Goal: Task Accomplishment & Management: Complete application form

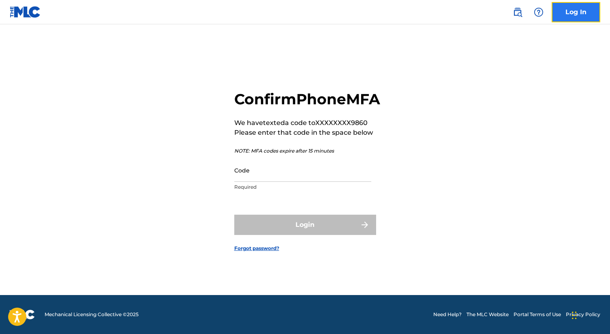
click at [567, 15] on link "Log In" at bounding box center [576, 12] width 49 height 20
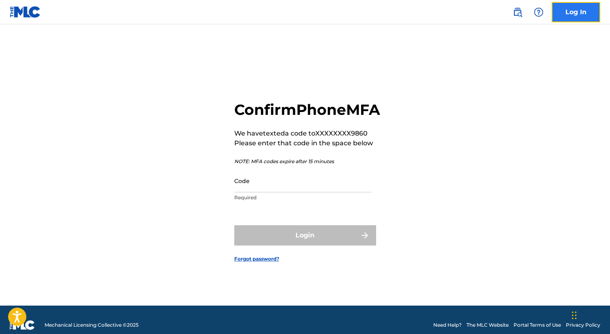
click at [567, 15] on link "Log In" at bounding box center [576, 12] width 49 height 20
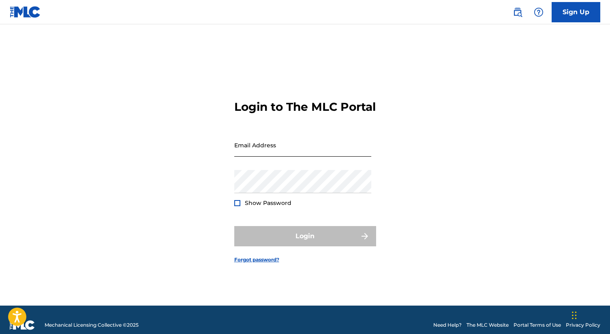
click at [259, 154] on input "Email Address" at bounding box center [302, 144] width 137 height 23
type input "[EMAIL_ADDRESS][DOMAIN_NAME]"
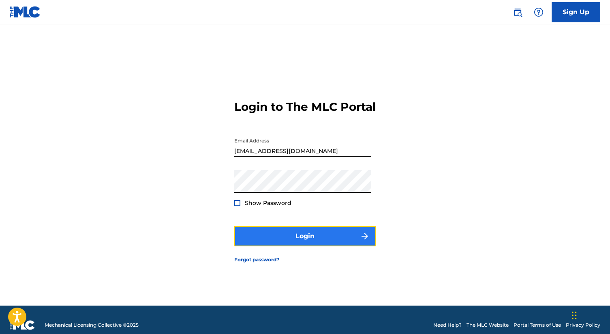
click at [257, 236] on button "Login" at bounding box center [305, 236] width 142 height 20
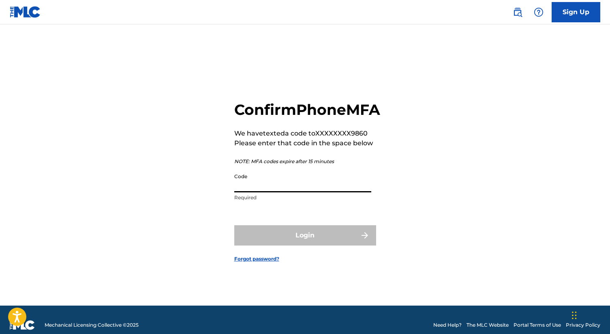
click at [286, 192] on input "Code" at bounding box center [302, 180] width 137 height 23
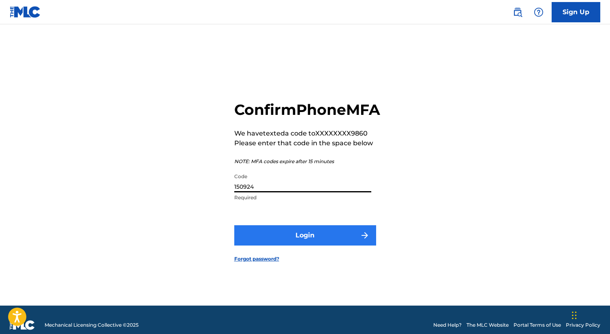
type input "150924"
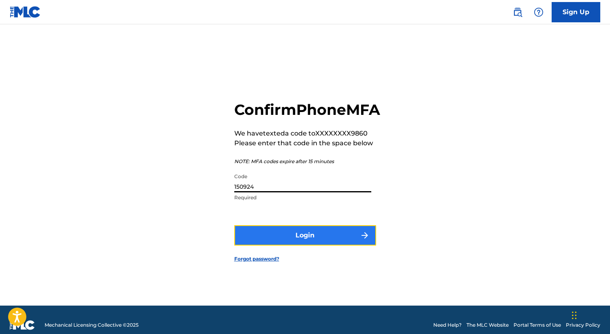
click at [291, 245] on button "Login" at bounding box center [305, 235] width 142 height 20
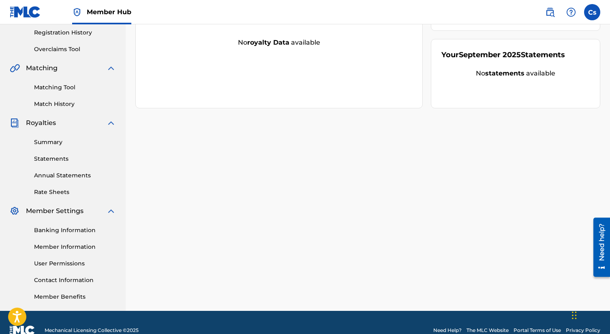
scroll to position [24, 0]
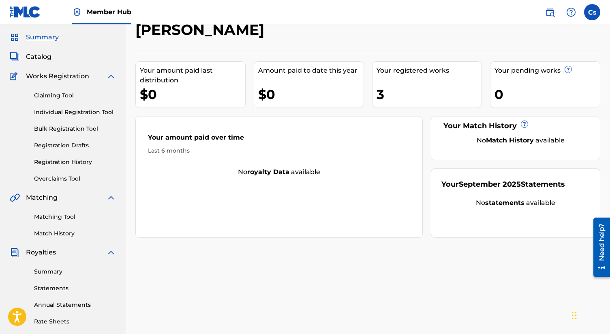
click at [76, 76] on span "Works Registration" at bounding box center [57, 76] width 63 height 10
click at [88, 79] on span "Works Registration" at bounding box center [57, 76] width 63 height 10
click at [45, 56] on span "Catalog" at bounding box center [39, 57] width 26 height 10
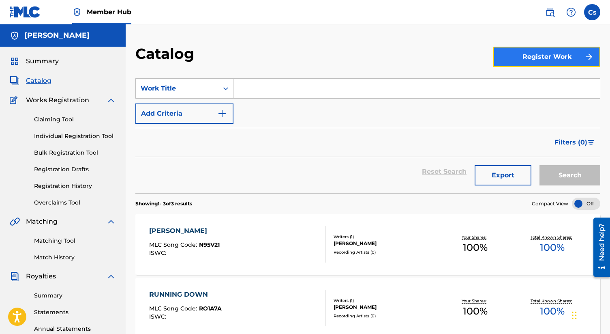
click at [514, 56] on button "Register Work" at bounding box center [546, 57] width 107 height 20
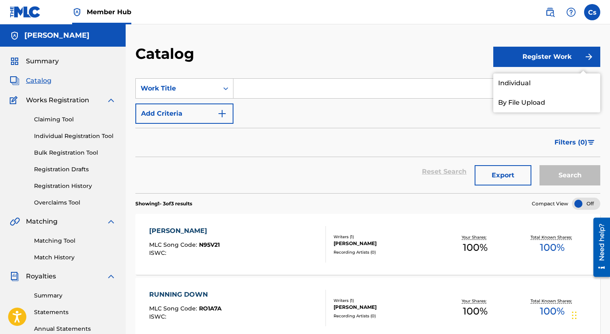
click at [295, 136] on div "Filters ( 0 )" at bounding box center [367, 142] width 465 height 29
click at [33, 62] on span "Summary" at bounding box center [42, 61] width 33 height 10
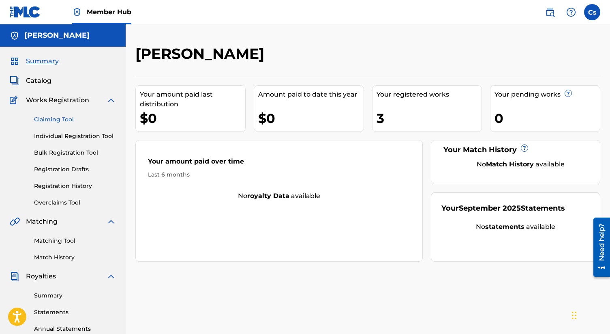
click at [63, 121] on link "Claiming Tool" at bounding box center [75, 119] width 82 height 9
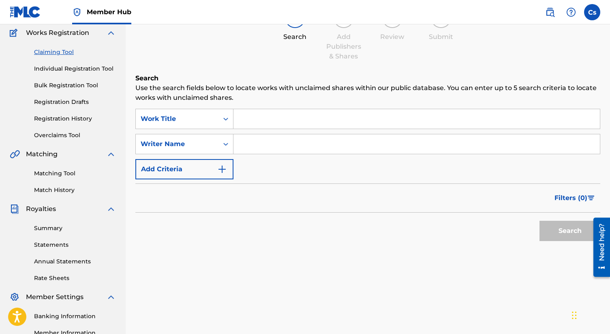
scroll to position [53, 0]
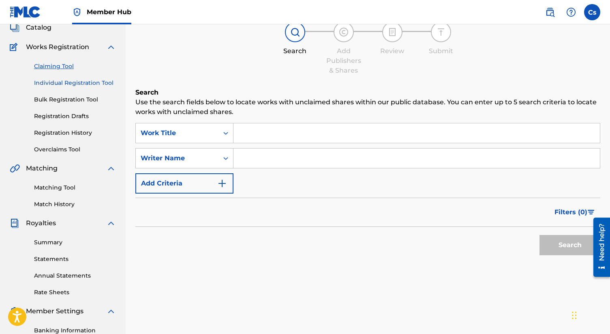
click at [71, 84] on link "Individual Registration Tool" at bounding box center [75, 83] width 82 height 9
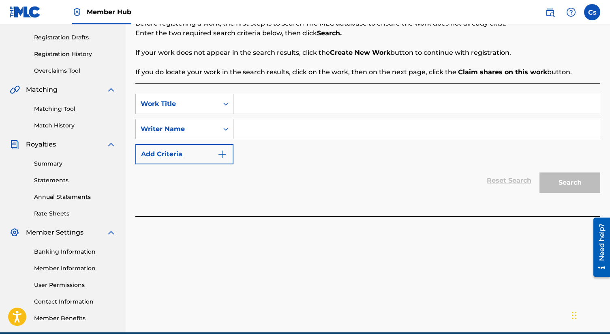
scroll to position [114, 0]
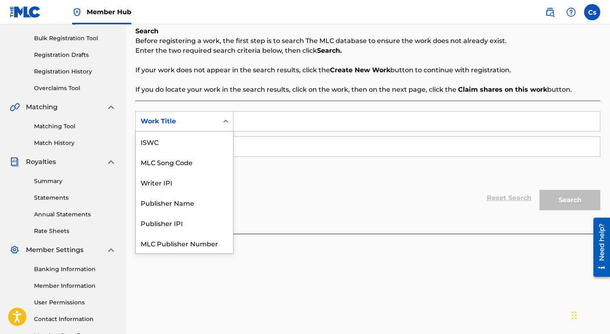
click at [229, 117] on icon "Search Form" at bounding box center [226, 121] width 8 height 8
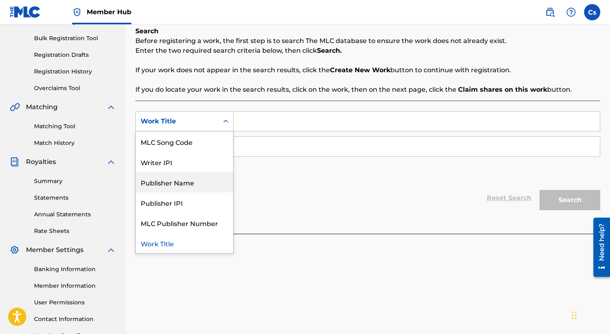
click at [192, 180] on div "Publisher Name" at bounding box center [184, 182] width 97 height 20
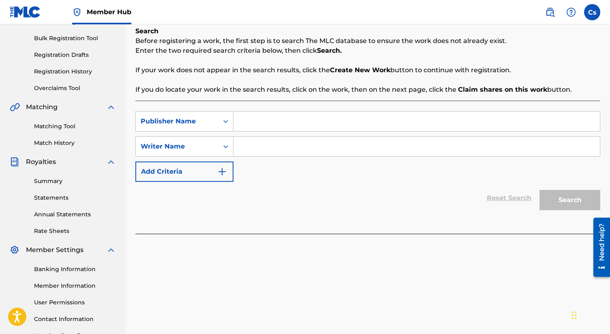
click at [255, 118] on input "Search Form" at bounding box center [416, 120] width 366 height 19
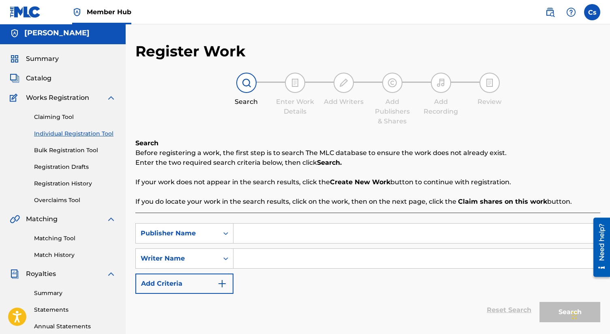
scroll to position [0, 0]
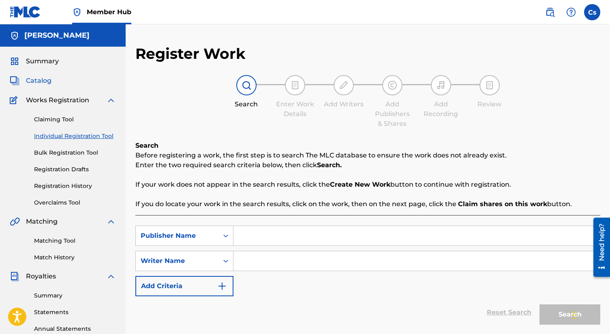
click at [38, 77] on span "Catalog" at bounding box center [39, 81] width 26 height 10
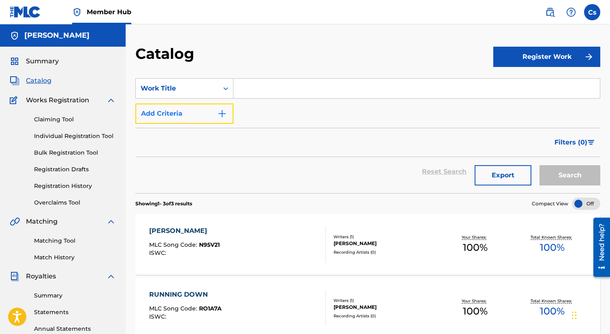
click at [220, 112] on img "Search Form" at bounding box center [222, 114] width 10 height 10
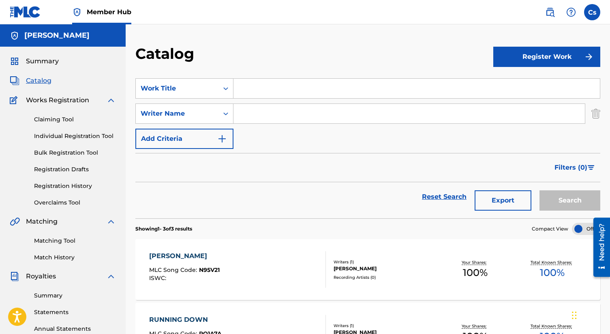
click at [257, 88] on input "Search Form" at bounding box center [416, 88] width 366 height 19
click at [538, 59] on button "Register Work" at bounding box center [546, 57] width 107 height 20
click at [530, 86] on link "Individual" at bounding box center [546, 82] width 107 height 19
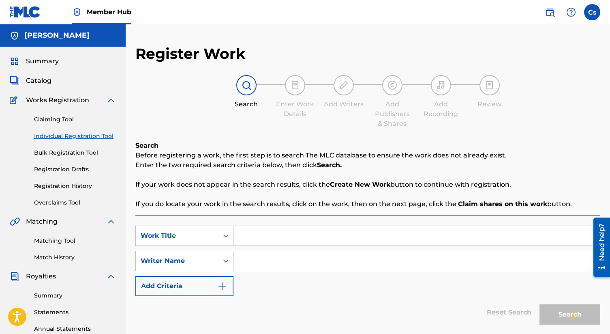
click at [240, 234] on input "Search Form" at bounding box center [416, 235] width 366 height 19
paste input "highway blues"
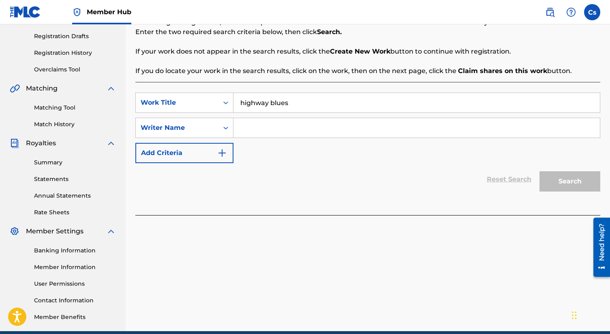
scroll to position [142, 0]
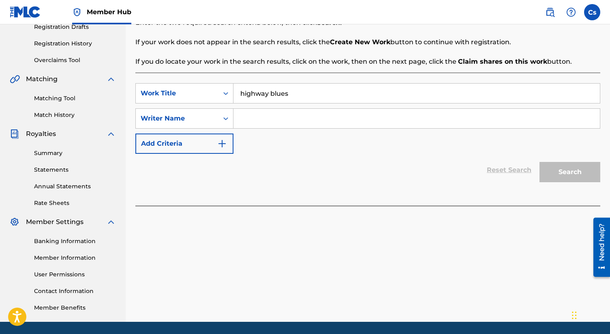
type input "highway blues"
click at [245, 115] on input "Search Form" at bounding box center [416, 118] width 366 height 19
click at [227, 120] on icon "Search Form" at bounding box center [226, 118] width 8 height 8
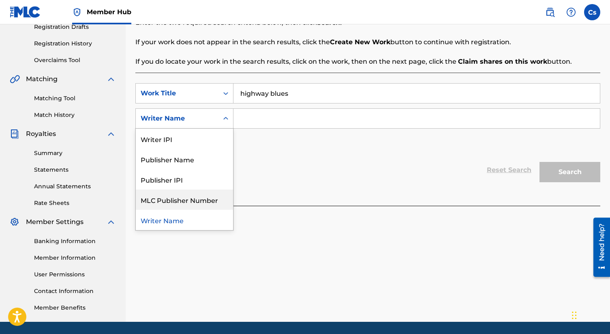
click at [190, 194] on div "MLC Publisher Number" at bounding box center [184, 199] width 97 height 20
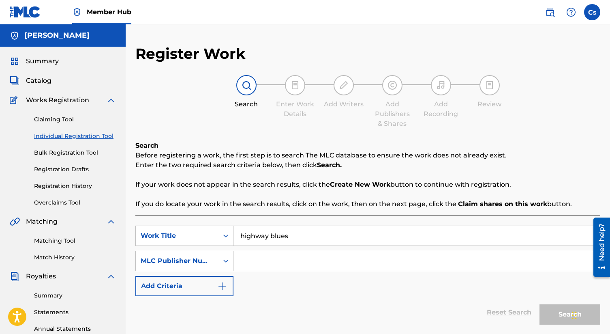
scroll to position [0, 0]
click at [255, 261] on input "Search Form" at bounding box center [416, 260] width 366 height 19
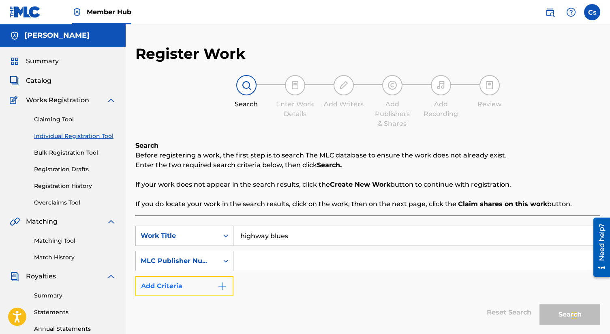
click at [225, 287] on img "Search Form" at bounding box center [222, 286] width 10 height 10
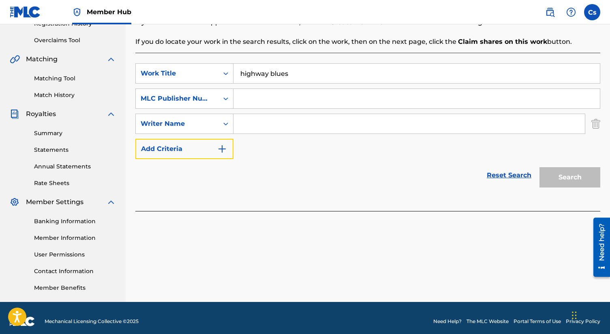
scroll to position [165, 0]
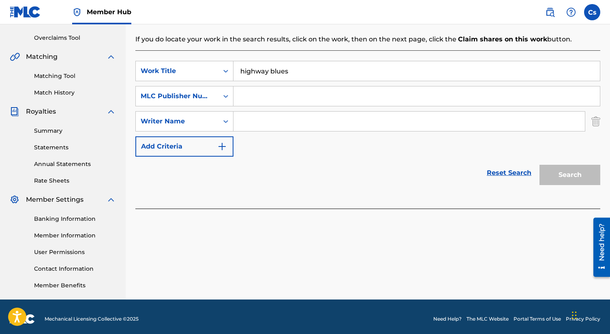
click at [253, 111] on input "Search Form" at bounding box center [408, 120] width 351 height 19
click at [252, 116] on input "Search Form" at bounding box center [408, 120] width 351 height 19
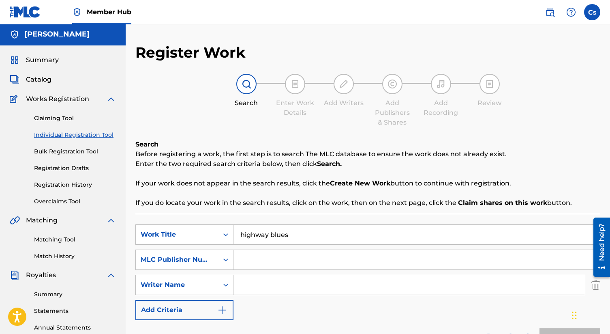
scroll to position [0, 0]
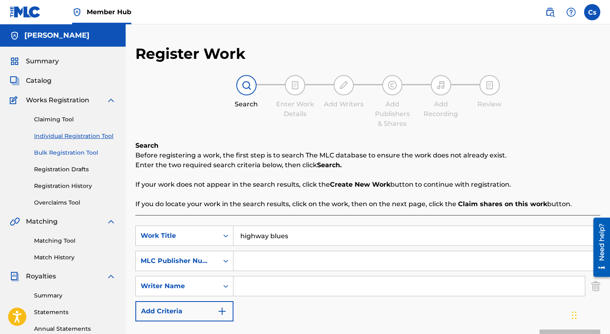
click at [74, 152] on link "Bulk Registration Tool" at bounding box center [75, 152] width 82 height 9
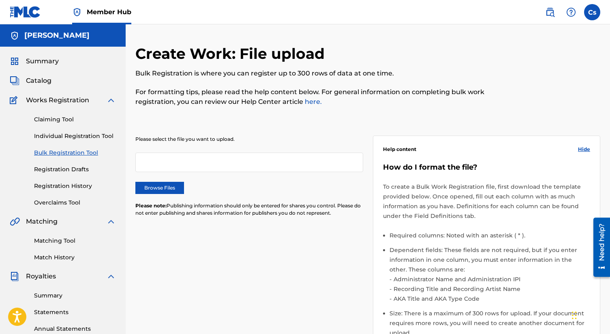
click at [109, 100] on img at bounding box center [111, 100] width 10 height 10
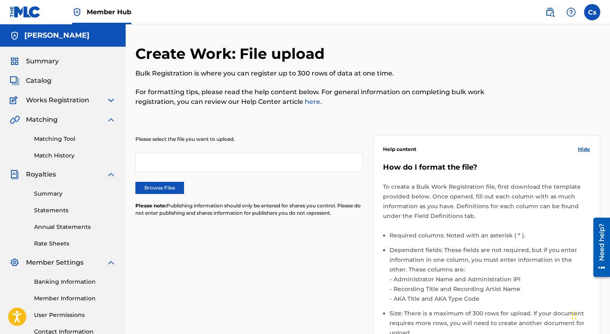
click at [111, 102] on img at bounding box center [111, 100] width 10 height 10
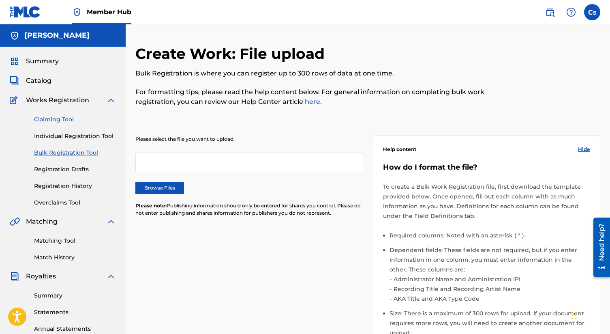
click at [72, 121] on link "Claiming Tool" at bounding box center [75, 119] width 82 height 9
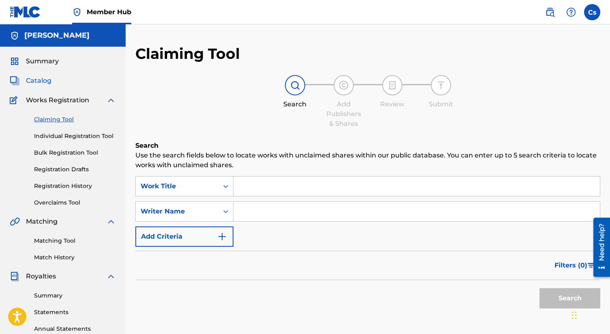
click at [39, 82] on span "Catalog" at bounding box center [39, 81] width 26 height 10
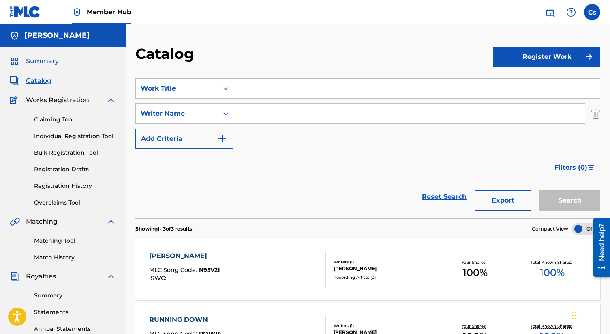
click at [43, 61] on span "Summary" at bounding box center [42, 61] width 33 height 10
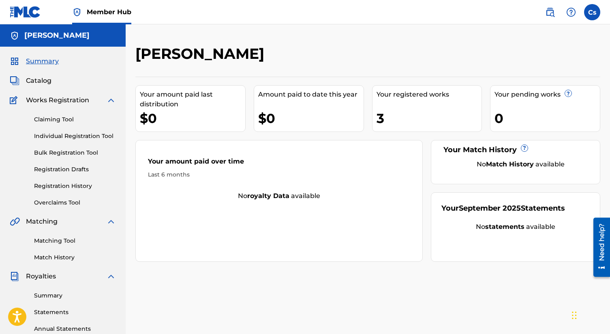
click at [110, 99] on img at bounding box center [111, 100] width 10 height 10
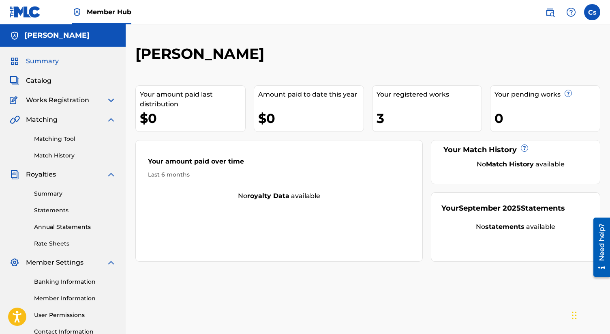
click at [56, 100] on span "Works Registration" at bounding box center [57, 100] width 63 height 10
click at [64, 138] on link "Matching Tool" at bounding box center [75, 139] width 82 height 9
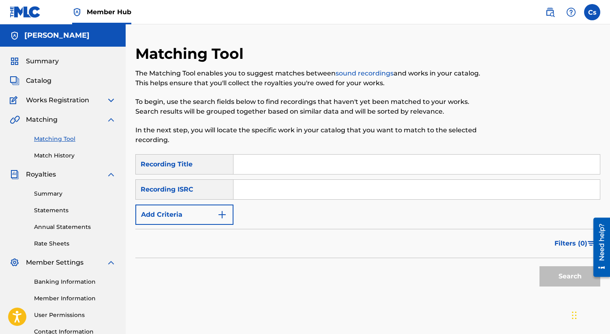
paste input "QZZ7Q2564179"
type input "QZZ7Q2564179"
click at [551, 273] on button "Search" at bounding box center [569, 276] width 61 height 20
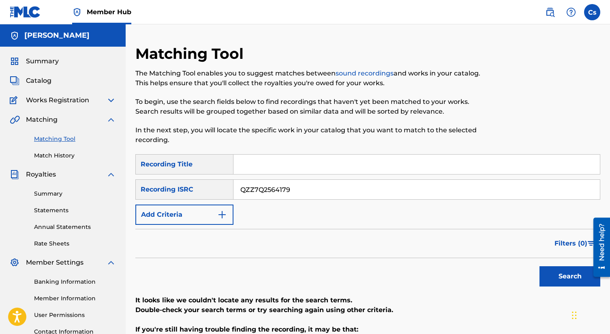
click at [248, 165] on input "Search Form" at bounding box center [416, 163] width 366 height 19
paste input "highway blues"
type input "highway blues"
click at [558, 274] on button "Search" at bounding box center [569, 276] width 61 height 20
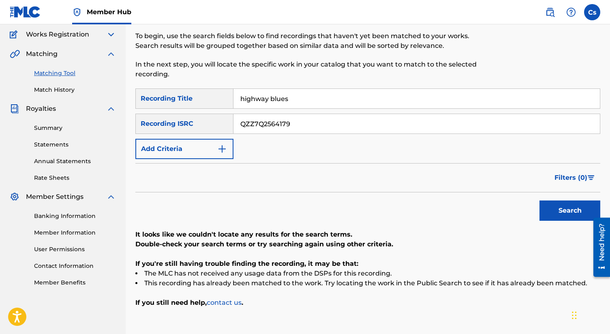
scroll to position [59, 0]
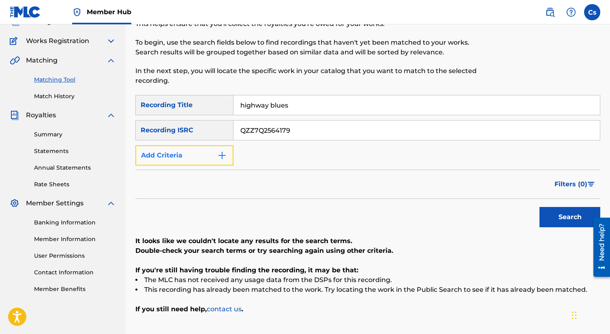
click at [228, 154] on button "Add Criteria" at bounding box center [184, 155] width 98 height 20
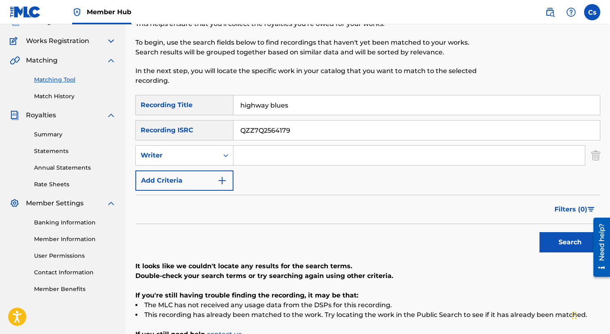
click at [256, 155] on input "Search Form" at bounding box center [408, 154] width 351 height 19
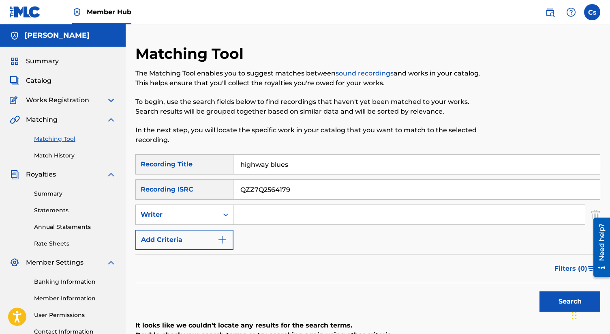
scroll to position [0, 0]
click at [65, 101] on span "Works Registration" at bounding box center [57, 100] width 63 height 10
click at [112, 96] on img at bounding box center [111, 100] width 10 height 10
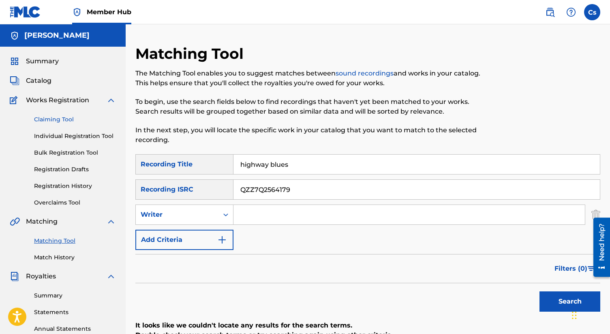
click at [79, 117] on link "Claiming Tool" at bounding box center [75, 119] width 82 height 9
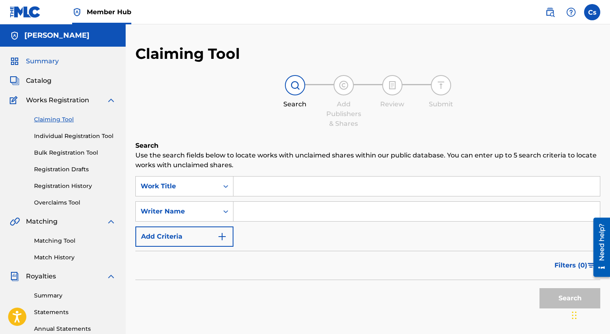
click at [49, 62] on span "Summary" at bounding box center [42, 61] width 33 height 10
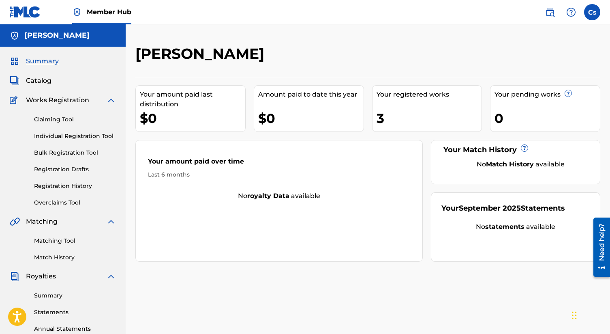
click at [24, 11] on img at bounding box center [25, 12] width 31 height 12
click at [588, 11] on label at bounding box center [592, 12] width 16 height 16
click at [592, 12] on input "Cs Charles smith chsmith812@gmail.com Notification Preferences Profile Log out" at bounding box center [592, 12] width 0 height 0
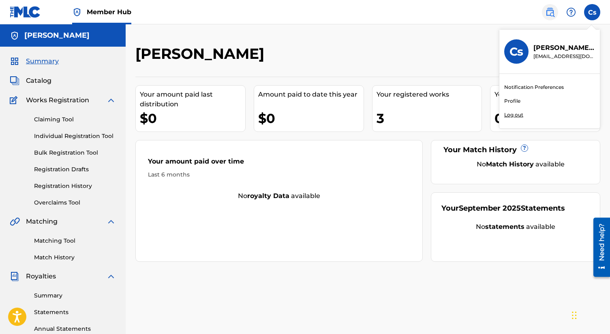
click at [551, 10] on img at bounding box center [550, 12] width 10 height 10
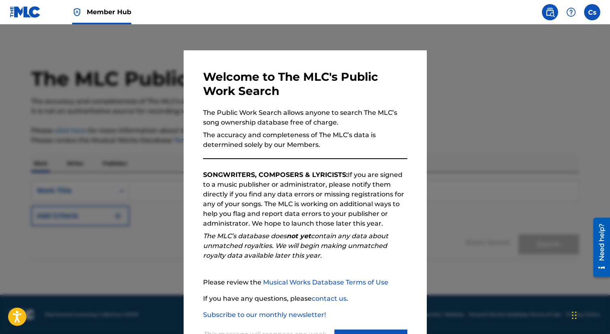
click at [551, 10] on img at bounding box center [550, 12] width 10 height 10
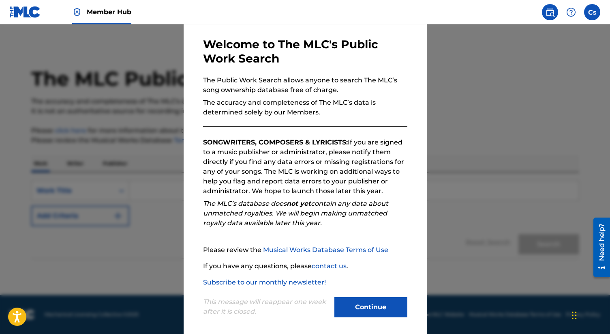
scroll to position [37, 0]
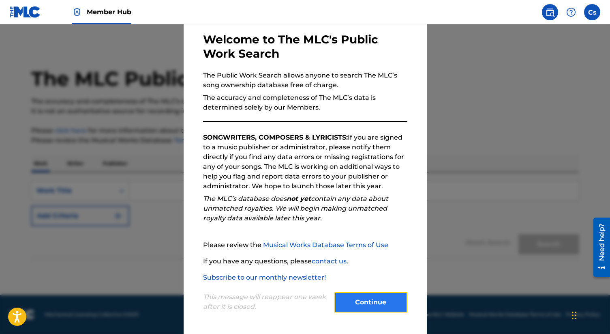
click at [354, 294] on button "Continue" at bounding box center [370, 302] width 73 height 20
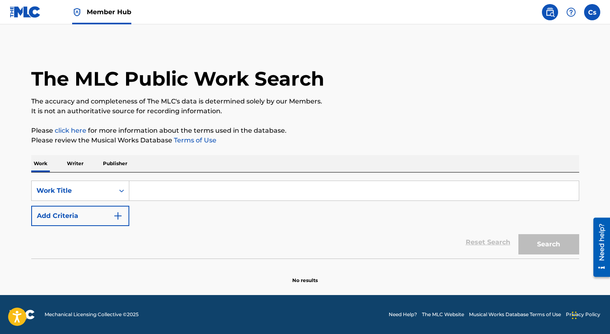
click at [147, 190] on input "Search Form" at bounding box center [353, 190] width 449 height 19
click at [122, 195] on div "Search Form" at bounding box center [121, 190] width 15 height 15
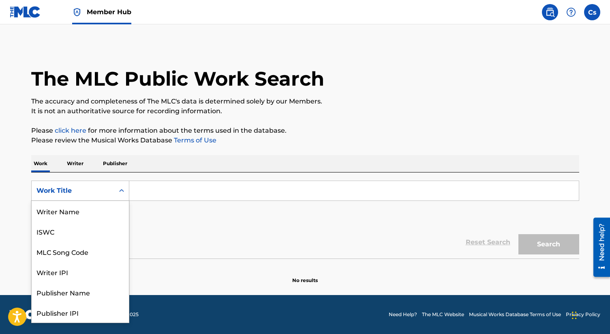
scroll to position [41, 0]
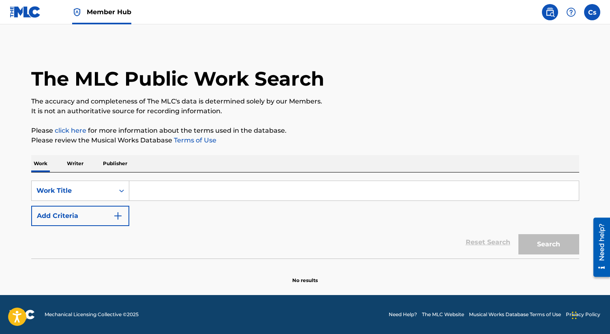
paste input "highway blues"
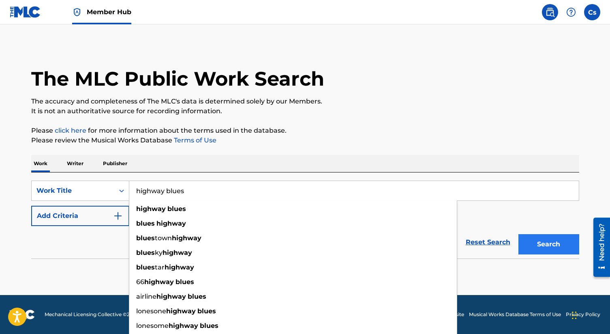
type input "highway blues"
click at [543, 242] on button "Search" at bounding box center [548, 244] width 61 height 20
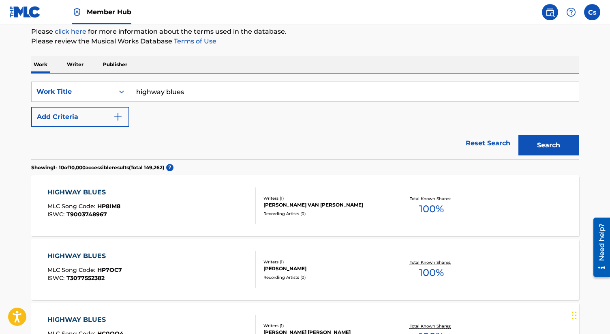
scroll to position [0, 0]
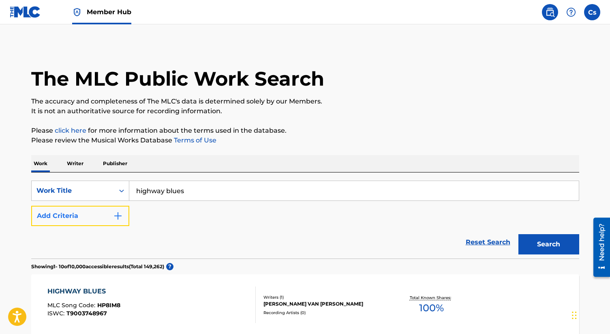
click at [123, 215] on button "Add Criteria" at bounding box center [80, 215] width 98 height 20
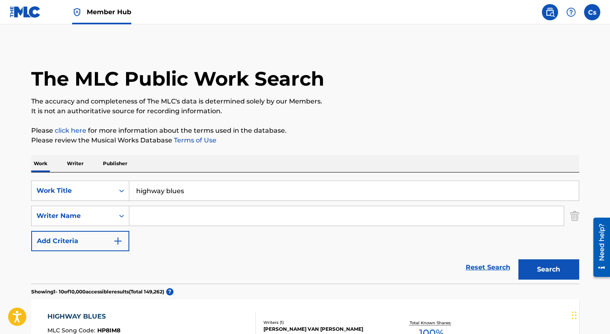
click at [152, 218] on input "Search Form" at bounding box center [346, 215] width 434 height 19
type input "c"
type input "realyoungcartel"
click at [560, 268] on button "Search" at bounding box center [548, 269] width 61 height 20
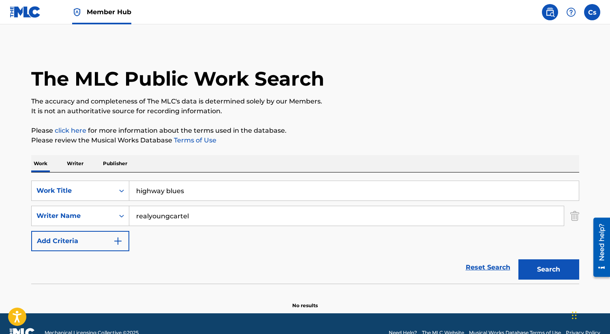
click at [206, 211] on input "realyoungcartel" at bounding box center [346, 215] width 434 height 19
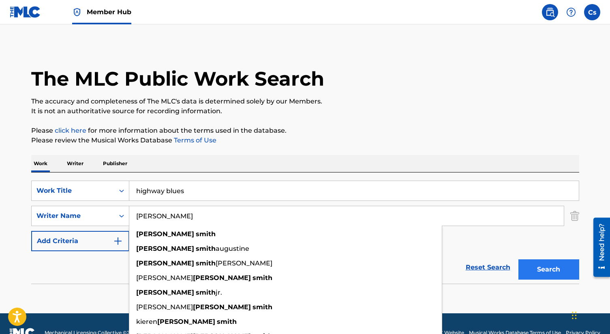
type input "charles smith"
click at [532, 269] on button "Search" at bounding box center [548, 269] width 61 height 20
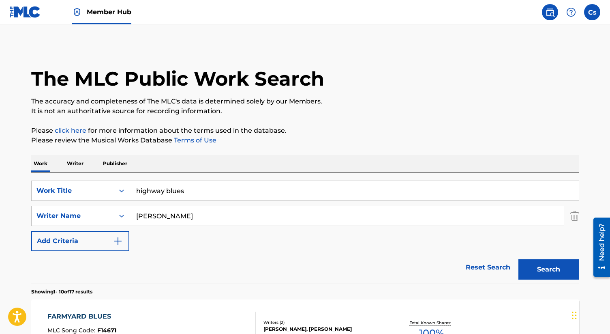
click at [26, 17] on img at bounding box center [25, 12] width 31 height 12
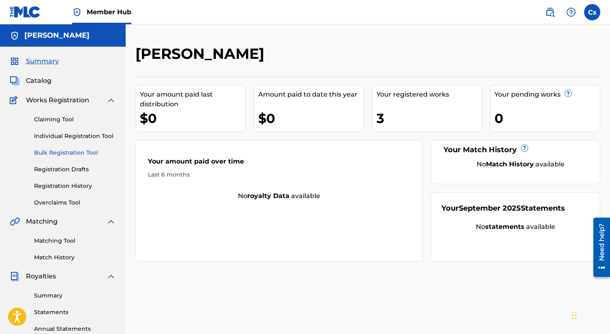
click at [67, 154] on link "Bulk Registration Tool" at bounding box center [75, 152] width 82 height 9
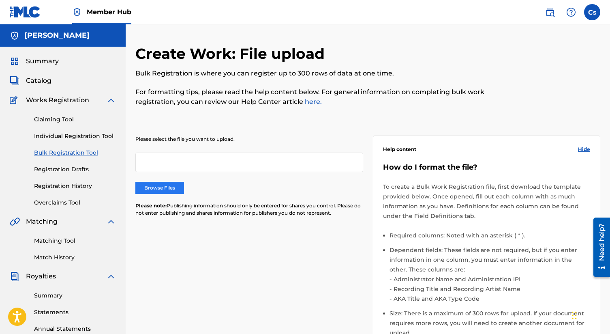
click at [148, 188] on label "Browse Files" at bounding box center [159, 188] width 49 height 12
click at [0, 0] on input "Browse Files" at bounding box center [0, 0] width 0 height 0
click at [64, 117] on link "Claiming Tool" at bounding box center [75, 119] width 82 height 9
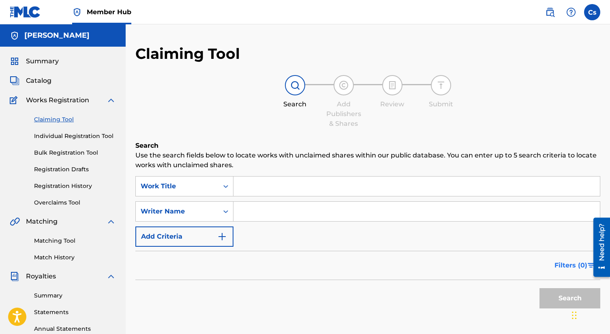
click at [579, 263] on span "Filters ( 0 )" at bounding box center [570, 265] width 33 height 10
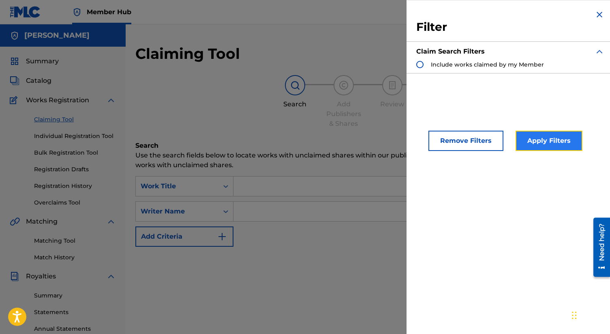
click at [524, 146] on button "Apply Filters" at bounding box center [548, 140] width 67 height 20
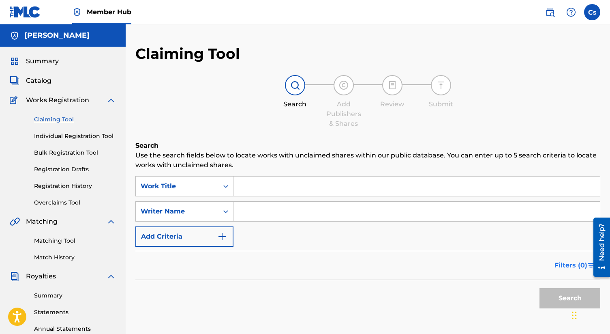
click at [568, 261] on span "Filters ( 0 )" at bounding box center [570, 265] width 33 height 10
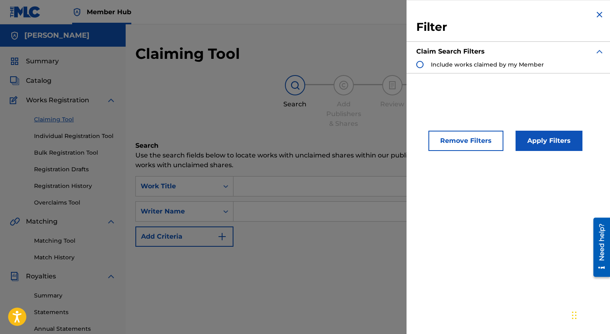
click at [512, 246] on div "Filter Claim Search Filters Include works claimed by my Member Remove Filters A…" at bounding box center [509, 167] width 207 height 334
click at [530, 146] on button "Apply Filters" at bounding box center [548, 140] width 67 height 20
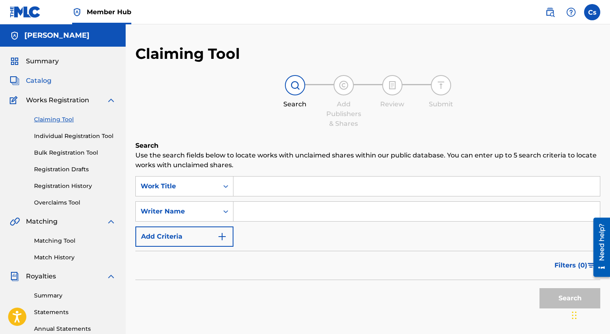
click at [40, 84] on span "Catalog" at bounding box center [39, 81] width 26 height 10
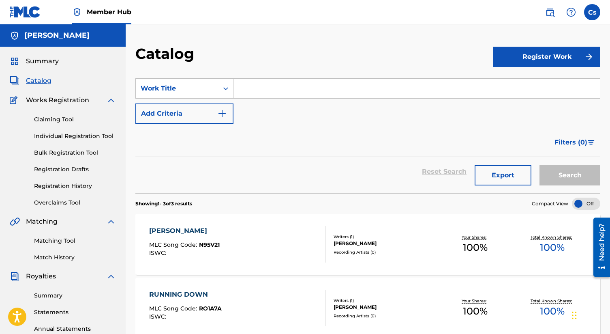
click at [26, 36] on h5 "Charles smith" at bounding box center [56, 35] width 65 height 9
click at [592, 54] on img "submit" at bounding box center [589, 57] width 10 height 10
click at [564, 82] on link "Individual" at bounding box center [546, 82] width 107 height 19
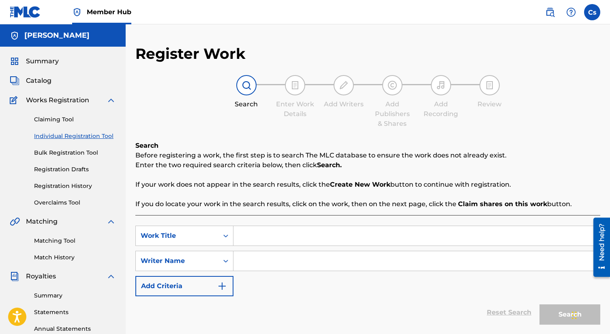
click at [96, 133] on link "Individual Registration Tool" at bounding box center [75, 136] width 82 height 9
click at [61, 103] on span "Works Registration" at bounding box center [57, 100] width 63 height 10
click at [90, 98] on div "Works Registration" at bounding box center [63, 100] width 106 height 10
click at [42, 83] on span "Catalog" at bounding box center [39, 81] width 26 height 10
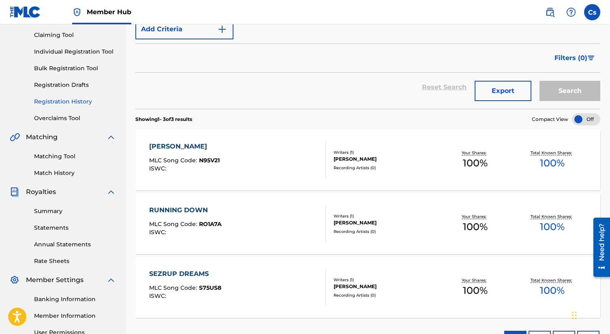
scroll to position [71, 0]
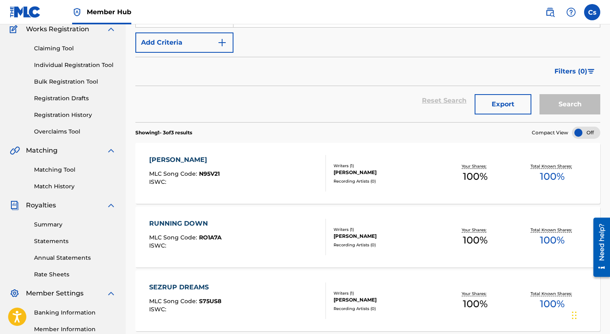
click at [61, 60] on div "Claiming Tool Individual Registration Tool Bulk Registration Tool Registration …" at bounding box center [63, 85] width 106 height 102
click at [93, 64] on link "Individual Registration Tool" at bounding box center [75, 65] width 82 height 9
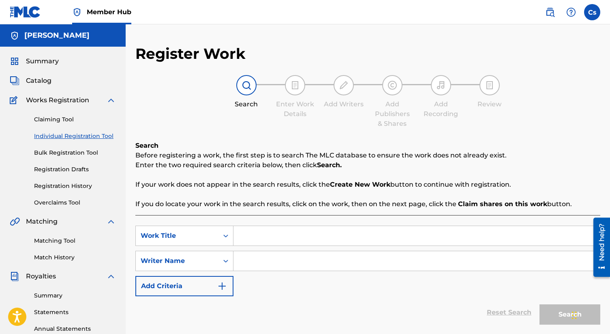
click at [353, 185] on strong "Create New Work" at bounding box center [360, 184] width 60 height 8
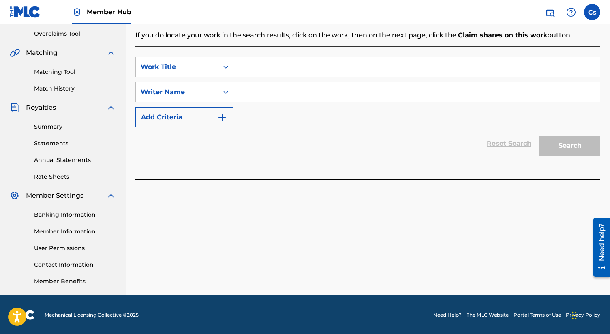
scroll to position [169, 0]
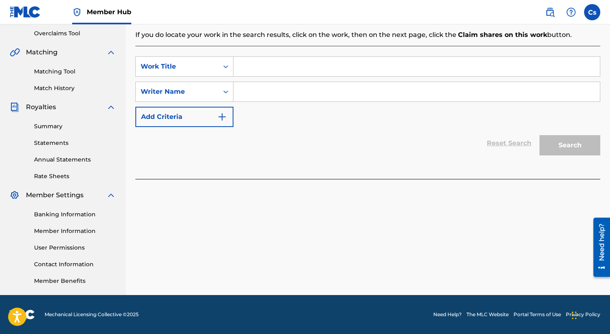
click at [562, 147] on div "Search" at bounding box center [567, 143] width 65 height 32
click at [229, 67] on icon "Search Form" at bounding box center [226, 66] width 8 height 8
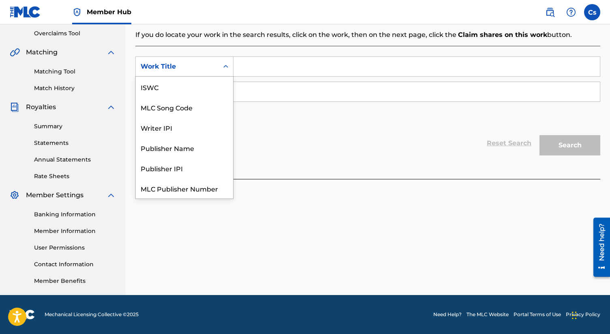
scroll to position [20, 0]
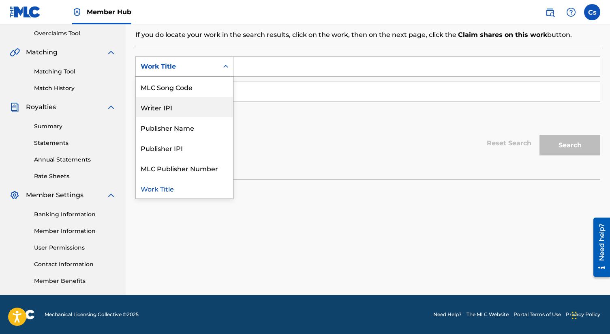
click at [208, 104] on div "Writer IPI" at bounding box center [184, 107] width 97 height 20
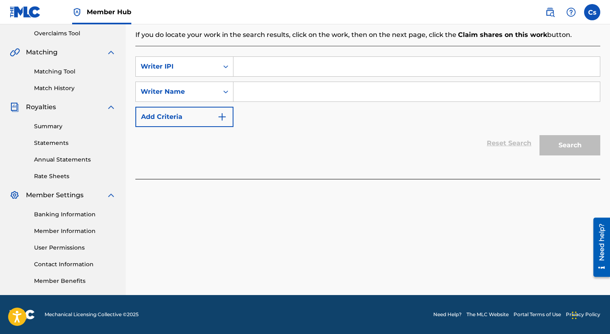
click at [245, 69] on input "Search Form" at bounding box center [416, 66] width 366 height 19
type input "SMITH, CHARLES HASAN"
click at [558, 257] on div "Register Work Search Enter Work Details Add Writers Add Publishers & Shares Add…" at bounding box center [368, 85] width 484 height 419
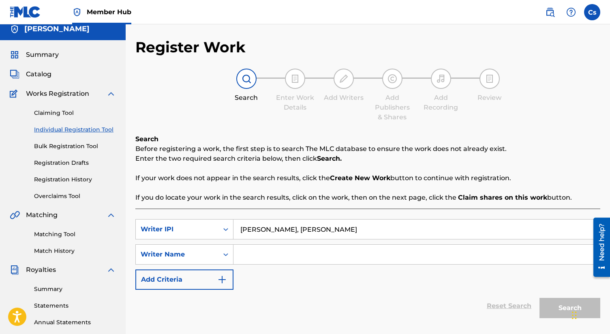
scroll to position [0, 0]
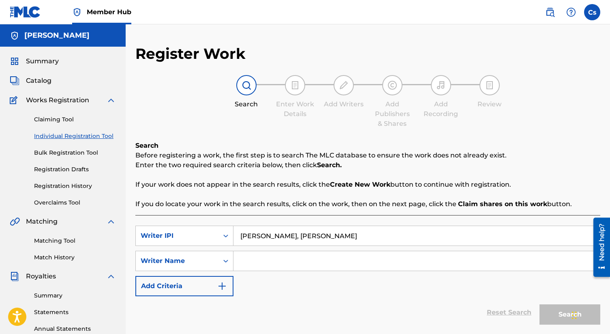
click at [295, 84] on img at bounding box center [295, 85] width 10 height 10
click at [352, 179] on div "Search Before registering a work, the first step is to search The MLC database …" at bounding box center [367, 175] width 465 height 68
click at [318, 166] on strong "Search." at bounding box center [329, 165] width 25 height 8
click at [62, 119] on link "Claiming Tool" at bounding box center [75, 119] width 82 height 9
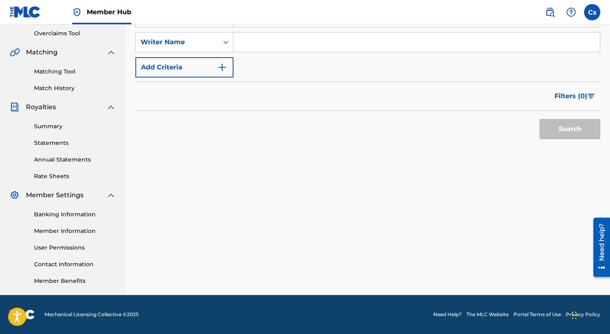
scroll to position [4, 0]
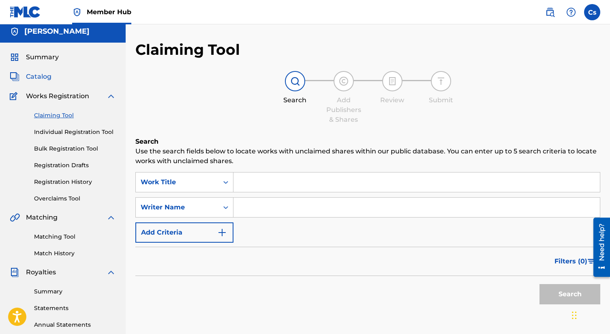
click at [37, 75] on span "Catalog" at bounding box center [39, 77] width 26 height 10
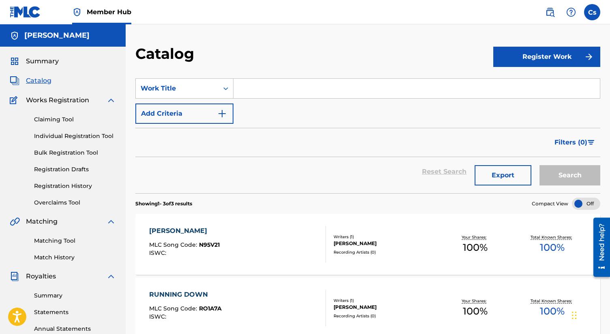
click at [91, 30] on div "Charles smith" at bounding box center [63, 35] width 126 height 22
click at [26, 14] on img at bounding box center [25, 12] width 31 height 12
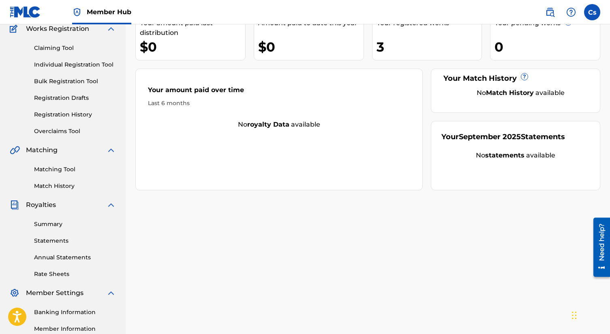
scroll to position [6, 0]
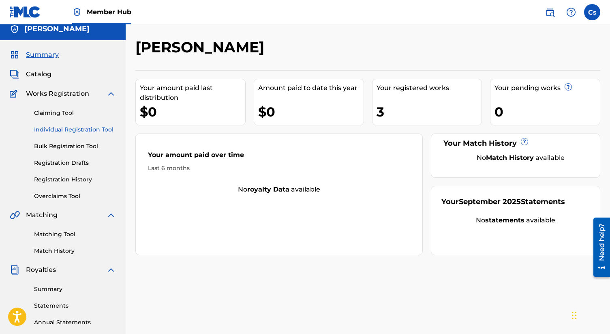
click at [80, 129] on link "Individual Registration Tool" at bounding box center [75, 129] width 82 height 9
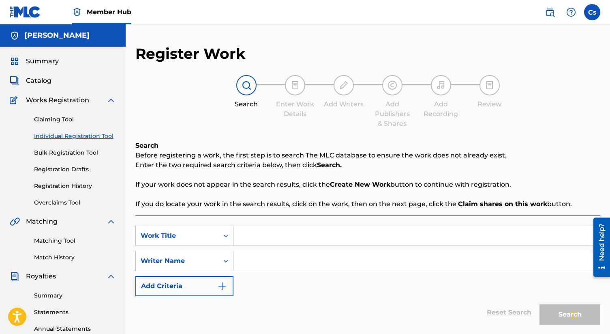
click at [359, 183] on strong "Create New Work" at bounding box center [360, 184] width 60 height 8
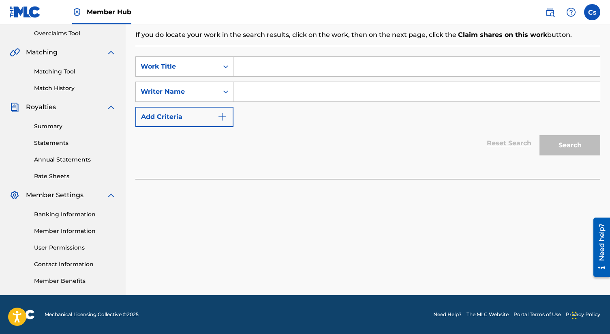
click at [499, 146] on div "Reset Search Search" at bounding box center [367, 143] width 465 height 32
click at [595, 285] on div "Register Work Search Enter Work Details Add Writers Add Publishers & Shares Add…" at bounding box center [368, 85] width 484 height 419
click at [587, 278] on div at bounding box center [598, 246] width 23 height 65
drag, startPoint x: 545, startPoint y: 242, endPoint x: 543, endPoint y: 222, distance: 20.0
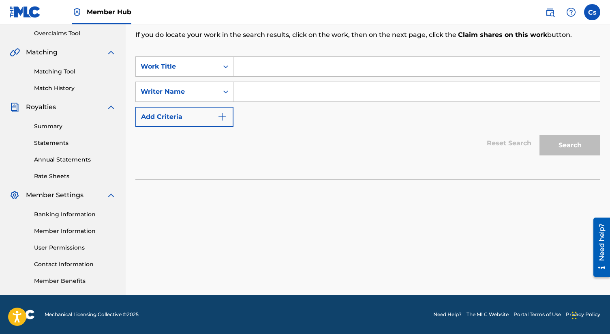
click at [545, 238] on div "Register Work Search Enter Work Details Add Writers Add Publishers & Shares Add…" at bounding box center [368, 85] width 484 height 419
drag, startPoint x: 542, startPoint y: 217, endPoint x: 547, endPoint y: 207, distance: 11.4
click at [542, 217] on div "Register Work Search Enter Work Details Add Writers Add Publishers & Shares Add…" at bounding box center [368, 85] width 484 height 419
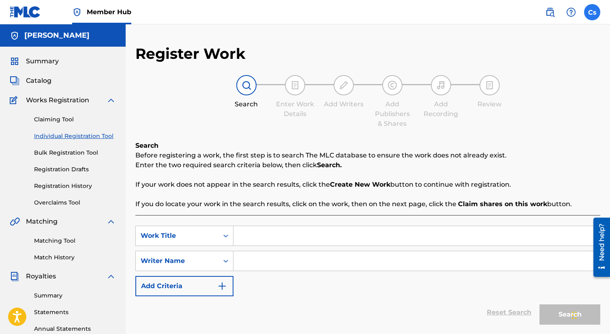
click at [593, 7] on label at bounding box center [592, 12] width 16 height 16
click at [592, 12] on input "Cs Charles smith chsmith812@gmail.com Notification Preferences Profile Log out" at bounding box center [592, 12] width 0 height 0
click at [18, 7] on img at bounding box center [25, 12] width 31 height 12
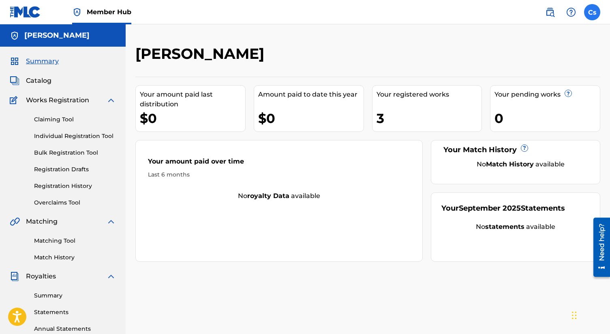
click at [595, 13] on label at bounding box center [592, 12] width 16 height 16
click at [592, 12] on input "Cs Charles smith chsmith812@gmail.com Notification Preferences Profile Log out" at bounding box center [592, 12] width 0 height 0
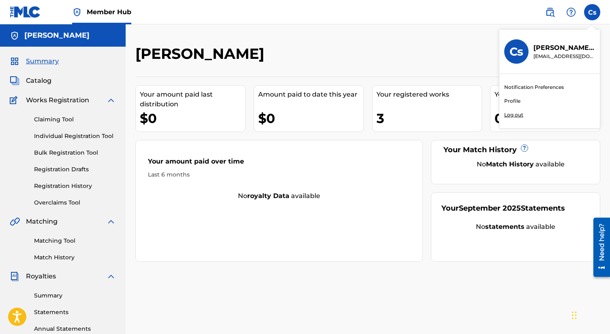
click at [571, 52] on p "Charles smith" at bounding box center [564, 48] width 62 height 10
click at [592, 12] on input "Cs Charles smith chsmith812@gmail.com Notification Preferences Profile Log out" at bounding box center [592, 12] width 0 height 0
click at [513, 49] on h3 "Cs" at bounding box center [516, 52] width 14 height 14
click at [592, 12] on input "Cs Charles smith chsmith812@gmail.com Notification Preferences Profile Log out" at bounding box center [592, 12] width 0 height 0
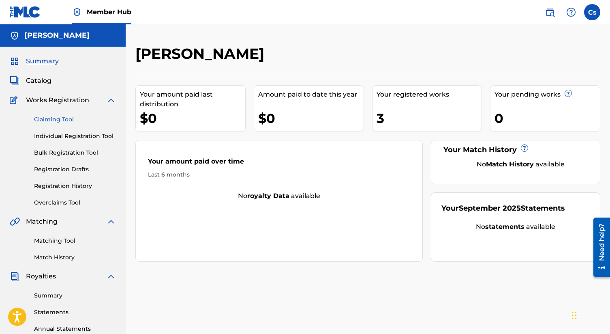
click at [71, 120] on link "Claiming Tool" at bounding box center [75, 119] width 82 height 9
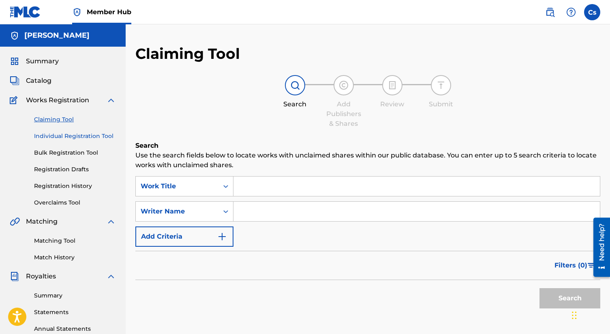
click at [81, 133] on link "Individual Registration Tool" at bounding box center [75, 136] width 82 height 9
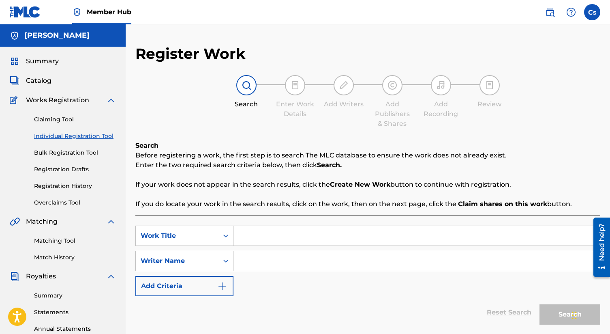
paste input "highway blues"
type input "highway blues"
click at [366, 282] on div "SearchWithCriteria0dbc734c-f912-4036-9931-d04e4ae1943f Work Title highway blues…" at bounding box center [367, 260] width 465 height 71
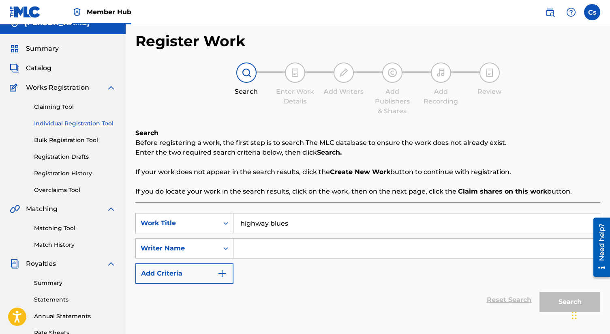
scroll to position [169, 0]
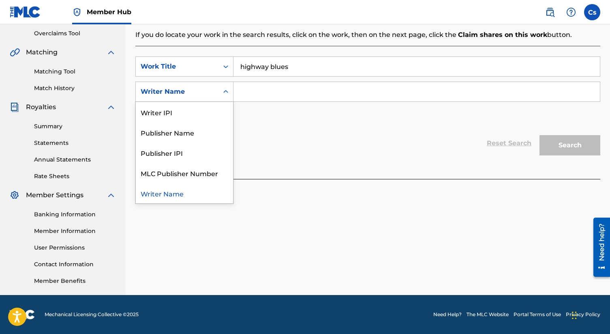
click at [224, 92] on icon "Search Form" at bounding box center [225, 91] width 5 height 3
click at [208, 137] on div "Publisher Name" at bounding box center [184, 132] width 97 height 20
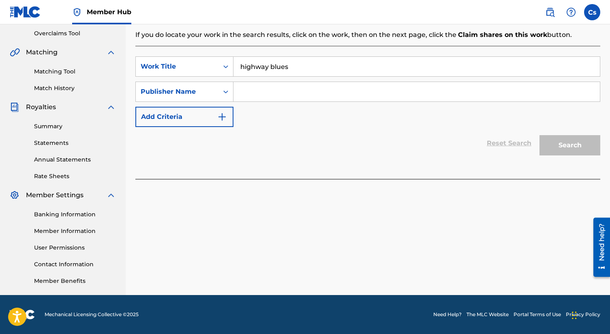
click at [247, 94] on input "Search Form" at bounding box center [416, 91] width 366 height 19
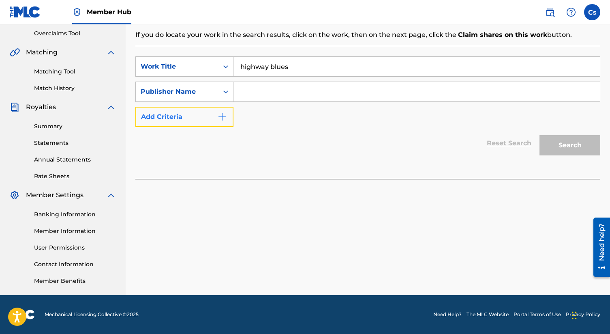
click at [225, 118] on img "Search Form" at bounding box center [222, 117] width 10 height 10
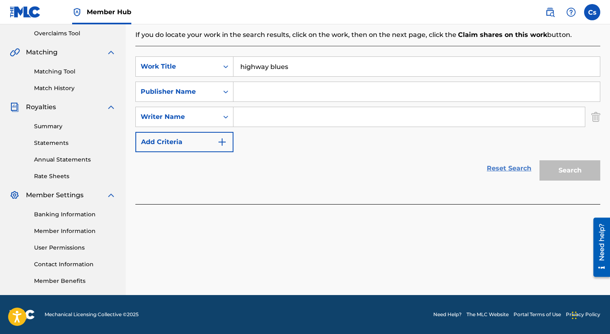
click at [485, 167] on link "Reset Search" at bounding box center [509, 168] width 53 height 18
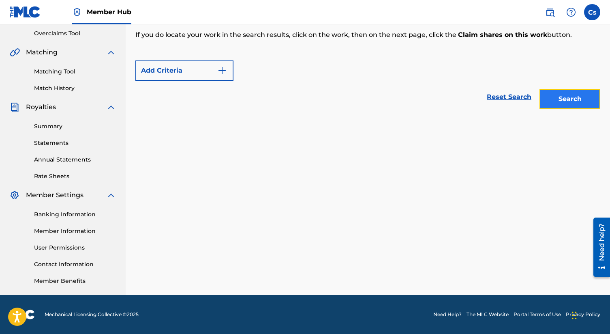
click at [578, 98] on button "Search" at bounding box center [569, 99] width 61 height 20
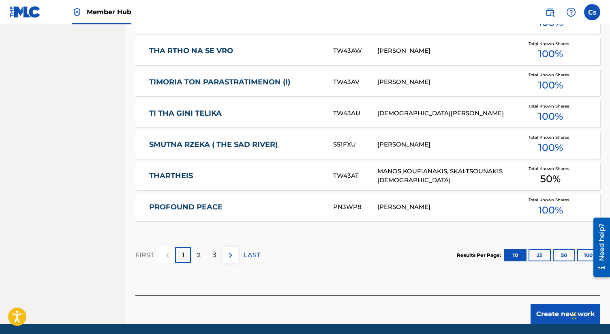
scroll to position [468, 0]
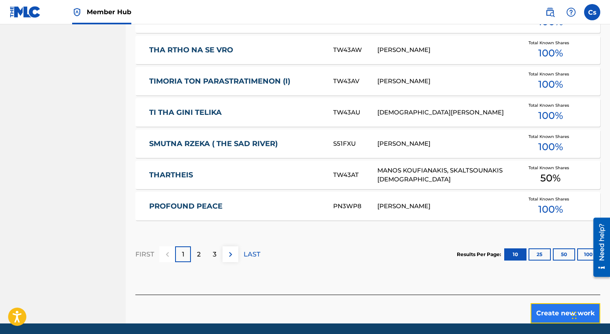
click at [541, 316] on button "Create new work" at bounding box center [565, 313] width 70 height 20
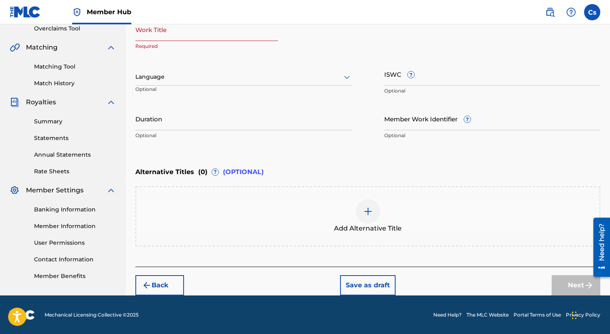
scroll to position [21, 0]
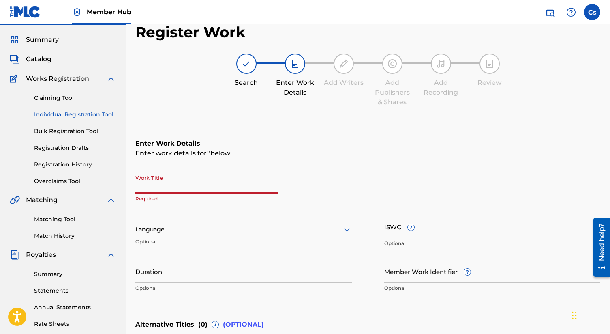
paste input "highway blues"
type input "highway blues"
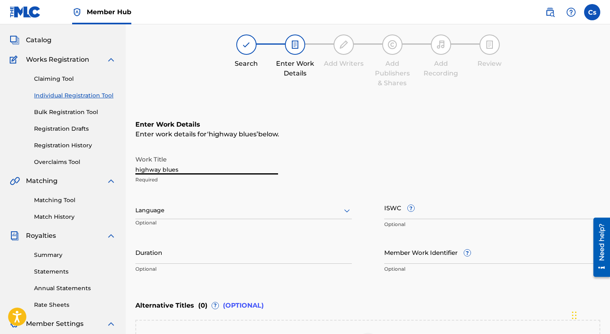
click at [216, 219] on div "Language" at bounding box center [243, 210] width 216 height 17
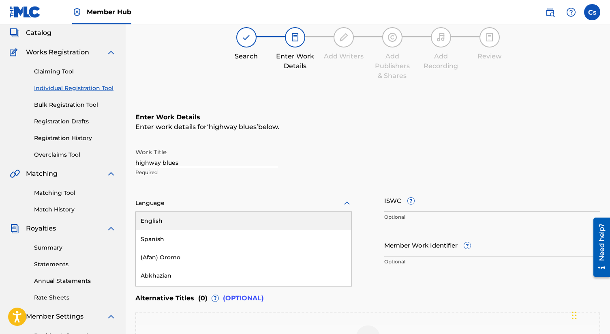
click at [211, 223] on div "English" at bounding box center [244, 221] width 216 height 18
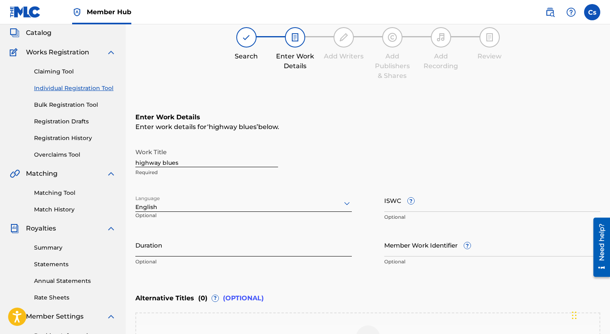
click at [218, 250] on input "Duration" at bounding box center [243, 244] width 216 height 23
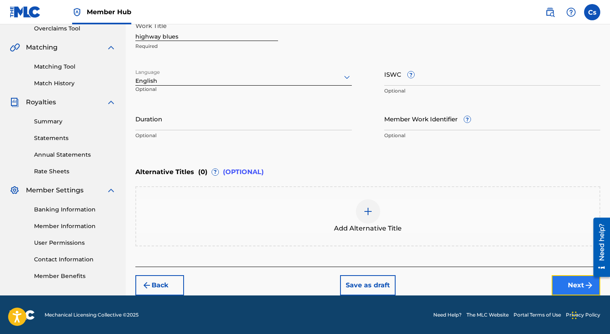
click at [570, 279] on button "Next" at bounding box center [576, 285] width 49 height 20
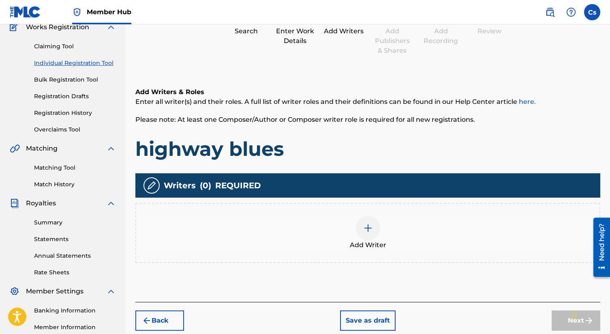
scroll to position [89, 0]
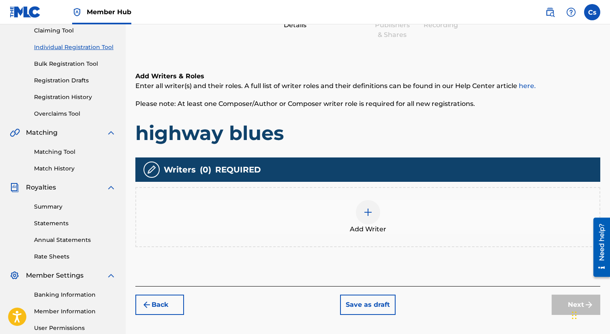
click at [365, 218] on div at bounding box center [368, 212] width 24 height 24
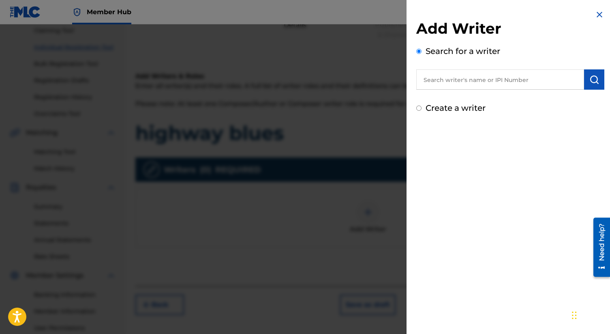
click at [449, 82] on input "text" at bounding box center [500, 79] width 168 height 20
click at [436, 80] on input "text" at bounding box center [500, 79] width 168 height 20
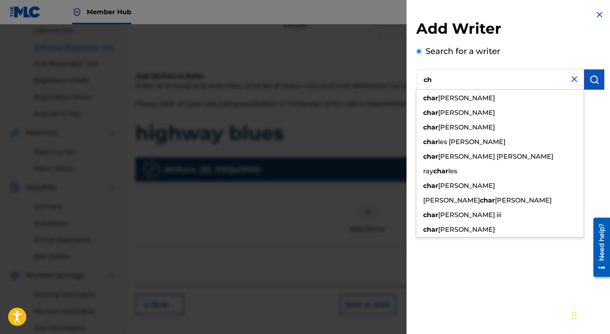
type input "c"
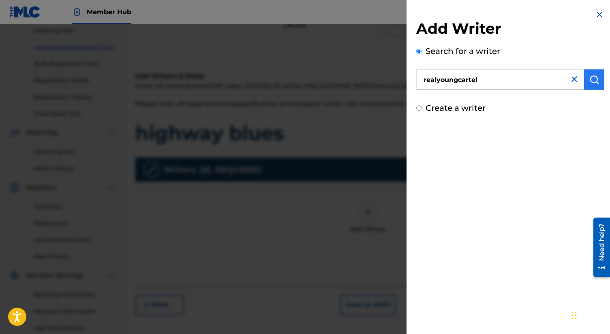
type input "realyoungcartel"
click at [590, 77] on img "submit" at bounding box center [594, 80] width 10 height 10
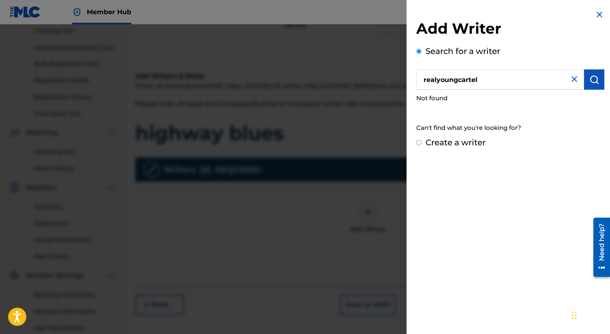
click at [419, 140] on input "Create a writer" at bounding box center [418, 142] width 5 height 5
radio input "false"
radio input "true"
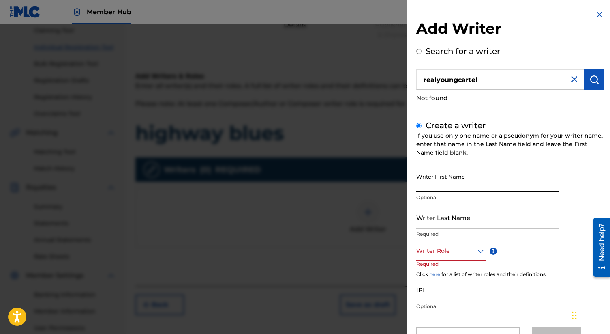
click at [462, 182] on input "Writer First Name" at bounding box center [487, 180] width 143 height 23
type input "Charles"
type input "smith"
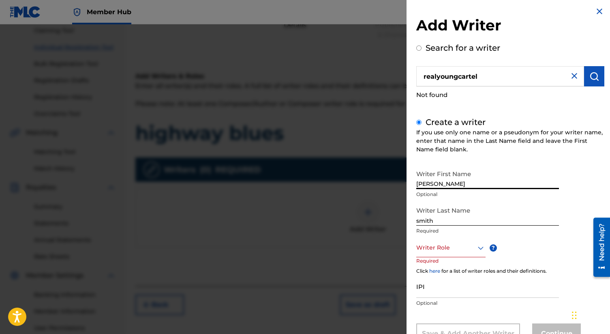
scroll to position [5, 0]
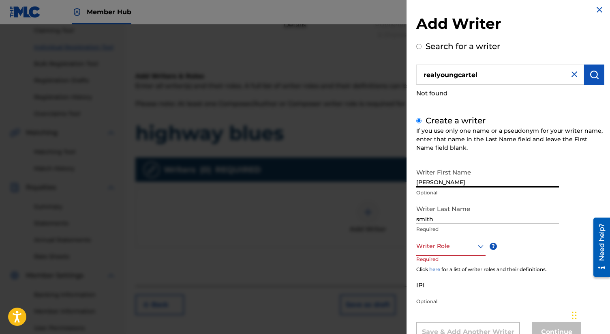
click at [460, 176] on input "Charles" at bounding box center [487, 175] width 143 height 23
click at [454, 179] on input "Charles" at bounding box center [487, 175] width 143 height 23
type input "Charles hasan"
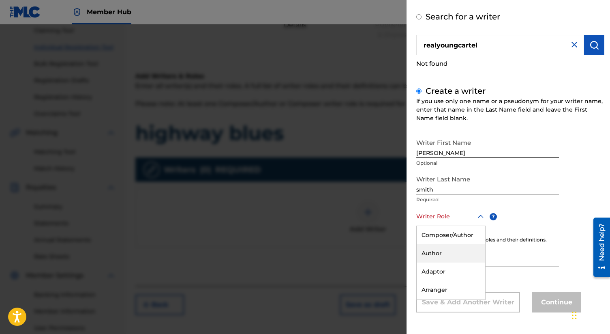
click at [478, 226] on div "Author, 2 of 8. 8 results available. Use Up and Down to choose options, press E…" at bounding box center [450, 216] width 69 height 18
click at [463, 240] on div "Composer/Author" at bounding box center [451, 235] width 68 height 18
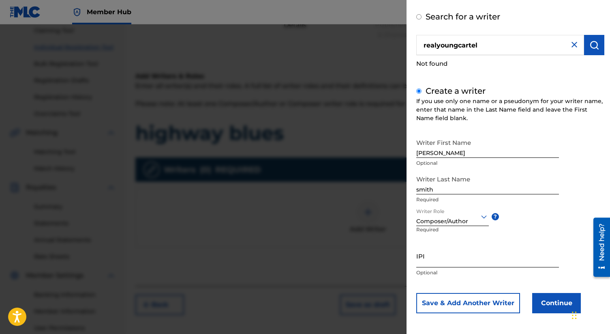
scroll to position [35, 0]
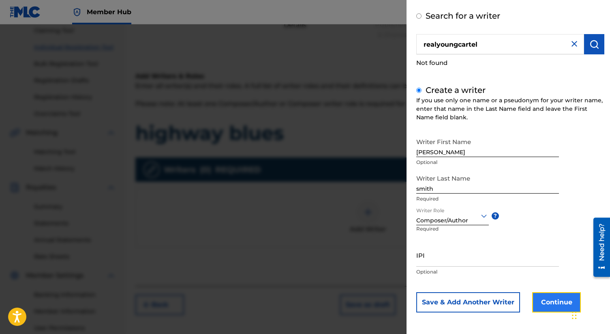
click at [548, 299] on button "Continue" at bounding box center [556, 302] width 49 height 20
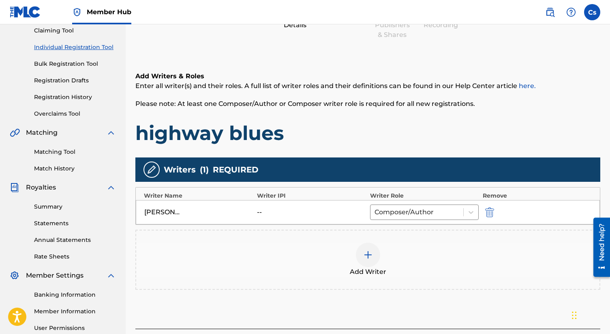
scroll to position [163, 0]
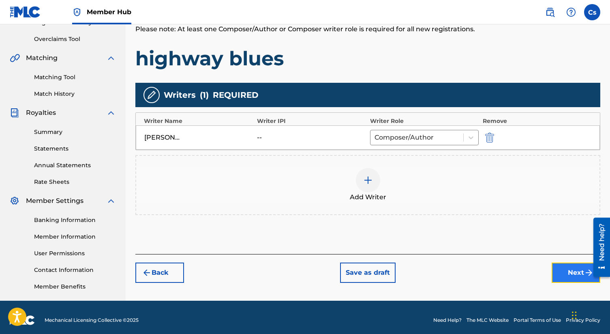
click at [579, 268] on button "Next" at bounding box center [576, 272] width 49 height 20
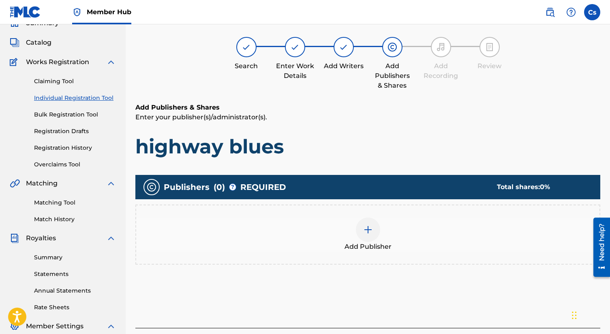
scroll to position [36, 0]
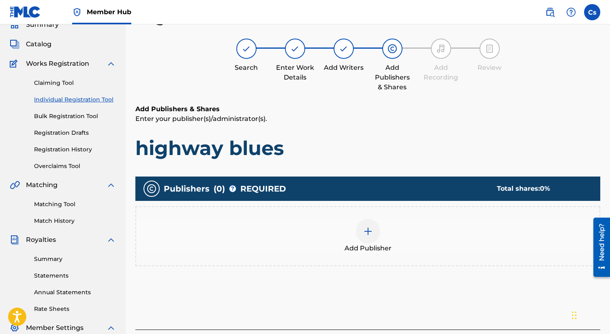
click at [366, 222] on div at bounding box center [368, 231] width 24 height 24
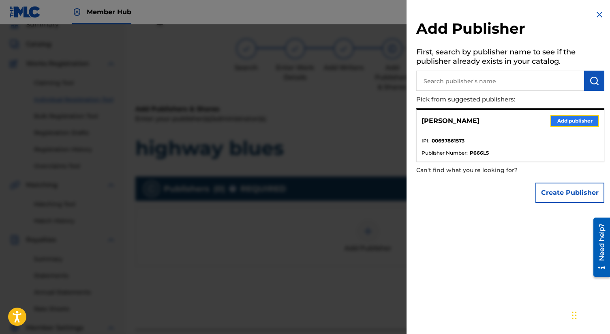
click at [567, 122] on button "Add publisher" at bounding box center [574, 121] width 49 height 12
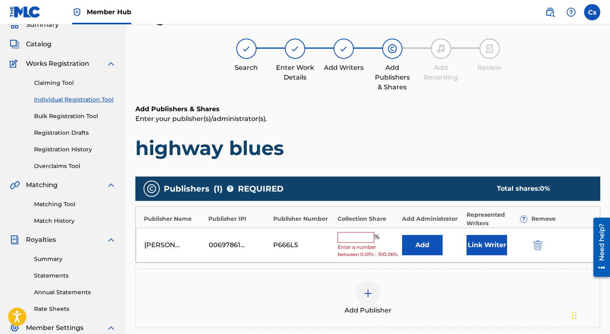
click at [349, 237] on input "text" at bounding box center [356, 237] width 36 height 11
type input "100"
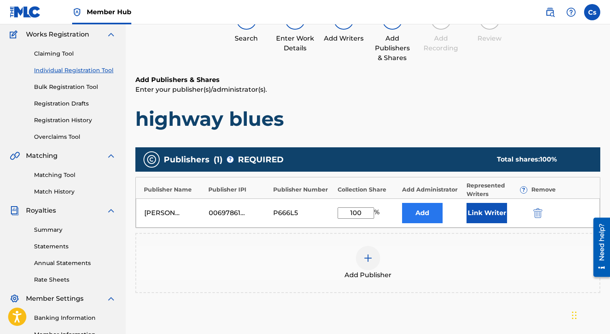
scroll to position [169, 0]
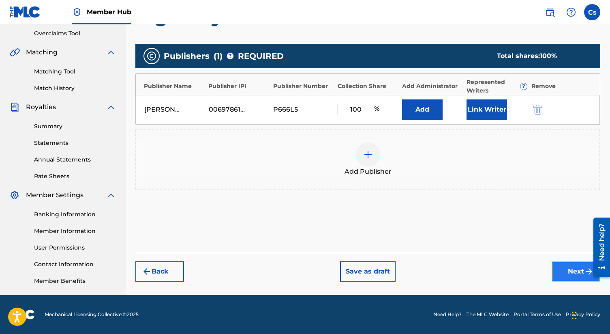
click at [567, 263] on button "Next" at bounding box center [576, 271] width 49 height 20
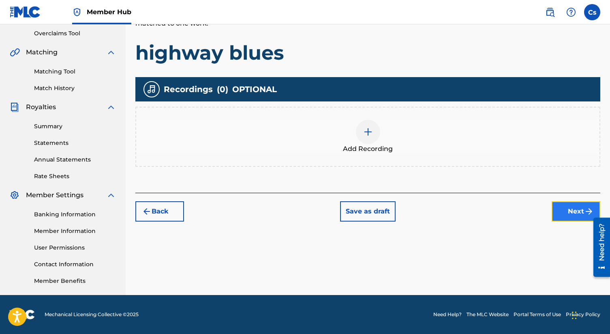
click at [589, 209] on img "submit" at bounding box center [589, 211] width 10 height 10
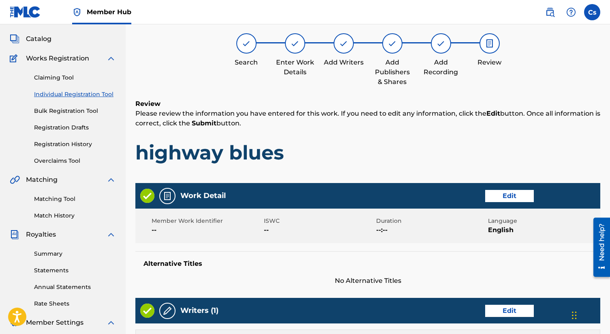
scroll to position [36, 0]
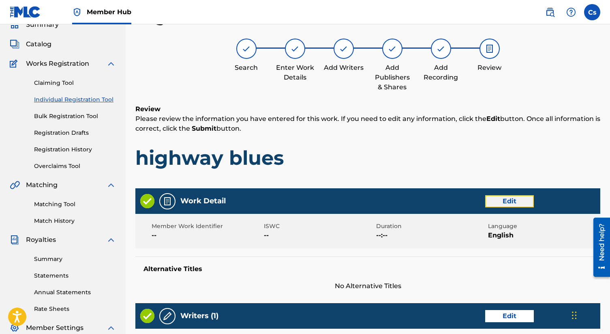
click at [493, 199] on button "Edit" at bounding box center [509, 201] width 49 height 12
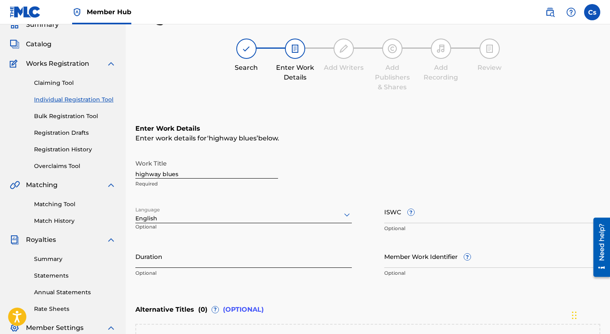
click at [257, 257] on input "Duration" at bounding box center [243, 255] width 216 height 23
type input "2"
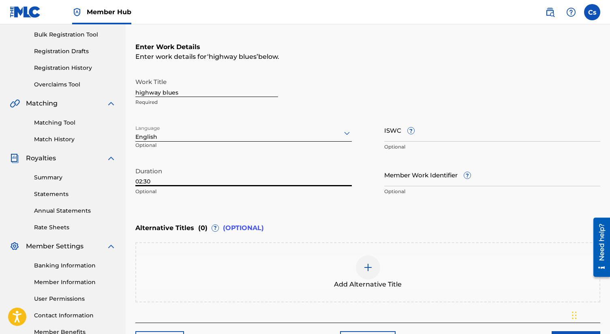
scroll to position [174, 0]
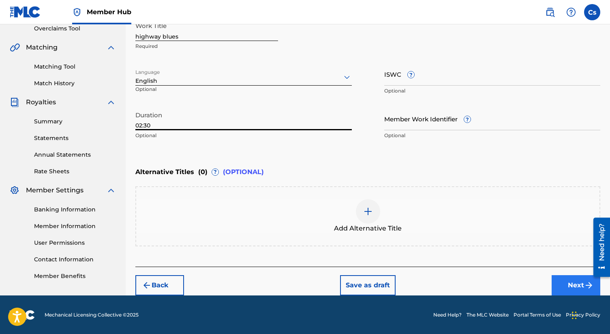
type input "02:30"
click at [563, 289] on button "Next" at bounding box center [576, 285] width 49 height 20
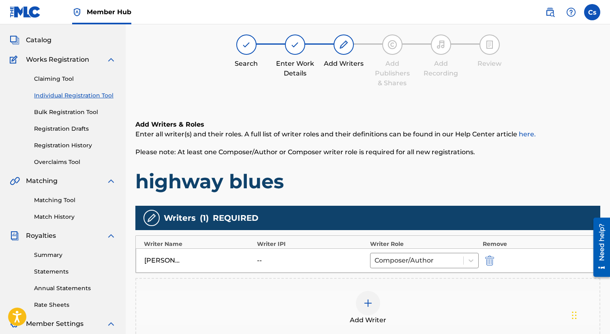
scroll to position [144, 0]
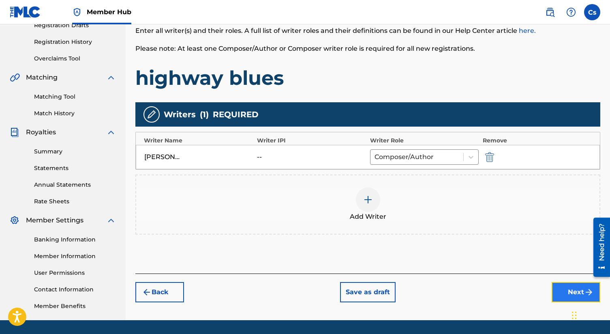
click at [558, 282] on button "Next" at bounding box center [576, 292] width 49 height 20
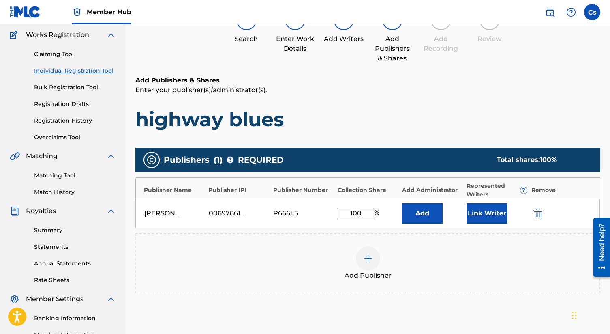
scroll to position [169, 0]
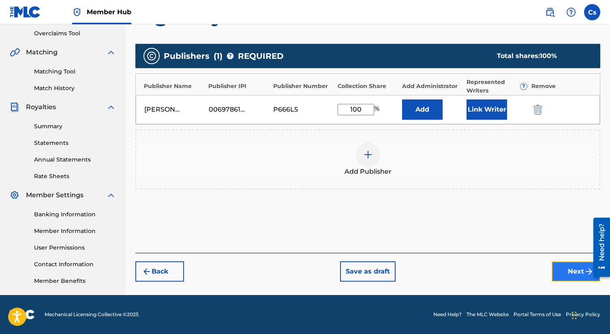
click at [577, 267] on button "Next" at bounding box center [576, 271] width 49 height 20
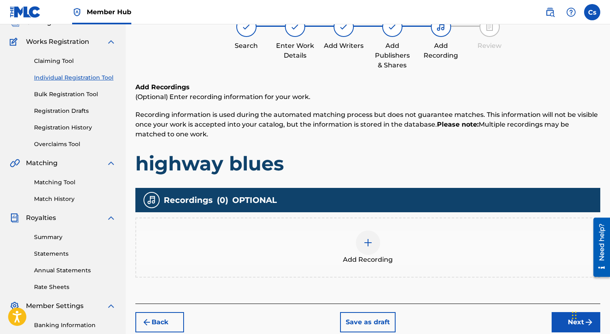
scroll to position [108, 0]
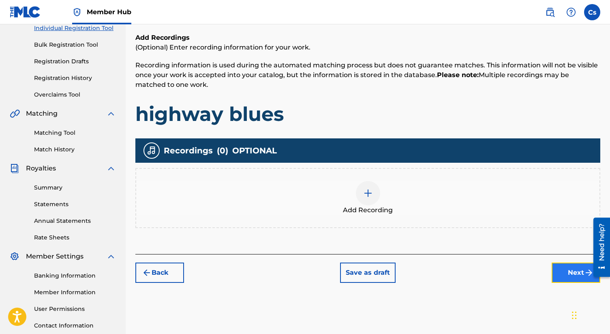
click at [572, 265] on button "Next" at bounding box center [576, 272] width 49 height 20
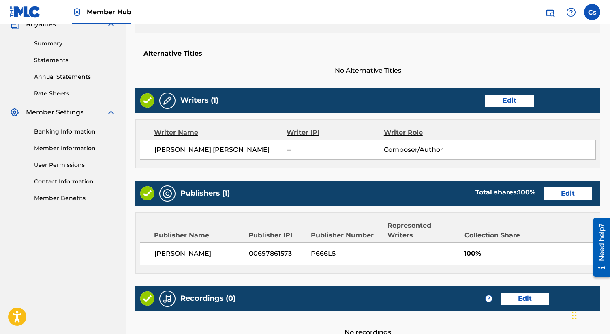
scroll to position [325, 0]
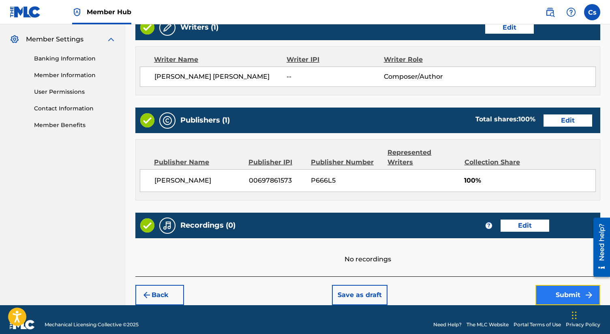
click at [562, 284] on button "Submit" at bounding box center [567, 294] width 65 height 20
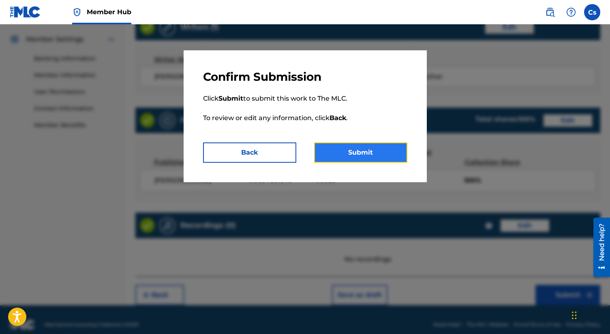
click at [381, 152] on button "Submit" at bounding box center [360, 152] width 93 height 20
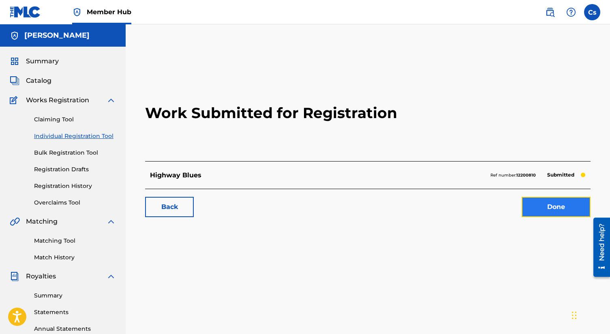
click at [549, 211] on link "Done" at bounding box center [556, 207] width 69 height 20
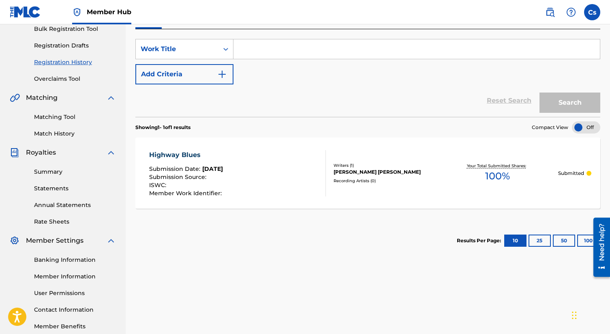
scroll to position [7, 0]
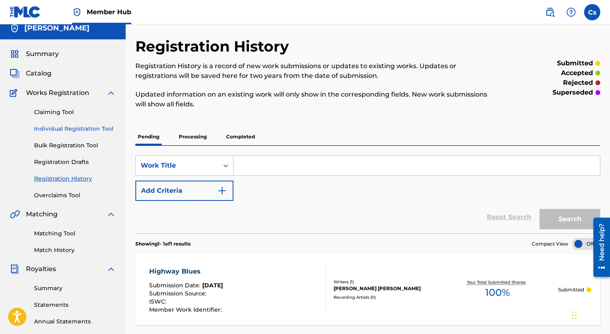
click at [101, 130] on link "Individual Registration Tool" at bounding box center [75, 128] width 82 height 9
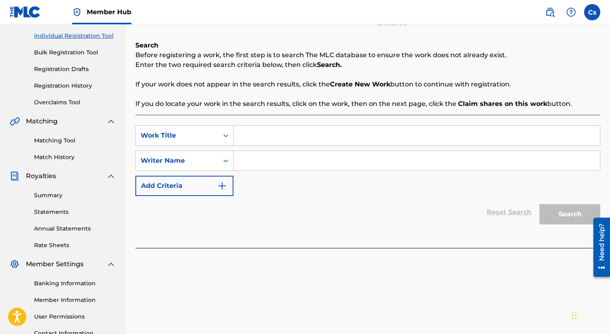
scroll to position [83, 0]
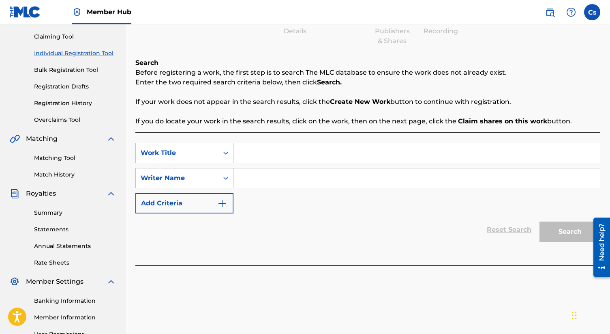
click at [261, 155] on input "Search Form" at bounding box center [416, 152] width 366 height 19
click at [287, 153] on input "Search Form" at bounding box center [416, 152] width 366 height 19
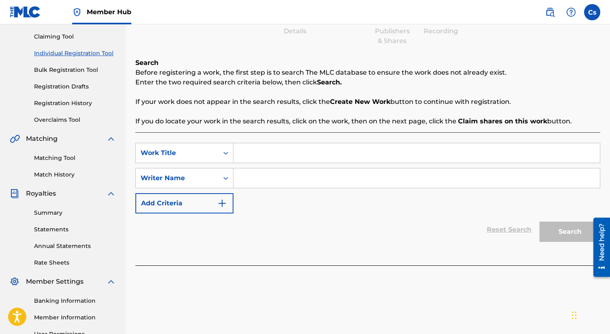
paste input "highway blues"
type input "highway blues"
click at [316, 217] on div "Reset Search Search" at bounding box center [367, 229] width 465 height 32
drag, startPoint x: 316, startPoint y: 217, endPoint x: 281, endPoint y: 177, distance: 53.7
click at [293, 189] on form "SearchWithCriteria0dbc734c-f912-4036-9931-d04e4ae1943f Work Title highway blues…" at bounding box center [367, 194] width 465 height 103
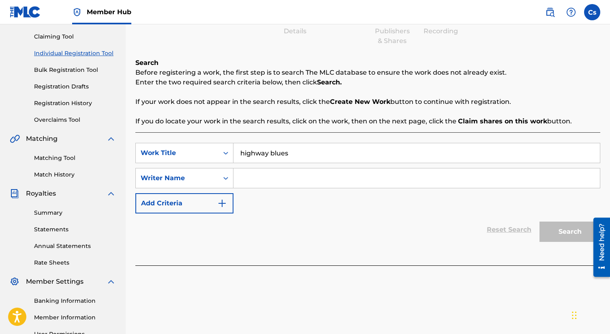
click at [273, 173] on input "Search Form" at bounding box center [416, 177] width 366 height 19
click at [228, 178] on icon "Search Form" at bounding box center [226, 178] width 8 height 8
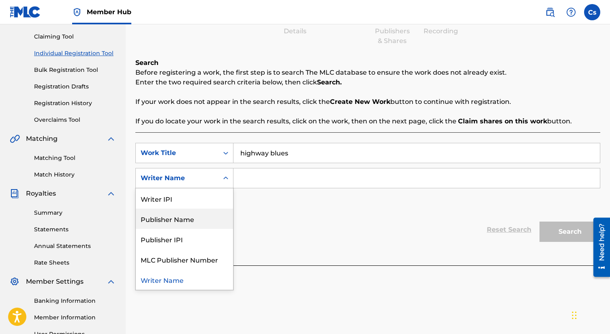
click at [203, 219] on div "Publisher Name" at bounding box center [184, 218] width 97 height 20
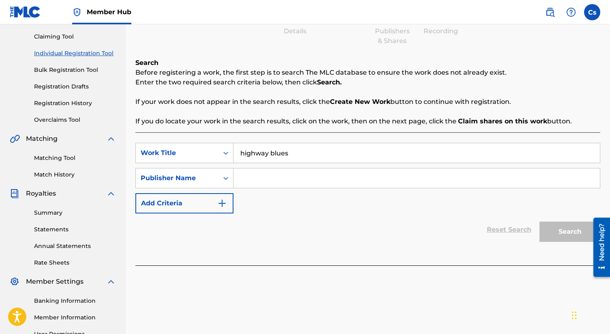
click at [262, 178] on input "Search Form" at bounding box center [416, 177] width 366 height 19
type input "c"
click at [502, 231] on link "Reset Search" at bounding box center [509, 229] width 53 height 18
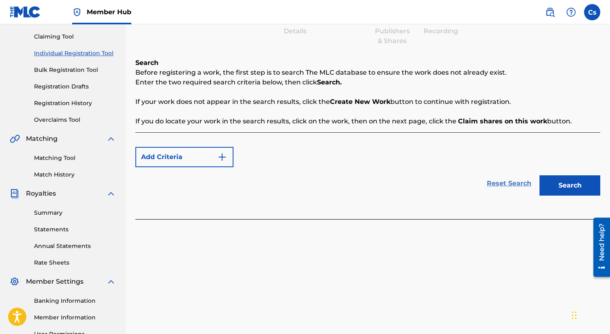
click at [495, 183] on link "Reset Search" at bounding box center [509, 183] width 53 height 18
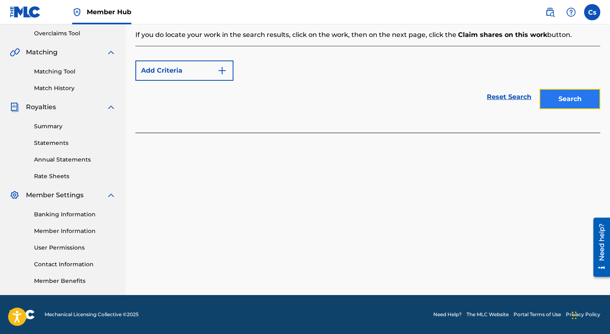
click at [562, 100] on button "Search" at bounding box center [569, 99] width 61 height 20
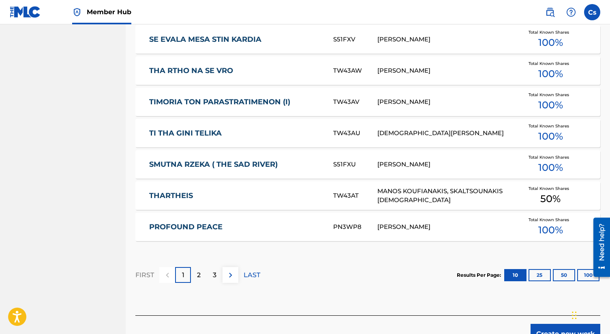
scroll to position [496, 0]
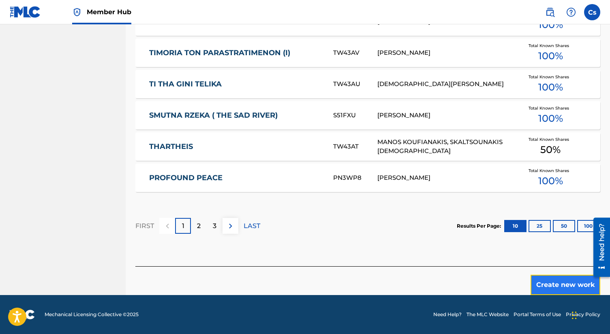
click at [547, 281] on button "Create new work" at bounding box center [565, 284] width 70 height 20
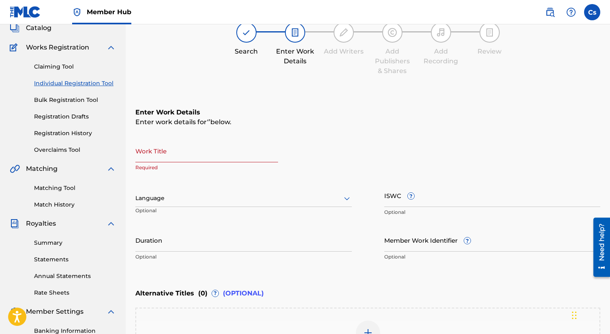
scroll to position [43, 0]
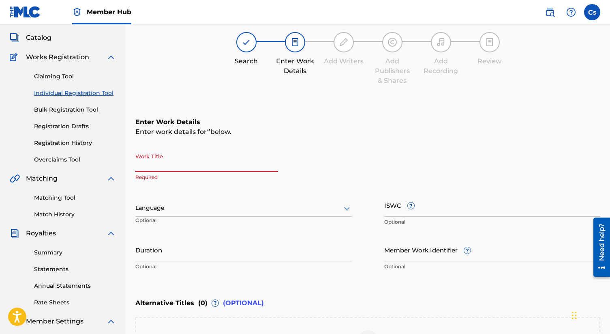
paste input "trenton riddim"
type input "trenton riddim"
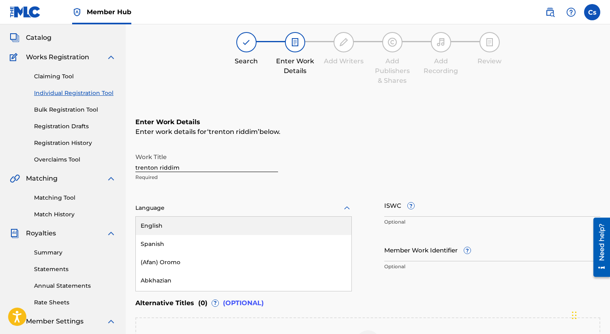
scroll to position [48, 0]
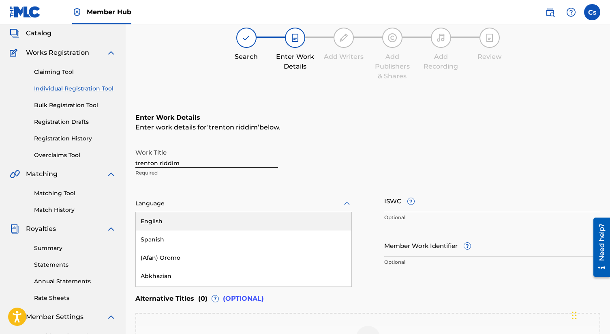
click at [194, 208] on div "Language" at bounding box center [243, 203] width 216 height 17
click at [193, 227] on div "English" at bounding box center [244, 221] width 216 height 18
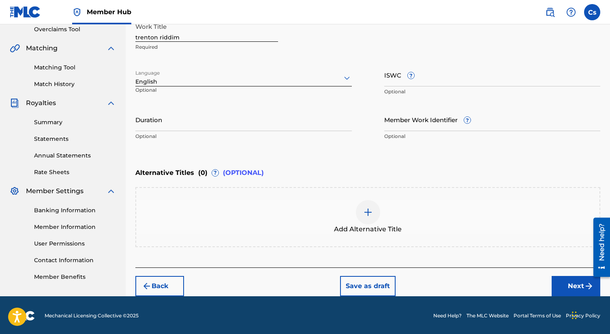
scroll to position [174, 0]
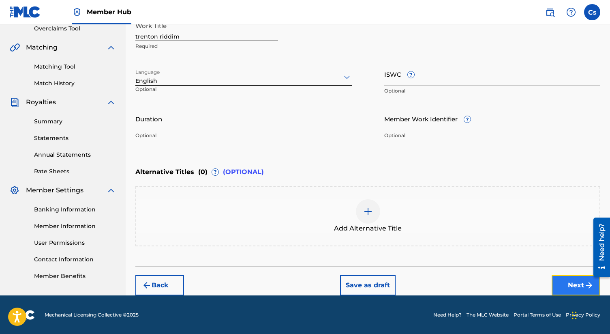
click at [564, 282] on button "Next" at bounding box center [576, 285] width 49 height 20
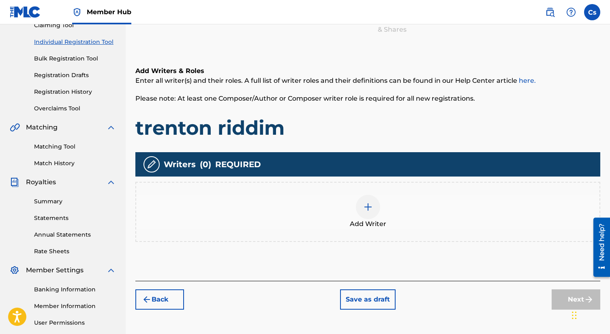
scroll to position [96, 0]
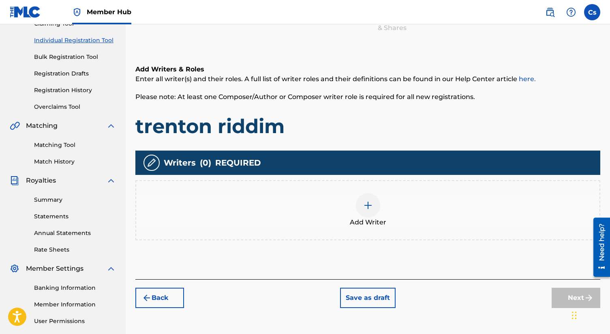
click at [369, 208] on img at bounding box center [368, 205] width 10 height 10
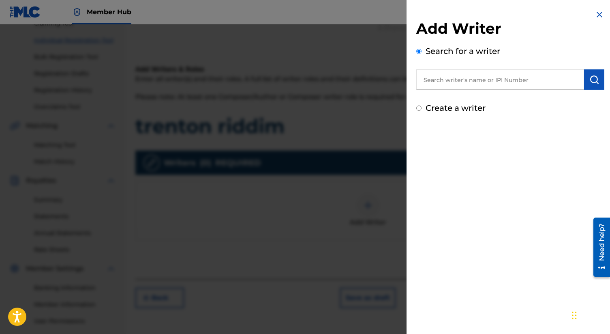
click at [418, 108] on input "Create a writer" at bounding box center [418, 107] width 5 height 5
radio input "false"
radio input "true"
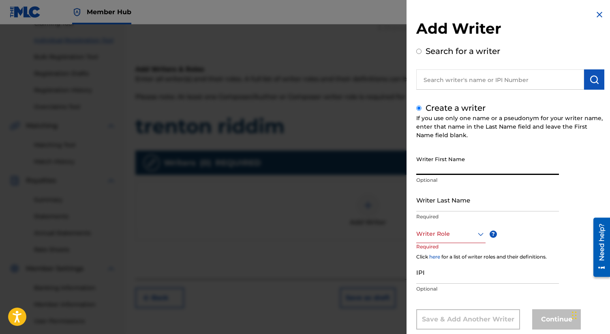
click at [435, 166] on input "Writer First Name" at bounding box center [487, 163] width 143 height 23
type input "Charles"
type input "smith"
click at [449, 166] on input "Charles" at bounding box center [487, 163] width 143 height 23
click at [464, 165] on input "Charles" at bounding box center [487, 163] width 143 height 23
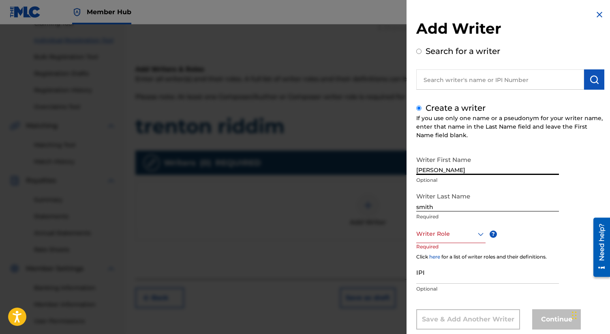
click at [449, 170] on input "Charles" at bounding box center [487, 163] width 143 height 23
click at [438, 278] on input "IPI" at bounding box center [487, 271] width 143 height 23
click at [458, 169] on input "Charles" at bounding box center [487, 163] width 143 height 23
type input "Charles hasan"
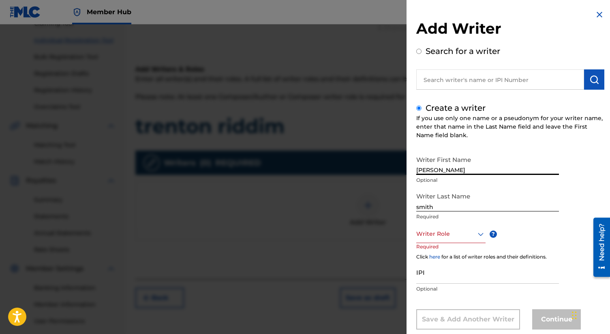
scroll to position [17, 0]
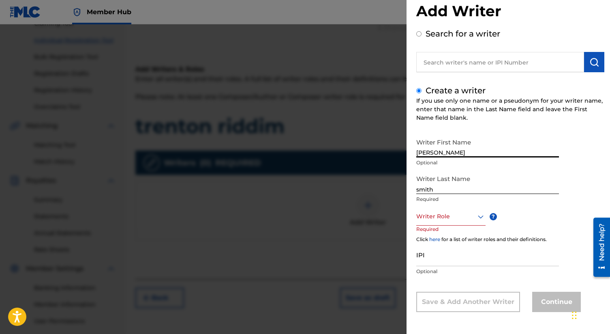
click at [481, 225] on div "Writer Role" at bounding box center [450, 216] width 69 height 18
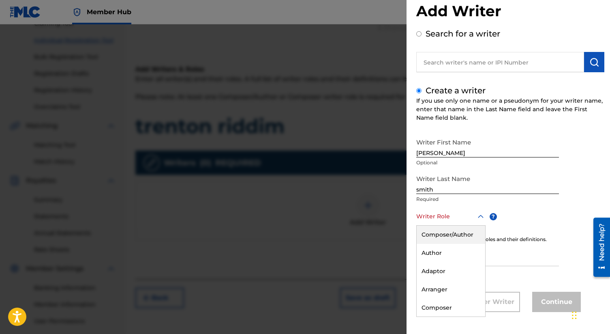
click at [463, 237] on div "Composer/Author" at bounding box center [451, 234] width 68 height 18
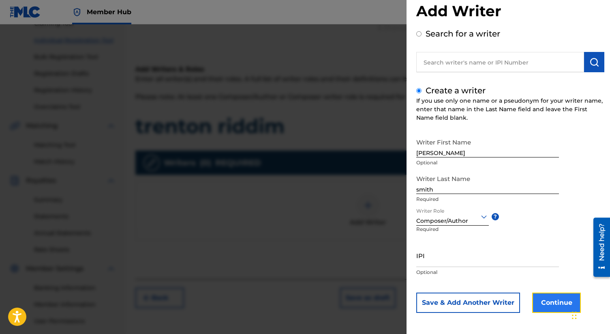
click at [554, 297] on button "Continue" at bounding box center [556, 302] width 49 height 20
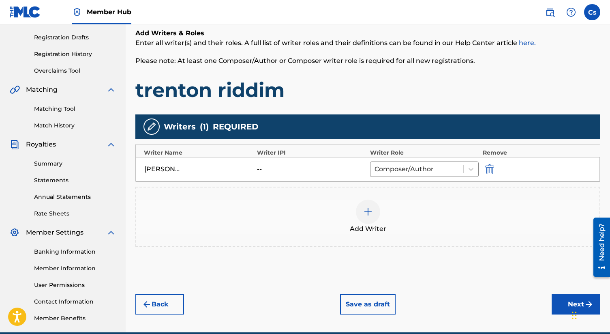
scroll to position [169, 0]
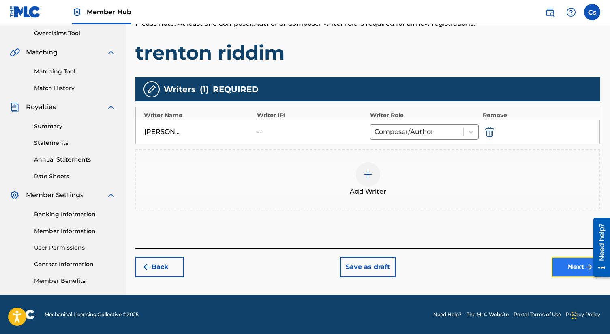
click at [564, 263] on button "Next" at bounding box center [576, 267] width 49 height 20
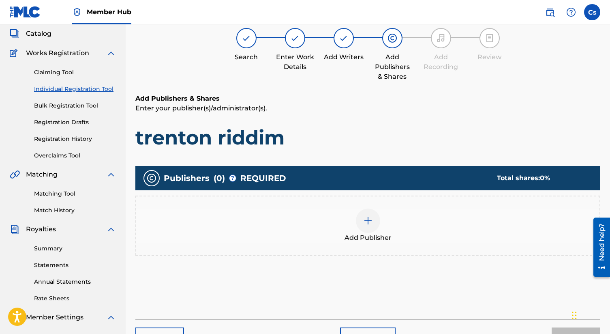
scroll to position [36, 0]
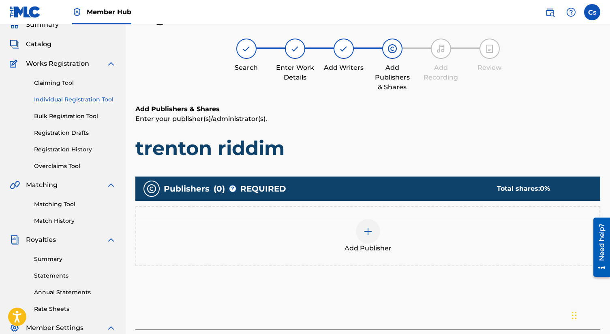
click at [363, 229] on img at bounding box center [368, 231] width 10 height 10
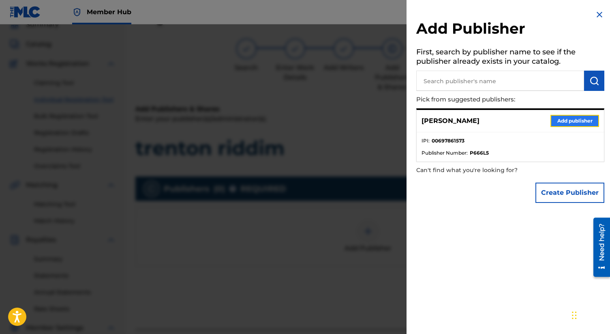
click at [553, 121] on button "Add publisher" at bounding box center [574, 121] width 49 height 12
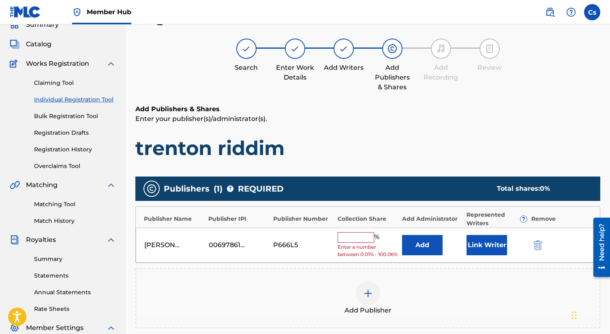
click at [340, 240] on input "text" at bounding box center [356, 237] width 36 height 11
type input "100"
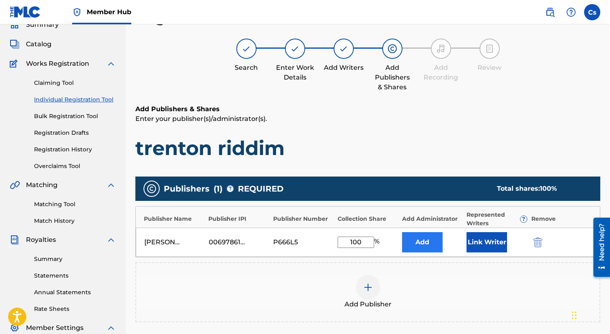
scroll to position [169, 0]
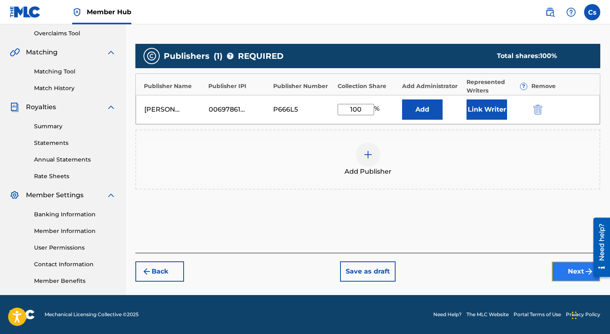
click at [570, 262] on button "Next" at bounding box center [576, 271] width 49 height 20
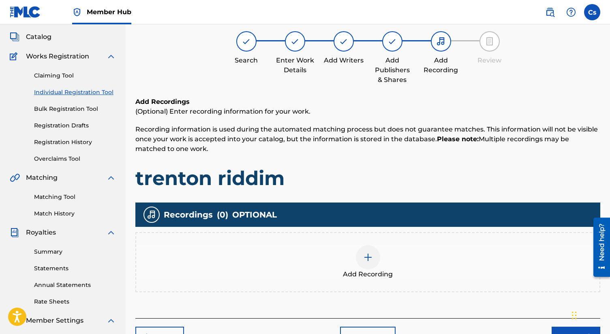
scroll to position [152, 0]
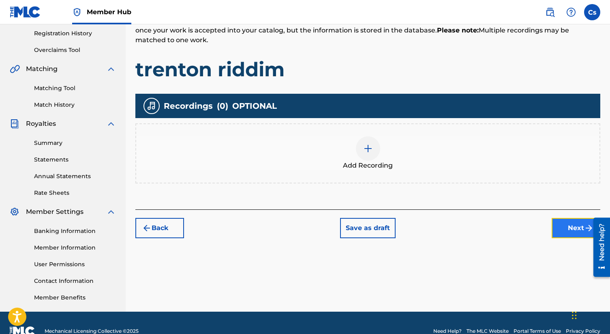
click at [573, 224] on button "Next" at bounding box center [576, 228] width 49 height 20
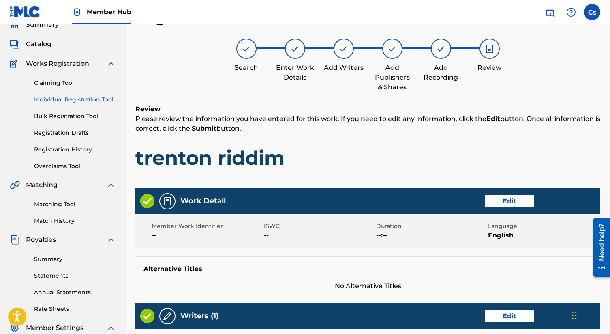
scroll to position [302, 0]
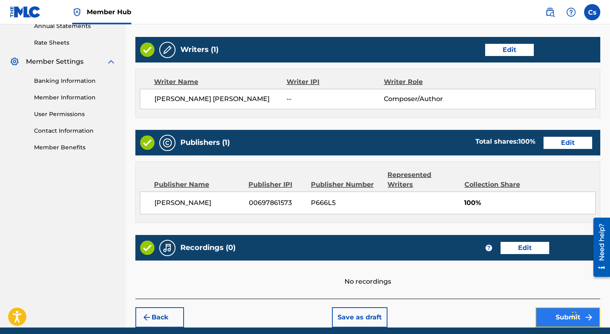
click at [564, 307] on button "Submit" at bounding box center [567, 317] width 65 height 20
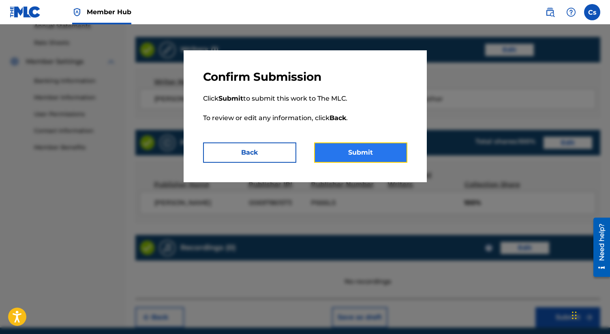
click at [383, 152] on button "Submit" at bounding box center [360, 152] width 93 height 20
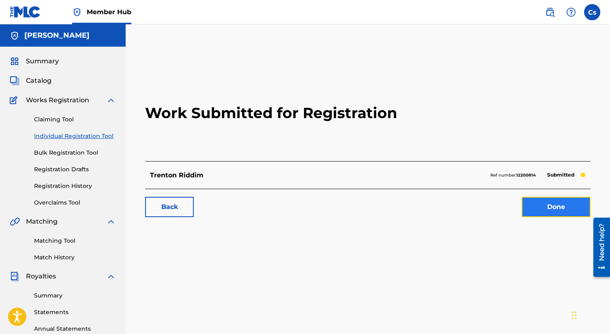
click at [560, 209] on link "Done" at bounding box center [556, 207] width 69 height 20
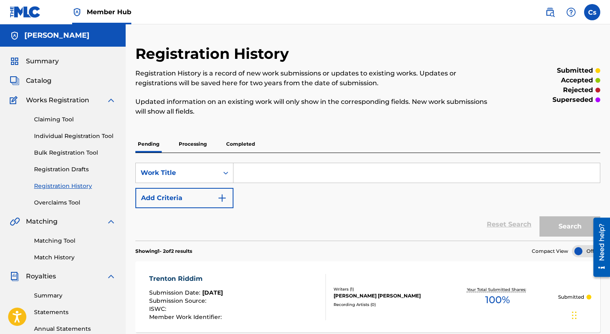
click at [309, 170] on input "Search Form" at bounding box center [416, 172] width 366 height 19
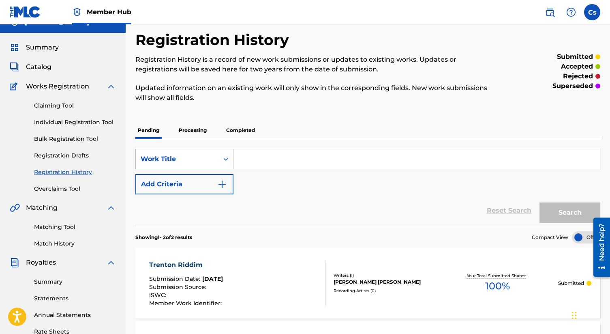
scroll to position [16, 0]
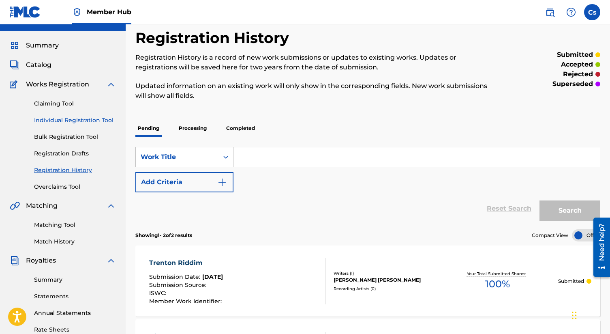
click at [78, 118] on link "Individual Registration Tool" at bounding box center [75, 120] width 82 height 9
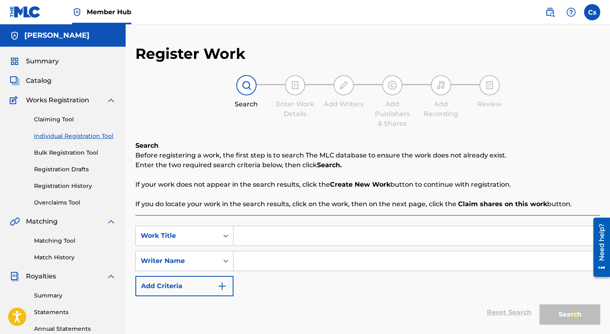
click at [346, 235] on input "Search Form" at bounding box center [416, 235] width 366 height 19
paste input "trenton riddim"
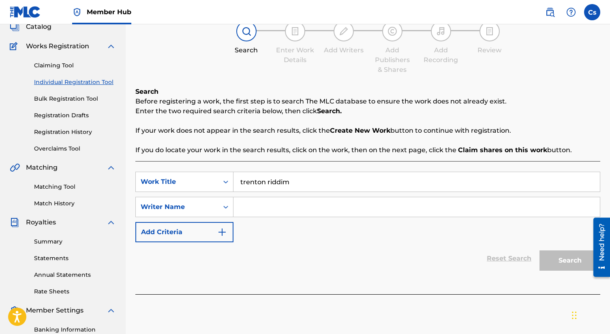
scroll to position [62, 0]
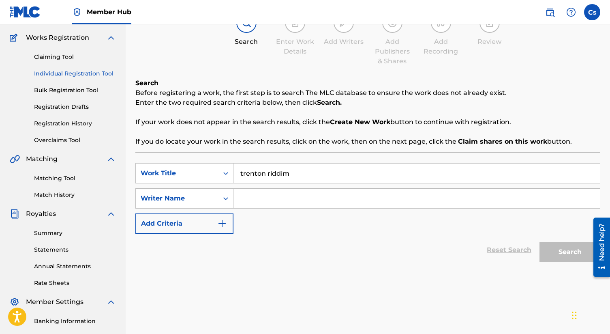
type input "trenton riddim"
click at [291, 195] on input "Search Form" at bounding box center [416, 197] width 366 height 19
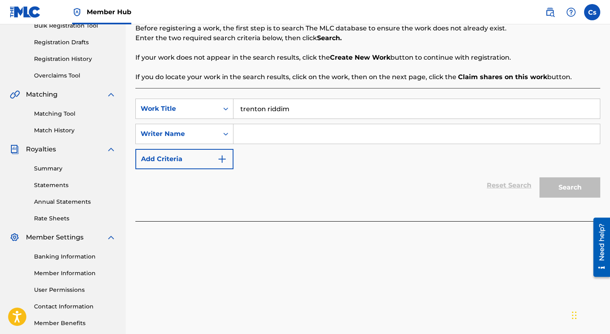
scroll to position [126, 0]
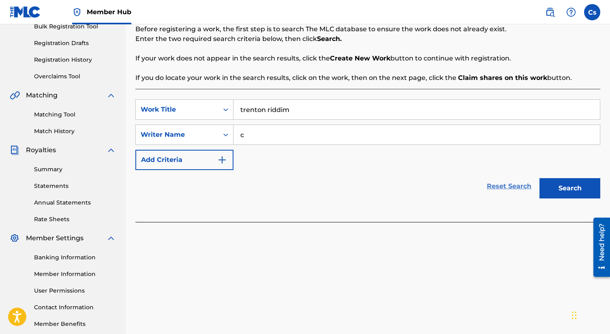
type input "c"
click at [493, 186] on link "Reset Search" at bounding box center [509, 186] width 53 height 18
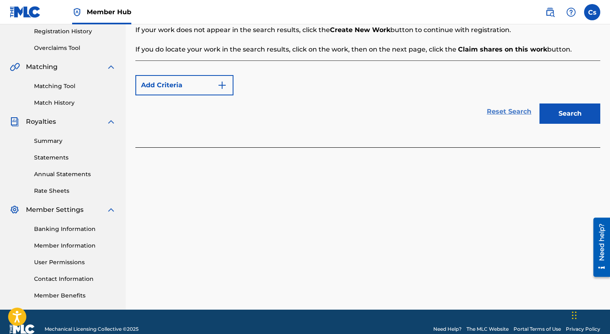
scroll to position [169, 0]
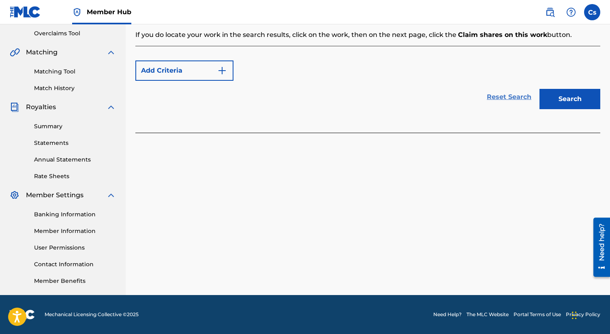
click at [513, 94] on link "Reset Search" at bounding box center [509, 97] width 53 height 18
click at [563, 96] on button "Search" at bounding box center [569, 99] width 61 height 20
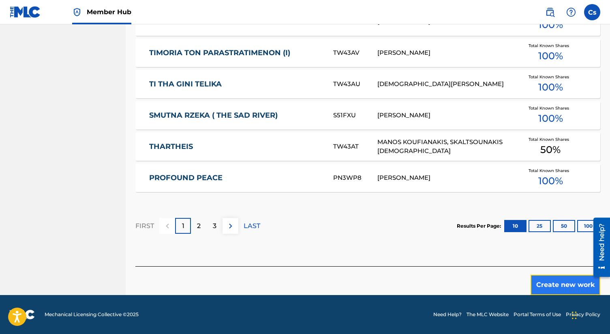
click at [546, 280] on button "Create new work" at bounding box center [565, 284] width 70 height 20
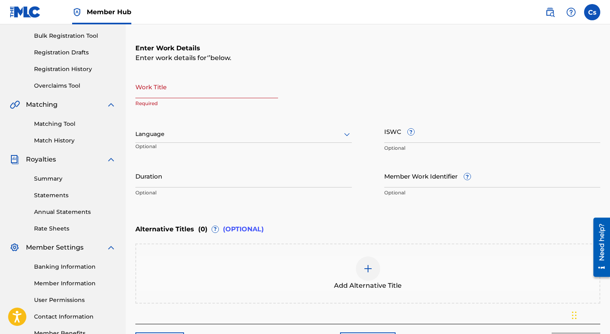
scroll to position [109, 0]
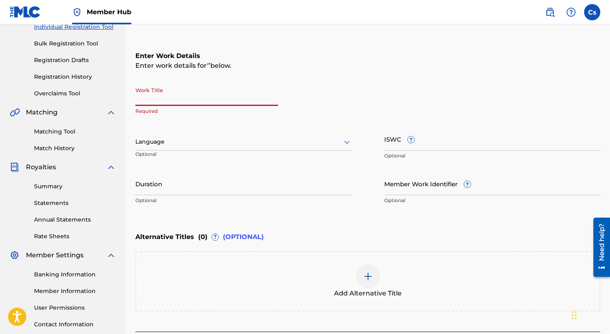
paste input "trenton made me"
type input "trenton made me"
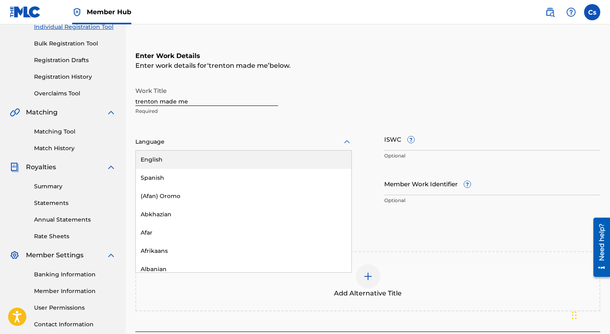
click at [215, 145] on div at bounding box center [243, 142] width 216 height 10
click at [216, 160] on div "English" at bounding box center [244, 159] width 216 height 18
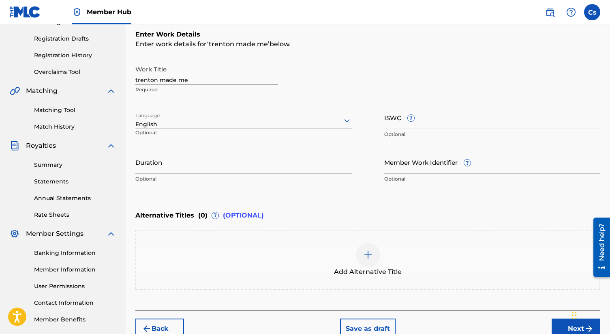
scroll to position [174, 0]
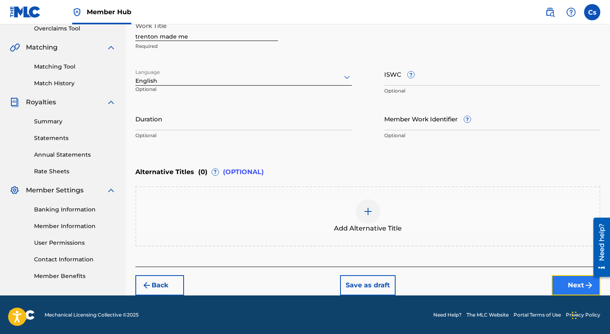
click at [560, 281] on button "Next" at bounding box center [576, 285] width 49 height 20
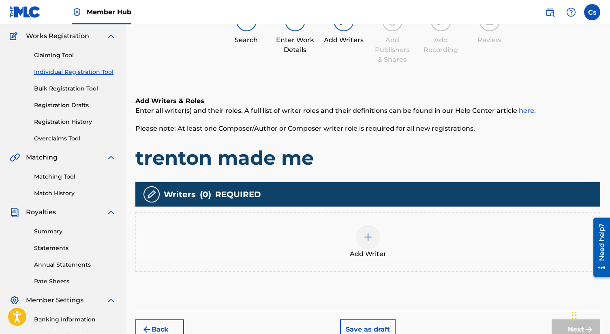
scroll to position [169, 0]
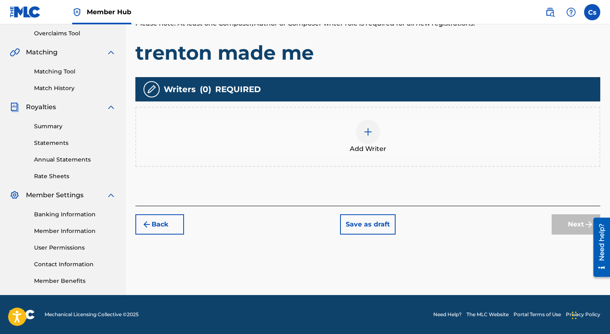
click at [361, 132] on div at bounding box center [368, 132] width 24 height 24
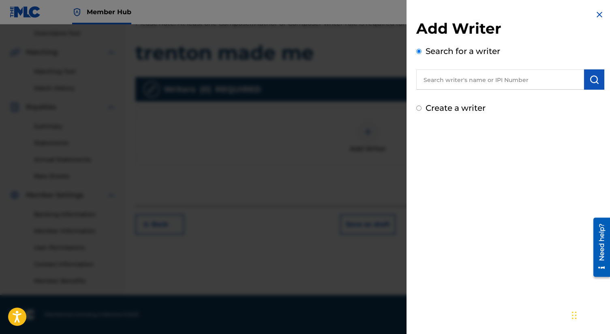
click at [420, 107] on input "Create a writer" at bounding box center [418, 107] width 5 height 5
radio input "false"
radio input "true"
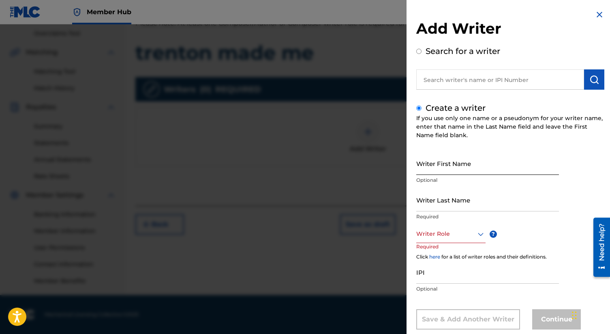
click at [433, 171] on input "Writer First Name" at bounding box center [487, 163] width 143 height 23
type input "Charles"
type input "smith"
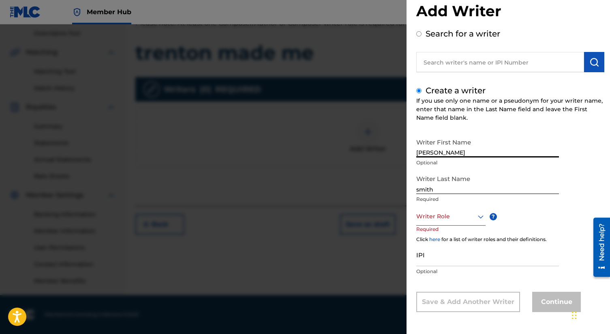
click at [462, 225] on div "Writer Role" at bounding box center [450, 216] width 69 height 18
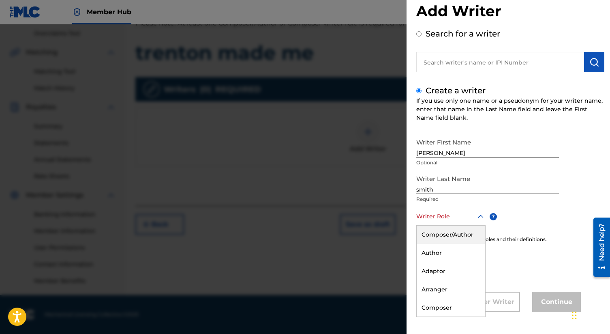
click at [460, 237] on div "Composer/Author" at bounding box center [451, 234] width 68 height 18
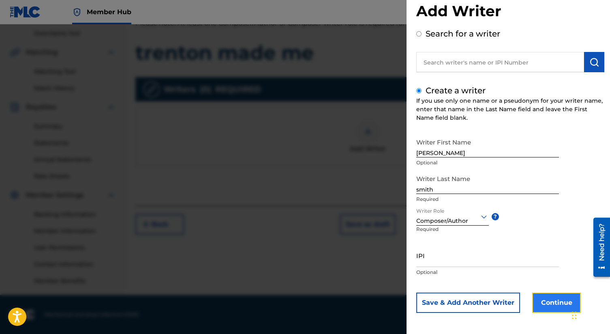
click at [567, 296] on button "Continue" at bounding box center [556, 302] width 49 height 20
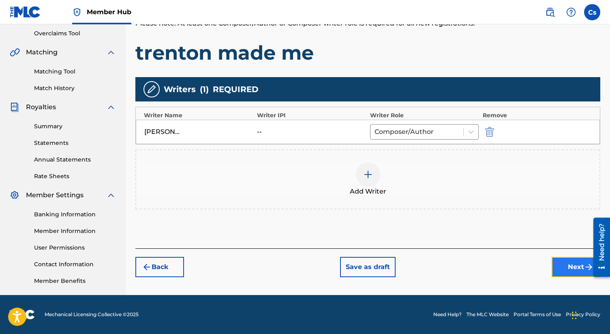
click at [565, 263] on button "Next" at bounding box center [576, 267] width 49 height 20
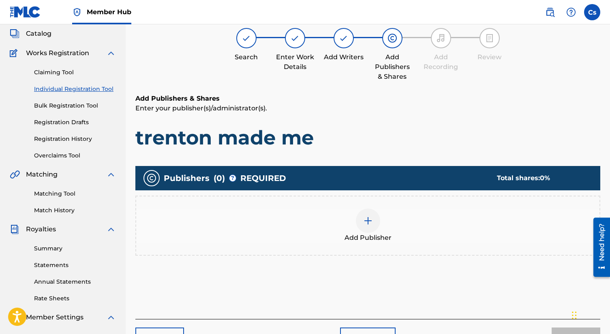
scroll to position [36, 0]
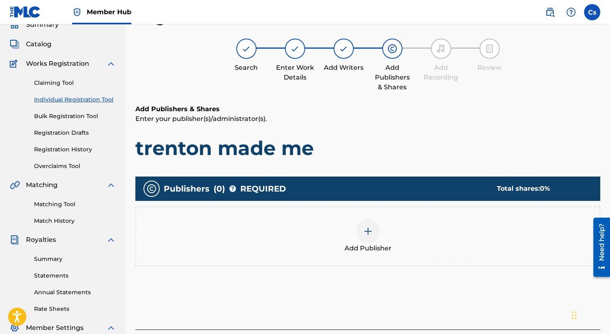
click at [363, 226] on img at bounding box center [368, 231] width 10 height 10
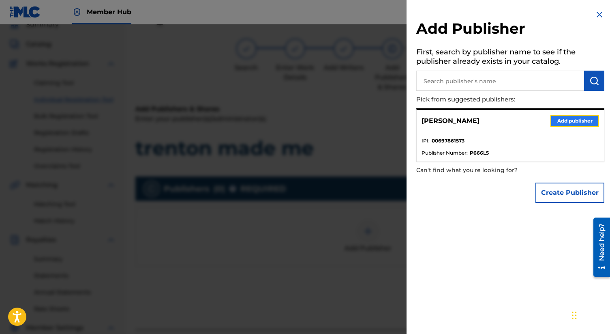
click at [561, 118] on button "Add publisher" at bounding box center [574, 121] width 49 height 12
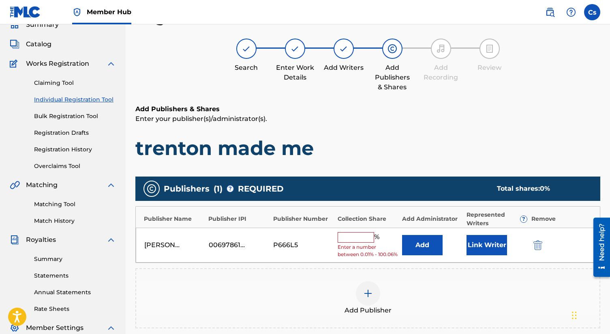
click at [345, 241] on input "text" at bounding box center [356, 237] width 36 height 11
type input "100"
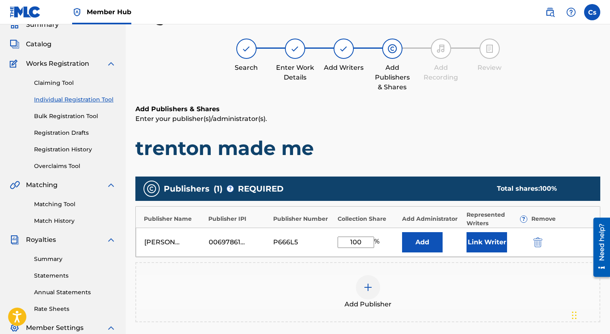
scroll to position [169, 0]
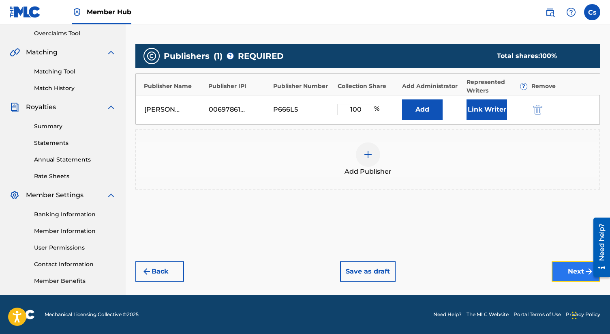
click at [560, 269] on button "Next" at bounding box center [576, 271] width 49 height 20
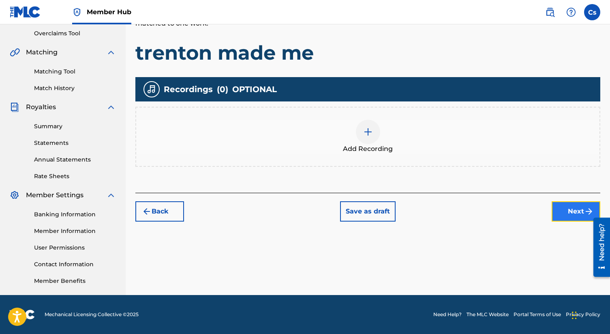
click at [555, 207] on button "Next" at bounding box center [576, 211] width 49 height 20
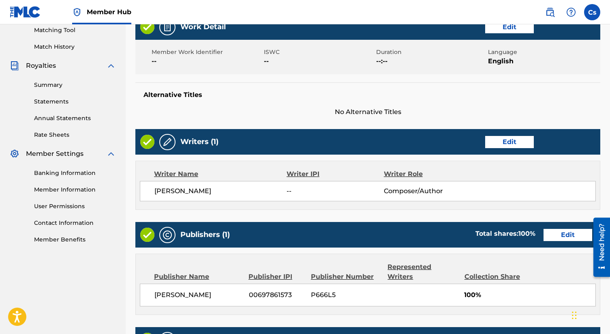
scroll to position [325, 0]
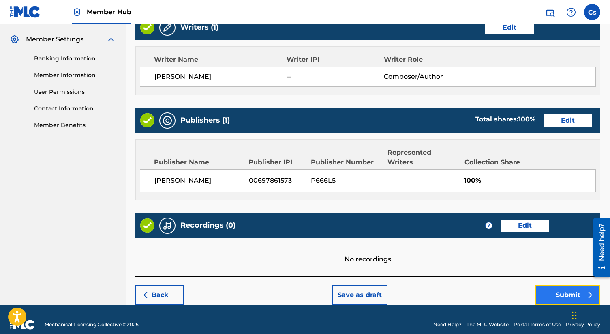
click at [555, 284] on button "Submit" at bounding box center [567, 294] width 65 height 20
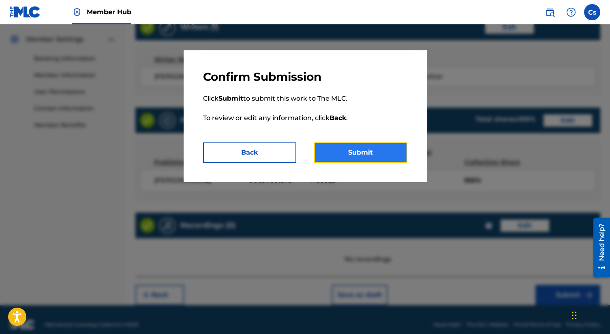
click at [352, 150] on button "Submit" at bounding box center [360, 152] width 93 height 20
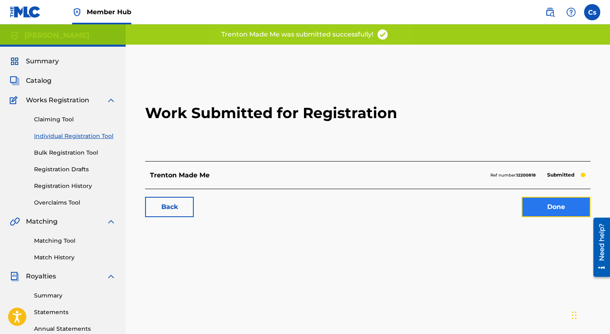
click at [529, 209] on link "Done" at bounding box center [556, 207] width 69 height 20
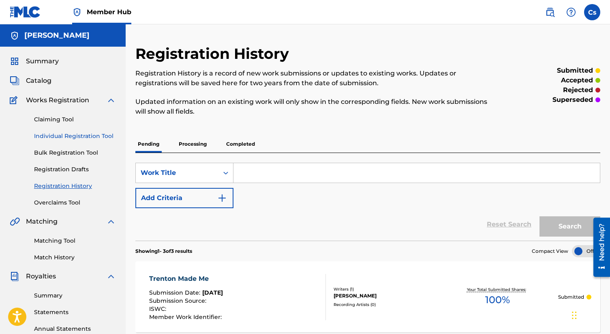
click at [101, 137] on link "Individual Registration Tool" at bounding box center [75, 136] width 82 height 9
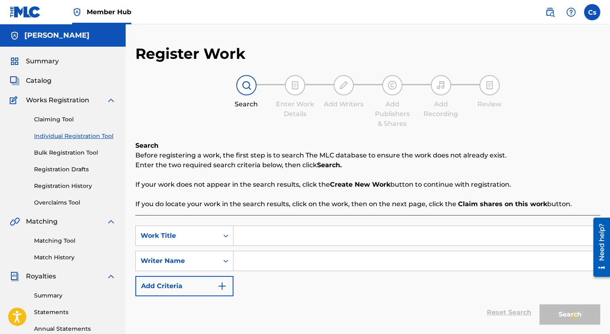
click at [271, 258] on input "Search Form" at bounding box center [416, 260] width 366 height 19
type input "c"
click at [263, 234] on input "Search Form" at bounding box center [416, 235] width 366 height 19
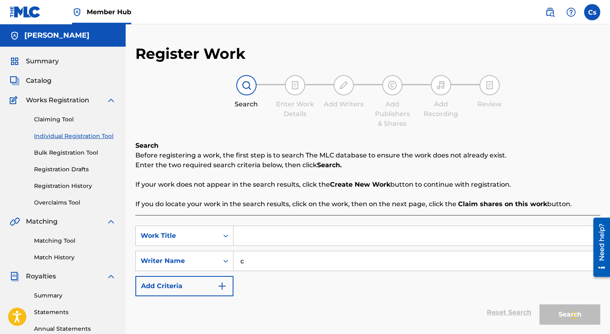
paste input "trenton made me"
type input "trenton made me"
click at [513, 309] on link "Reset Search" at bounding box center [509, 312] width 53 height 18
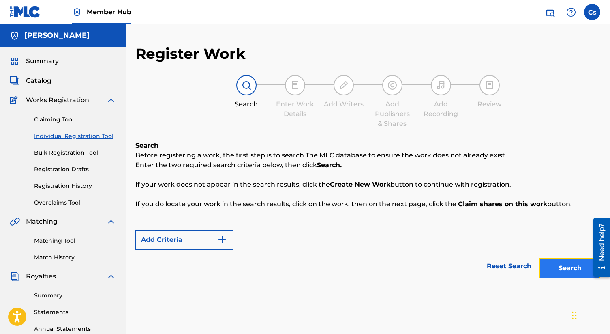
click at [562, 269] on button "Search" at bounding box center [569, 268] width 61 height 20
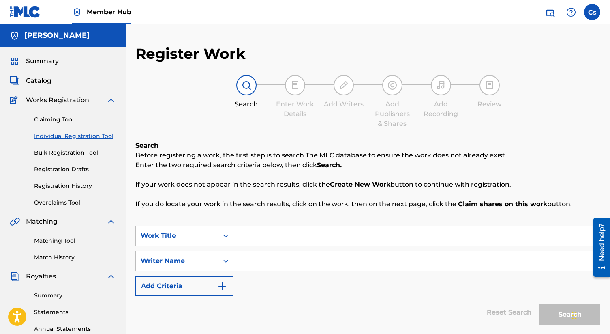
scroll to position [169, 0]
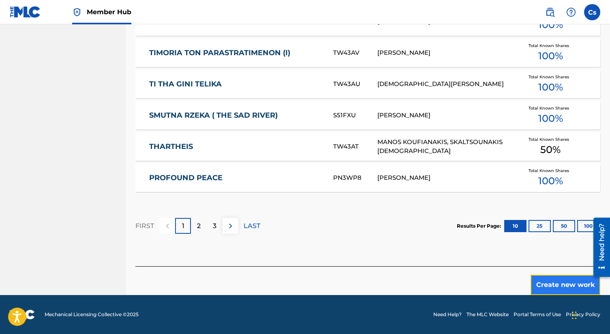
click at [568, 284] on button "Create new work" at bounding box center [565, 284] width 70 height 20
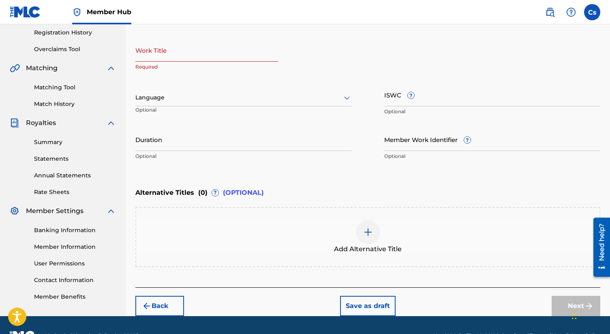
scroll to position [101, 0]
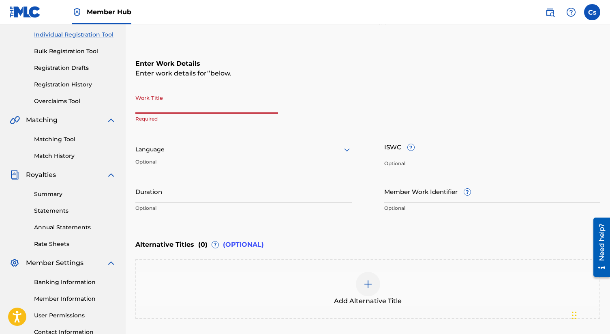
paste input "Concrete legacy"
type input "Concrete legacy"
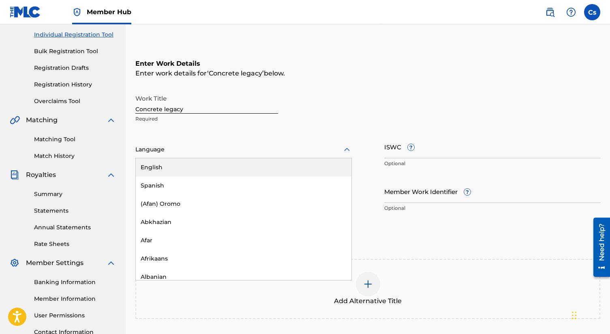
click at [218, 148] on div at bounding box center [243, 149] width 216 height 10
click at [220, 169] on div "English" at bounding box center [244, 167] width 216 height 18
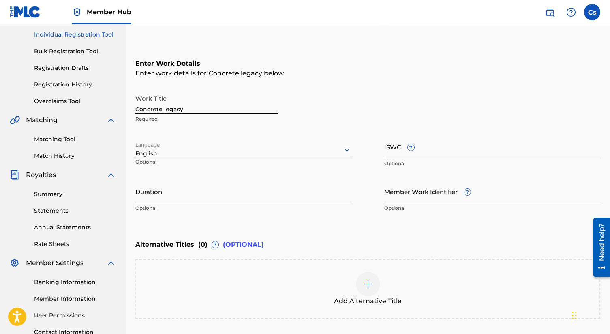
scroll to position [174, 0]
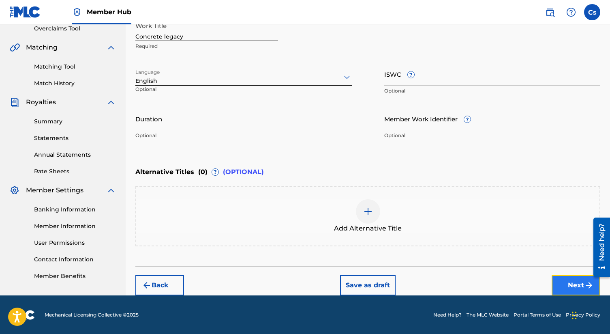
click at [558, 275] on button "Next" at bounding box center [576, 285] width 49 height 20
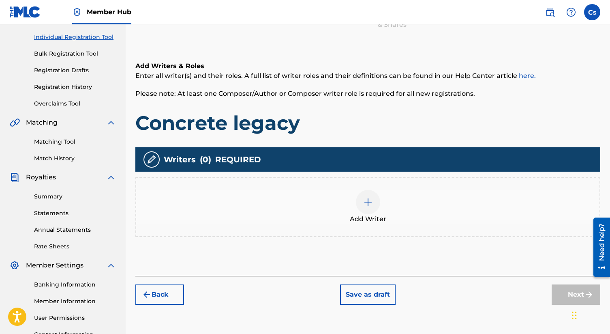
scroll to position [169, 0]
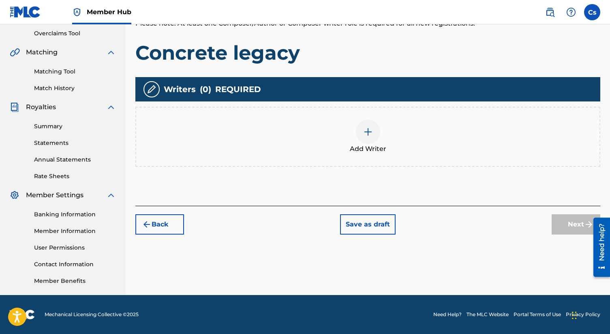
click at [365, 134] on img at bounding box center [368, 132] width 10 height 10
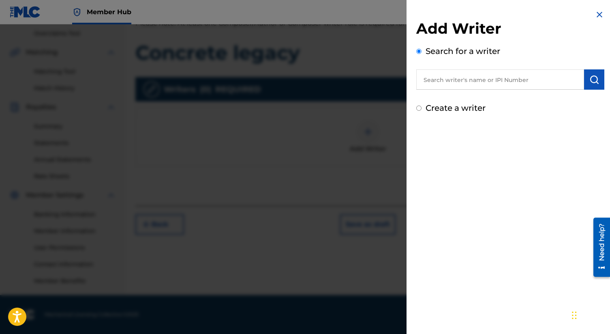
click at [419, 106] on input "Create a writer" at bounding box center [418, 107] width 5 height 5
radio input "false"
radio input "true"
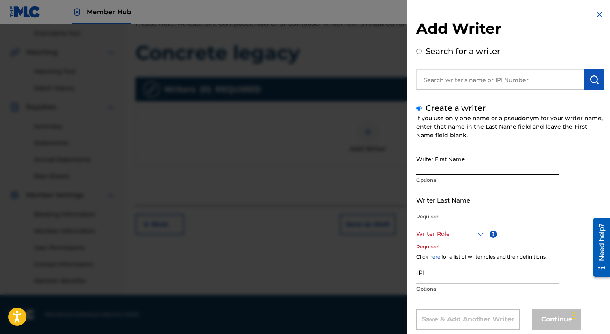
click at [438, 169] on input "Writer First Name" at bounding box center [487, 163] width 143 height 23
type input "Charles"
type input "smith"
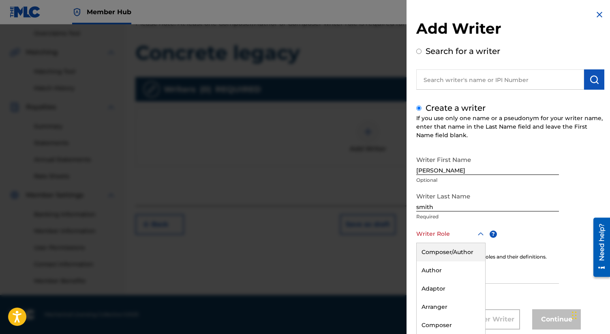
scroll to position [17, 0]
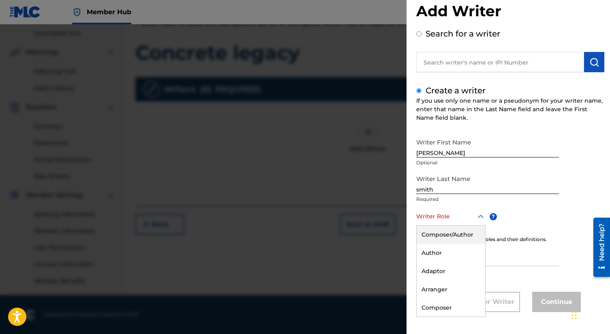
click at [464, 225] on div "Composer/Author, 1 of 8. 8 results available. Use Up and Down to choose options…" at bounding box center [450, 216] width 69 height 18
click at [450, 230] on div "Composer/Author" at bounding box center [451, 234] width 68 height 18
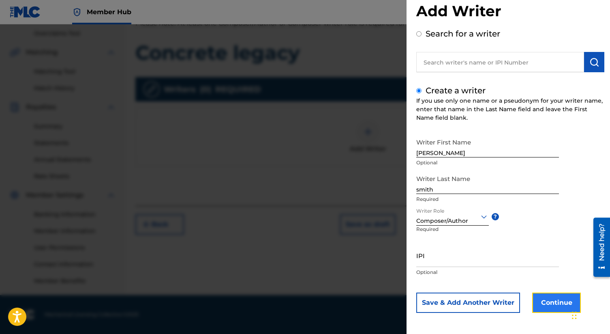
click at [543, 302] on button "Continue" at bounding box center [556, 302] width 49 height 20
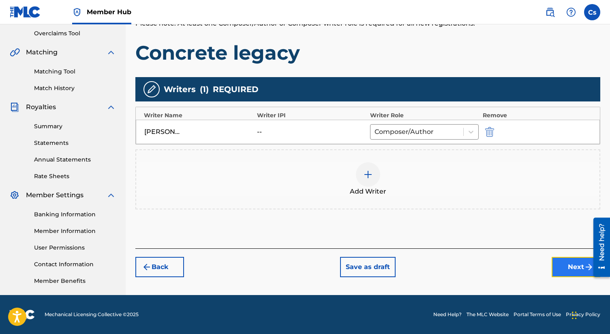
click at [569, 257] on button "Next" at bounding box center [576, 267] width 49 height 20
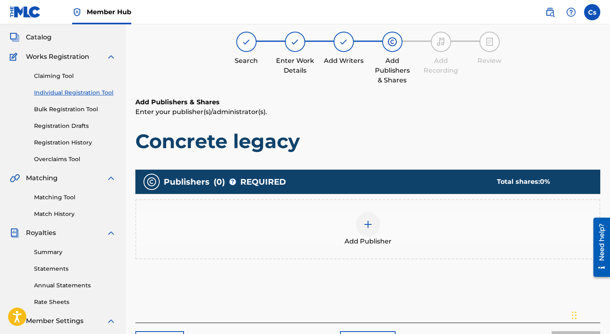
scroll to position [36, 0]
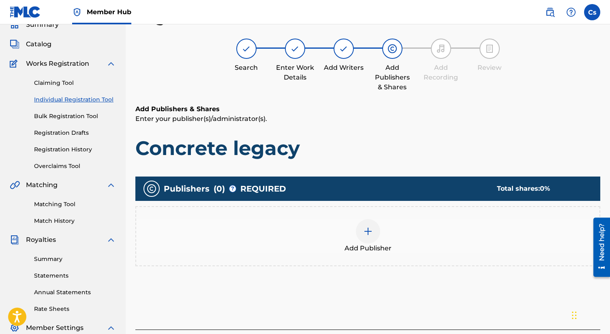
click at [361, 238] on div at bounding box center [368, 231] width 24 height 24
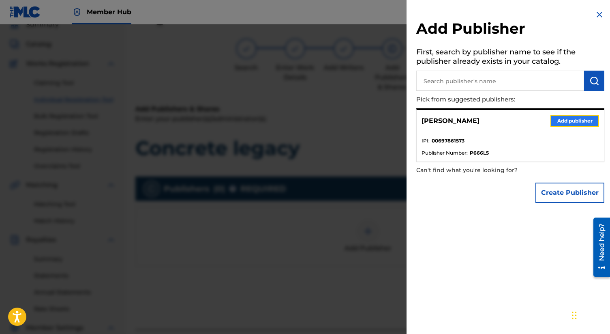
click at [557, 122] on button "Add publisher" at bounding box center [574, 121] width 49 height 12
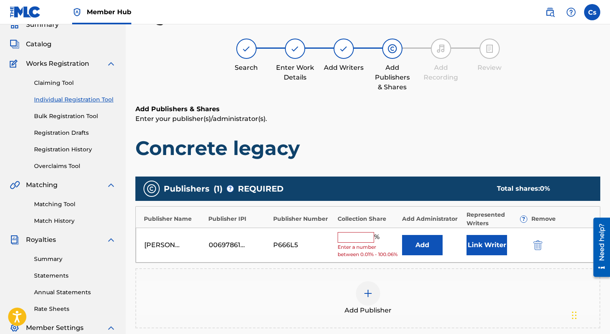
click at [345, 235] on input "text" at bounding box center [356, 237] width 36 height 11
type input "100"
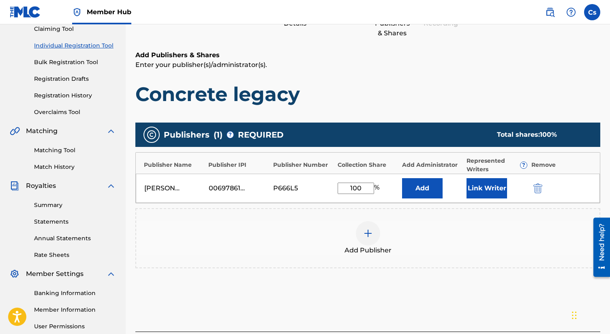
scroll to position [169, 0]
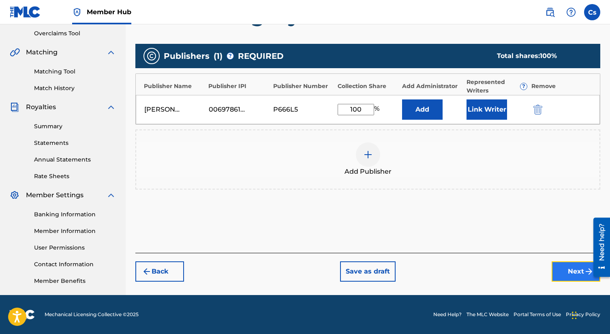
click at [560, 263] on button "Next" at bounding box center [576, 271] width 49 height 20
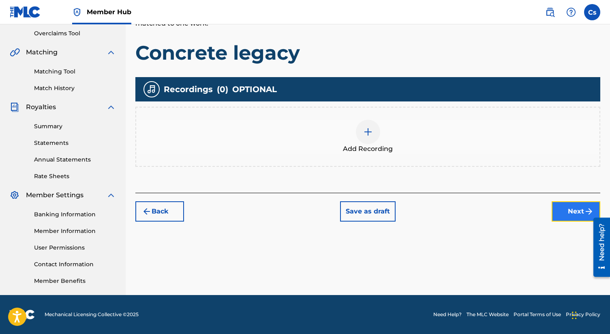
click at [574, 207] on button "Next" at bounding box center [576, 211] width 49 height 20
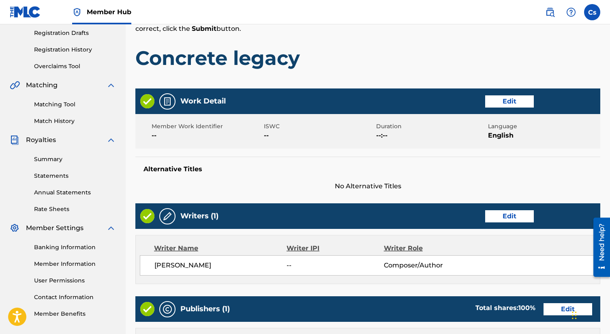
scroll to position [306, 0]
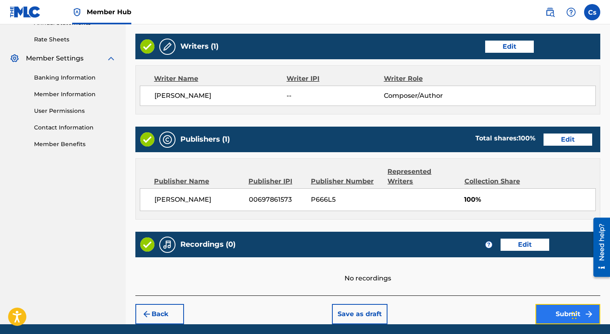
click at [550, 304] on button "Submit" at bounding box center [567, 314] width 65 height 20
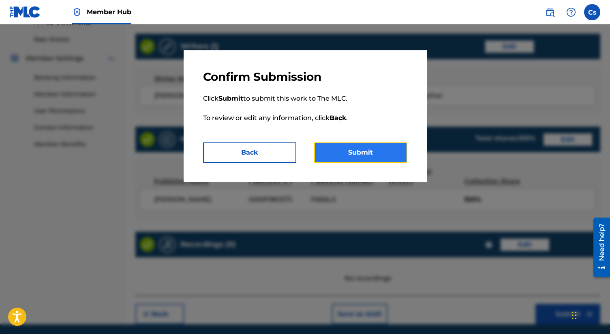
click at [340, 154] on button "Submit" at bounding box center [360, 152] width 93 height 20
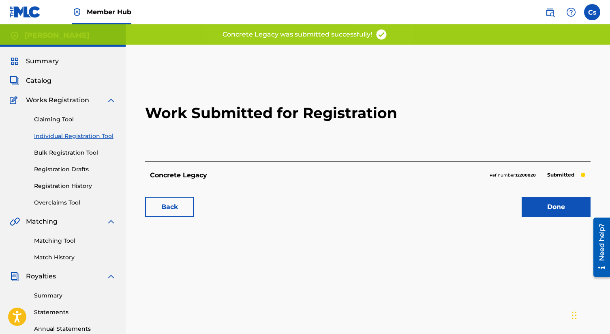
click at [78, 133] on link "Individual Registration Tool" at bounding box center [75, 136] width 82 height 9
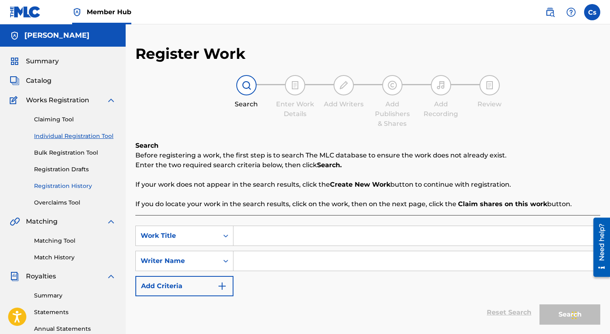
click at [68, 183] on link "Registration History" at bounding box center [75, 186] width 82 height 9
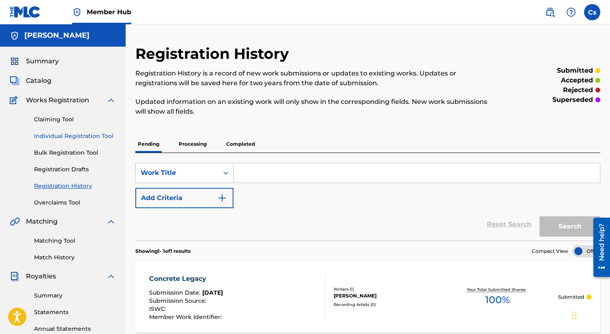
click at [73, 136] on link "Individual Registration Tool" at bounding box center [75, 136] width 82 height 9
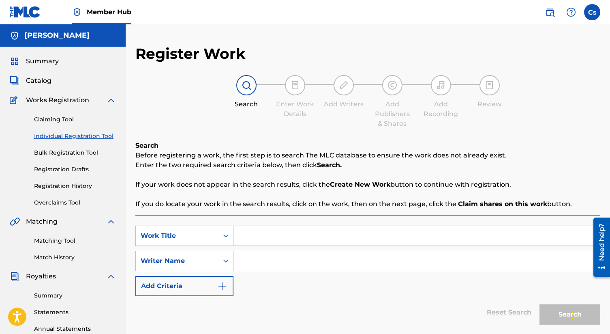
click at [286, 261] on input "Search Form" at bounding box center [416, 260] width 366 height 19
click at [259, 233] on input "Search Form" at bounding box center [416, 235] width 366 height 19
type input "cv"
click at [257, 260] on input "Search Form" at bounding box center [416, 260] width 366 height 19
type input "c"
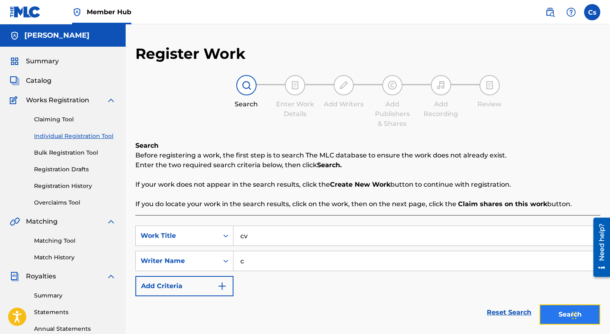
click at [552, 315] on button "Search" at bounding box center [569, 314] width 61 height 20
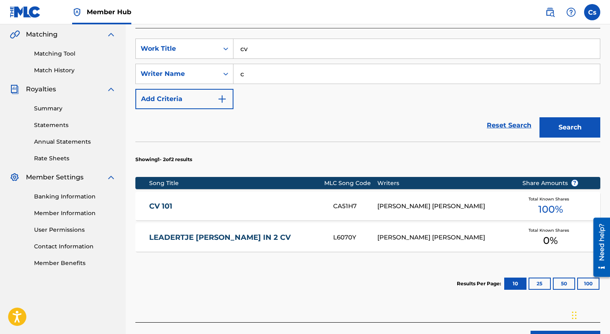
scroll to position [243, 0]
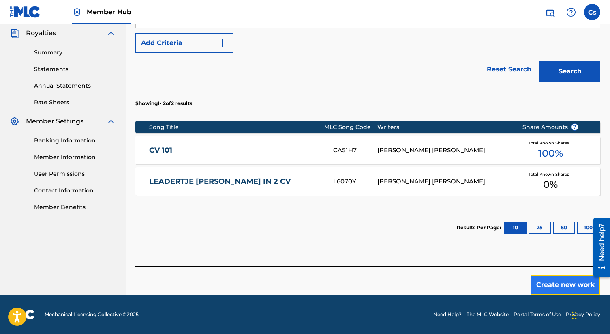
click at [536, 278] on button "Create new work" at bounding box center [565, 284] width 70 height 20
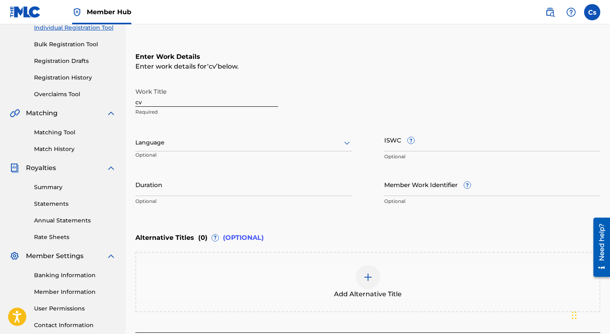
scroll to position [2, 0]
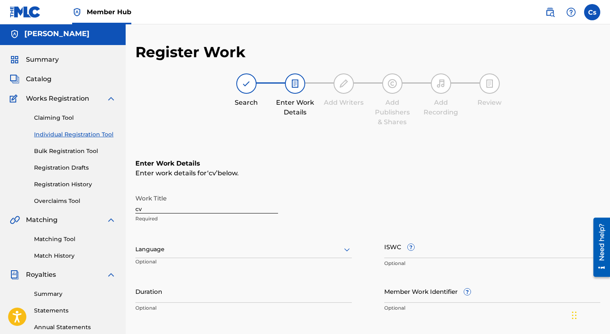
click at [154, 206] on input "cv" at bounding box center [206, 201] width 143 height 23
type input "c"
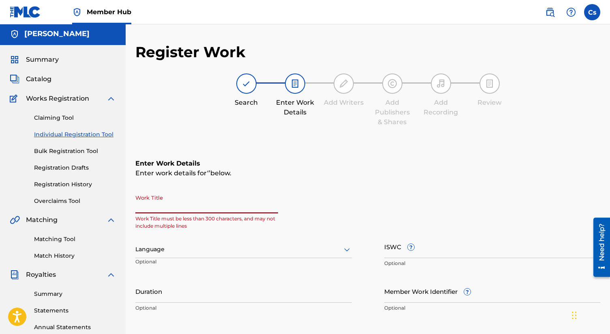
click at [194, 201] on input "Work Title" at bounding box center [206, 201] width 143 height 23
paste input "VELVET SKY"
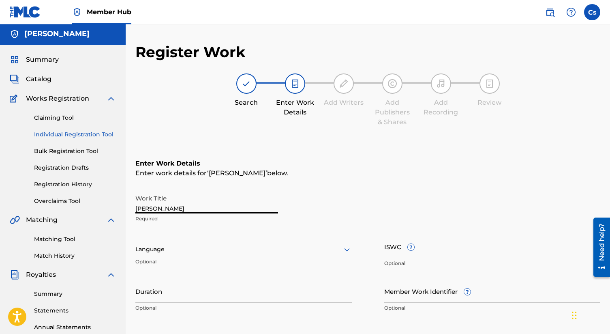
type input "VELVET SKY"
click at [204, 251] on div "Language" at bounding box center [243, 249] width 216 height 17
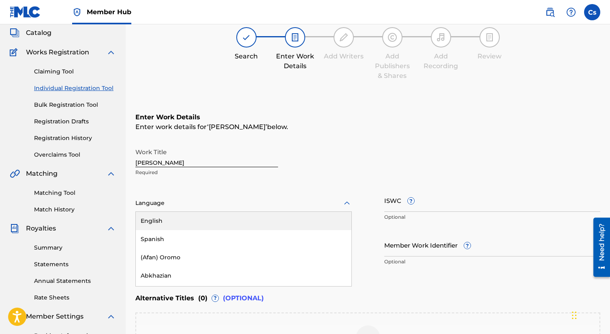
click at [197, 225] on div "English" at bounding box center [244, 221] width 216 height 18
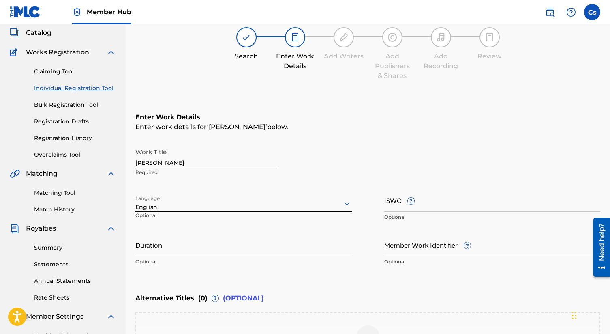
scroll to position [174, 0]
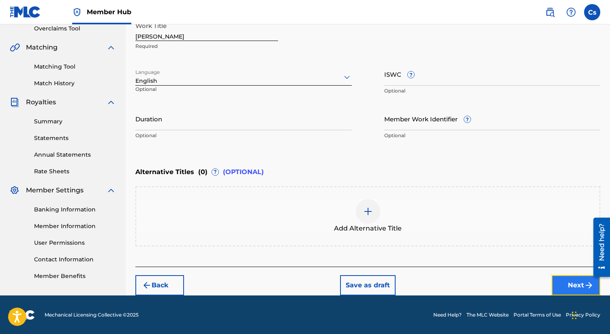
click at [572, 280] on button "Next" at bounding box center [576, 285] width 49 height 20
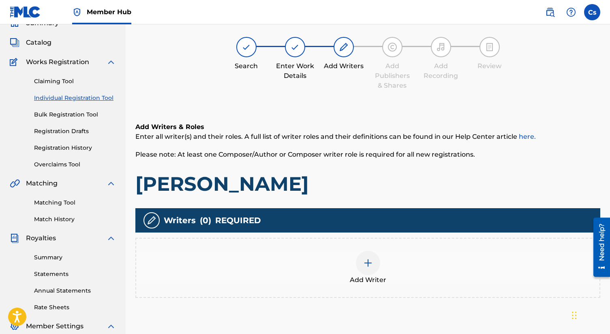
scroll to position [36, 0]
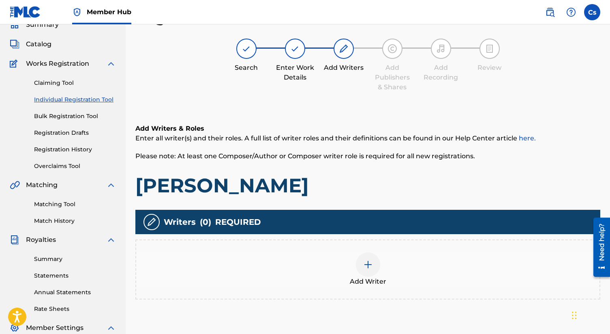
click at [368, 262] on img at bounding box center [368, 264] width 10 height 10
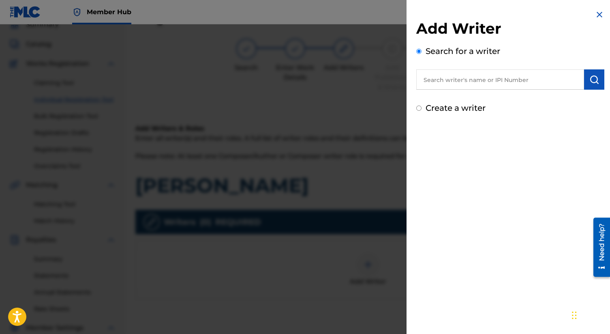
click at [418, 107] on input "Create a writer" at bounding box center [418, 107] width 5 height 5
radio input "false"
radio input "true"
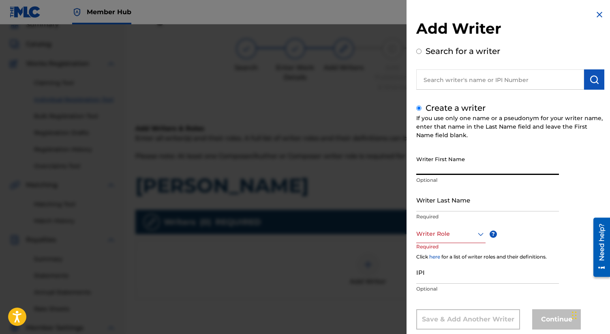
click at [459, 170] on input "Writer First Name" at bounding box center [487, 163] width 143 height 23
type input "Charles"
type input "smith"
click at [480, 237] on div "Writer Role" at bounding box center [450, 234] width 69 height 18
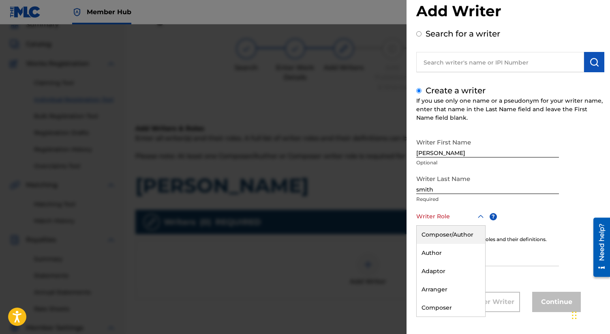
click at [466, 236] on div "Composer/Author" at bounding box center [451, 234] width 68 height 18
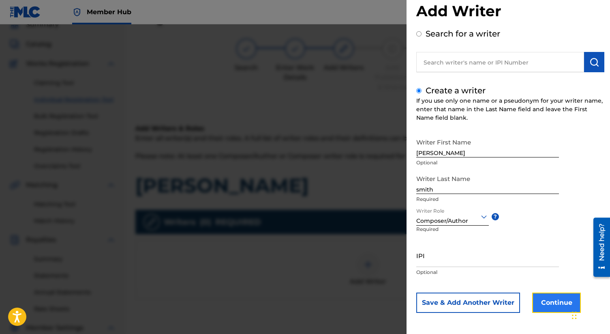
click at [560, 297] on button "Continue" at bounding box center [556, 302] width 49 height 20
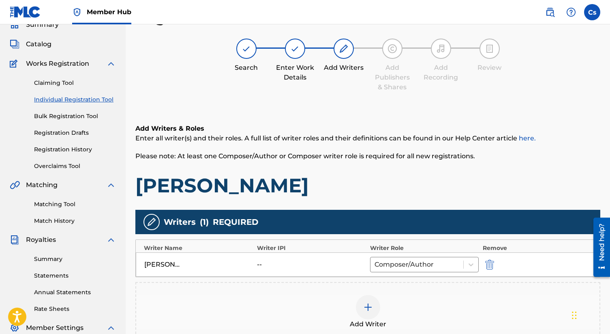
scroll to position [169, 0]
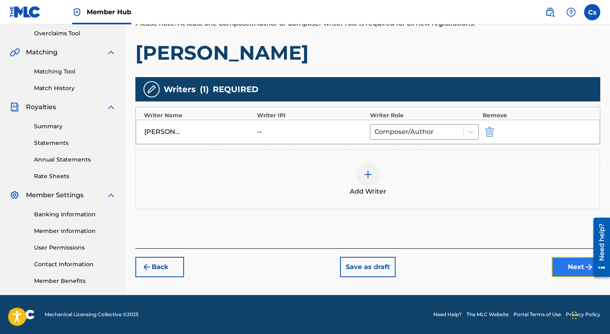
click at [552, 267] on button "Next" at bounding box center [576, 267] width 49 height 20
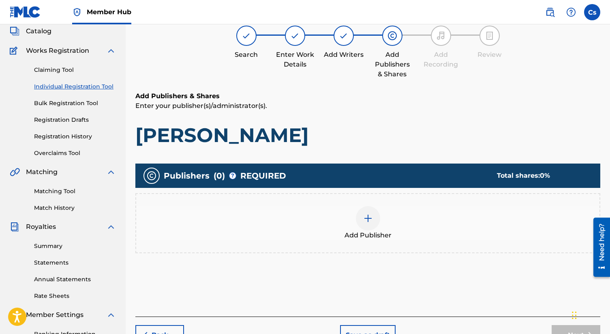
scroll to position [36, 0]
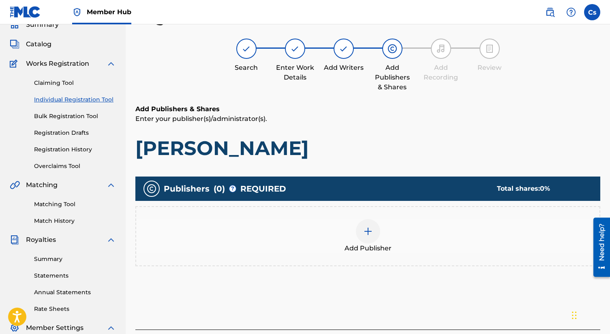
click at [368, 229] on img at bounding box center [368, 231] width 10 height 10
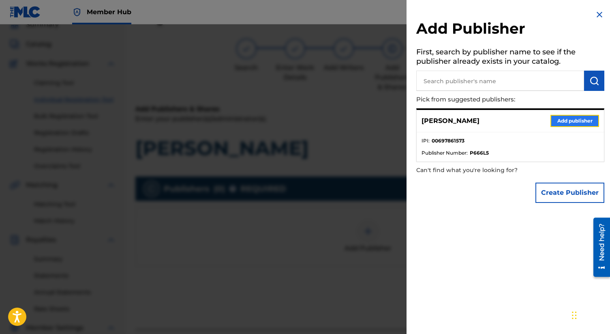
click at [563, 122] on button "Add publisher" at bounding box center [574, 121] width 49 height 12
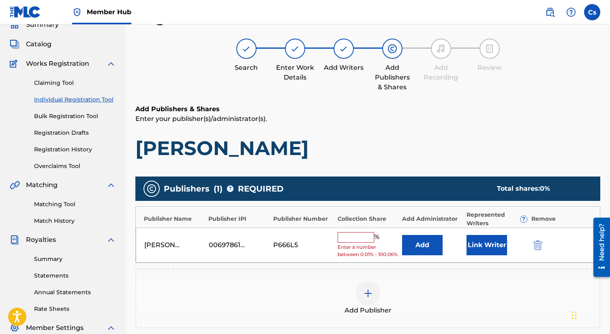
click at [358, 233] on input "text" at bounding box center [356, 237] width 36 height 11
type input "100"
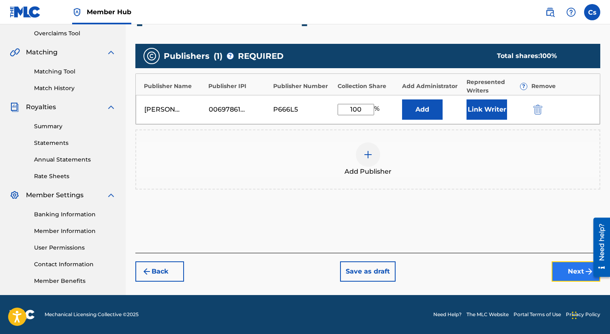
click at [560, 267] on button "Next" at bounding box center [576, 271] width 49 height 20
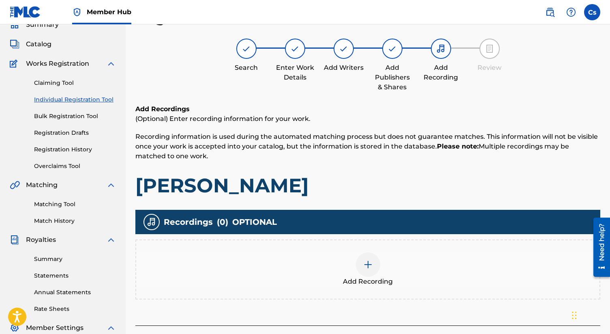
scroll to position [169, 0]
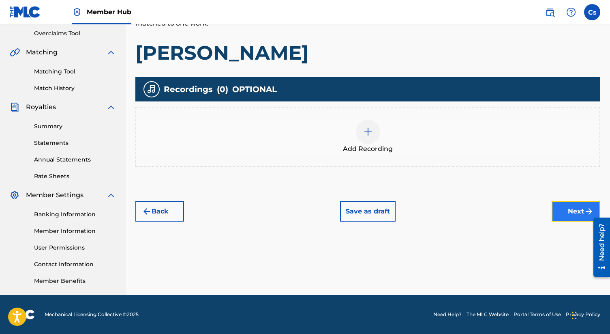
click at [569, 213] on button "Next" at bounding box center [576, 211] width 49 height 20
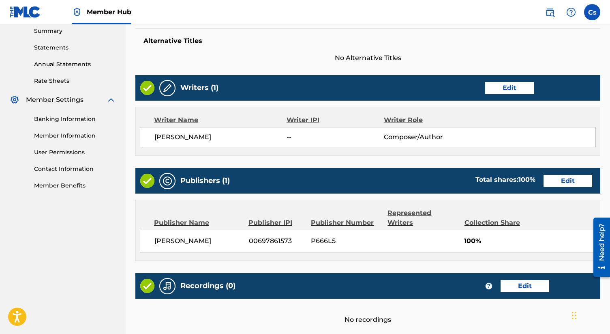
scroll to position [325, 0]
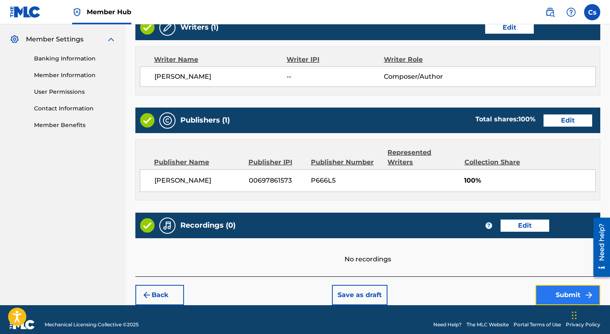
click at [551, 284] on button "Submit" at bounding box center [567, 294] width 65 height 20
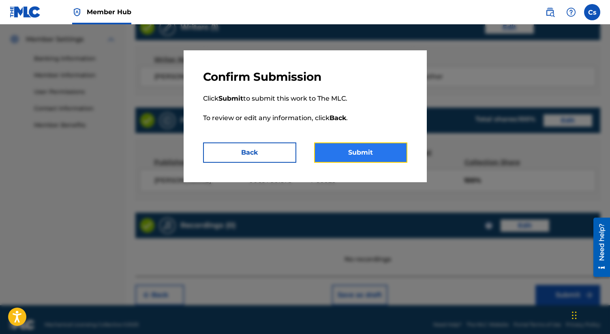
click at [363, 152] on button "Submit" at bounding box center [360, 152] width 93 height 20
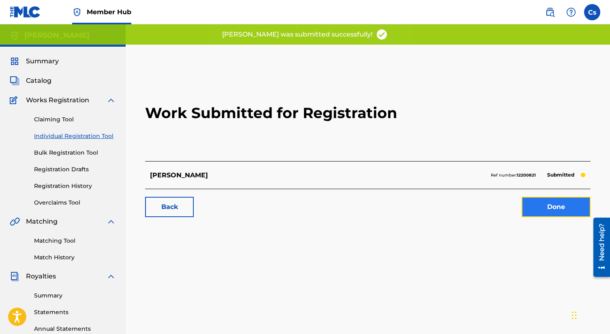
click at [554, 207] on link "Done" at bounding box center [556, 207] width 69 height 20
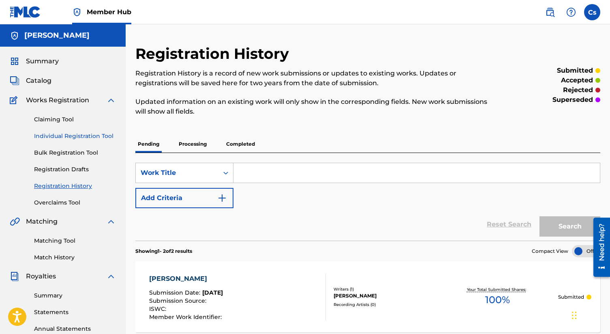
click at [70, 135] on link "Individual Registration Tool" at bounding box center [75, 136] width 82 height 9
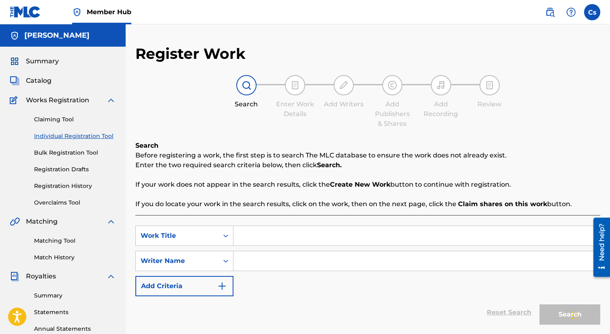
click at [241, 238] on input "Search Form" at bounding box center [416, 235] width 366 height 19
paste input "VELVET SKY"
type input "VELVET SKY"
click at [249, 262] on input "Search Form" at bounding box center [416, 260] width 366 height 19
type input "c"
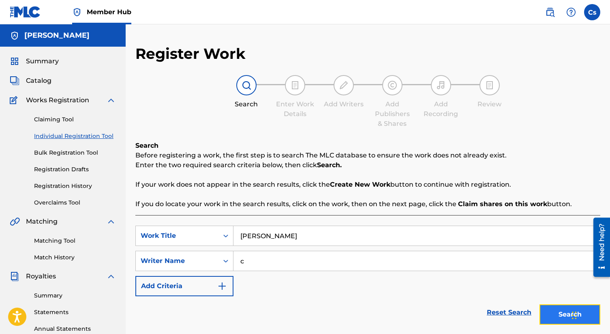
click at [547, 313] on button "Search" at bounding box center [569, 314] width 61 height 20
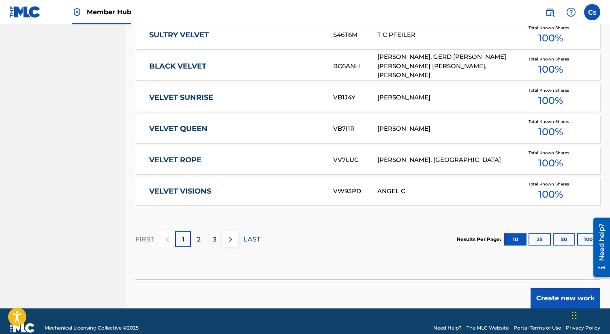
scroll to position [496, 0]
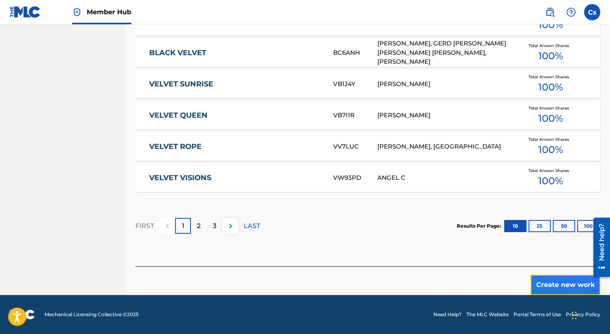
click at [544, 277] on button "Create new work" at bounding box center [565, 284] width 70 height 20
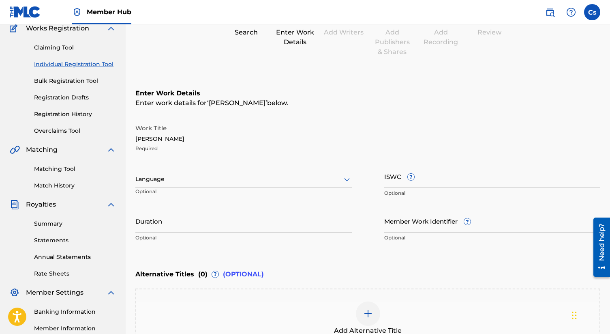
scroll to position [0, 0]
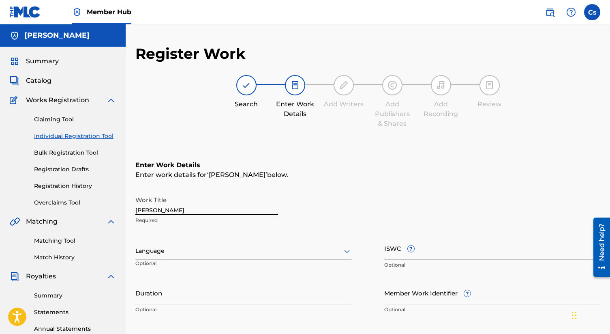
click at [185, 205] on input "VELVET SKY" at bounding box center [206, 203] width 143 height 23
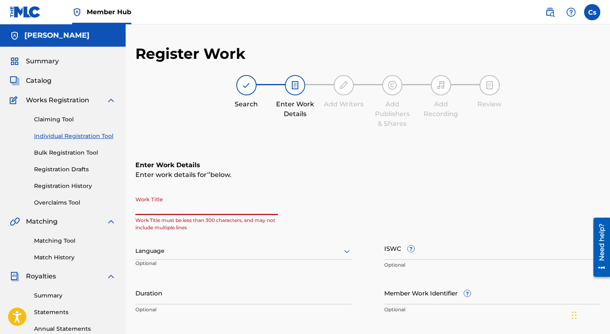
paste input "AVE TO THE WORLD"
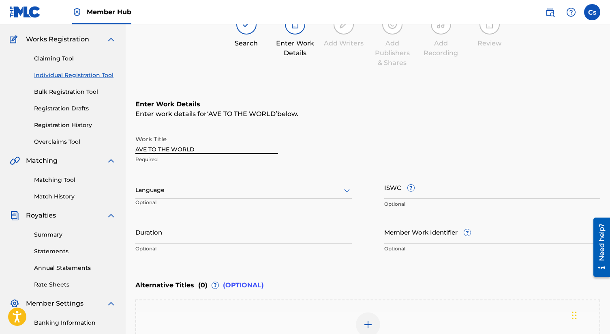
scroll to position [62, 0]
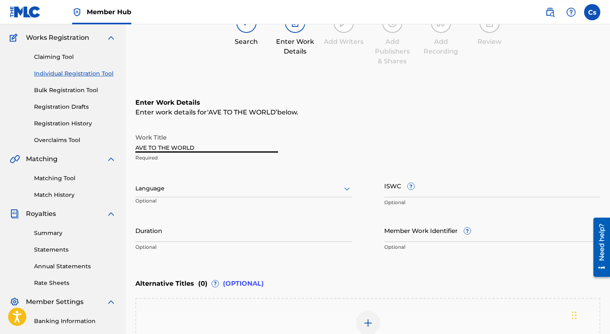
type input "AVE TO THE WORLD"
click at [253, 186] on div at bounding box center [243, 188] width 216 height 10
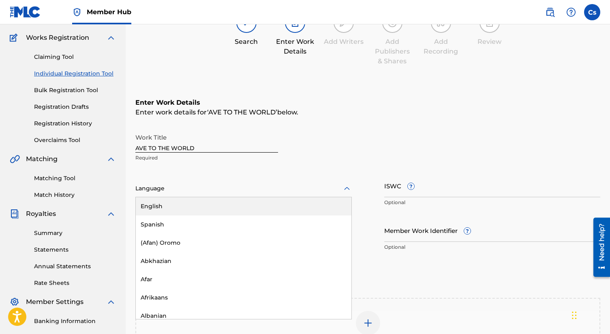
click at [251, 199] on div "English" at bounding box center [244, 206] width 216 height 18
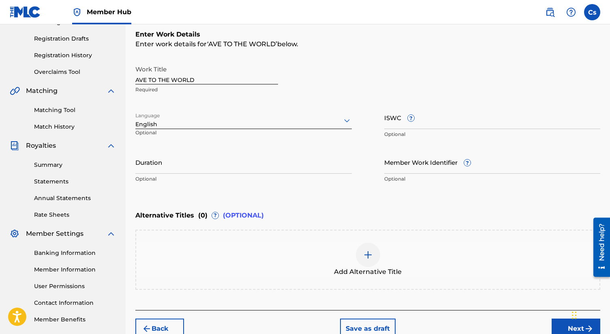
scroll to position [174, 0]
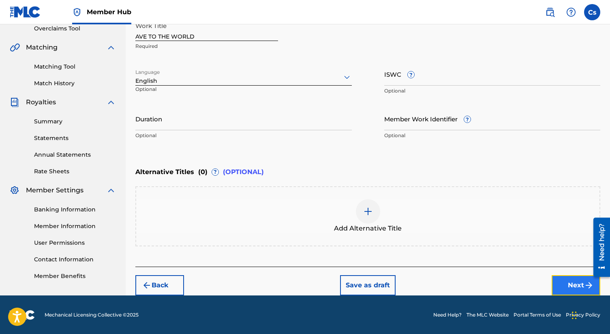
click at [566, 282] on button "Next" at bounding box center [576, 285] width 49 height 20
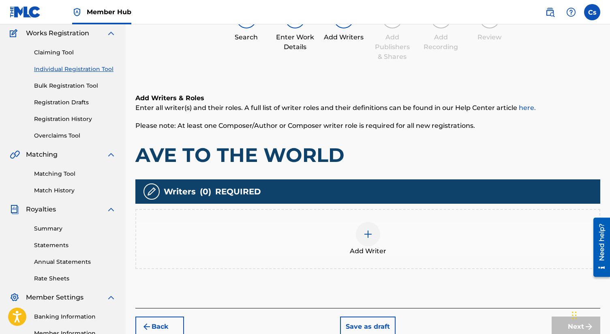
scroll to position [169, 0]
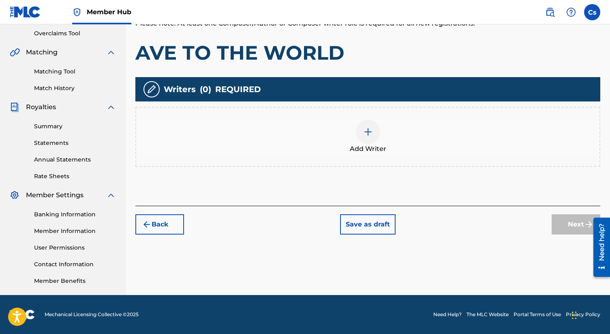
click at [370, 136] on img at bounding box center [368, 132] width 10 height 10
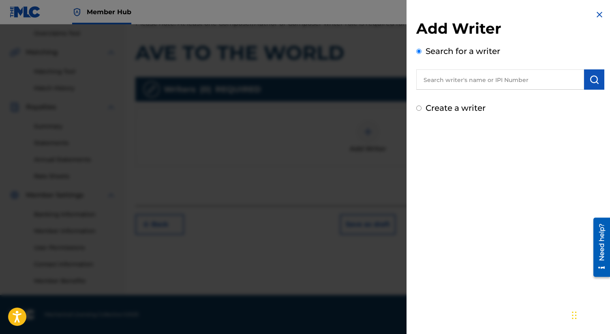
click at [433, 83] on input "text" at bounding box center [500, 79] width 168 height 20
type input "c"
type input "r"
click at [418, 108] on input "Create a writer" at bounding box center [418, 107] width 5 height 5
radio input "false"
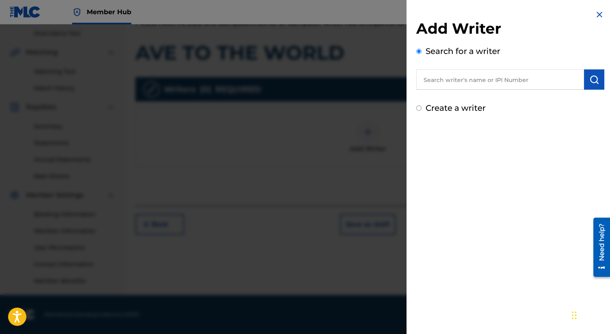
radio input "true"
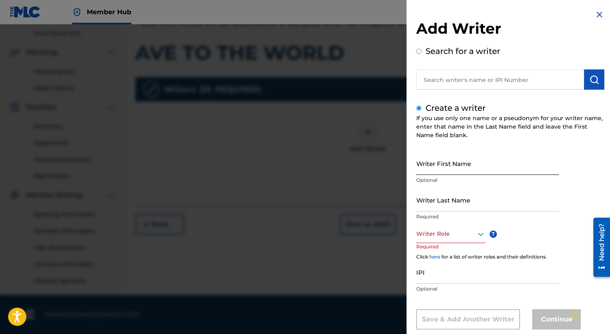
click at [439, 167] on input "Writer First Name" at bounding box center [487, 163] width 143 height 23
type input "Charles"
type input "smith"
click at [475, 232] on div "Writer Role" at bounding box center [450, 234] width 69 height 18
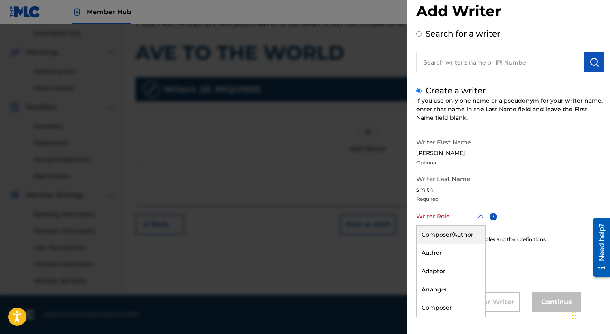
click at [465, 235] on div "Composer/Author" at bounding box center [451, 234] width 68 height 18
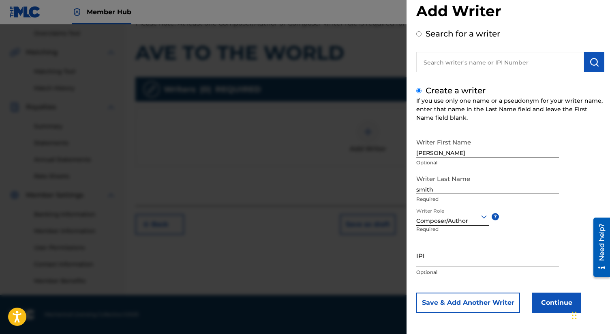
scroll to position [18, 0]
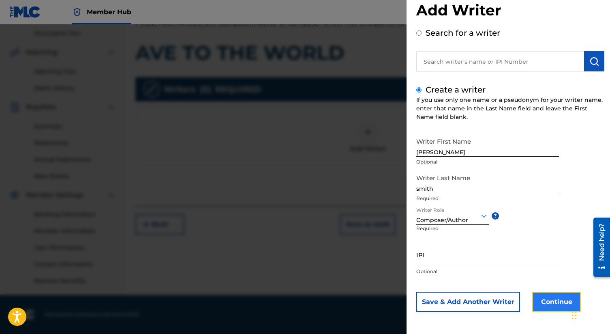
click at [542, 293] on button "Continue" at bounding box center [556, 301] width 49 height 20
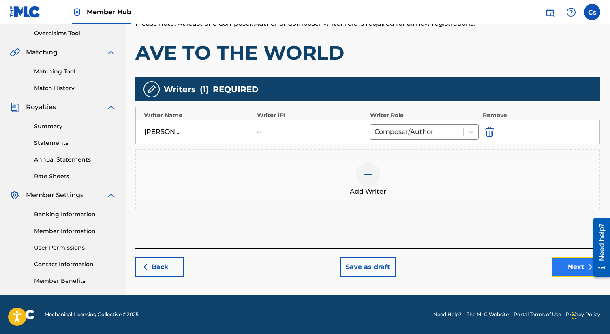
click at [558, 267] on button "Next" at bounding box center [576, 267] width 49 height 20
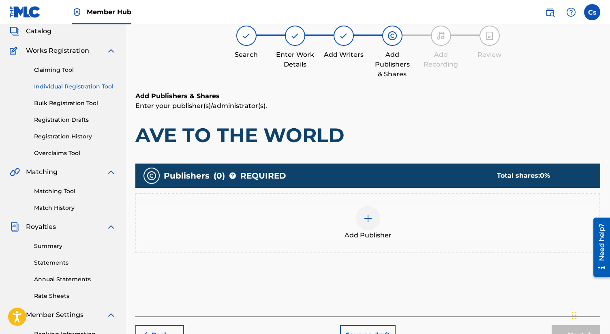
scroll to position [36, 0]
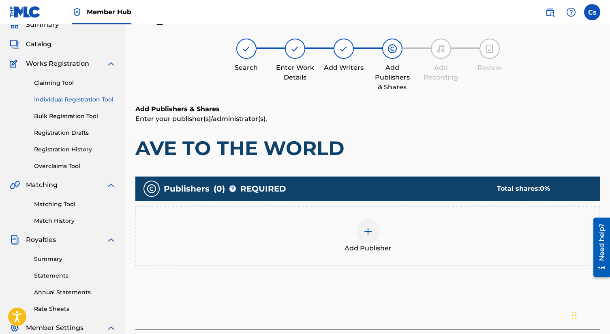
click at [370, 228] on img at bounding box center [368, 231] width 10 height 10
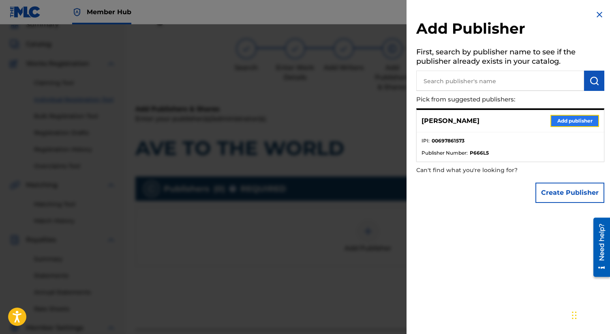
click at [551, 119] on button "Add publisher" at bounding box center [574, 121] width 49 height 12
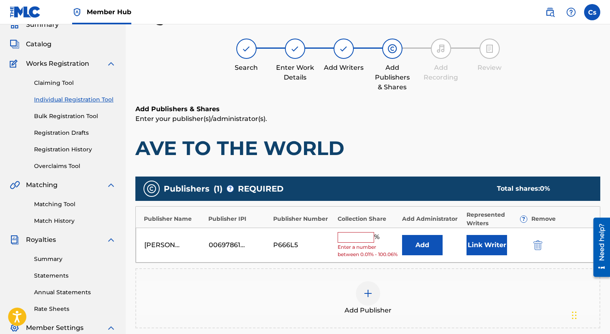
click at [344, 241] on input "text" at bounding box center [356, 237] width 36 height 11
type input "100"
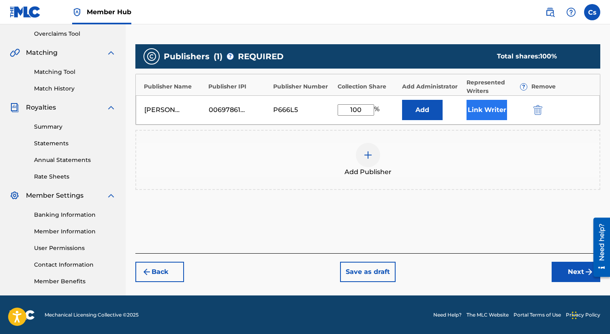
scroll to position [169, 0]
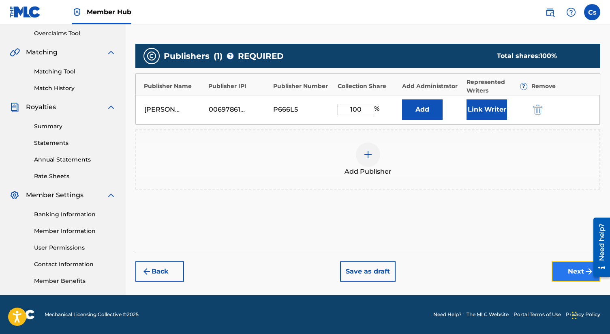
click at [561, 270] on button "Next" at bounding box center [576, 271] width 49 height 20
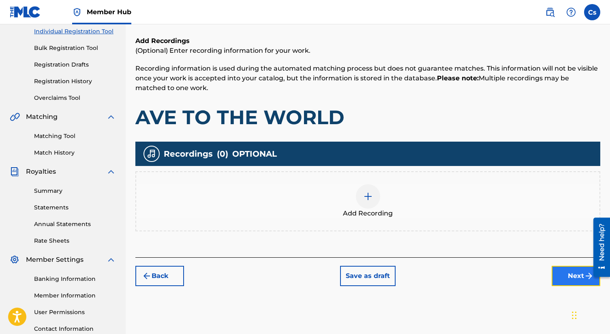
click at [563, 280] on button "Next" at bounding box center [576, 275] width 49 height 20
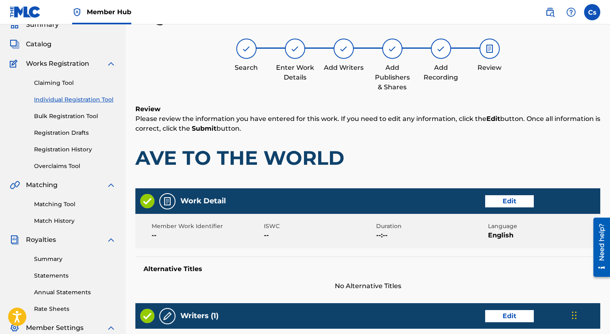
scroll to position [316, 0]
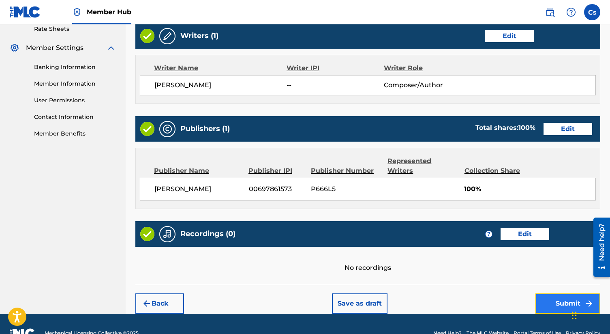
click at [545, 293] on button "Submit" at bounding box center [567, 303] width 65 height 20
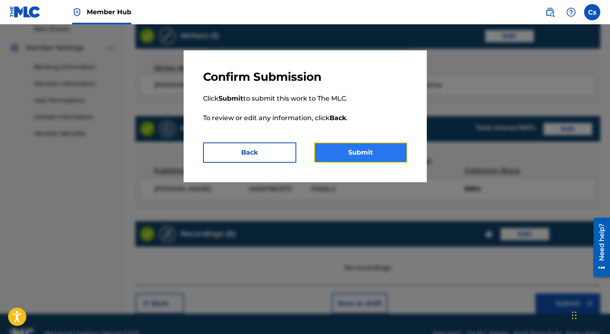
click at [381, 155] on button "Submit" at bounding box center [360, 152] width 93 height 20
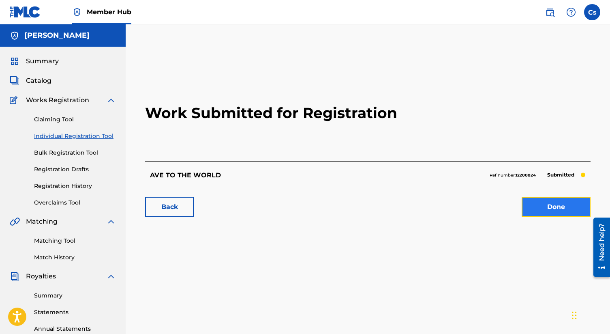
click at [543, 210] on link "Done" at bounding box center [556, 207] width 69 height 20
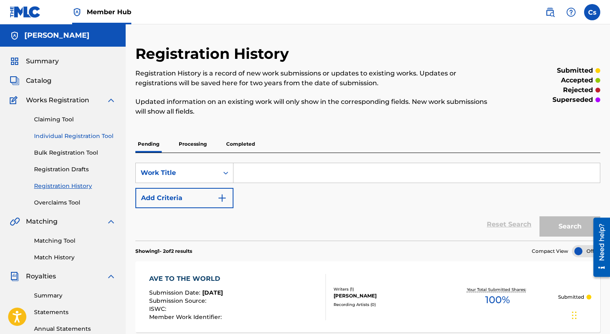
click at [87, 135] on link "Individual Registration Tool" at bounding box center [75, 136] width 82 height 9
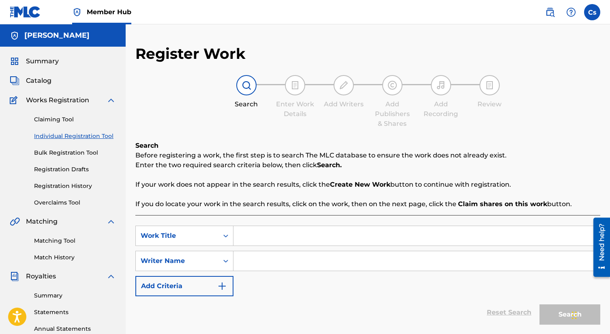
click at [274, 233] on input "Search Form" at bounding box center [416, 235] width 366 height 19
paste input "AVE TO THE WORLD"
type input "AVE TO THE WORLD"
click at [272, 250] on div "SearchWithCriteria0dbc734c-f912-4036-9931-d04e4ae1943f Work Title AVE TO THE WO…" at bounding box center [367, 260] width 465 height 71
click at [257, 258] on input "Search Form" at bounding box center [416, 260] width 366 height 19
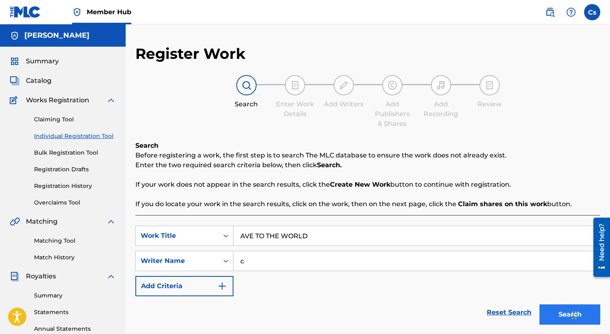
type input "c"
click at [567, 313] on button "Search" at bounding box center [569, 314] width 61 height 20
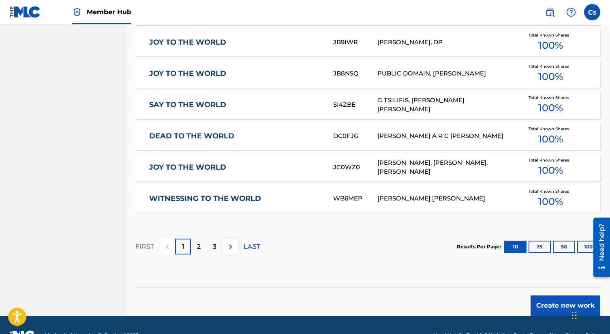
scroll to position [496, 0]
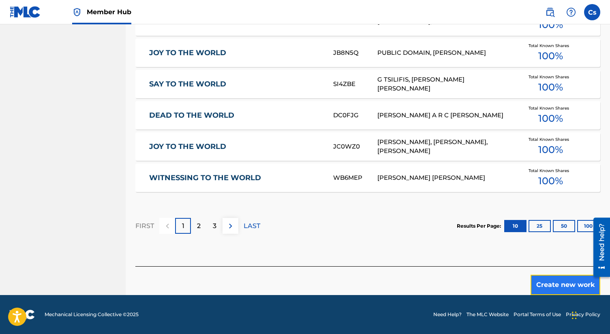
click at [543, 277] on button "Create new work" at bounding box center [565, 284] width 70 height 20
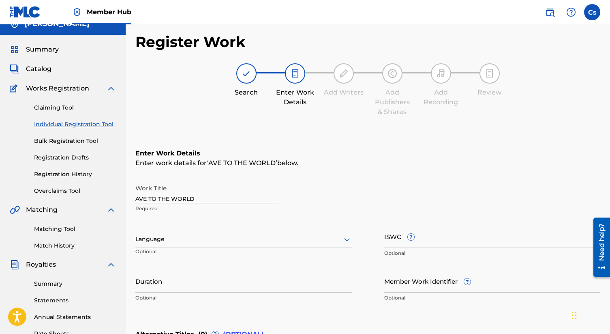
scroll to position [0, 0]
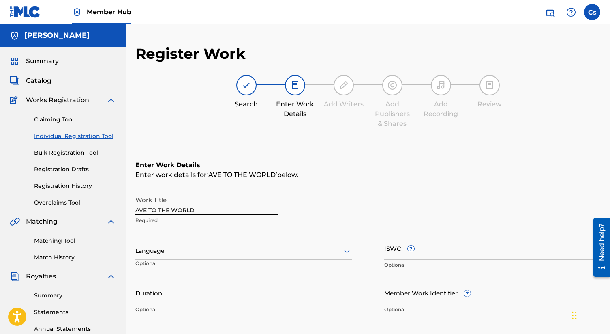
click at [202, 212] on input "AVE TO THE WORLD" at bounding box center [206, 203] width 143 height 23
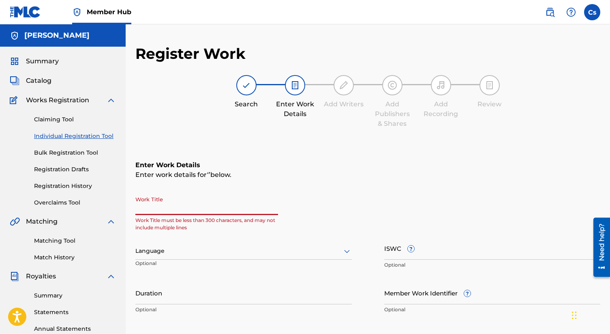
paste input "RYC SP 56"
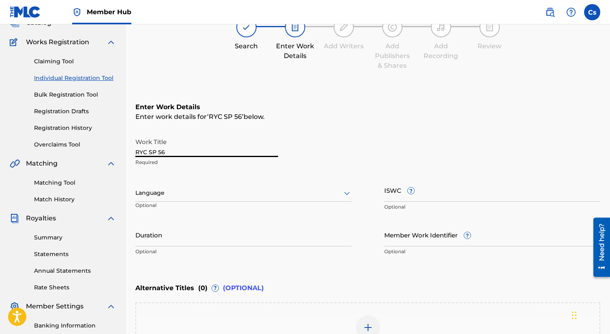
scroll to position [75, 0]
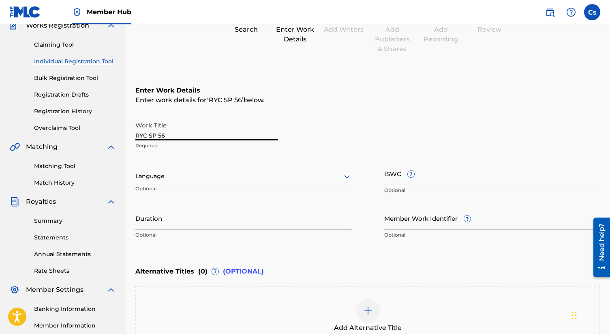
type input "RYC SP 56"
click at [233, 181] on div at bounding box center [243, 176] width 216 height 10
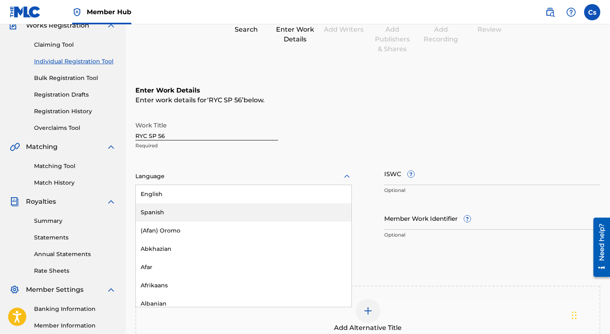
click at [227, 215] on div "Spanish" at bounding box center [244, 212] width 216 height 18
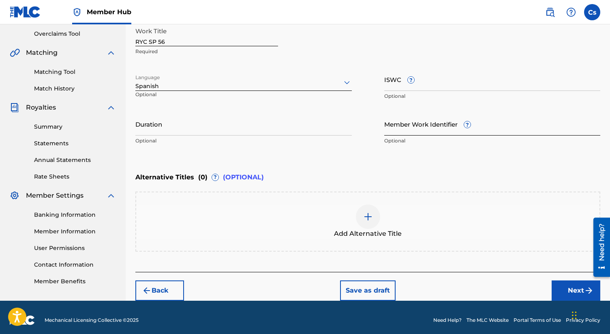
scroll to position [174, 0]
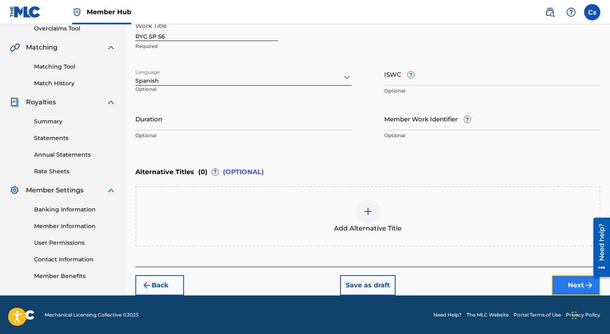
click at [553, 282] on button "Next" at bounding box center [576, 285] width 49 height 20
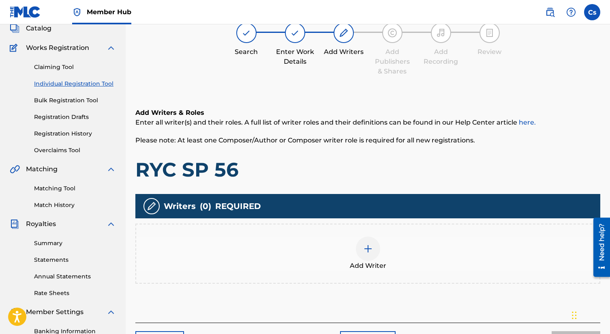
scroll to position [36, 0]
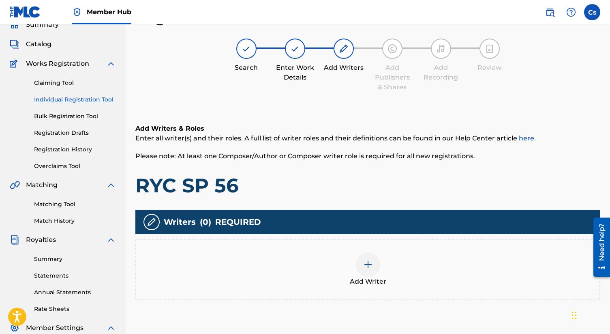
click at [365, 269] on img at bounding box center [368, 264] width 10 height 10
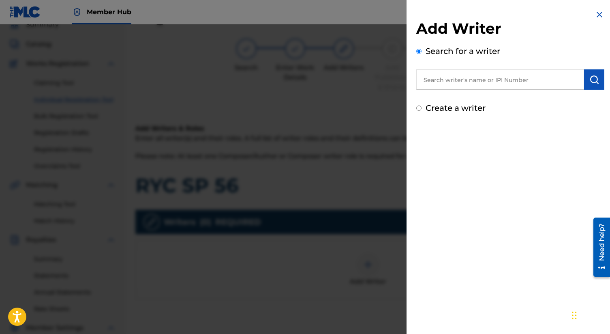
click at [419, 106] on input "Create a writer" at bounding box center [418, 107] width 5 height 5
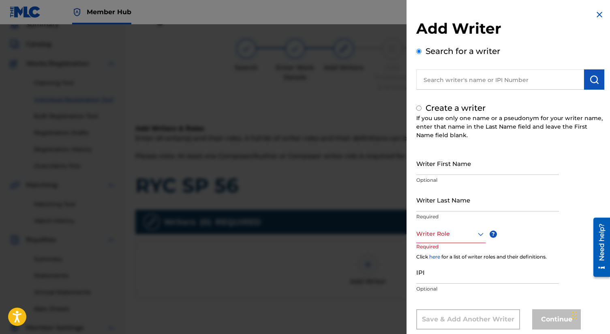
radio input "false"
radio input "true"
click at [448, 164] on input "Writer First Name" at bounding box center [487, 163] width 143 height 23
type input "Charles"
type input "smith"
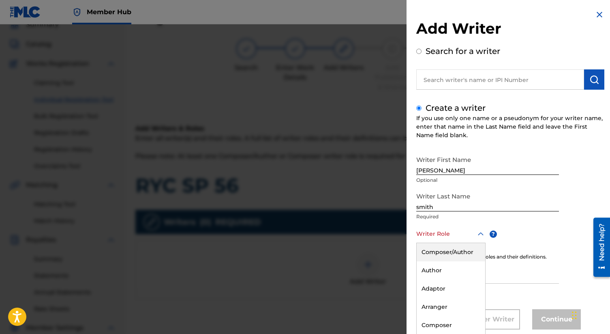
click at [464, 238] on div "Composer/Author, 1 of 8. 8 results available. Use Up and Down to choose options…" at bounding box center [450, 234] width 69 height 18
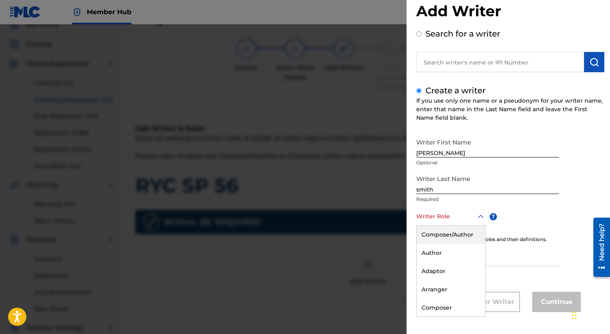
click at [463, 240] on div "Composer/Author" at bounding box center [451, 234] width 68 height 18
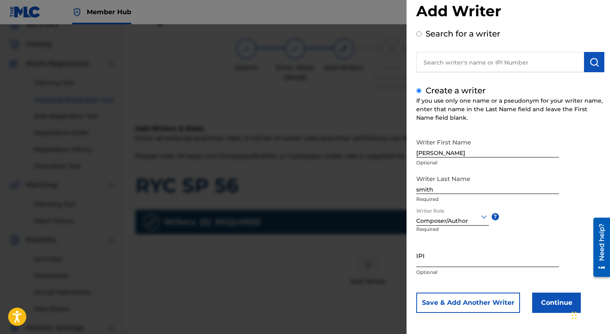
scroll to position [18, 0]
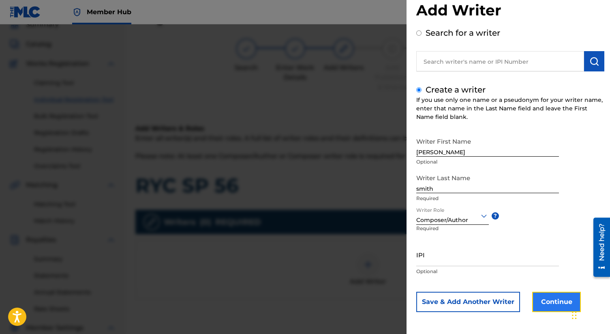
click at [558, 296] on button "Continue" at bounding box center [556, 301] width 49 height 20
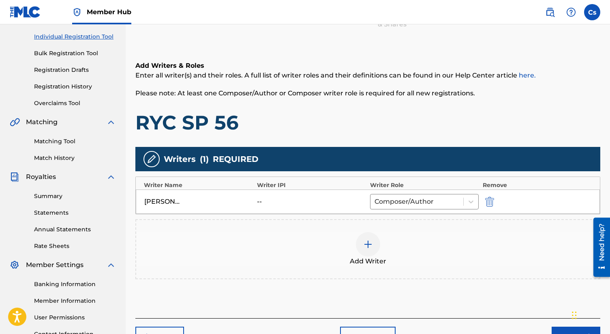
scroll to position [169, 0]
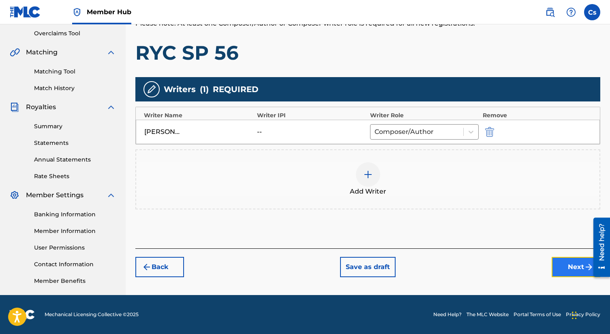
click at [560, 265] on button "Next" at bounding box center [576, 267] width 49 height 20
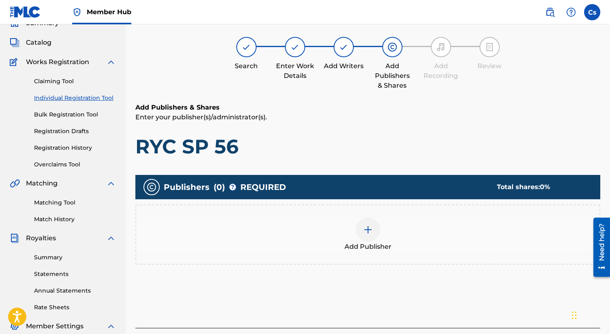
scroll to position [36, 0]
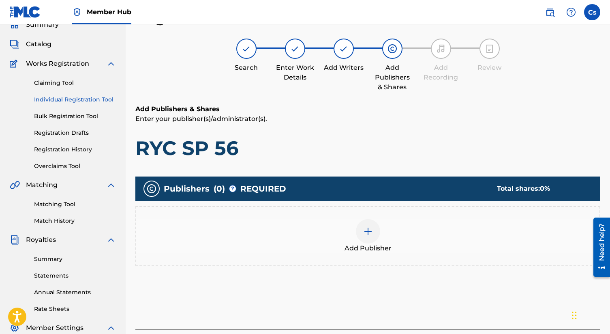
click at [368, 231] on img at bounding box center [368, 231] width 10 height 10
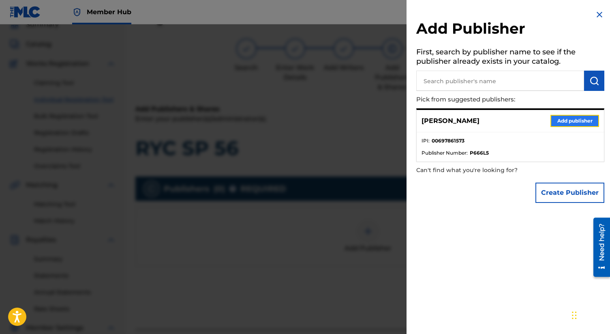
click at [554, 124] on button "Add publisher" at bounding box center [574, 121] width 49 height 12
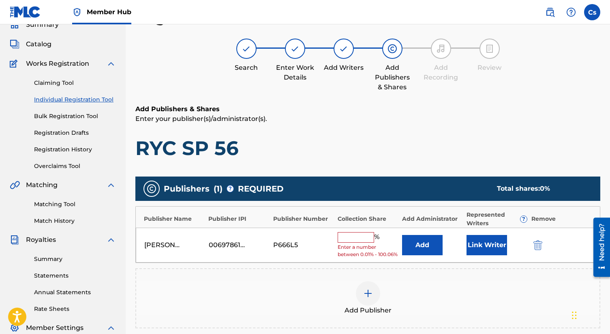
click at [357, 236] on input "text" at bounding box center [356, 237] width 36 height 11
type input "100"
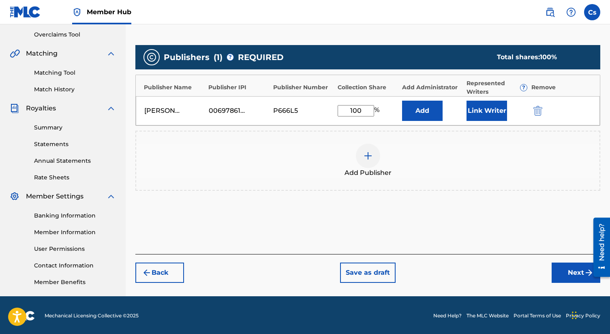
scroll to position [169, 0]
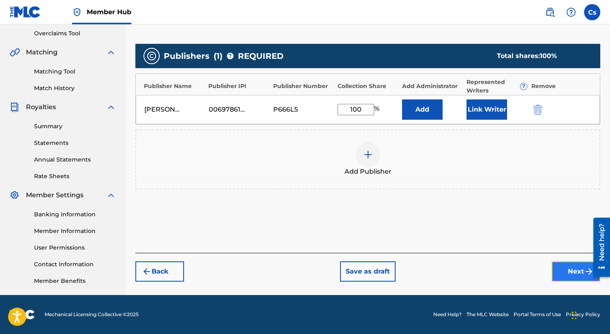
click at [563, 266] on button "Next" at bounding box center [576, 271] width 49 height 20
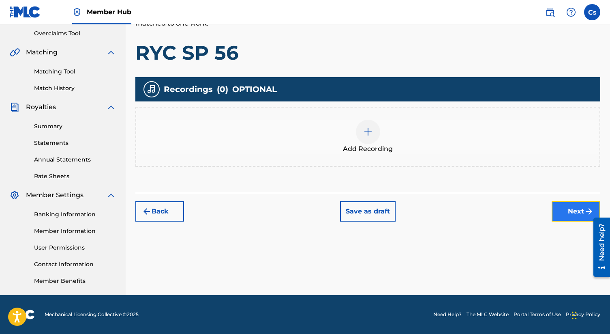
click at [569, 209] on button "Next" at bounding box center [576, 211] width 49 height 20
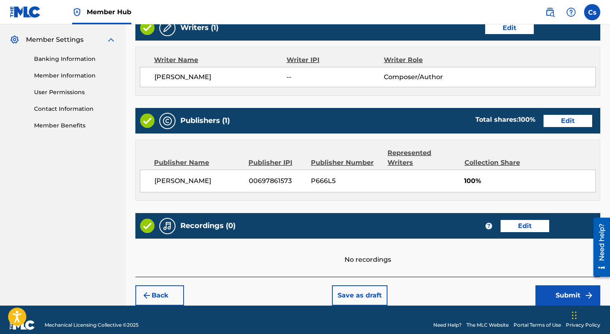
scroll to position [325, 0]
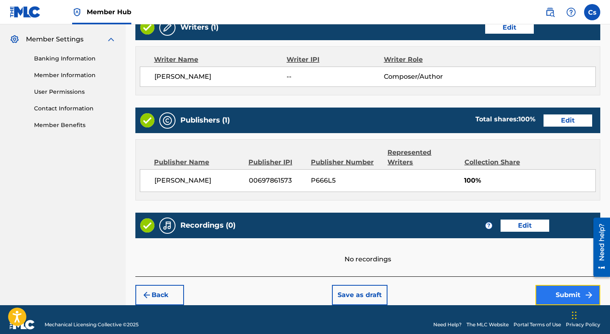
click at [560, 284] on button "Submit" at bounding box center [567, 294] width 65 height 20
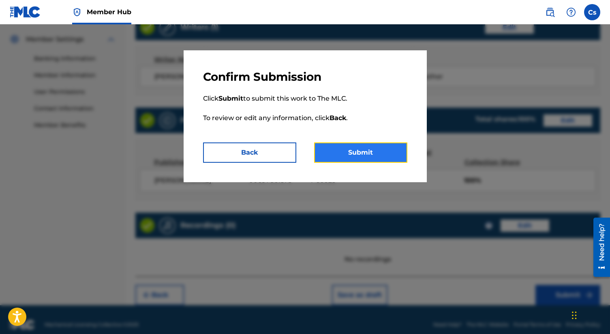
click at [374, 154] on button "Submit" at bounding box center [360, 152] width 93 height 20
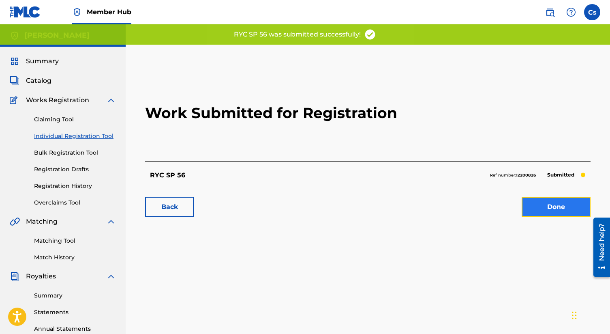
click at [543, 204] on link "Done" at bounding box center [556, 207] width 69 height 20
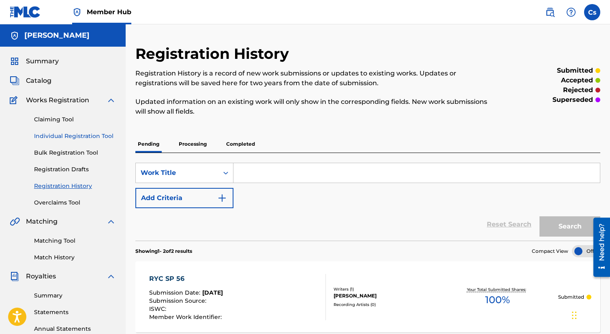
click at [79, 136] on link "Individual Registration Tool" at bounding box center [75, 136] width 82 height 9
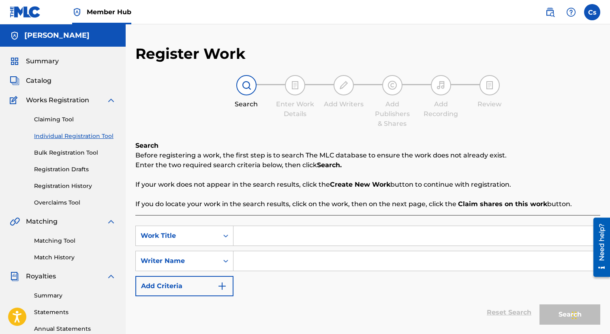
paste input "DIAMOND PRESSURE"
type input "DIAMOND PRESSURE"
click at [250, 257] on input "Search Form" at bounding box center [416, 260] width 366 height 19
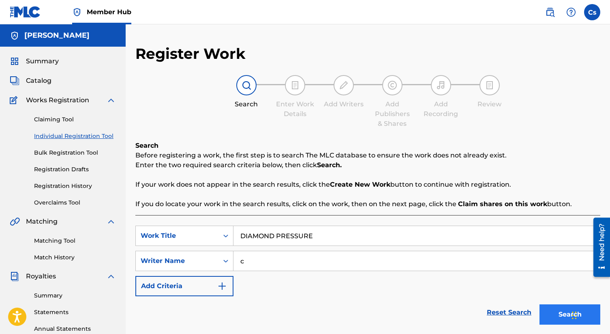
type input "c"
click at [556, 314] on button "Search" at bounding box center [569, 314] width 61 height 20
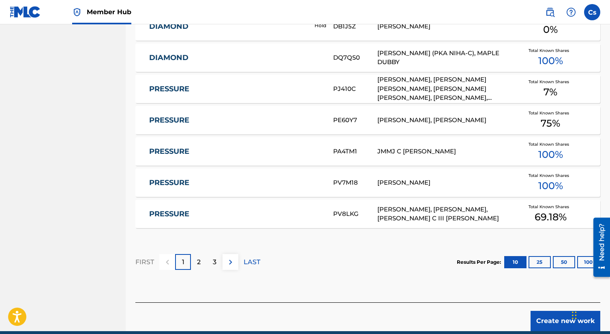
scroll to position [461, 0]
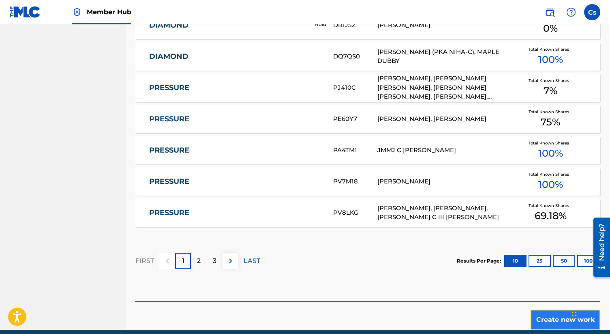
click at [542, 319] on button "Create new work" at bounding box center [565, 319] width 70 height 20
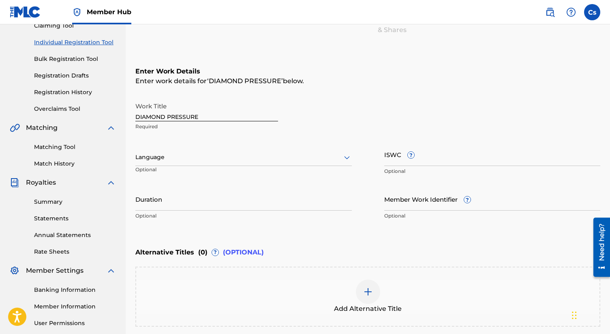
scroll to position [82, 0]
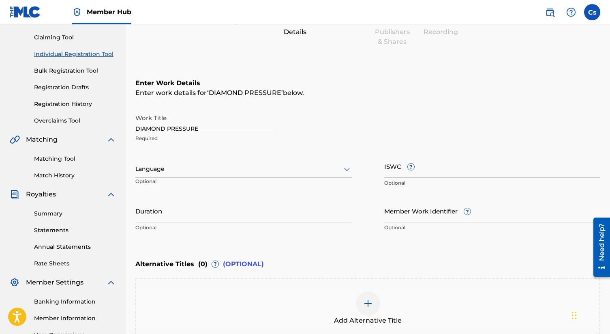
click at [207, 166] on div at bounding box center [243, 169] width 216 height 10
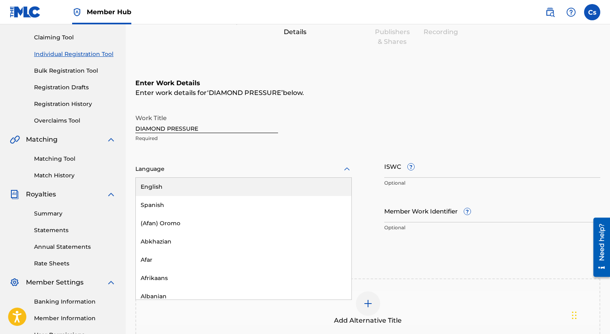
click at [202, 189] on div "English" at bounding box center [244, 186] width 216 height 18
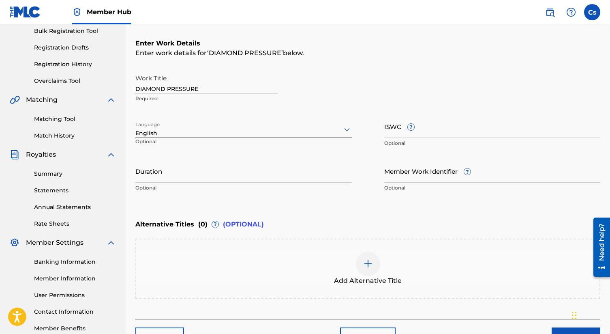
scroll to position [174, 0]
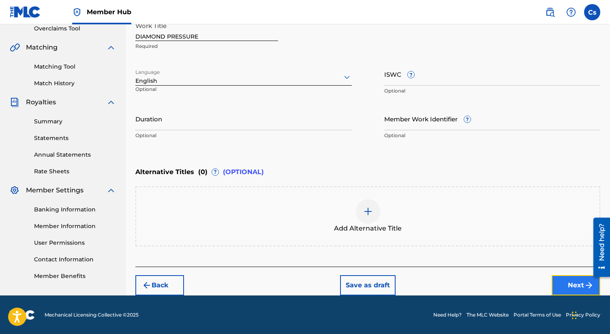
click at [558, 282] on button "Next" at bounding box center [576, 285] width 49 height 20
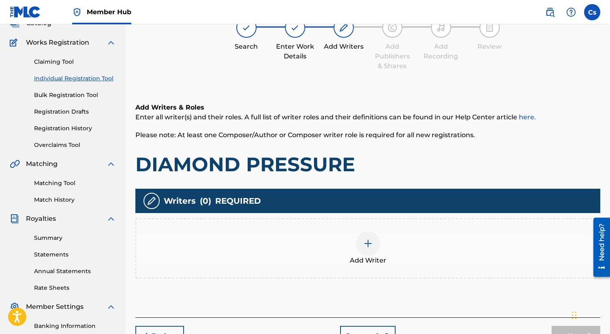
scroll to position [36, 0]
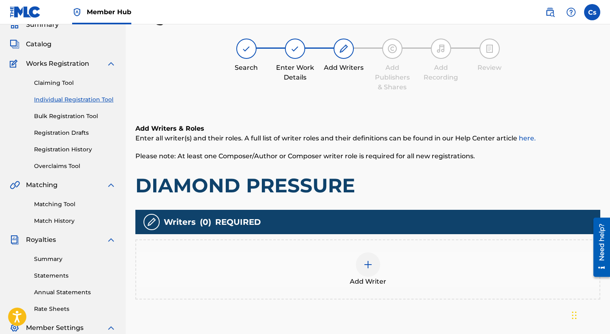
click at [361, 265] on div at bounding box center [368, 264] width 24 height 24
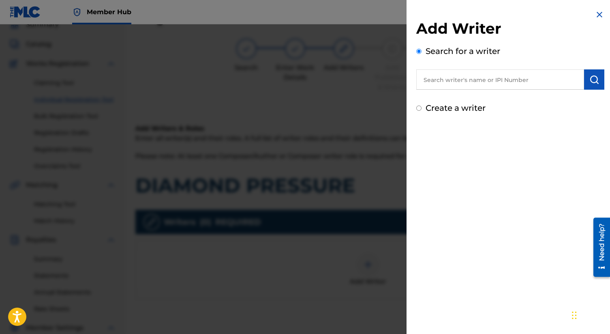
click at [417, 107] on input "Create a writer" at bounding box center [418, 107] width 5 height 5
radio input "false"
radio input "true"
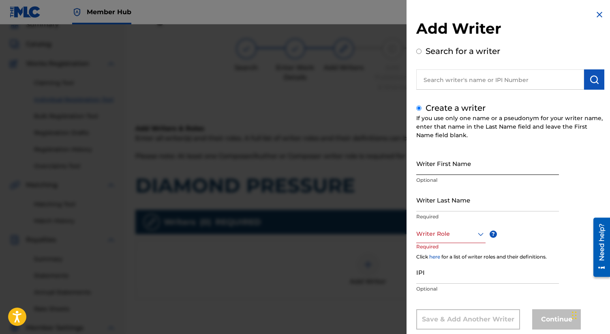
click at [449, 160] on input "Writer First Name" at bounding box center [487, 163] width 143 height 23
type input "Charles"
type input "smith"
click at [471, 228] on div "Writer Role" at bounding box center [450, 234] width 69 height 18
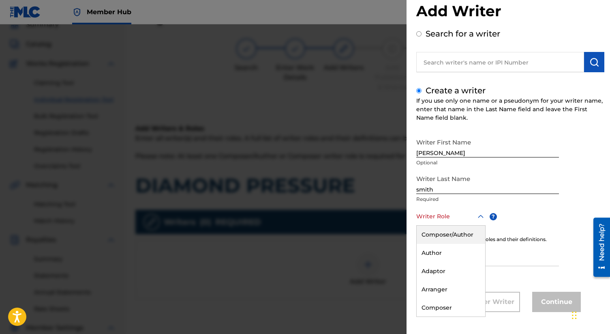
click at [466, 237] on div "Composer/Author" at bounding box center [451, 234] width 68 height 18
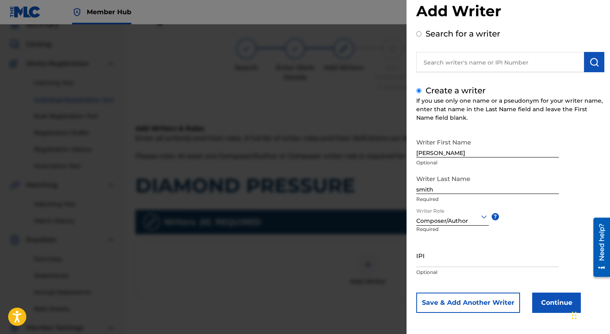
scroll to position [18, 0]
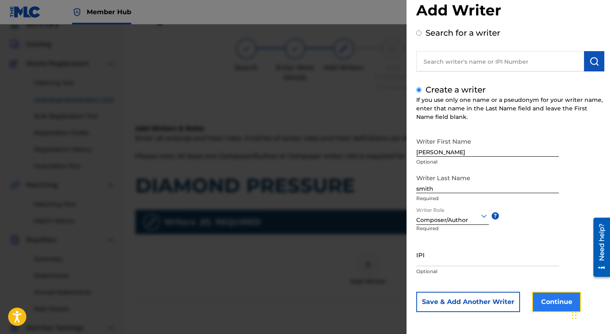
click at [556, 296] on button "Continue" at bounding box center [556, 301] width 49 height 20
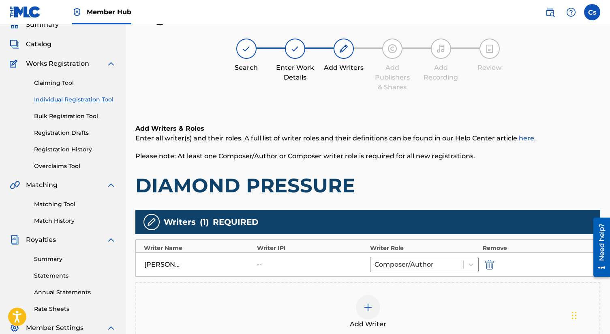
scroll to position [169, 0]
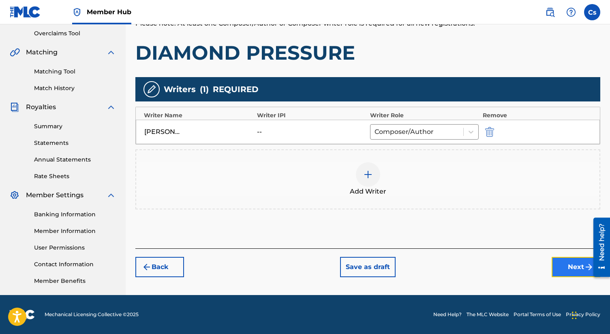
click at [557, 267] on button "Next" at bounding box center [576, 267] width 49 height 20
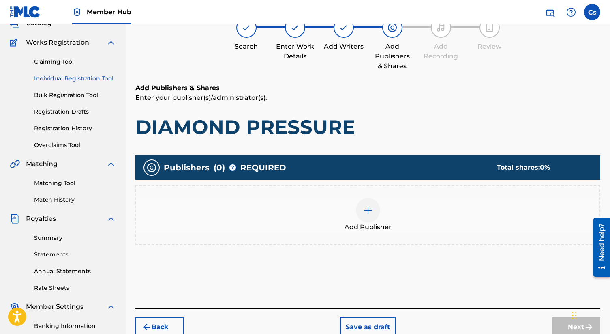
scroll to position [36, 0]
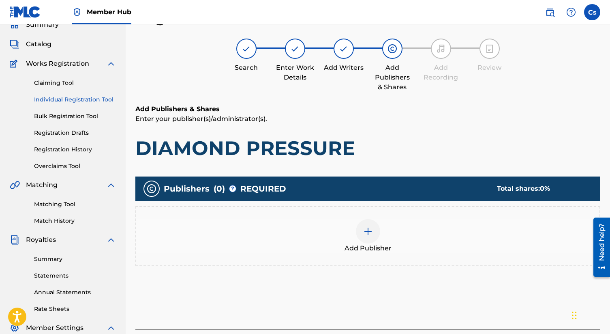
click at [373, 229] on div at bounding box center [368, 231] width 24 height 24
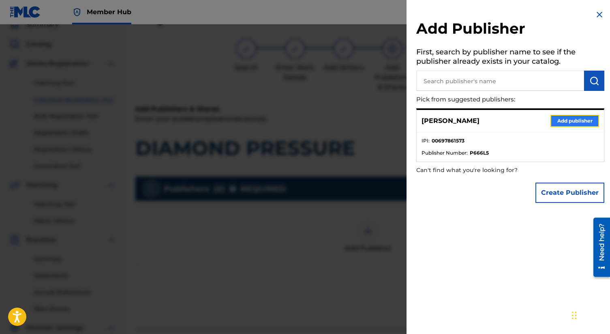
click at [571, 124] on button "Add publisher" at bounding box center [574, 121] width 49 height 12
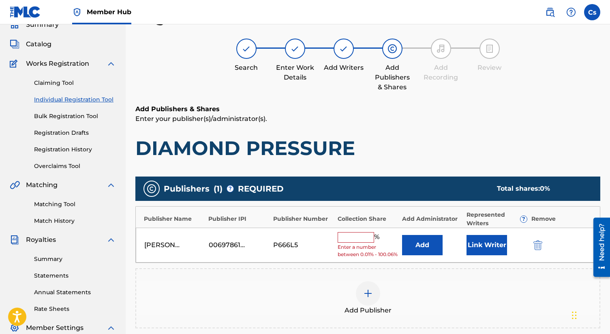
click at [348, 238] on input "text" at bounding box center [356, 237] width 36 height 11
type input "100"
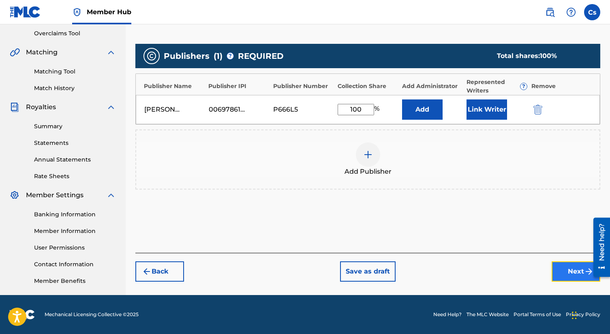
click at [556, 271] on button "Next" at bounding box center [576, 271] width 49 height 20
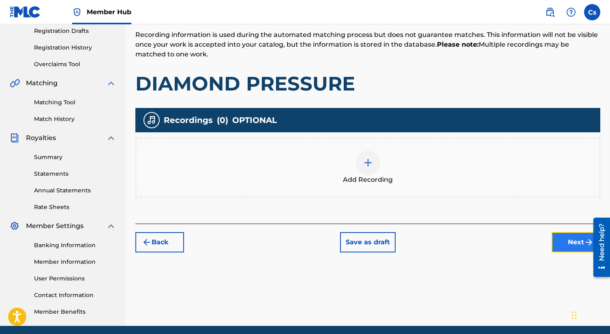
click at [575, 235] on button "Next" at bounding box center [576, 242] width 49 height 20
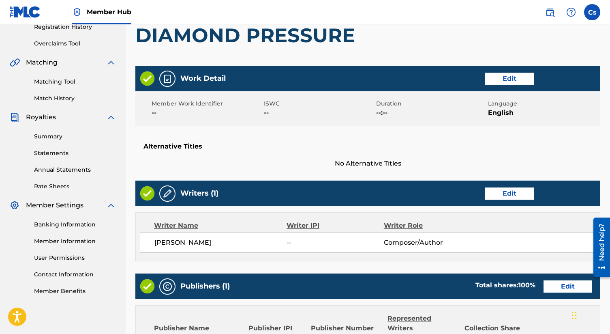
scroll to position [316, 0]
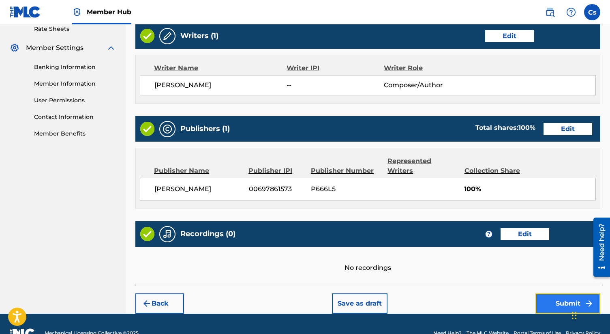
click at [543, 293] on button "Submit" at bounding box center [567, 303] width 65 height 20
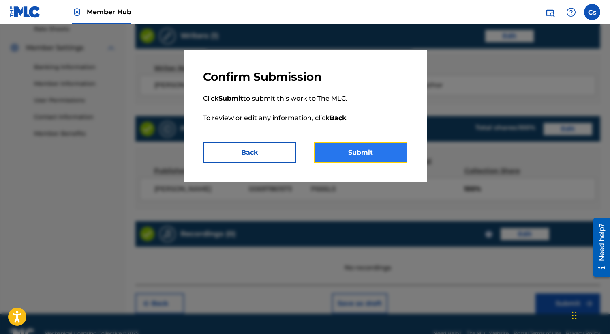
click at [374, 151] on button "Submit" at bounding box center [360, 152] width 93 height 20
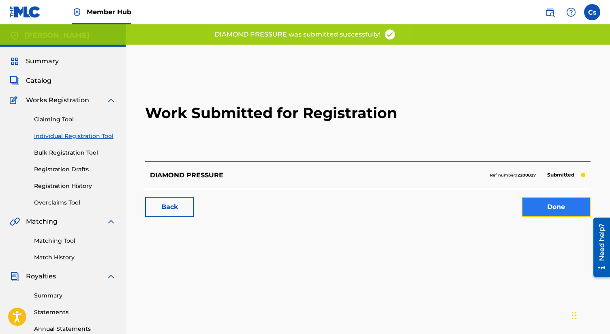
click at [550, 206] on link "Done" at bounding box center [556, 207] width 69 height 20
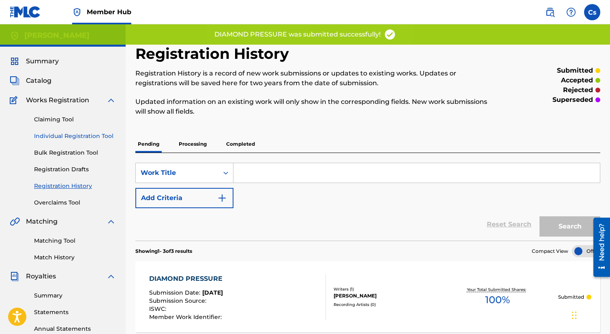
click at [91, 133] on link "Individual Registration Tool" at bounding box center [75, 136] width 82 height 9
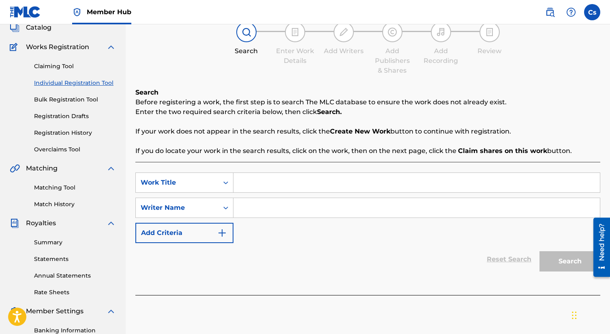
scroll to position [53, 0]
click at [274, 187] on input "Search Form" at bounding box center [416, 181] width 366 height 19
paste input "PULL UP ON ME"
type input "PULL UP ON ME"
click at [274, 207] on input "Search Form" at bounding box center [416, 206] width 366 height 19
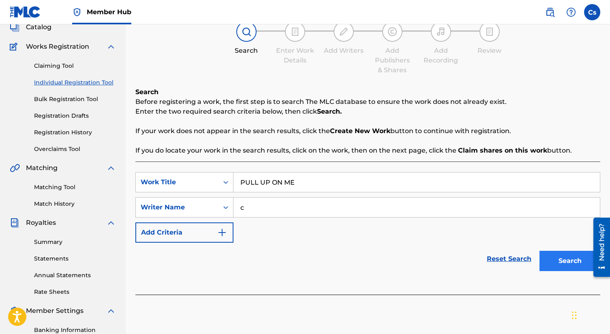
type input "c"
click at [583, 262] on button "Search" at bounding box center [569, 260] width 61 height 20
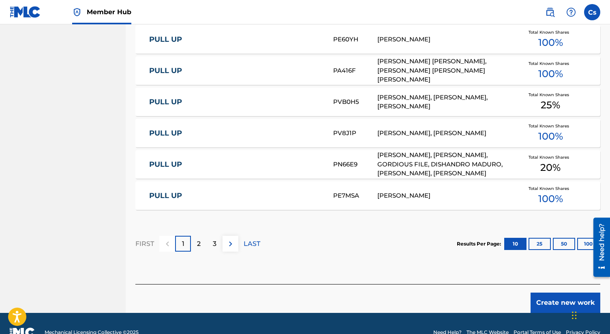
scroll to position [496, 0]
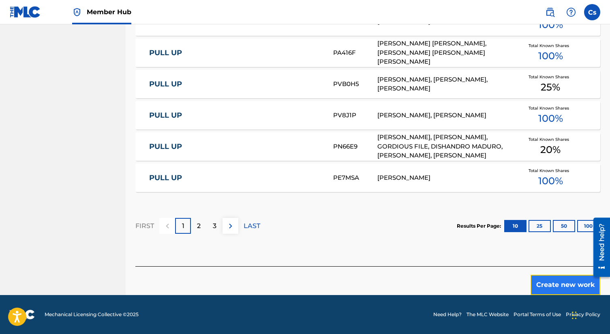
click at [545, 280] on button "Create new work" at bounding box center [565, 284] width 70 height 20
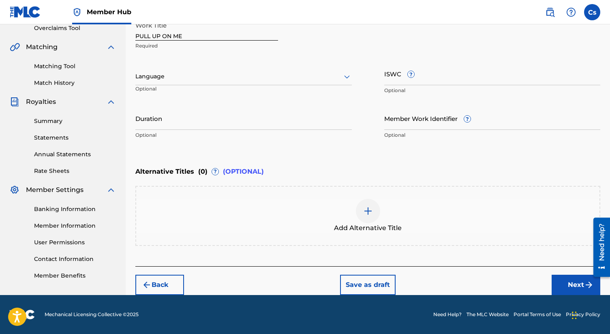
scroll to position [174, 0]
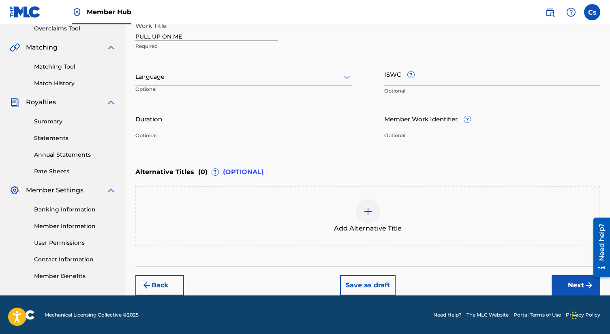
click at [240, 73] on div at bounding box center [243, 77] width 216 height 10
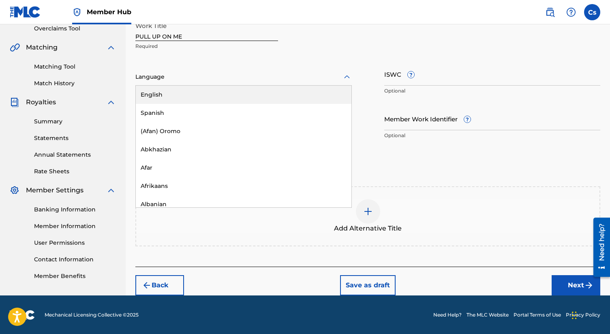
click at [227, 92] on div "English" at bounding box center [244, 95] width 216 height 18
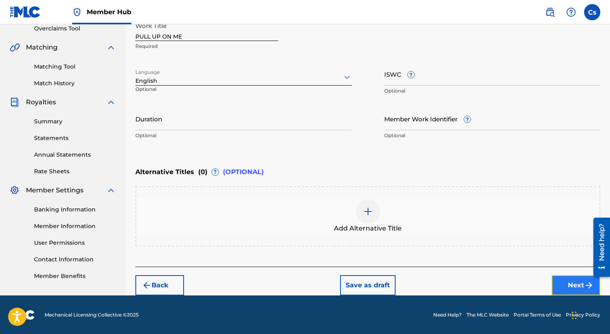
click at [566, 283] on button "Next" at bounding box center [576, 285] width 49 height 20
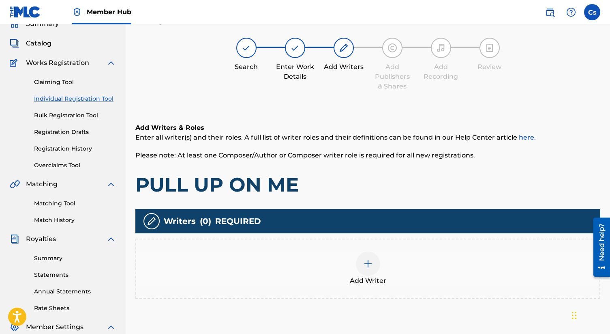
scroll to position [36, 0]
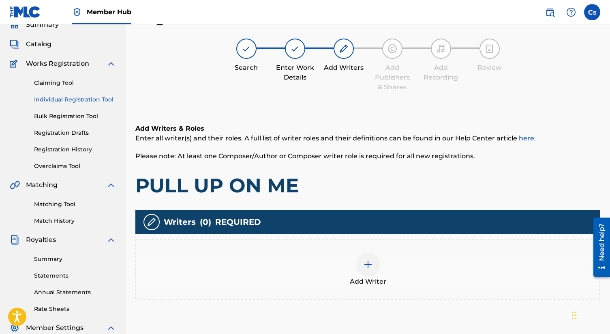
click at [361, 265] on div at bounding box center [368, 264] width 24 height 24
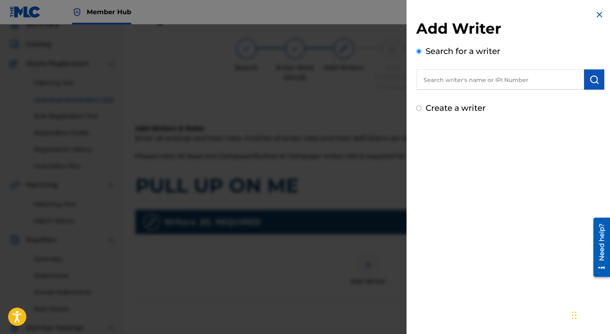
click at [418, 107] on input "Create a writer" at bounding box center [418, 107] width 5 height 5
radio input "false"
radio input "true"
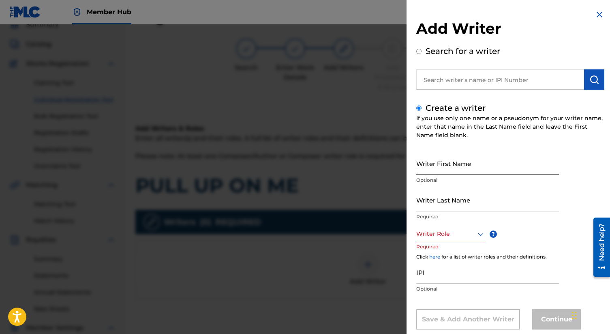
click at [446, 167] on input "Writer First Name" at bounding box center [487, 163] width 143 height 23
type input "Charles"
type input "smith"
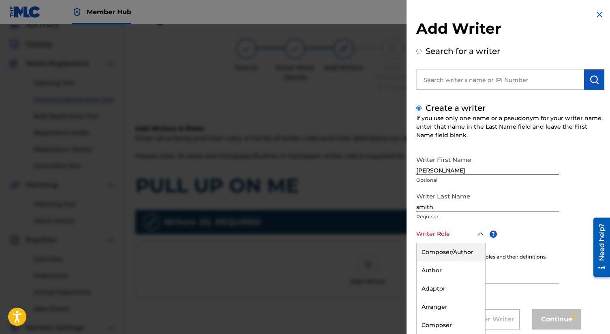
scroll to position [17, 0]
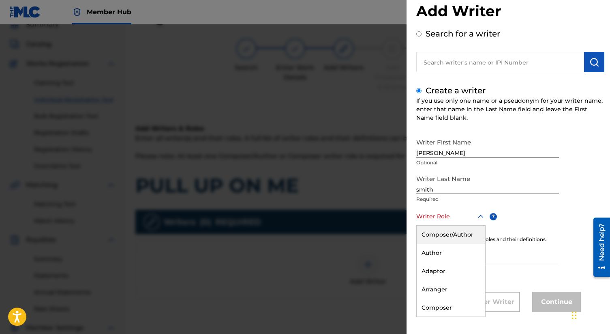
click at [445, 225] on div "Composer/Author, 1 of 8. 8 results available. Use Up and Down to choose options…" at bounding box center [450, 216] width 69 height 18
click at [445, 233] on div "Composer/Author" at bounding box center [451, 234] width 68 height 18
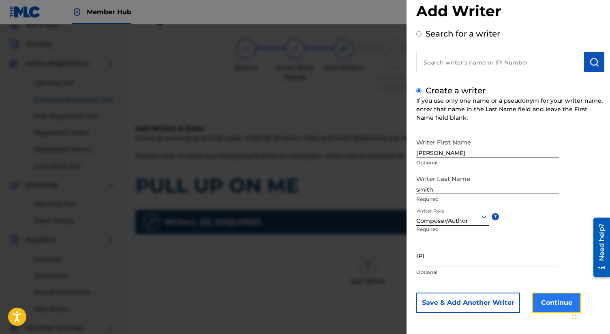
click at [540, 297] on button "Continue" at bounding box center [556, 302] width 49 height 20
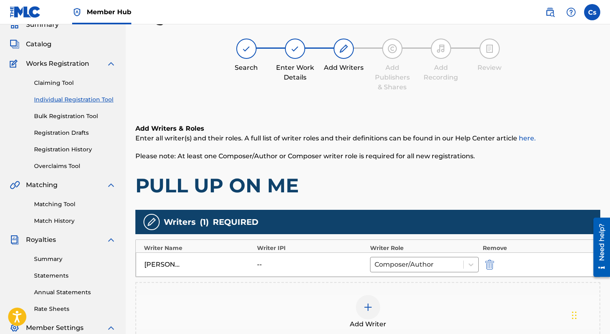
scroll to position [169, 0]
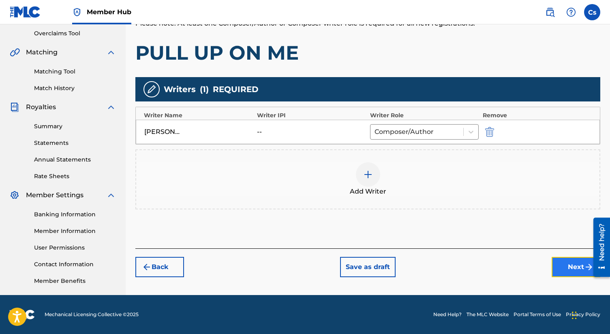
click at [574, 271] on button "Next" at bounding box center [576, 267] width 49 height 20
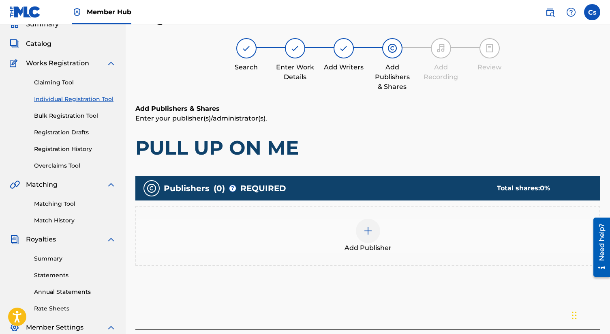
scroll to position [36, 0]
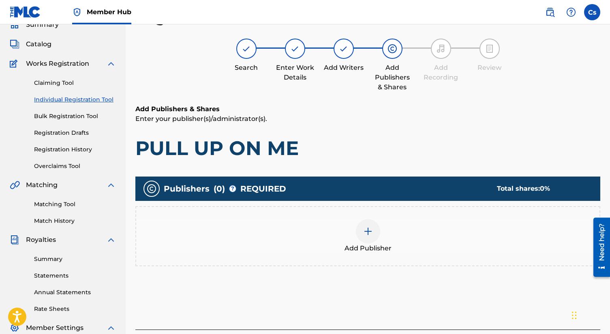
click at [370, 230] on img at bounding box center [368, 231] width 10 height 10
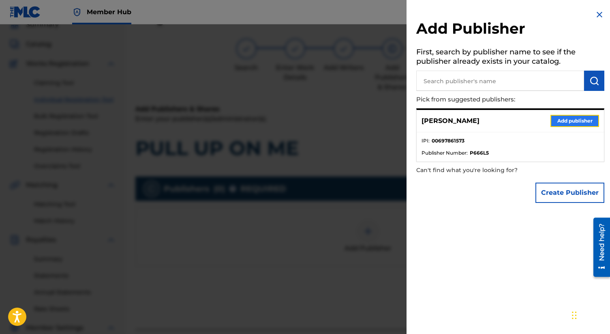
click at [557, 120] on button "Add publisher" at bounding box center [574, 121] width 49 height 12
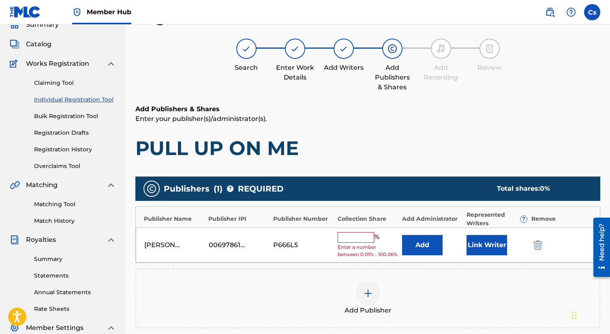
click at [348, 235] on input "text" at bounding box center [356, 237] width 36 height 11
type input "100"
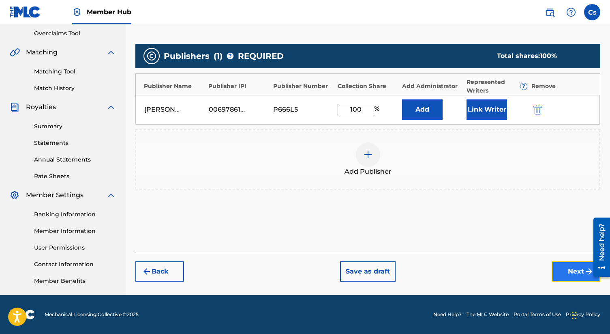
click at [556, 272] on button "Next" at bounding box center [576, 271] width 49 height 20
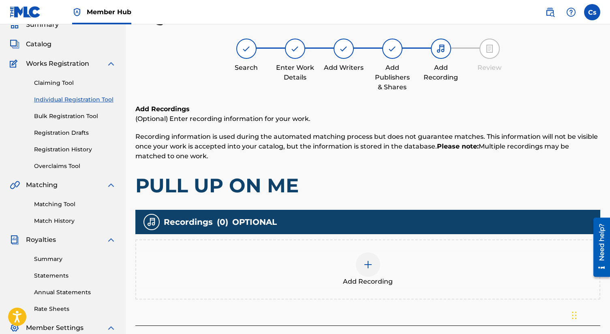
scroll to position [169, 0]
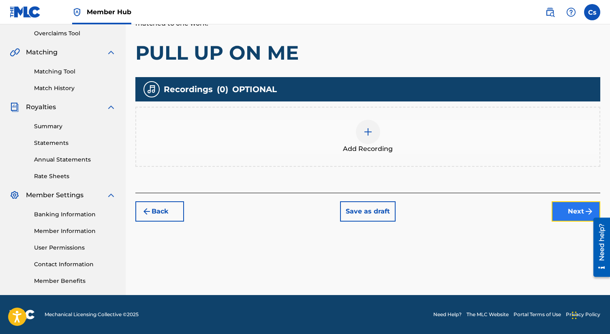
click at [560, 209] on button "Next" at bounding box center [576, 211] width 49 height 20
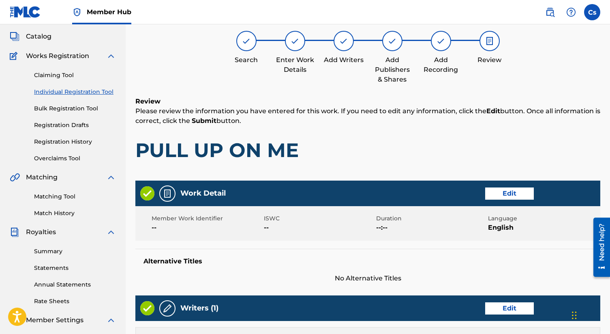
scroll to position [316, 0]
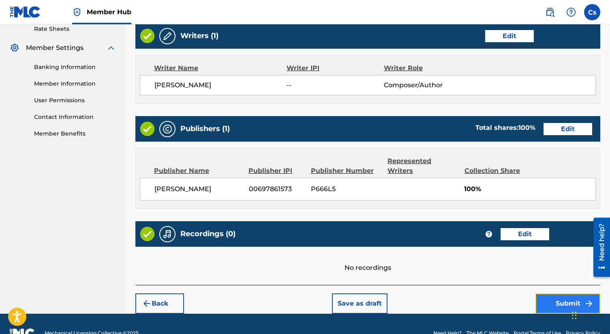
click at [558, 293] on button "Submit" at bounding box center [567, 303] width 65 height 20
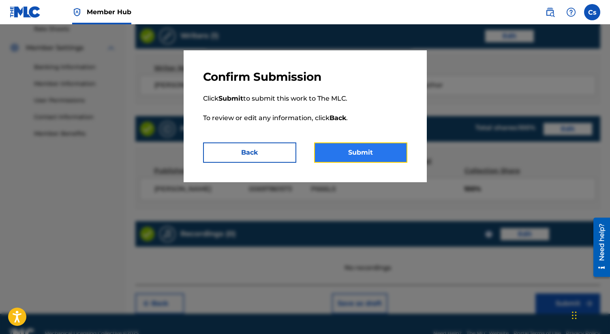
click at [333, 152] on button "Submit" at bounding box center [360, 152] width 93 height 20
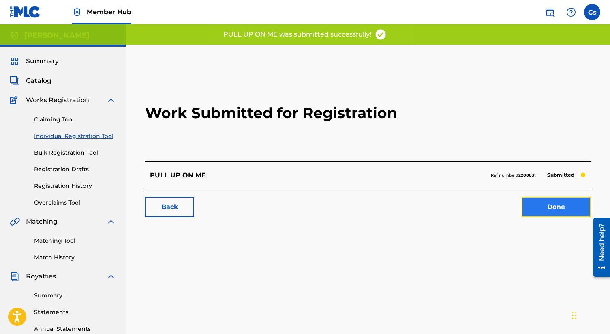
click at [550, 210] on link "Done" at bounding box center [556, 207] width 69 height 20
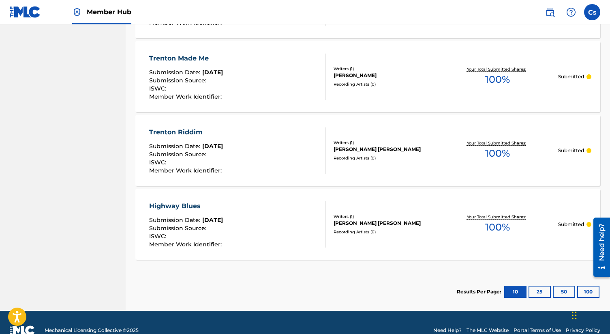
scroll to position [678, 0]
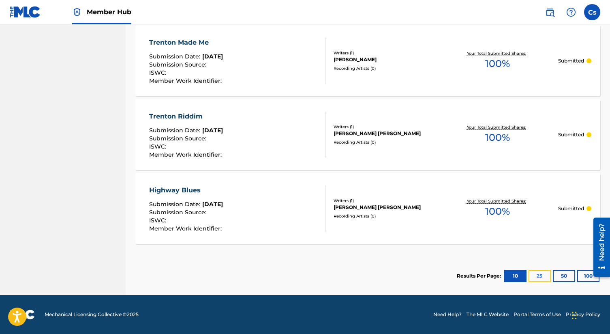
click at [538, 277] on button "25" at bounding box center [539, 275] width 22 height 12
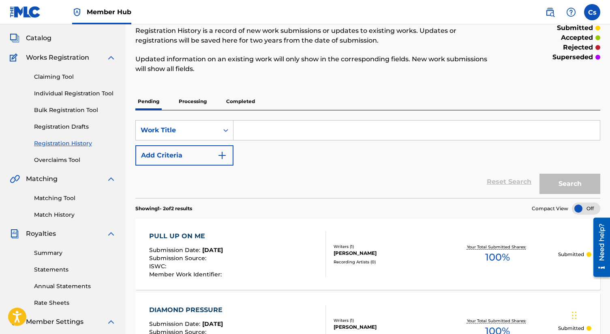
scroll to position [42, 0]
click at [55, 77] on link "Claiming Tool" at bounding box center [75, 77] width 82 height 9
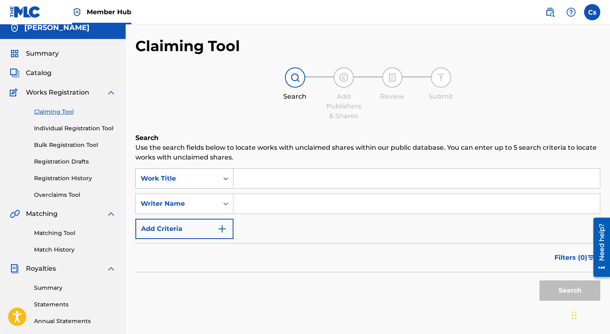
scroll to position [13, 0]
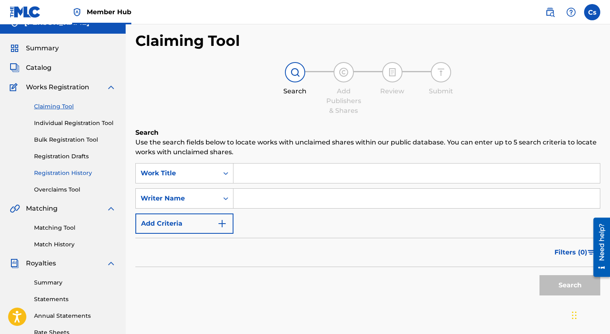
click at [81, 171] on link "Registration History" at bounding box center [75, 173] width 82 height 9
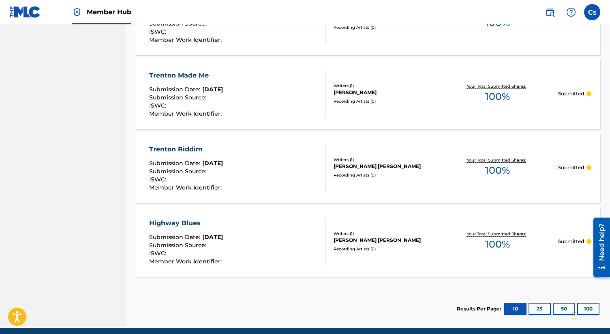
scroll to position [678, 0]
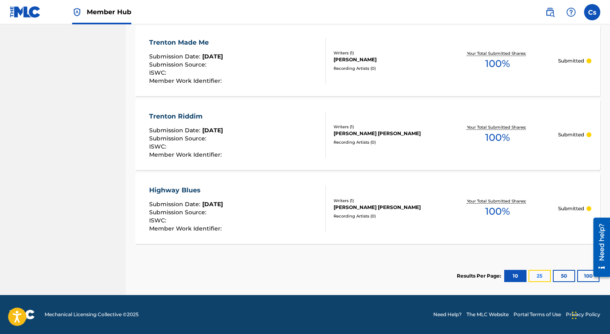
click at [540, 274] on button "25" at bounding box center [539, 275] width 22 height 12
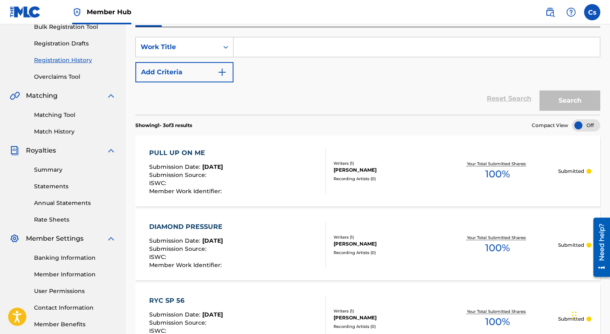
scroll to position [11, 0]
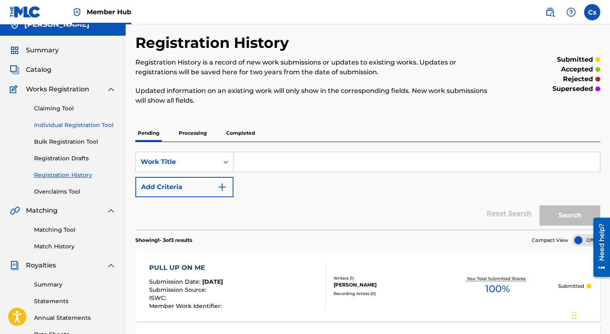
click at [74, 121] on link "Individual Registration Tool" at bounding box center [75, 125] width 82 height 9
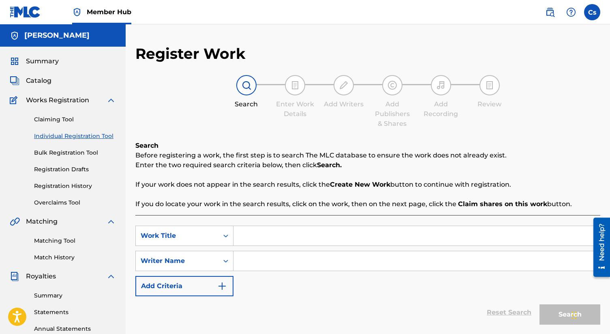
click at [255, 239] on input "Search Form" at bounding box center [416, 235] width 366 height 19
paste input "SEZRUP DREAMS"
type input "sezrup dreams"
click at [255, 260] on input "Search Form" at bounding box center [416, 260] width 366 height 19
type input "c"
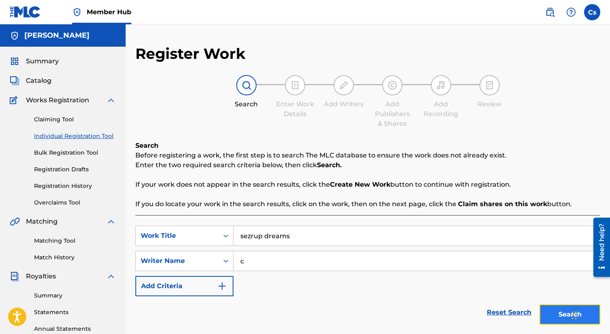
click at [557, 306] on button "Search" at bounding box center [569, 314] width 61 height 20
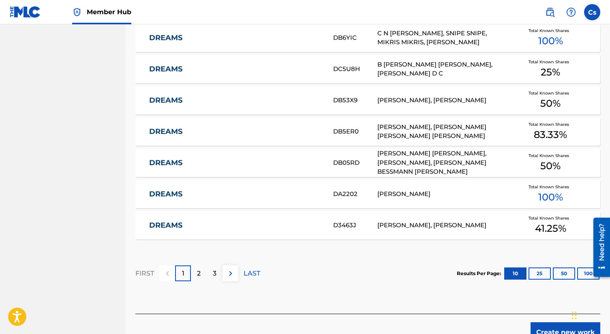
scroll to position [470, 0]
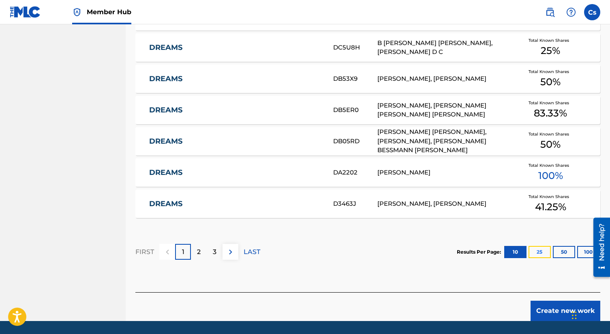
click at [541, 253] on button "25" at bounding box center [539, 252] width 22 height 12
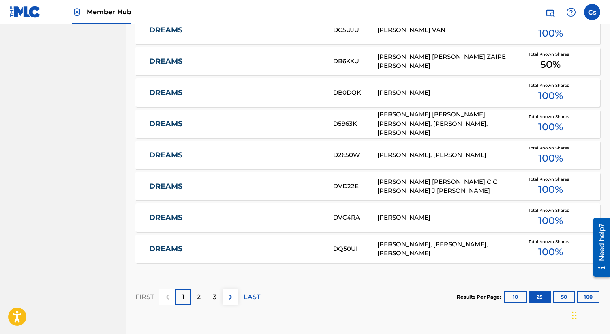
scroll to position [895, 0]
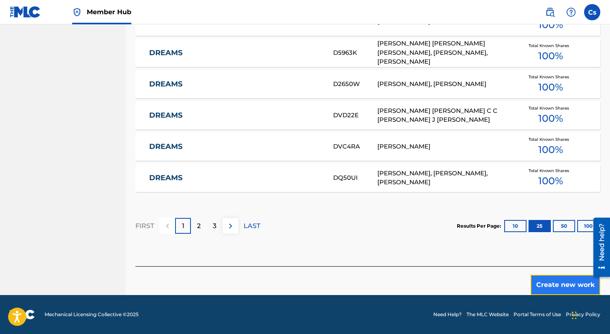
click at [535, 289] on button "Create new work" at bounding box center [565, 284] width 70 height 20
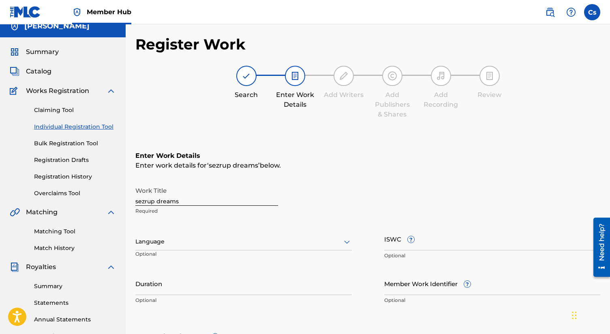
scroll to position [9, 0]
click at [212, 238] on div "Language" at bounding box center [243, 241] width 216 height 17
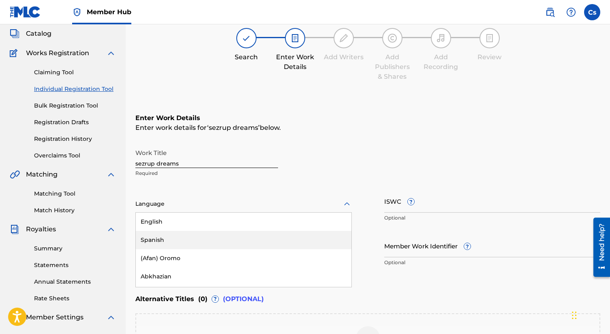
scroll to position [48, 0]
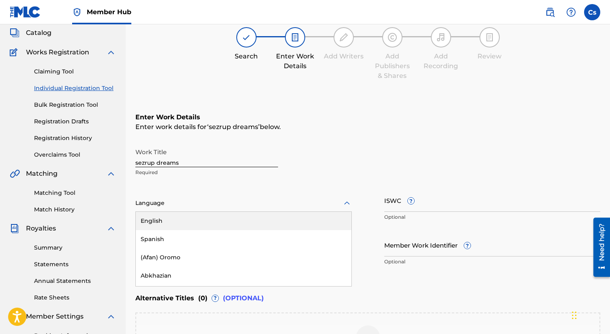
click at [218, 224] on div "English" at bounding box center [244, 221] width 216 height 18
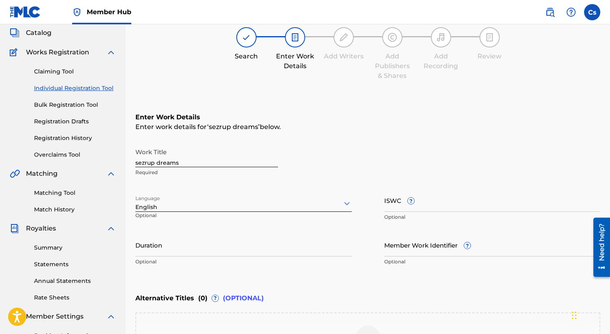
scroll to position [174, 0]
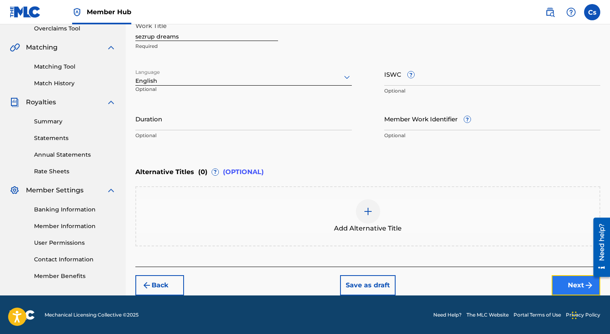
click at [570, 282] on button "Next" at bounding box center [576, 285] width 49 height 20
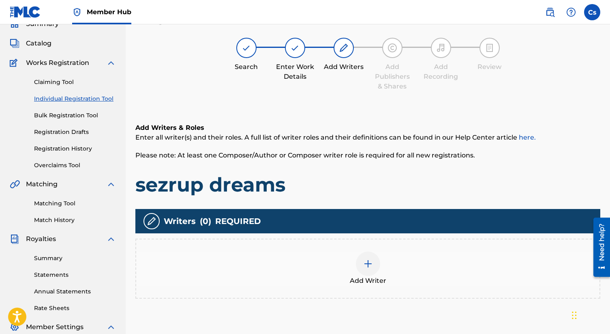
scroll to position [36, 0]
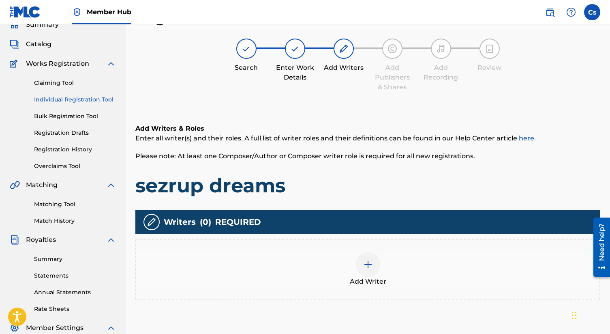
click at [363, 263] on img at bounding box center [368, 264] width 10 height 10
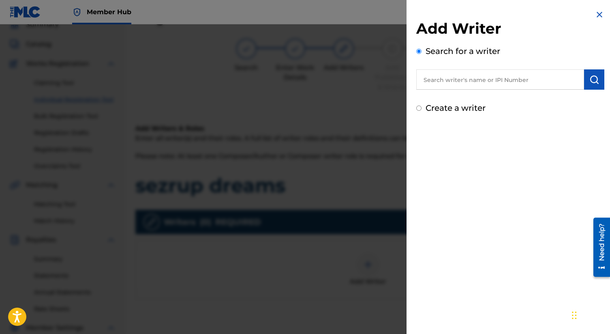
click at [443, 103] on label "Create a writer" at bounding box center [456, 108] width 60 height 10
radio input "true"
click at [421, 105] on input "Create a writer" at bounding box center [418, 107] width 5 height 5
radio input "false"
radio input "true"
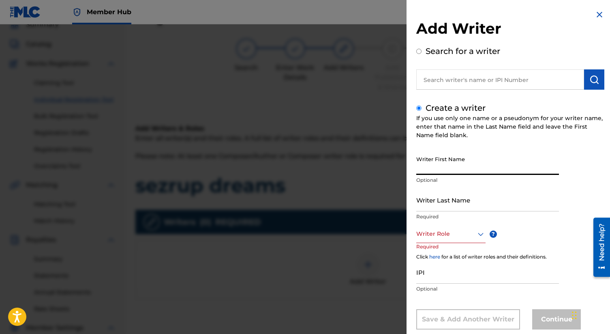
click at [448, 165] on input "Writer First Name" at bounding box center [487, 163] width 143 height 23
type input "Charles"
type input "smith"
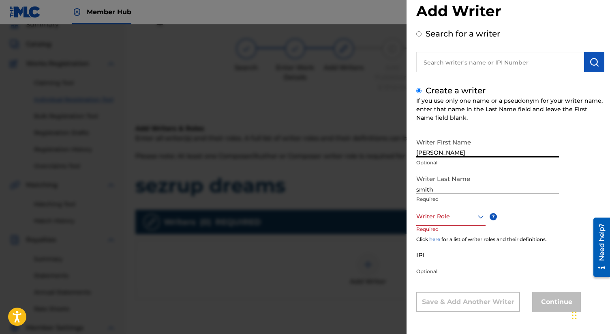
click at [447, 225] on div "Writer Role" at bounding box center [450, 216] width 69 height 18
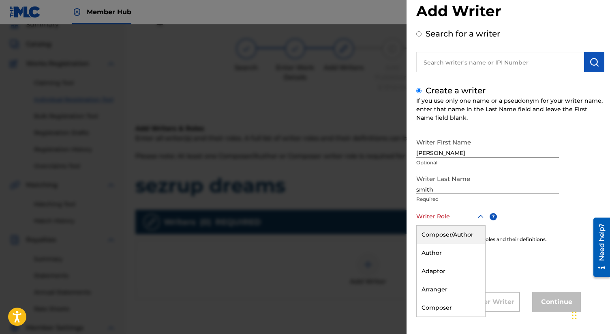
click at [447, 233] on div "Composer/Author" at bounding box center [451, 234] width 68 height 18
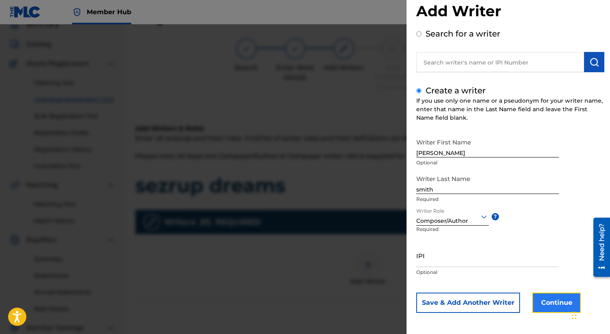
click at [544, 294] on button "Continue" at bounding box center [556, 302] width 49 height 20
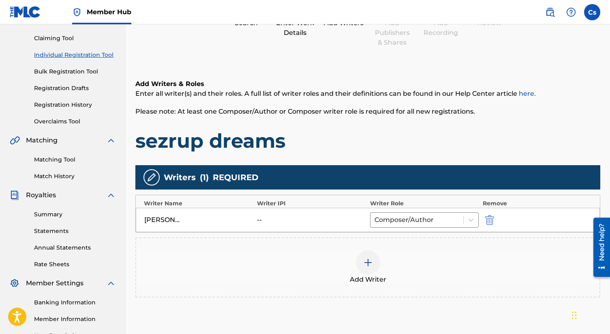
scroll to position [169, 0]
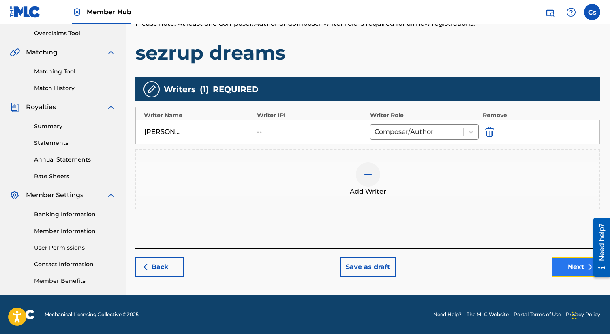
click at [559, 269] on button "Next" at bounding box center [576, 267] width 49 height 20
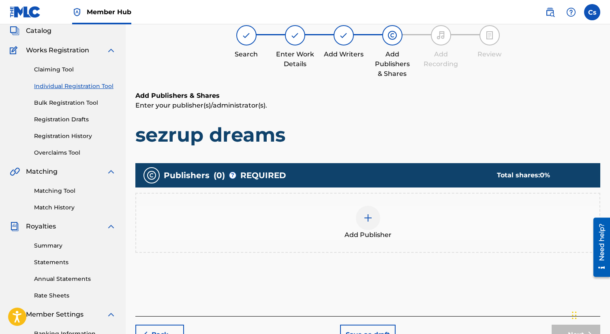
scroll to position [36, 0]
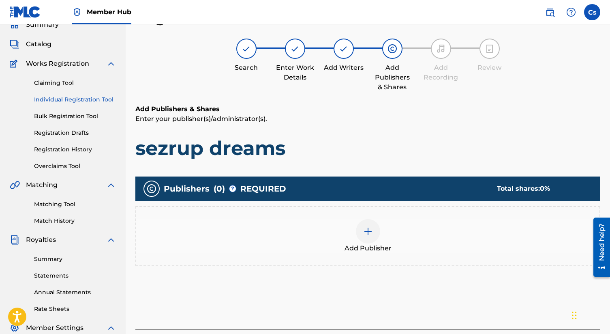
click at [357, 228] on div at bounding box center [368, 231] width 24 height 24
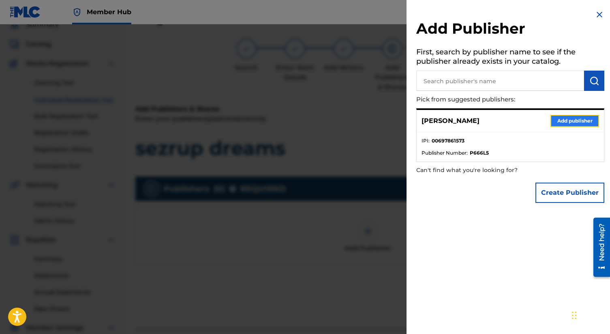
click at [554, 122] on button "Add publisher" at bounding box center [574, 121] width 49 height 12
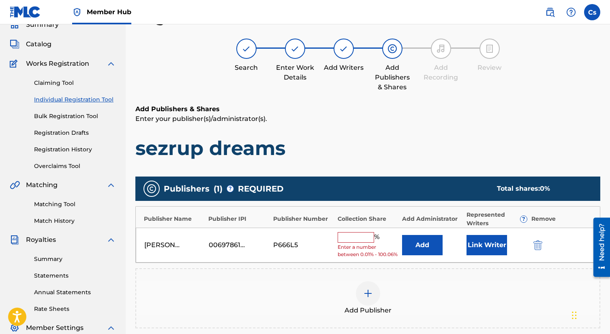
scroll to position [38, 0]
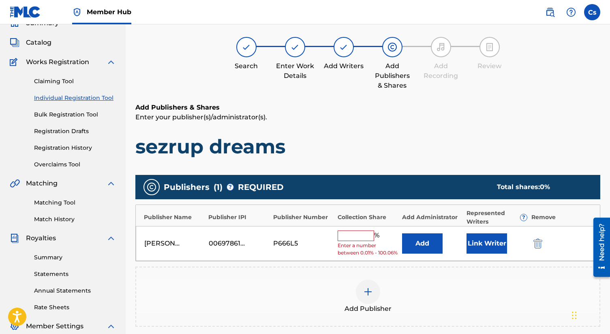
click at [352, 229] on div "Charles smith 00697861573 P666L5 % Enter a number between 0.01% - 100.06% Add L…" at bounding box center [368, 243] width 464 height 35
click at [360, 239] on input "text" at bounding box center [356, 235] width 36 height 11
type input "100"
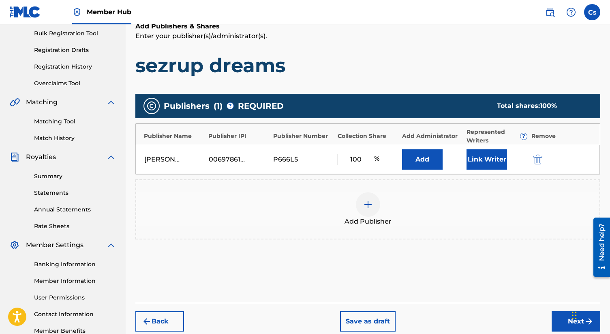
scroll to position [169, 0]
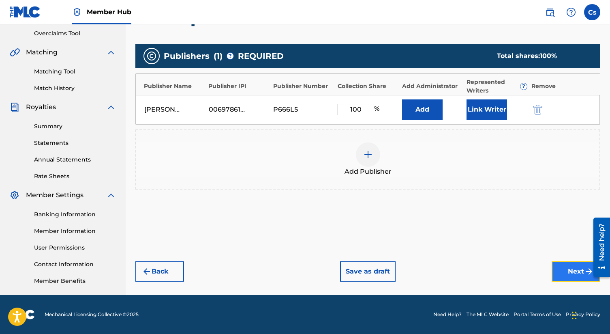
click at [567, 265] on button "Next" at bounding box center [576, 271] width 49 height 20
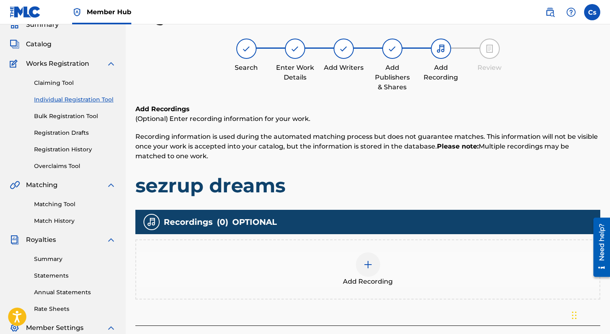
scroll to position [115, 0]
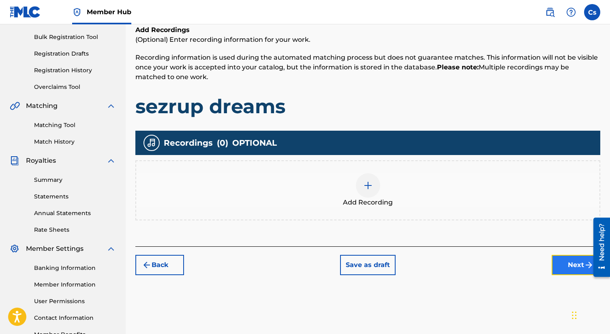
click at [569, 269] on button "Next" at bounding box center [576, 264] width 49 height 20
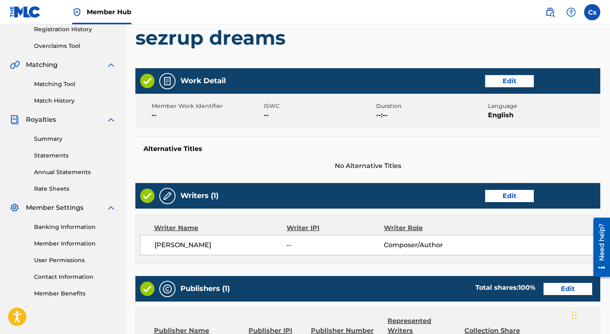
scroll to position [315, 0]
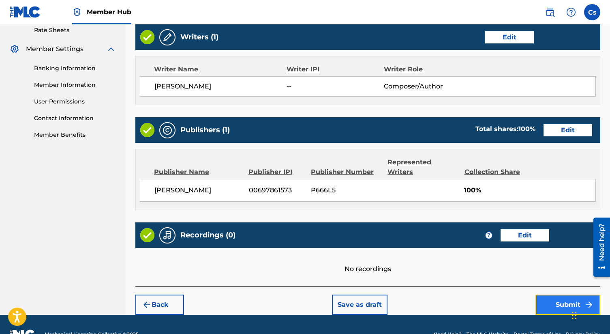
click at [552, 294] on button "Submit" at bounding box center [567, 304] width 65 height 20
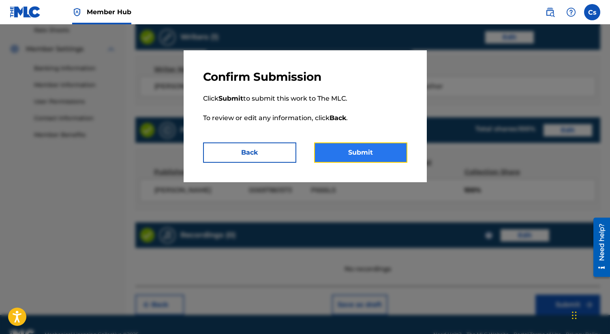
click at [357, 155] on button "Submit" at bounding box center [360, 152] width 93 height 20
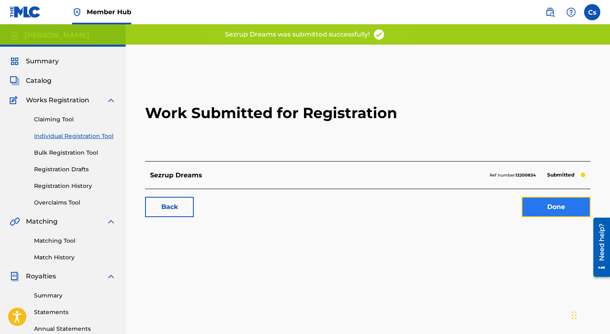
click at [532, 207] on link "Done" at bounding box center [556, 207] width 69 height 20
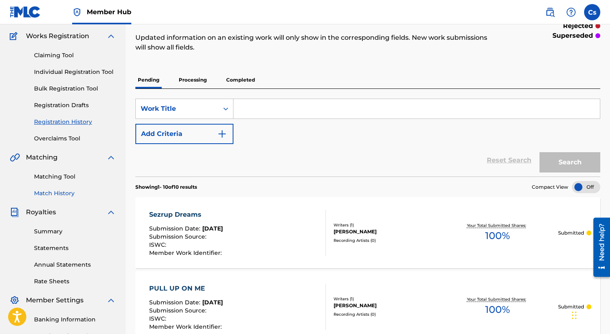
scroll to position [45, 0]
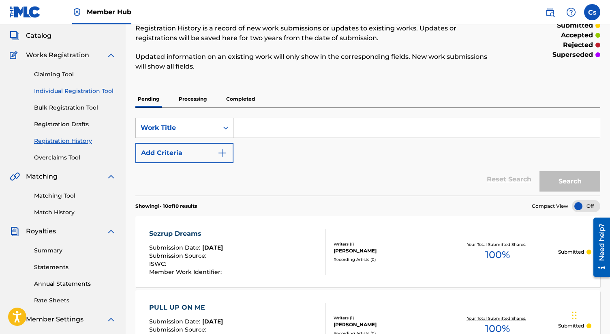
click at [86, 88] on link "Individual Registration Tool" at bounding box center [75, 91] width 82 height 9
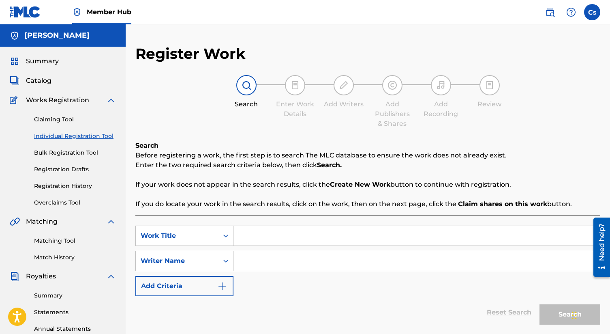
paste input "Toxic heaven"
type input "Toxic heaven"
click at [253, 264] on input "Search Form" at bounding box center [416, 260] width 366 height 19
type input "c"
click at [545, 316] on button "Search" at bounding box center [569, 314] width 61 height 20
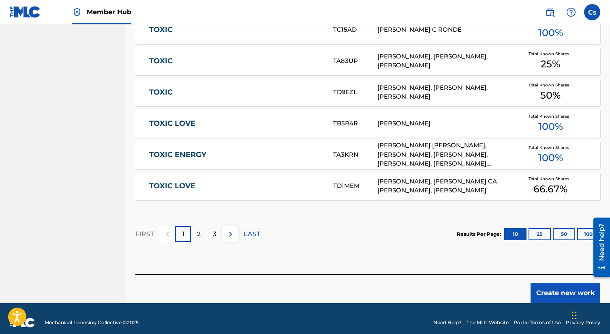
scroll to position [496, 0]
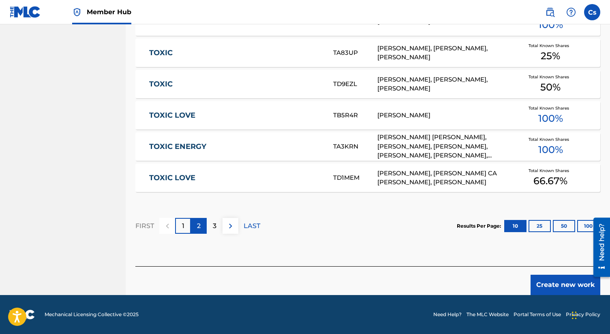
click at [198, 230] on p "2" at bounding box center [199, 226] width 4 height 10
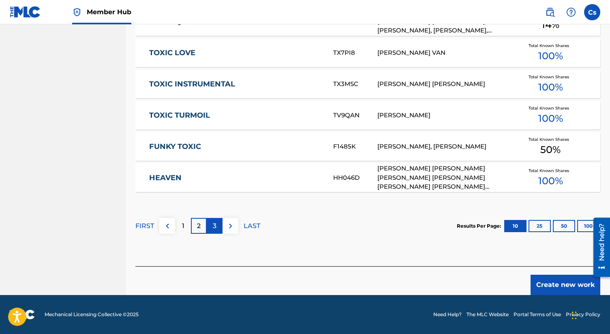
click at [218, 224] on div "3" at bounding box center [215, 226] width 16 height 16
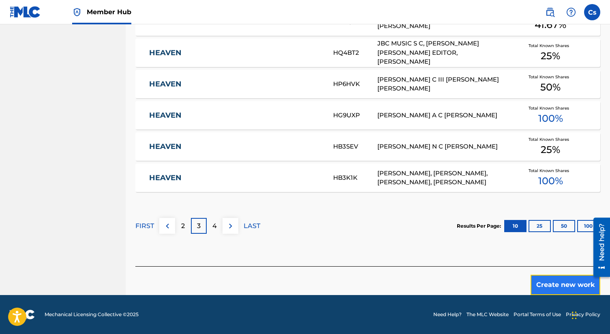
click at [539, 280] on button "Create new work" at bounding box center [565, 284] width 70 height 20
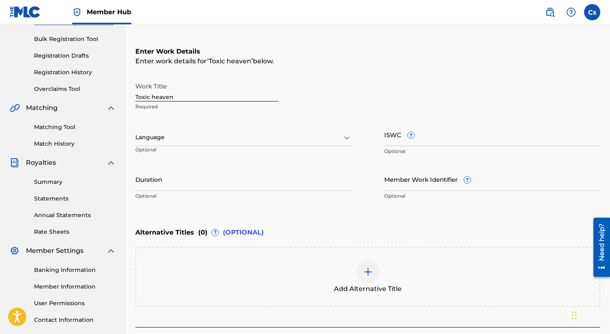
scroll to position [109, 0]
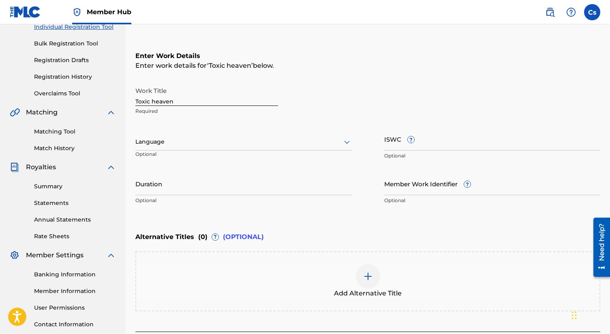
click at [194, 144] on div at bounding box center [243, 142] width 216 height 10
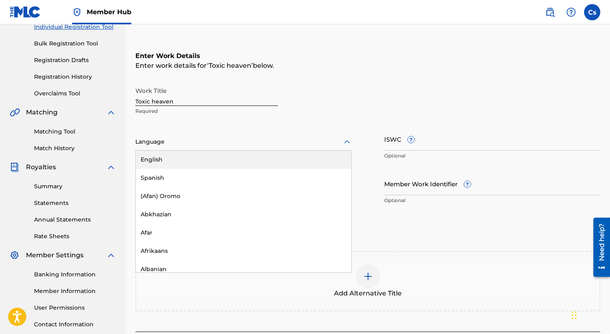
click at [193, 157] on div "English" at bounding box center [244, 159] width 216 height 18
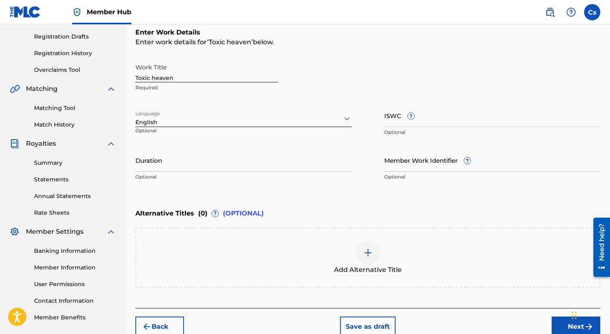
scroll to position [174, 0]
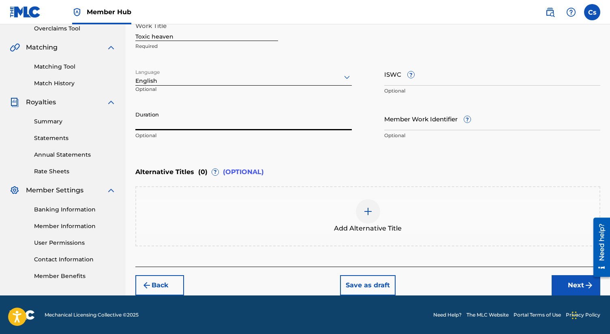
click at [175, 125] on input "Duration" at bounding box center [243, 118] width 216 height 23
type input "03:00"
click at [582, 290] on button "Next" at bounding box center [576, 285] width 49 height 20
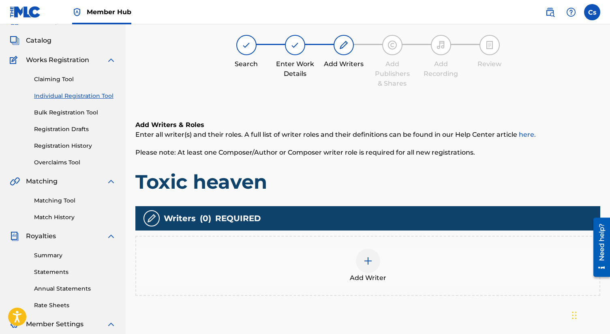
scroll to position [36, 0]
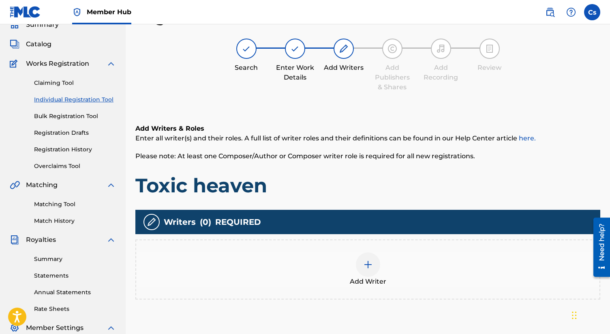
click at [368, 259] on img at bounding box center [368, 264] width 10 height 10
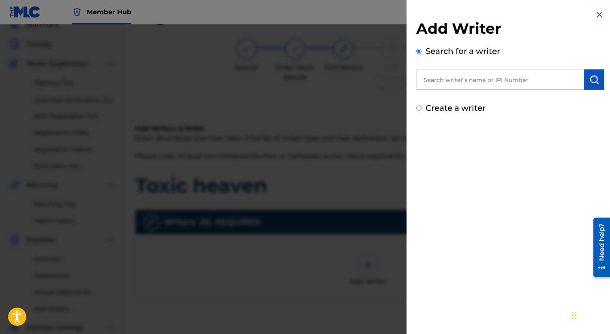
click at [420, 107] on input "Create a writer" at bounding box center [418, 107] width 5 height 5
radio input "false"
radio input "true"
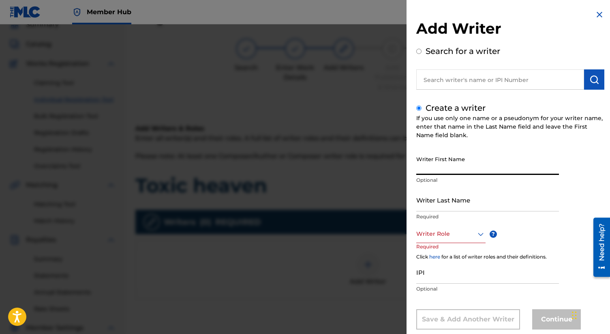
click at [440, 161] on input "Writer First Name" at bounding box center [487, 163] width 143 height 23
type input "Charles"
type input "smith"
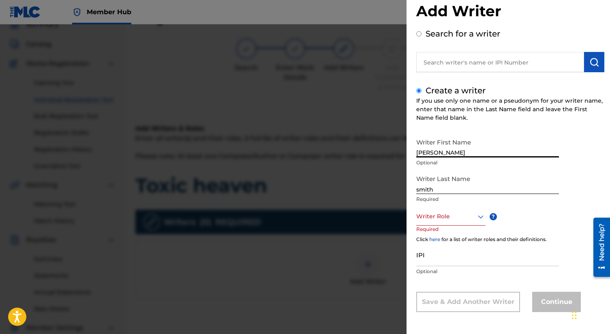
click at [475, 225] on div "Writer Role" at bounding box center [450, 216] width 69 height 18
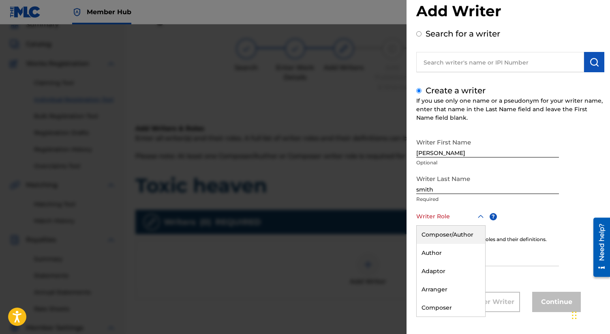
click at [473, 236] on div "Composer/Author" at bounding box center [451, 234] width 68 height 18
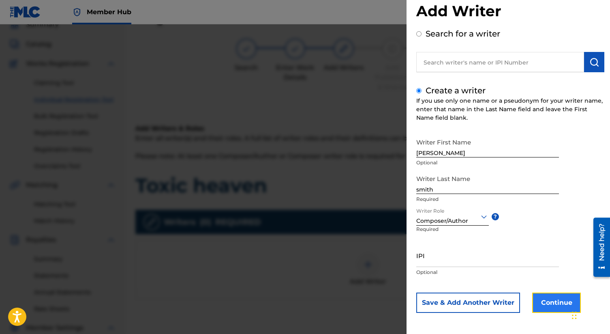
click at [555, 302] on button "Continue" at bounding box center [556, 302] width 49 height 20
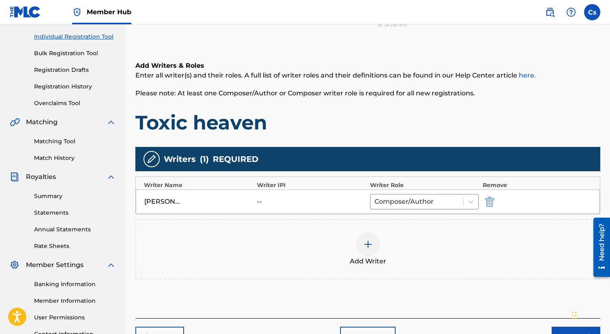
scroll to position [169, 0]
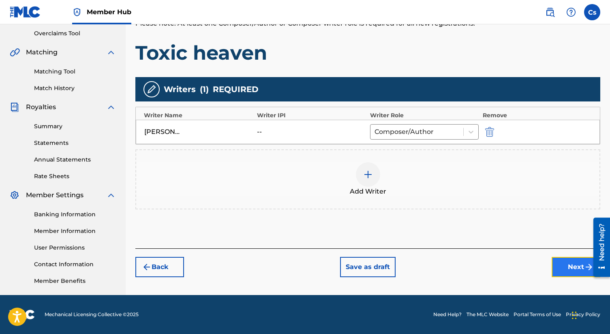
click at [559, 263] on button "Next" at bounding box center [576, 267] width 49 height 20
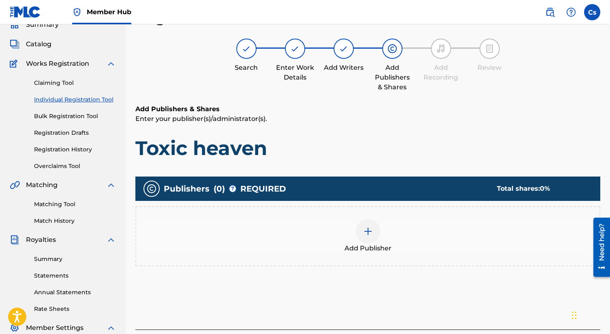
scroll to position [36, 0]
click at [367, 233] on img at bounding box center [368, 231] width 10 height 10
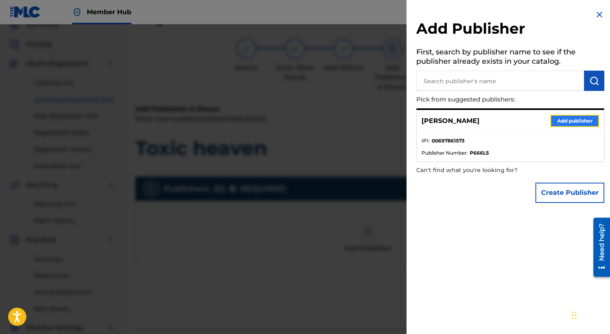
click at [568, 117] on button "Add publisher" at bounding box center [574, 121] width 49 height 12
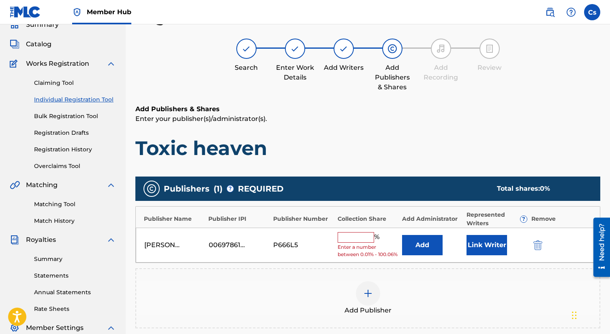
click at [348, 234] on input "text" at bounding box center [356, 237] width 36 height 11
type input "100"
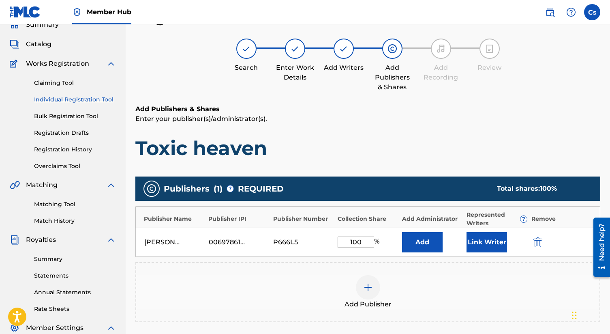
scroll to position [169, 0]
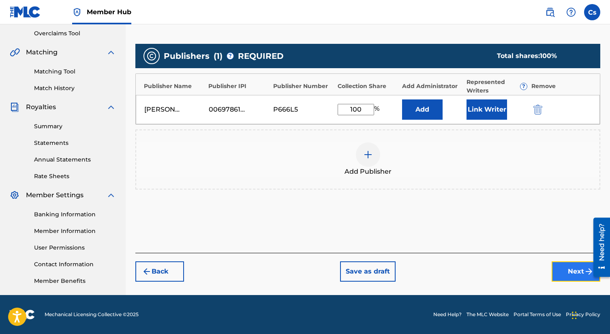
click at [557, 266] on button "Next" at bounding box center [576, 271] width 49 height 20
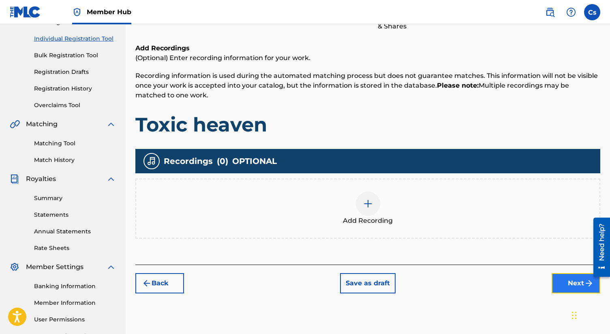
click at [567, 287] on button "Next" at bounding box center [576, 283] width 49 height 20
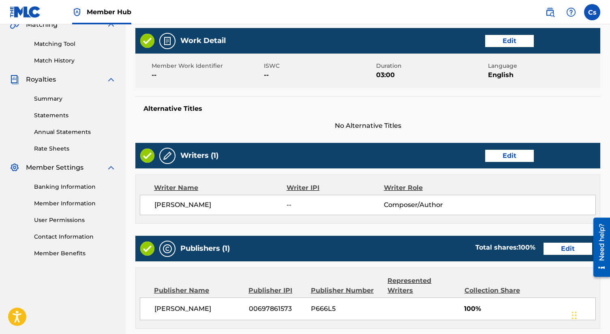
scroll to position [325, 0]
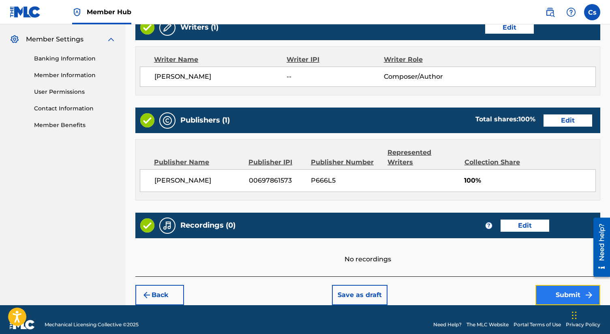
click at [544, 284] on button "Submit" at bounding box center [567, 294] width 65 height 20
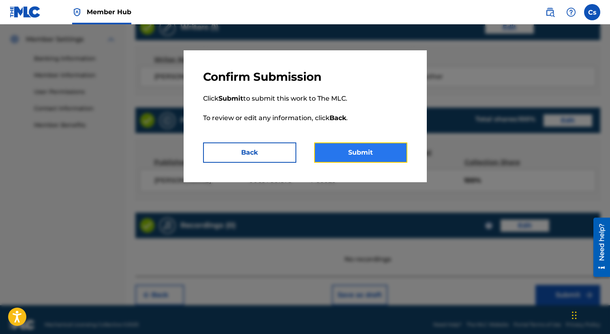
click at [368, 153] on button "Submit" at bounding box center [360, 152] width 93 height 20
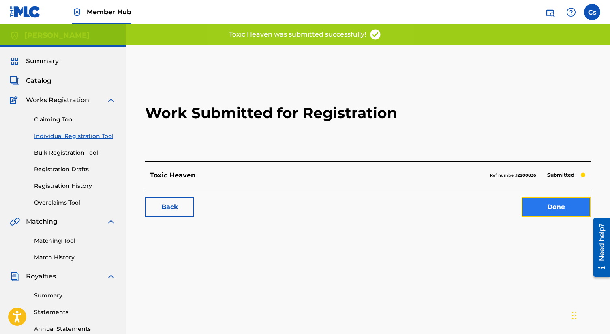
click at [545, 205] on link "Done" at bounding box center [556, 207] width 69 height 20
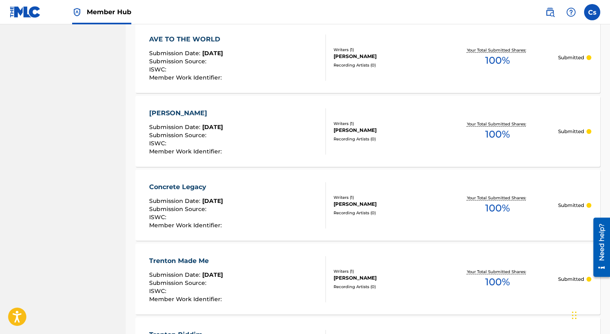
scroll to position [717, 0]
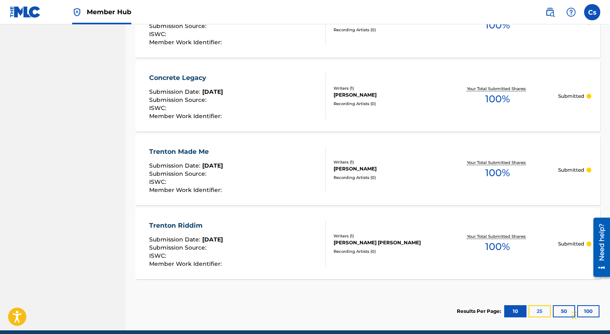
click at [544, 312] on button "25" at bounding box center [539, 311] width 22 height 12
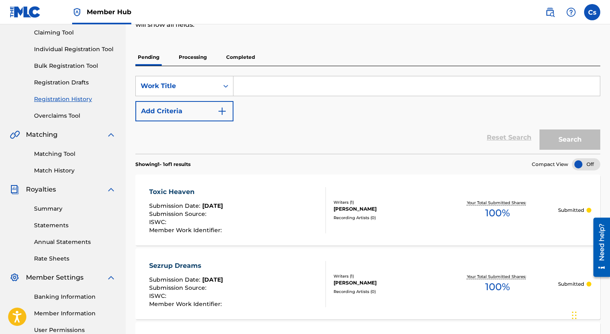
scroll to position [0, 0]
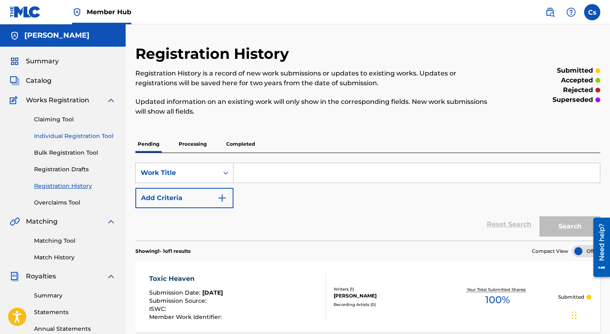
click at [81, 132] on link "Individual Registration Tool" at bounding box center [75, 136] width 82 height 9
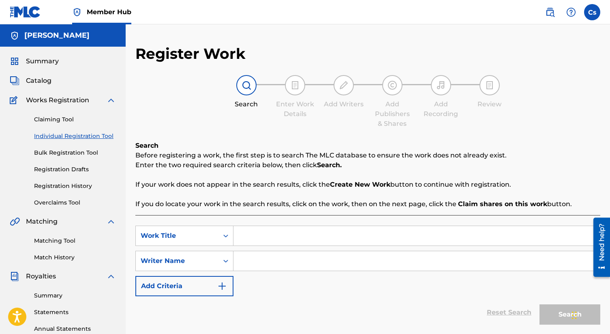
paste input "truth or lies"
type input "truth or lies"
click at [251, 255] on input "Search Form" at bounding box center [416, 260] width 366 height 19
type input "c"
click at [550, 314] on button "Search" at bounding box center [569, 314] width 61 height 20
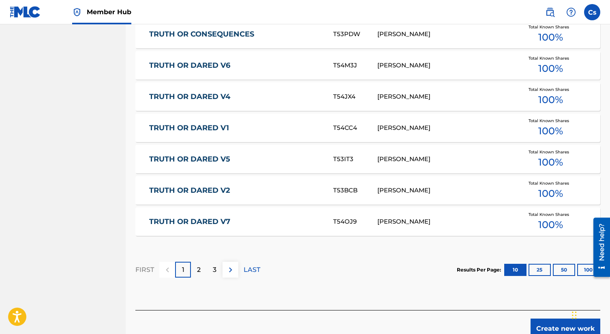
scroll to position [474, 0]
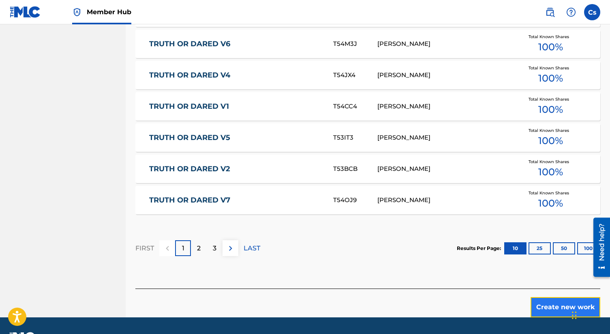
click at [552, 306] on button "Create new work" at bounding box center [565, 307] width 70 height 20
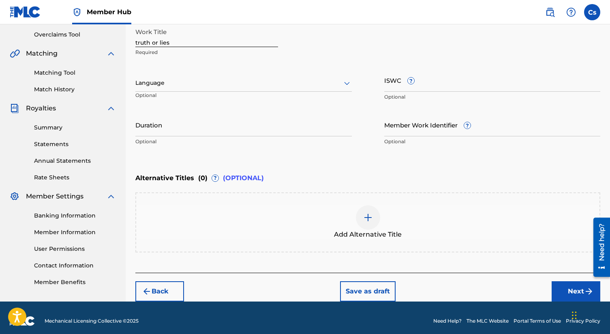
scroll to position [165, 0]
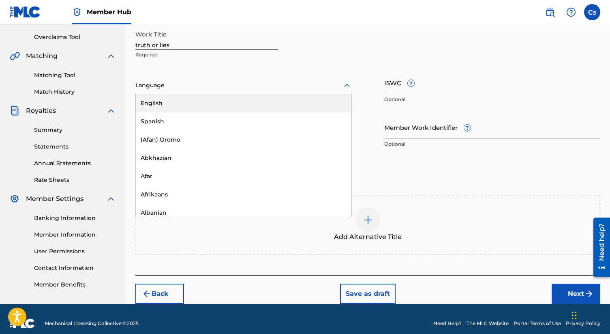
click at [201, 87] on div at bounding box center [243, 85] width 216 height 10
click at [197, 100] on div "English" at bounding box center [244, 103] width 216 height 18
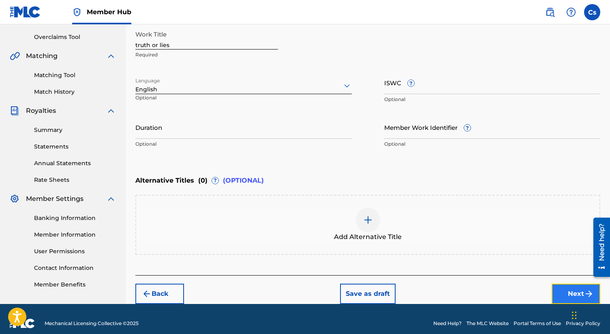
click at [574, 287] on button "Next" at bounding box center [576, 293] width 49 height 20
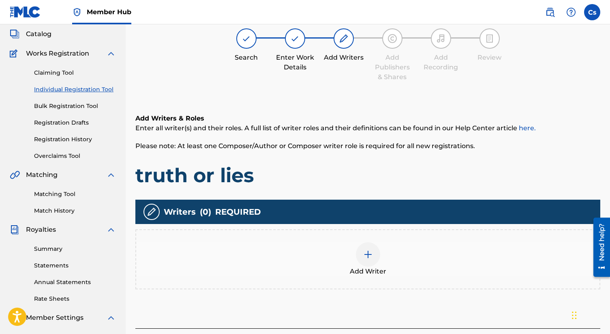
scroll to position [36, 0]
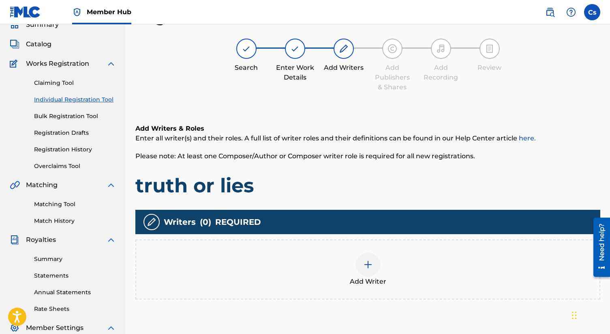
click at [370, 265] on img at bounding box center [368, 264] width 10 height 10
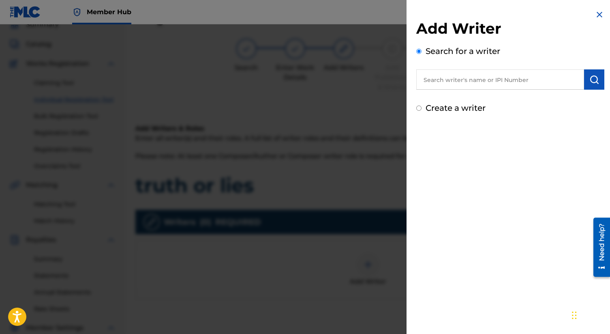
click at [418, 107] on input "Create a writer" at bounding box center [418, 107] width 5 height 5
radio input "false"
radio input "true"
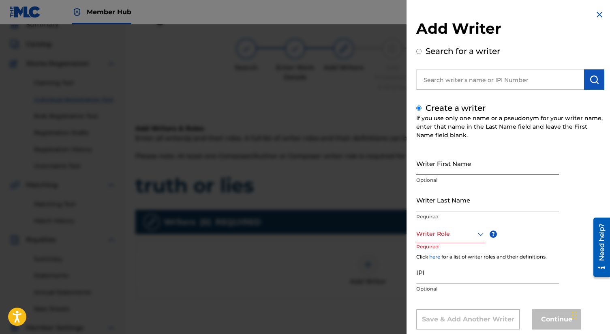
click at [459, 168] on input "Writer First Name" at bounding box center [487, 163] width 143 height 23
type input "Charles"
type input "smith"
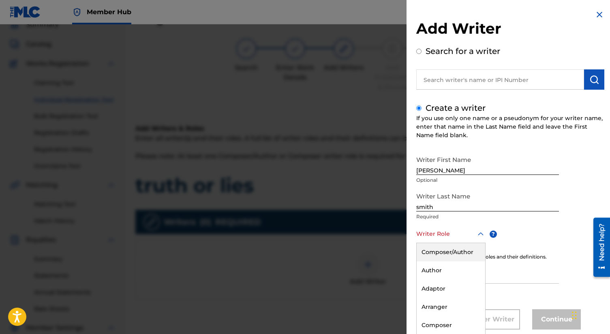
click at [474, 229] on div "Composer/Author, 1 of 8. 8 results available. Use Up and Down to choose options…" at bounding box center [450, 234] width 69 height 18
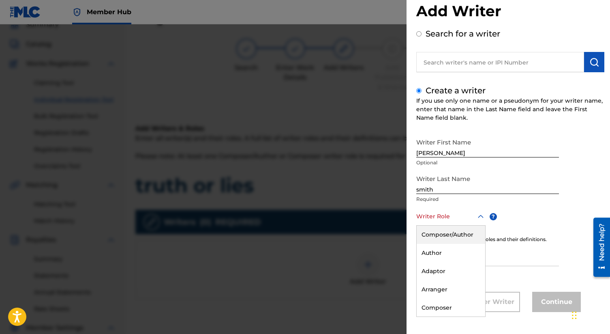
click at [460, 237] on div "Composer/Author" at bounding box center [451, 234] width 68 height 18
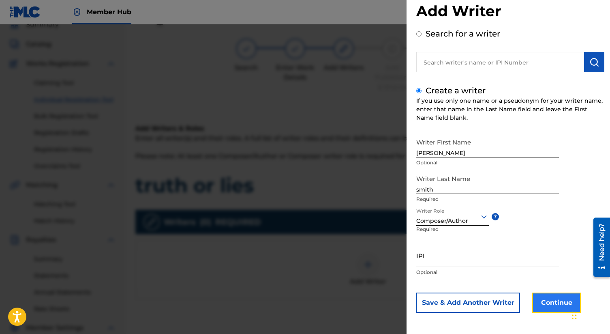
click at [549, 300] on button "Continue" at bounding box center [556, 302] width 49 height 20
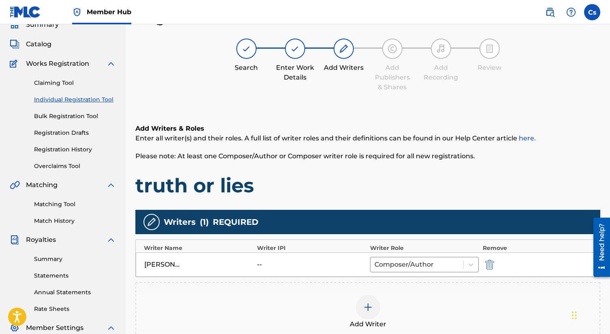
scroll to position [111, 0]
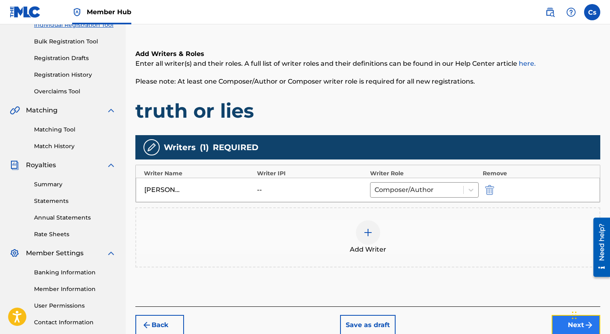
click at [566, 317] on button "Next" at bounding box center [576, 324] width 49 height 20
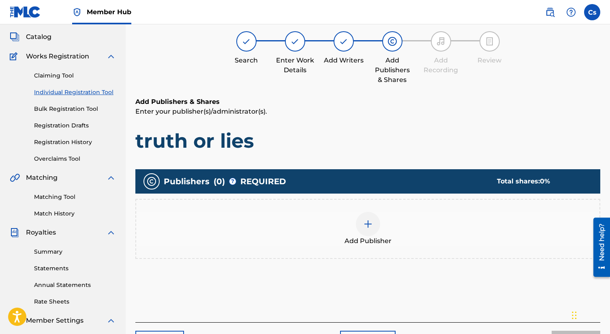
scroll to position [36, 0]
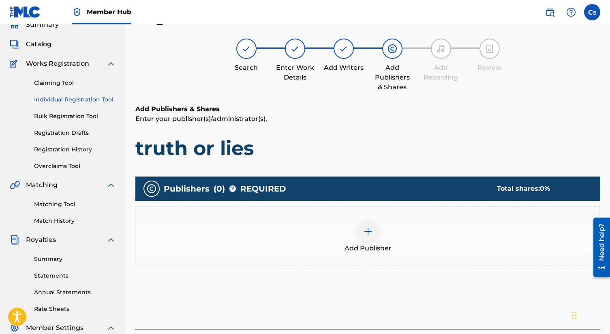
click at [375, 228] on div at bounding box center [368, 231] width 24 height 24
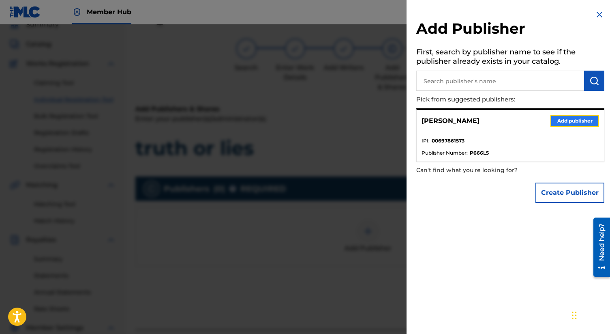
click at [564, 115] on button "Add publisher" at bounding box center [574, 121] width 49 height 12
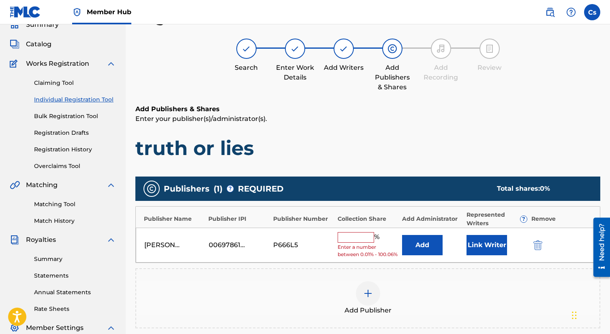
click at [344, 231] on div "Charles smith 00697861573 P666L5 % Enter a number between 0.01% - 100.06% Add L…" at bounding box center [368, 244] width 464 height 35
click at [352, 236] on input "text" at bounding box center [356, 237] width 36 height 11
type input "100"
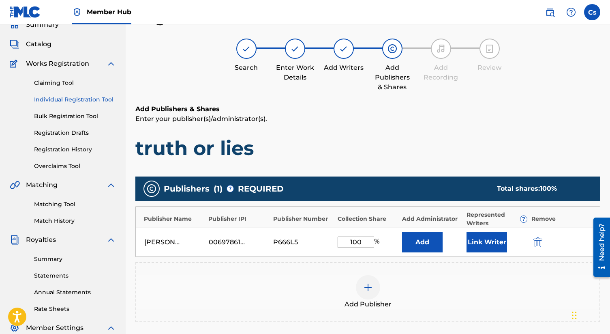
scroll to position [169, 0]
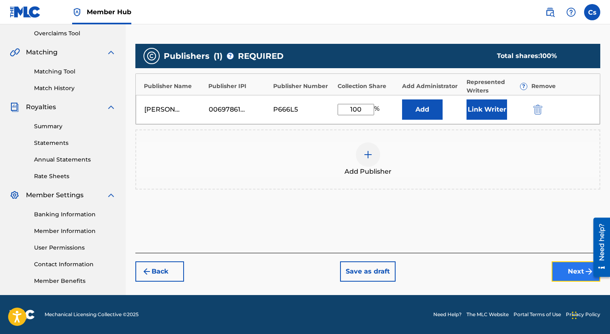
click at [566, 270] on button "Next" at bounding box center [576, 271] width 49 height 20
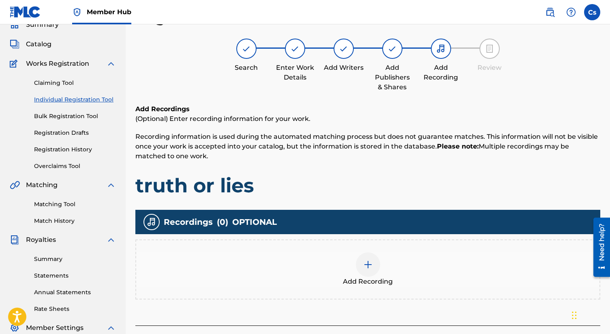
scroll to position [107, 0]
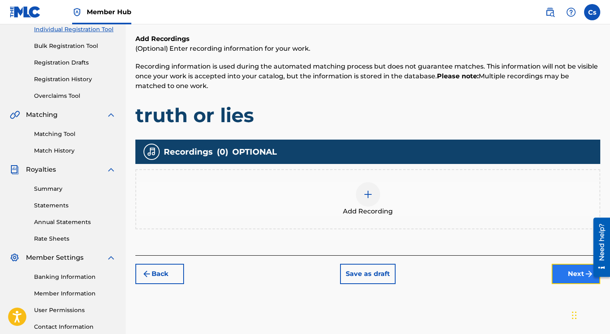
click at [569, 267] on button "Next" at bounding box center [576, 273] width 49 height 20
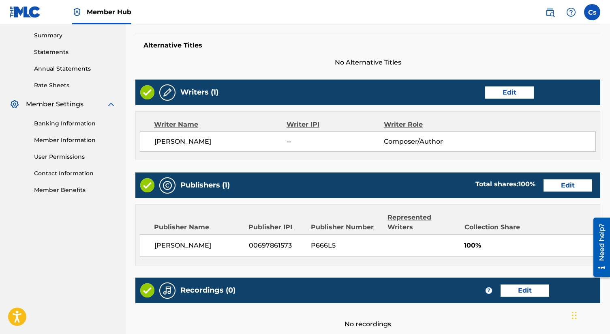
scroll to position [325, 0]
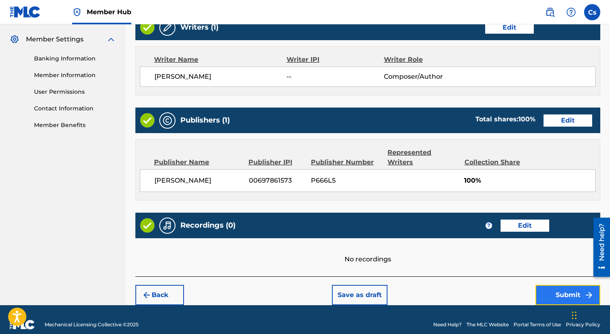
click at [563, 287] on button "Submit" at bounding box center [567, 294] width 65 height 20
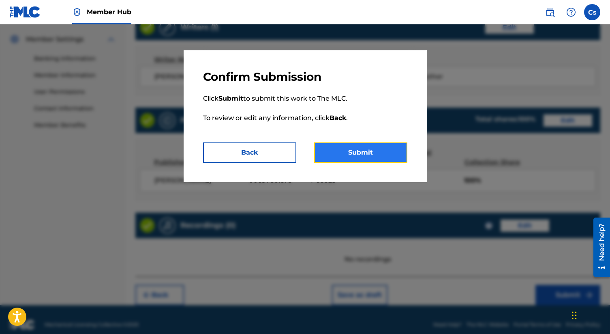
click at [359, 158] on button "Submit" at bounding box center [360, 152] width 93 height 20
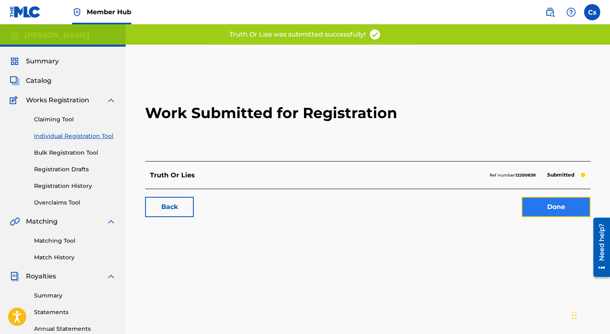
click at [557, 203] on link "Done" at bounding box center [556, 207] width 69 height 20
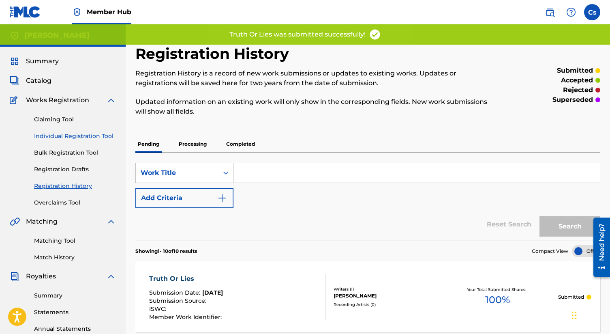
click at [92, 135] on link "Individual Registration Tool" at bounding box center [75, 136] width 82 height 9
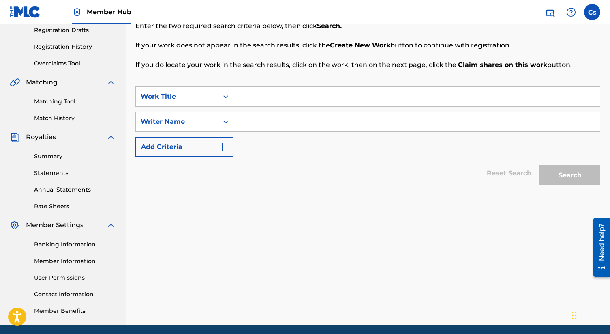
scroll to position [94, 0]
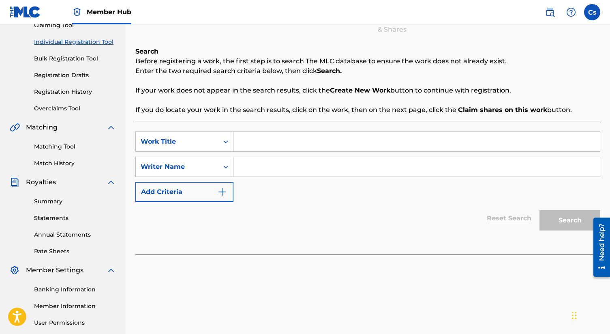
paste input "Roots & gold"
type input "Roots & gold"
click at [286, 167] on input "Search Form" at bounding box center [416, 166] width 366 height 19
type input "c"
click at [551, 217] on button "Search" at bounding box center [569, 220] width 61 height 20
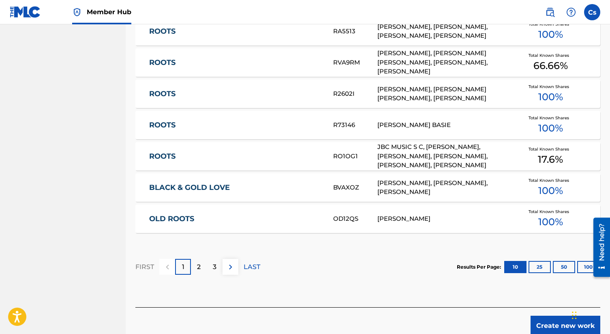
scroll to position [457, 0]
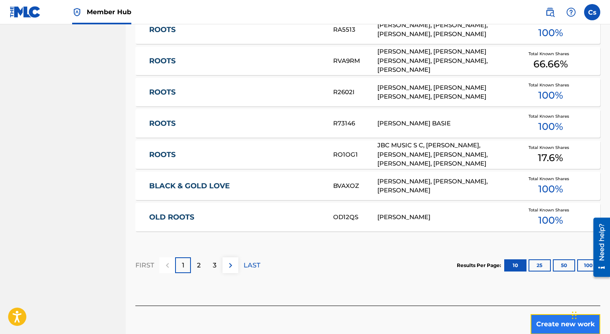
click at [560, 321] on button "Create new work" at bounding box center [565, 324] width 70 height 20
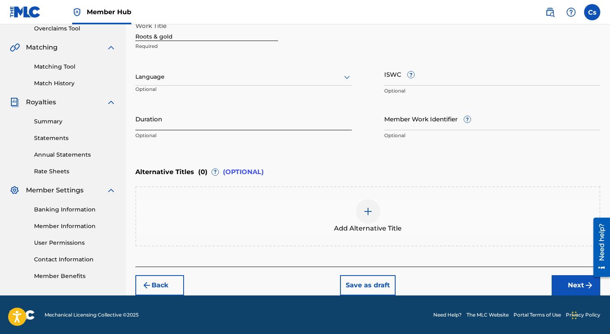
scroll to position [98, 0]
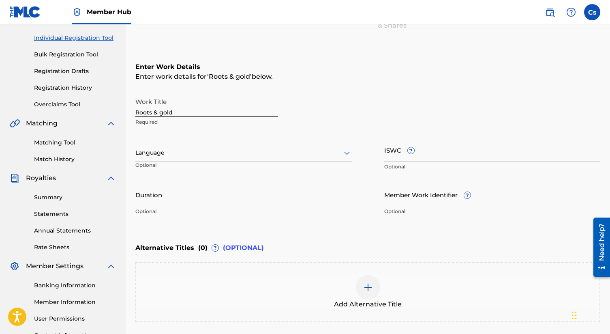
click at [167, 150] on div at bounding box center [243, 153] width 216 height 10
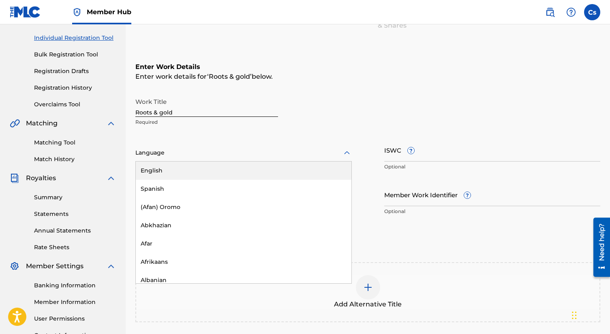
click at [179, 169] on div "English" at bounding box center [244, 170] width 216 height 18
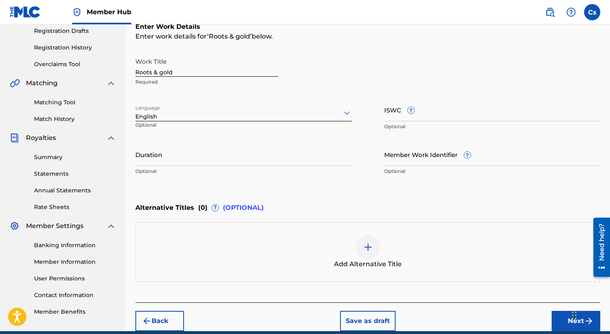
scroll to position [174, 0]
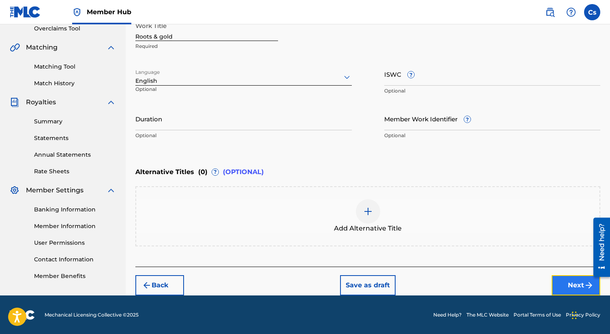
click at [557, 282] on button "Next" at bounding box center [576, 285] width 49 height 20
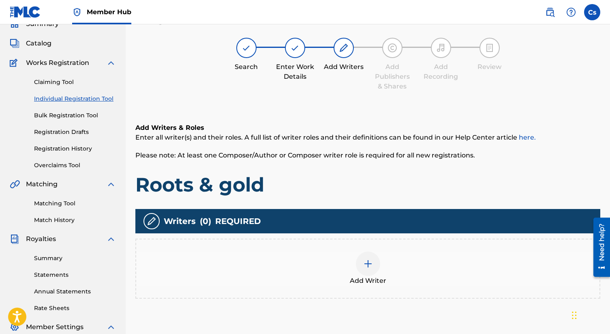
scroll to position [36, 0]
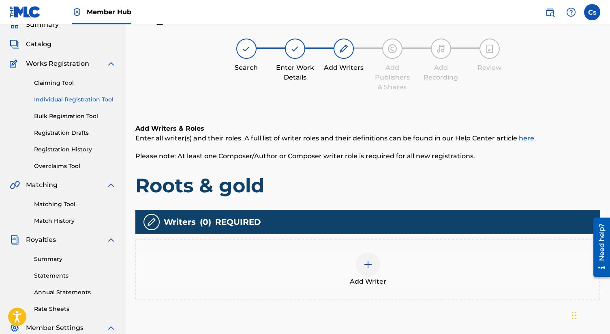
click at [366, 263] on img at bounding box center [368, 264] width 10 height 10
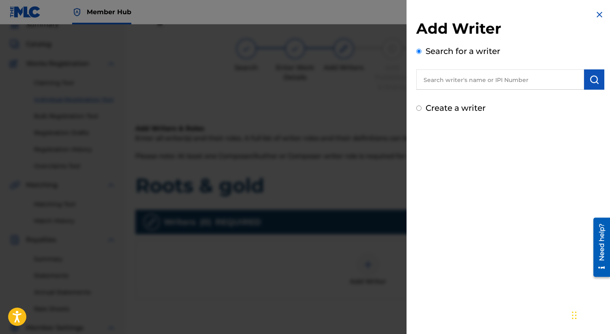
click at [418, 107] on input "Create a writer" at bounding box center [418, 107] width 5 height 5
radio input "false"
radio input "true"
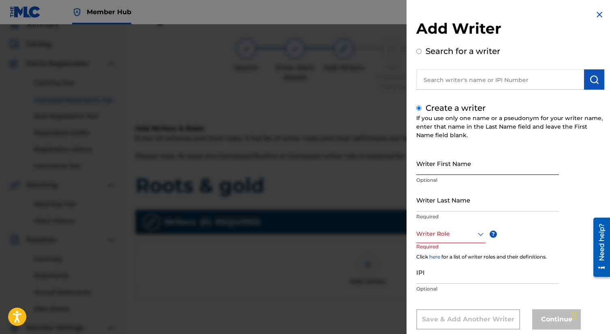
click at [456, 163] on input "Writer First Name" at bounding box center [487, 163] width 143 height 23
type input "Charles"
type input "smith"
click at [460, 234] on div "Writer Role" at bounding box center [450, 234] width 69 height 18
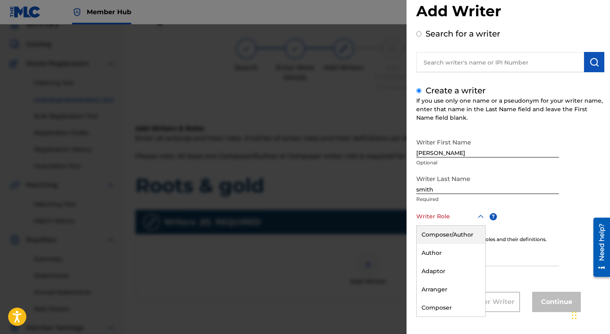
click at [460, 234] on div "Composer/Author" at bounding box center [451, 234] width 68 height 18
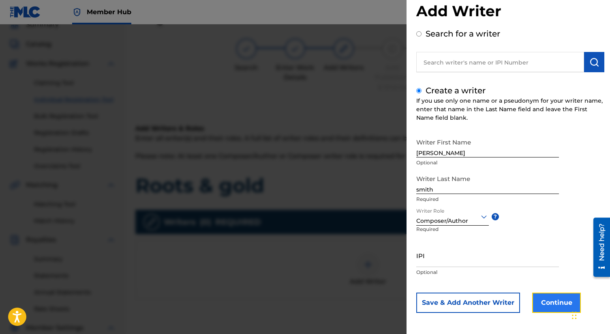
click at [550, 306] on button "Continue" at bounding box center [556, 302] width 49 height 20
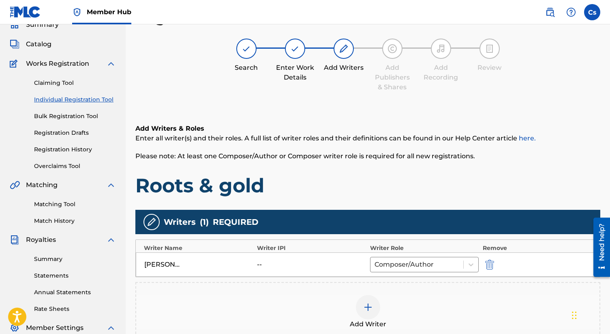
scroll to position [169, 0]
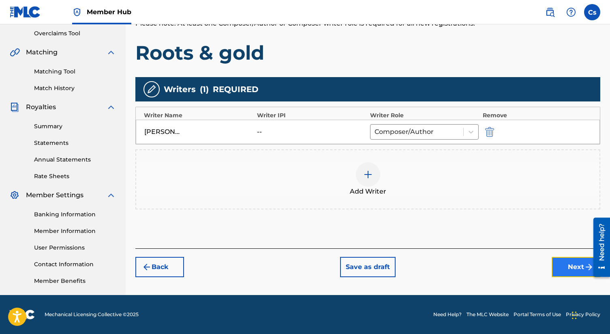
click at [561, 268] on button "Next" at bounding box center [576, 267] width 49 height 20
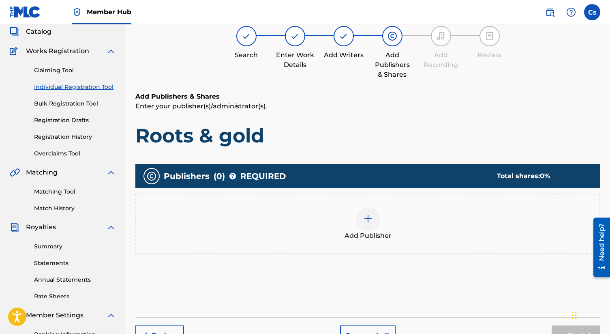
scroll to position [36, 0]
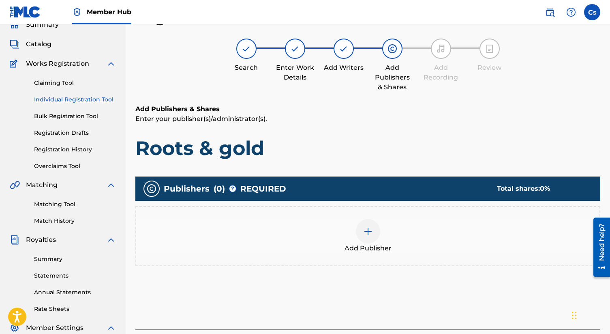
click at [371, 229] on img at bounding box center [368, 231] width 10 height 10
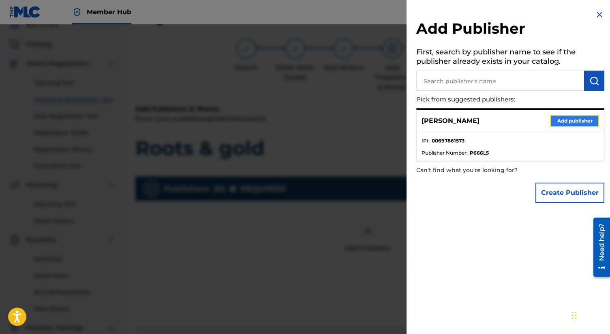
click at [577, 115] on button "Add publisher" at bounding box center [574, 121] width 49 height 12
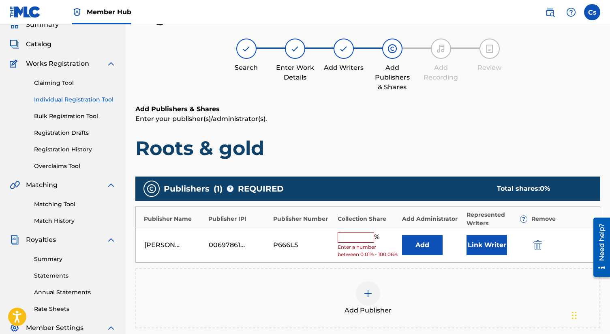
click at [361, 238] on input "text" at bounding box center [356, 237] width 36 height 11
type input "100"
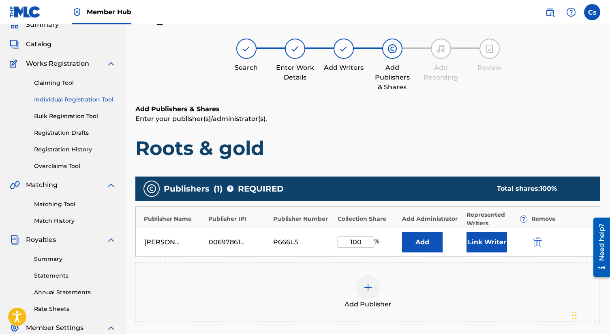
scroll to position [108, 0]
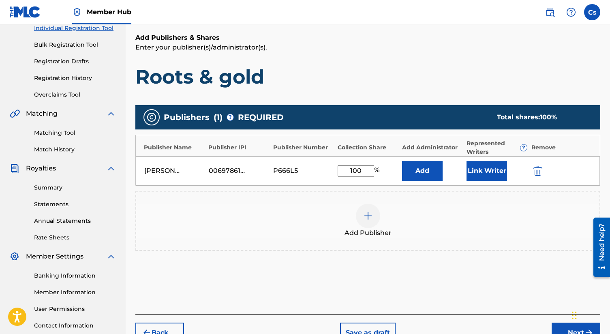
click at [565, 321] on div "Back Save as draft Next" at bounding box center [367, 328] width 465 height 29
click at [560, 322] on div "Back Save as draft Next" at bounding box center [367, 328] width 465 height 29
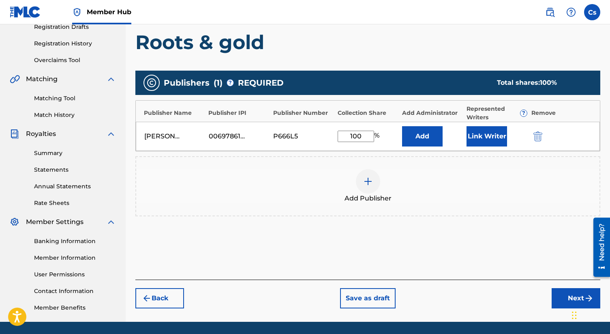
scroll to position [164, 0]
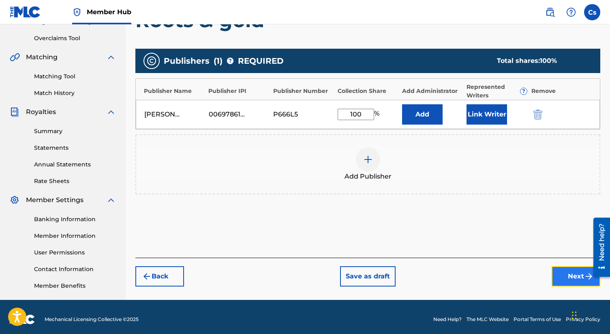
click at [570, 278] on button "Next" at bounding box center [576, 276] width 49 height 20
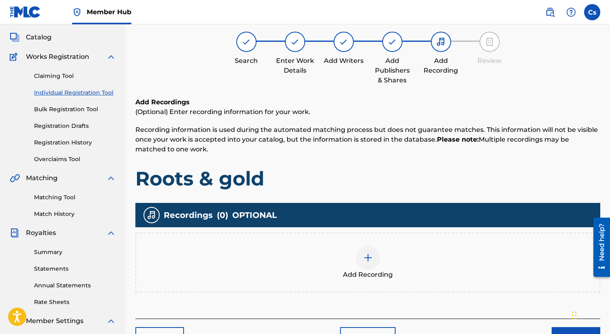
scroll to position [112, 0]
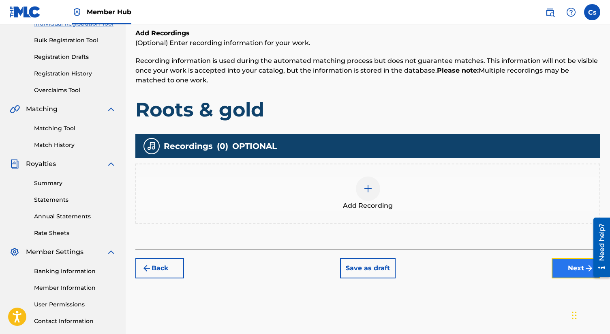
click at [560, 263] on button "Next" at bounding box center [576, 268] width 49 height 20
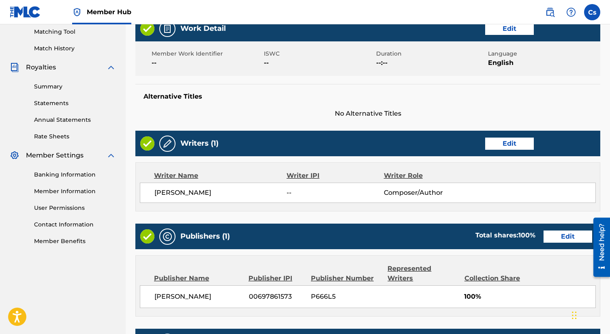
scroll to position [325, 0]
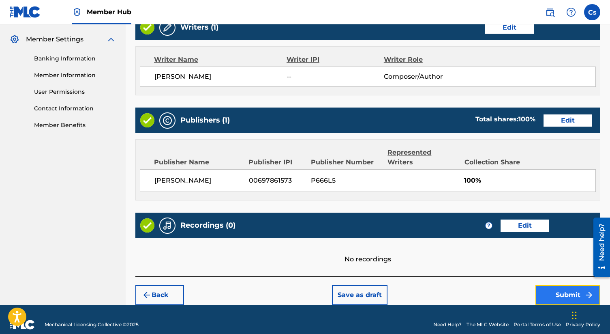
click at [552, 284] on button "Submit" at bounding box center [567, 294] width 65 height 20
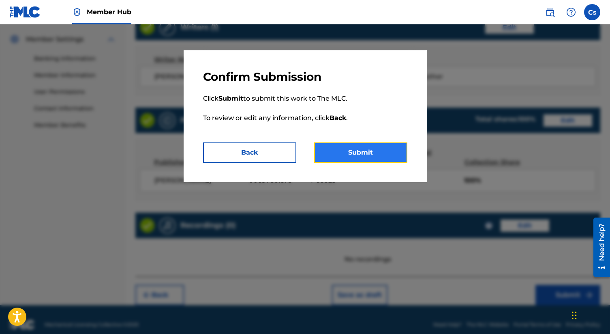
click at [371, 154] on button "Submit" at bounding box center [360, 152] width 93 height 20
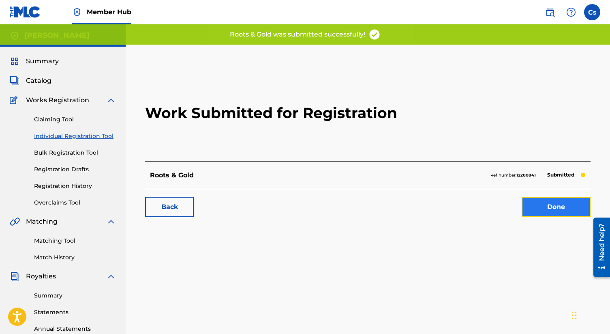
click at [526, 205] on link "Done" at bounding box center [556, 207] width 69 height 20
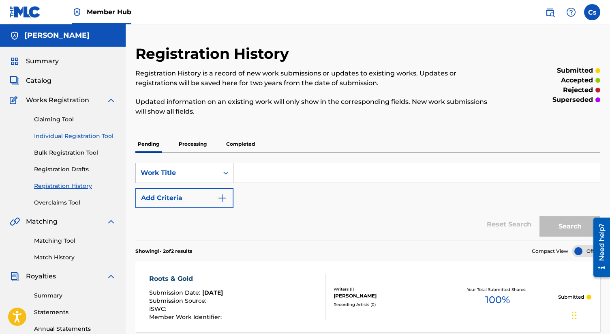
click at [104, 137] on link "Individual Registration Tool" at bounding box center [75, 136] width 82 height 9
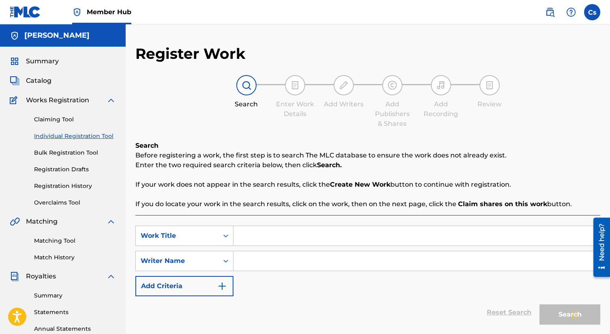
paste input "blood in the soil"
type input "blood in the soil"
click at [257, 257] on input "Search Form" at bounding box center [416, 260] width 366 height 19
type input "c"
click at [563, 309] on button "Search" at bounding box center [569, 314] width 61 height 20
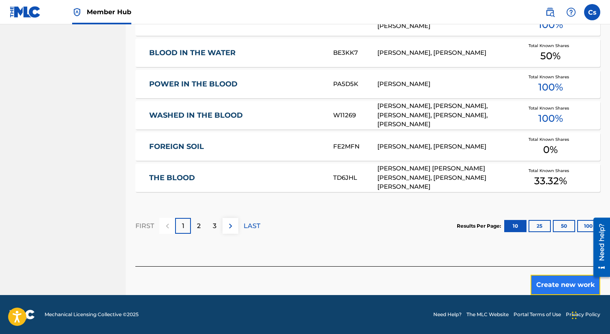
click at [545, 287] on button "Create new work" at bounding box center [565, 284] width 70 height 20
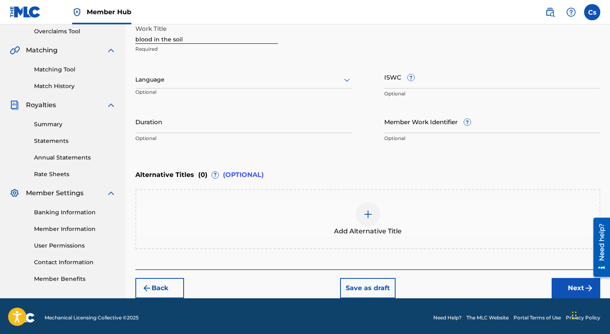
scroll to position [171, 0]
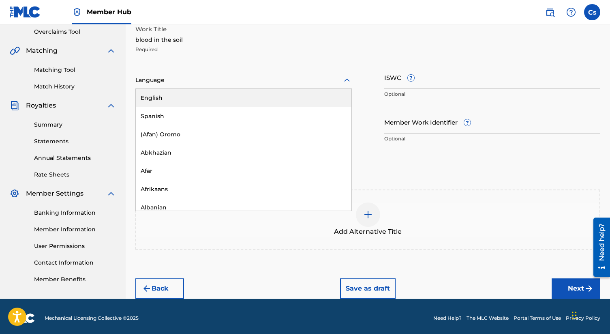
click at [183, 79] on div at bounding box center [243, 80] width 216 height 10
click at [182, 103] on div "English" at bounding box center [244, 98] width 216 height 18
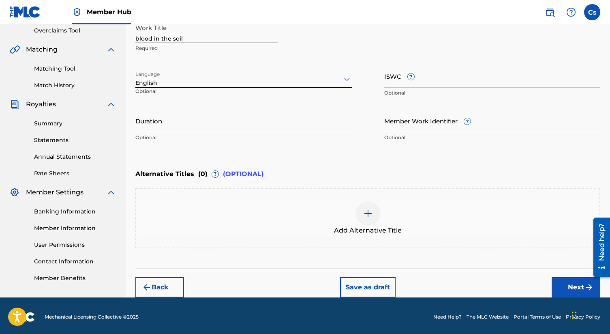
scroll to position [174, 0]
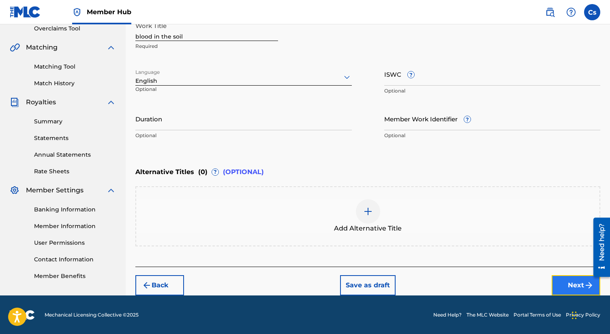
click at [563, 275] on button "Next" at bounding box center [576, 285] width 49 height 20
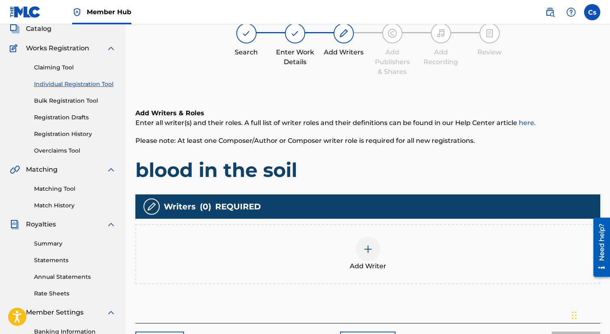
scroll to position [36, 0]
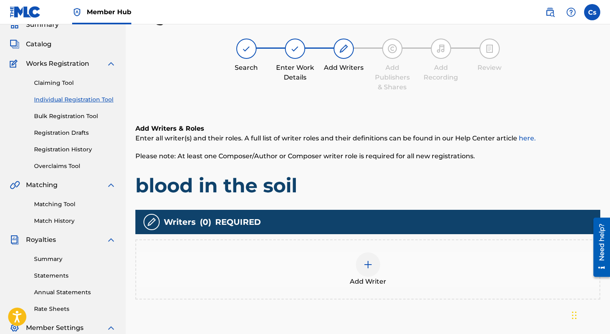
click at [372, 257] on div at bounding box center [368, 264] width 24 height 24
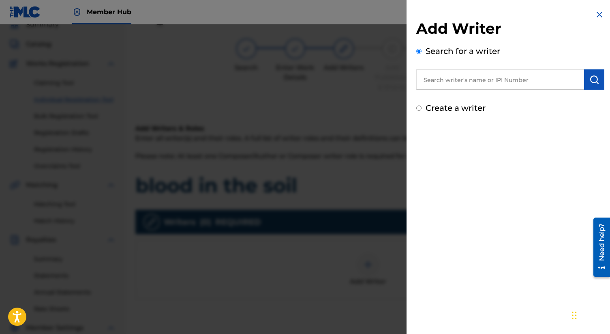
click at [427, 103] on label "Create a writer" at bounding box center [456, 108] width 60 height 10
radio input "true"
click at [421, 105] on input "Create a writer" at bounding box center [418, 107] width 5 height 5
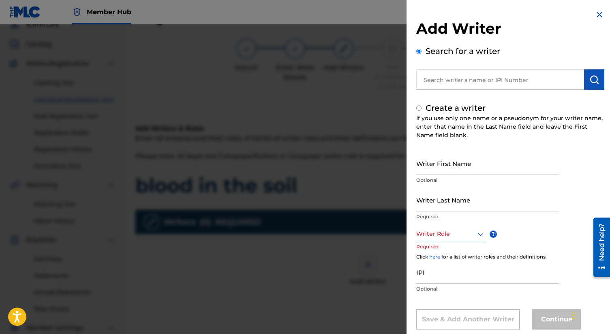
radio input "false"
radio input "true"
click at [441, 165] on input "Writer First Name" at bounding box center [487, 163] width 143 height 23
type input "Charles"
type input "smith"
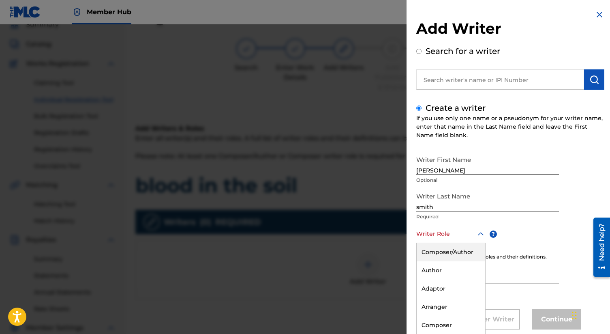
scroll to position [17, 0]
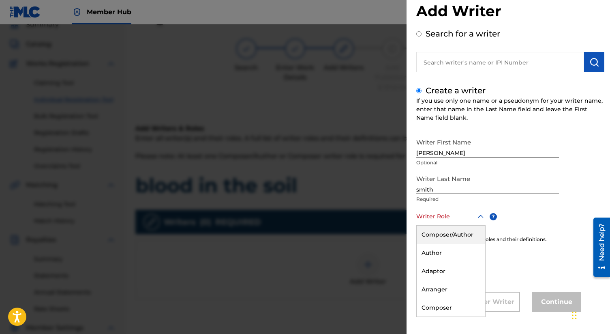
click at [438, 225] on div "Composer/Author, 1 of 8. 8 results available. Use Up and Down to choose options…" at bounding box center [450, 216] width 69 height 18
click at [445, 234] on div "Composer/Author" at bounding box center [451, 234] width 68 height 18
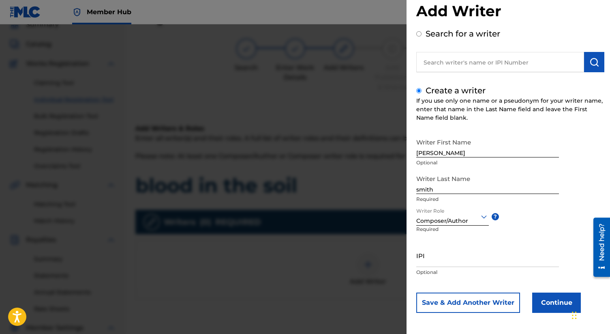
scroll to position [18, 0]
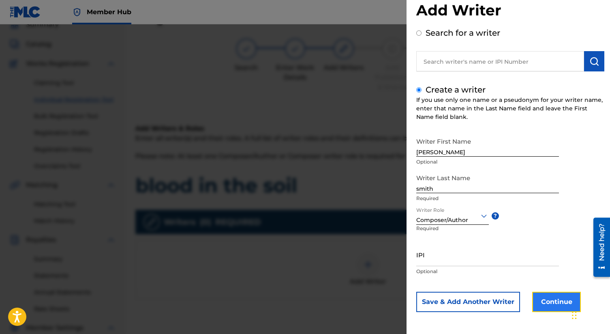
click at [548, 292] on button "Continue" at bounding box center [556, 301] width 49 height 20
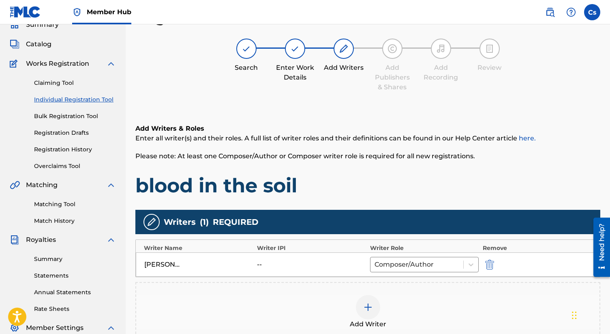
scroll to position [169, 0]
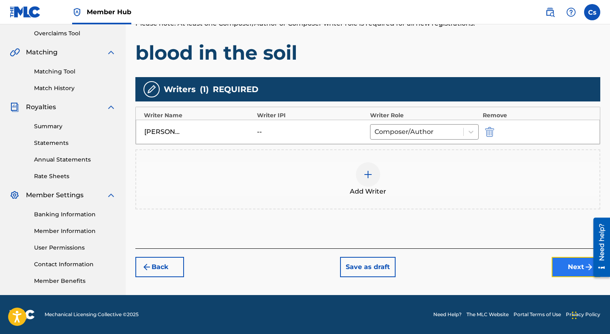
click at [559, 262] on button "Next" at bounding box center [576, 267] width 49 height 20
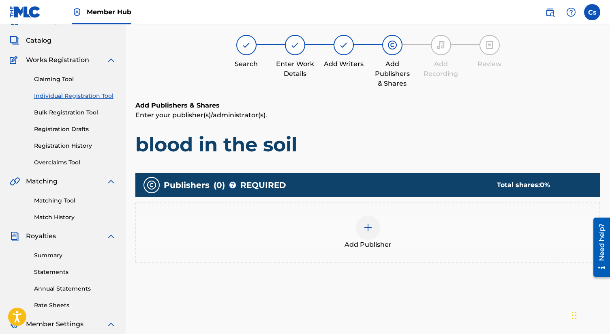
scroll to position [36, 0]
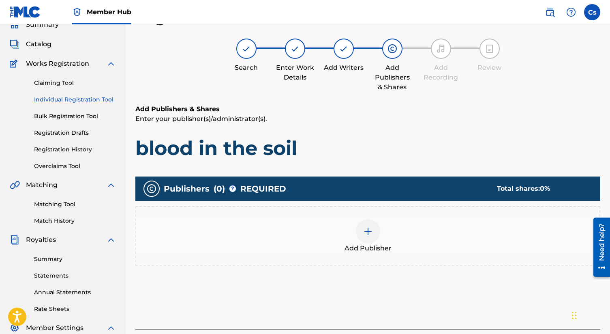
click at [381, 227] on div "Add Publisher" at bounding box center [367, 236] width 463 height 34
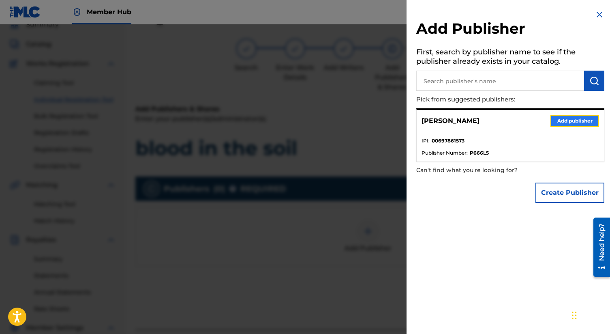
click at [559, 117] on button "Add publisher" at bounding box center [574, 121] width 49 height 12
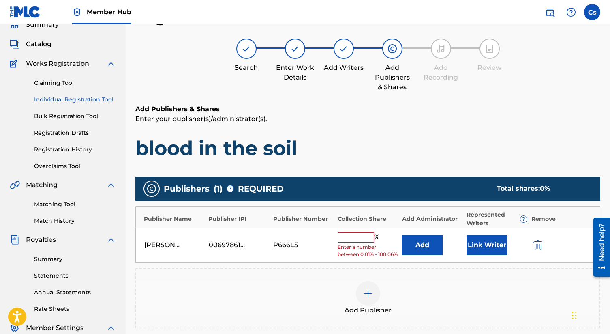
click at [367, 237] on input "text" at bounding box center [356, 237] width 36 height 11
type input "100"
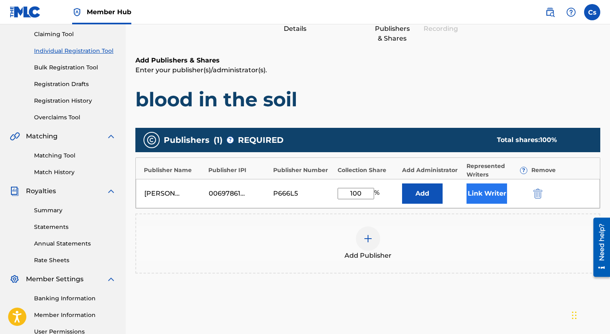
scroll to position [169, 0]
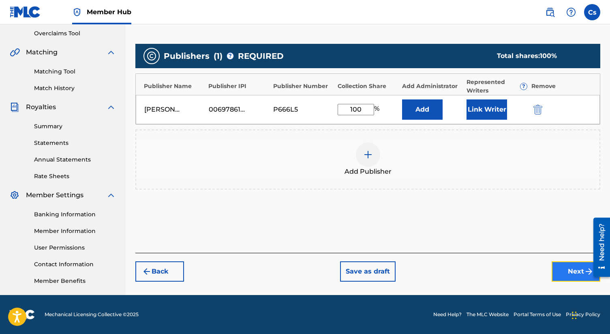
click at [564, 265] on button "Next" at bounding box center [576, 271] width 49 height 20
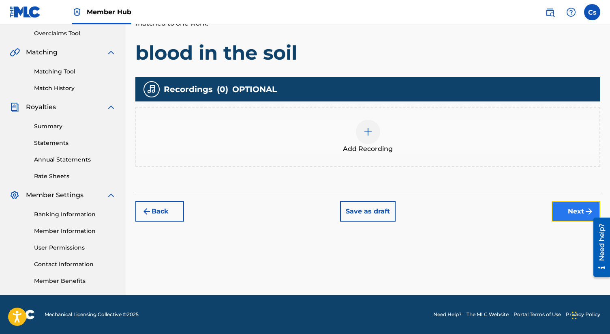
click at [560, 212] on button "Next" at bounding box center [576, 211] width 49 height 20
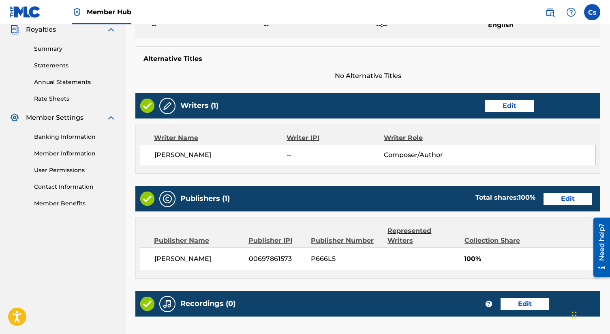
scroll to position [325, 0]
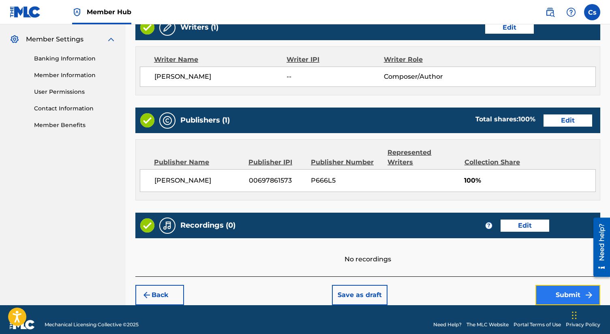
click at [554, 284] on button "Submit" at bounding box center [567, 294] width 65 height 20
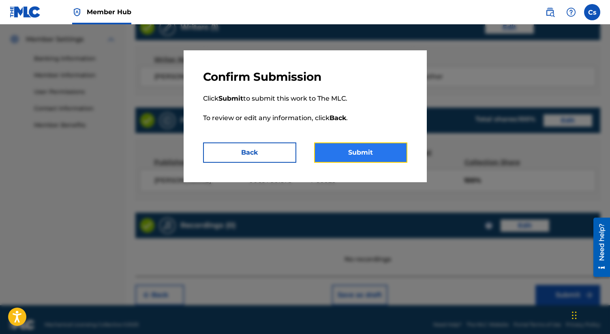
click at [365, 149] on button "Submit" at bounding box center [360, 152] width 93 height 20
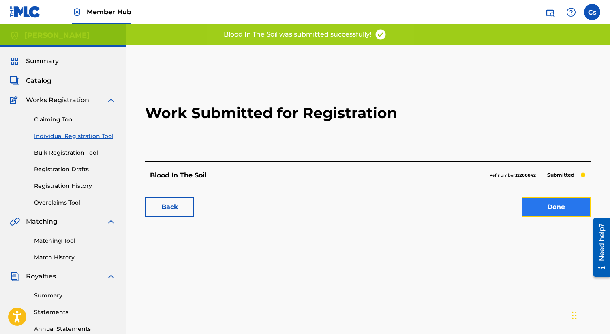
click at [565, 201] on link "Done" at bounding box center [556, 207] width 69 height 20
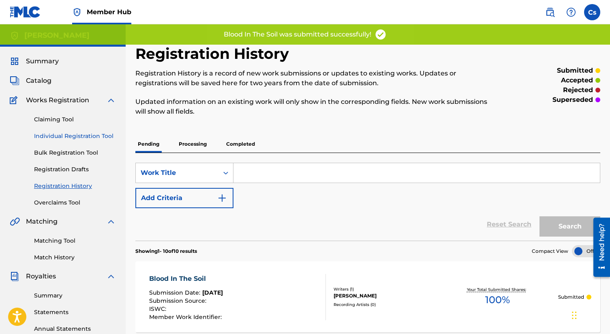
click at [63, 133] on link "Individual Registration Tool" at bounding box center [75, 136] width 82 height 9
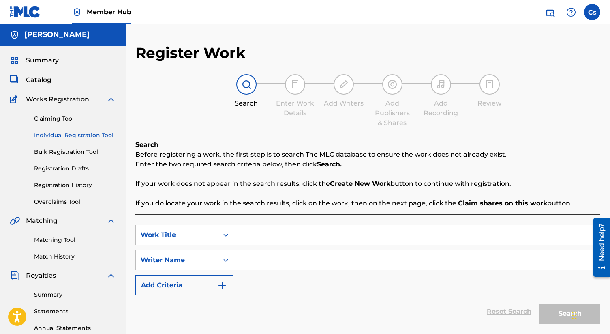
scroll to position [2, 0]
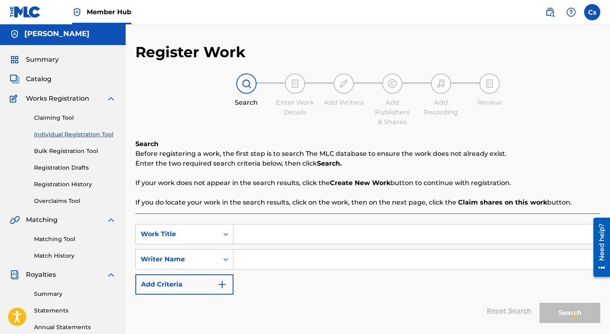
paste input "all night"
type input "all night"
click at [248, 255] on input "Search Form" at bounding box center [416, 258] width 366 height 19
type input "c"
click at [559, 314] on button "Search" at bounding box center [569, 312] width 61 height 20
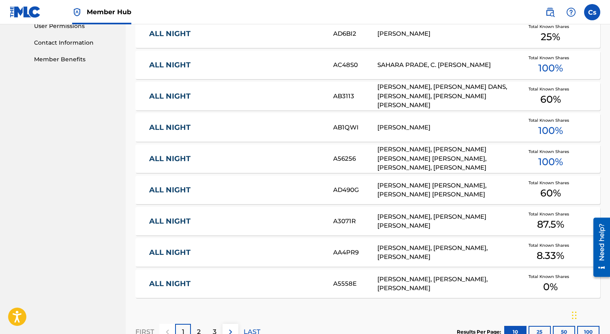
scroll to position [496, 0]
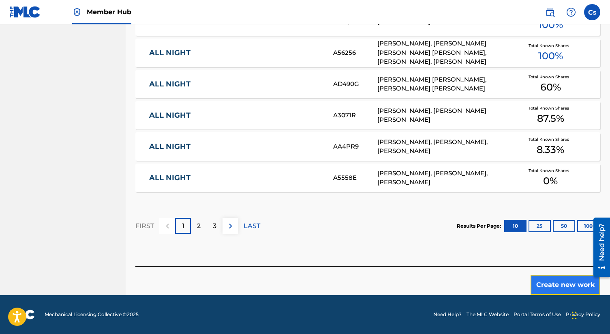
click at [552, 280] on button "Create new work" at bounding box center [565, 284] width 70 height 20
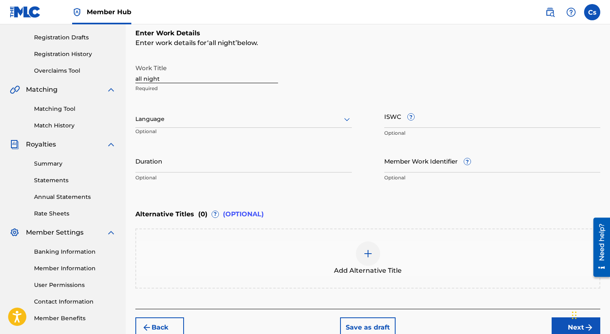
scroll to position [124, 0]
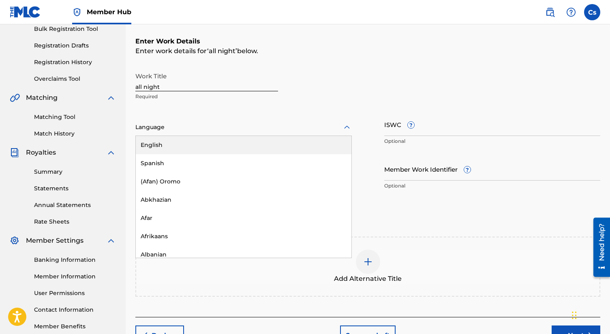
click at [224, 124] on div at bounding box center [243, 127] width 216 height 10
click at [215, 146] on div "English" at bounding box center [244, 145] width 216 height 18
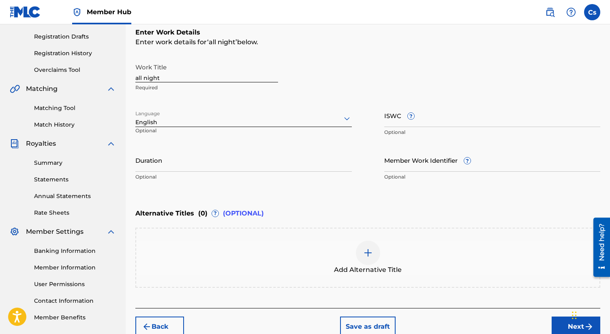
scroll to position [174, 0]
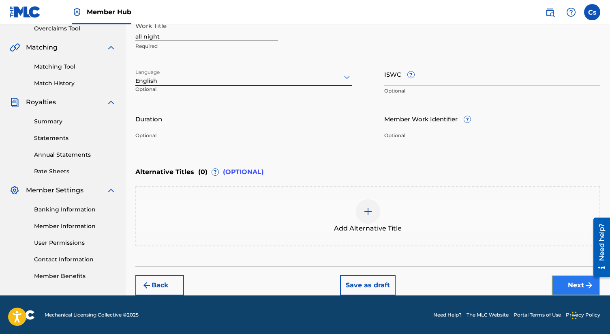
click at [563, 277] on button "Next" at bounding box center [576, 285] width 49 height 20
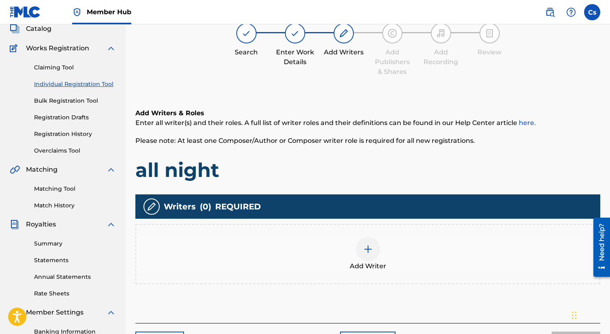
scroll to position [36, 0]
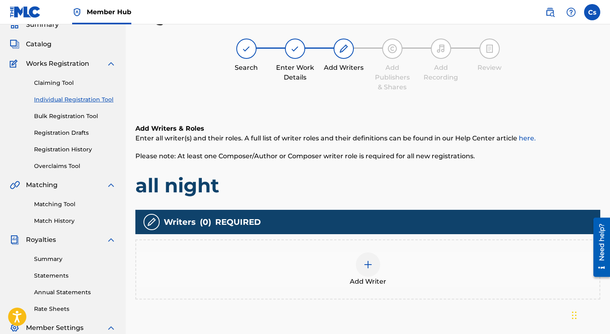
click at [371, 258] on div at bounding box center [368, 264] width 24 height 24
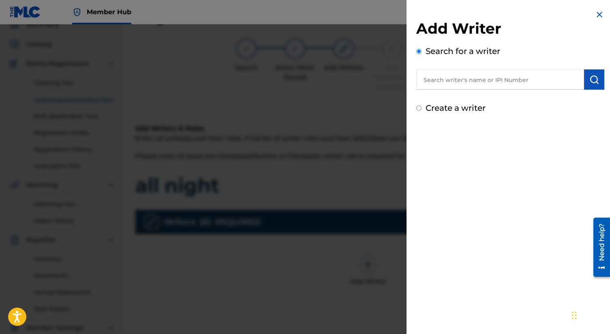
click at [418, 103] on div "Create a writer" at bounding box center [510, 108] width 188 height 12
click at [417, 108] on input "Create a writer" at bounding box center [418, 107] width 5 height 5
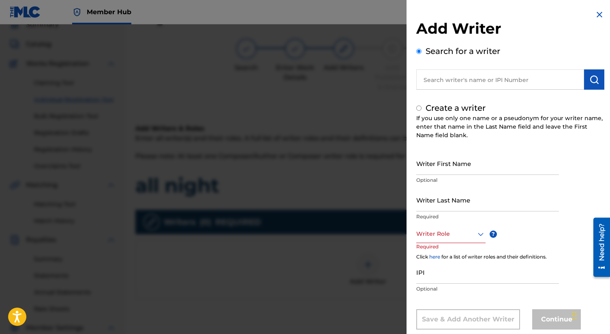
radio input "false"
radio input "true"
click at [455, 168] on input "Writer First Name" at bounding box center [487, 163] width 143 height 23
type input "Charles"
type input "smith"
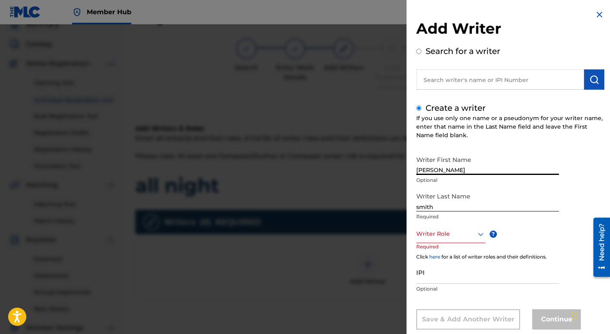
scroll to position [17, 0]
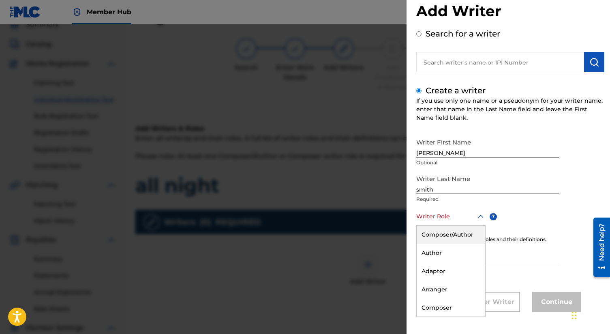
click at [452, 225] on div "Composer/Author, 1 of 8. 8 results available. Use Up and Down to choose options…" at bounding box center [450, 216] width 69 height 18
click at [452, 229] on div "Composer/Author" at bounding box center [451, 234] width 68 height 18
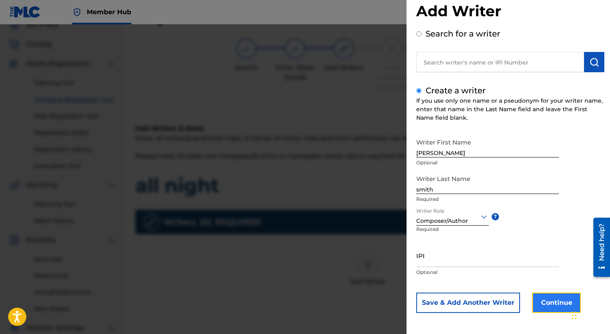
click at [560, 305] on button "Continue" at bounding box center [556, 302] width 49 height 20
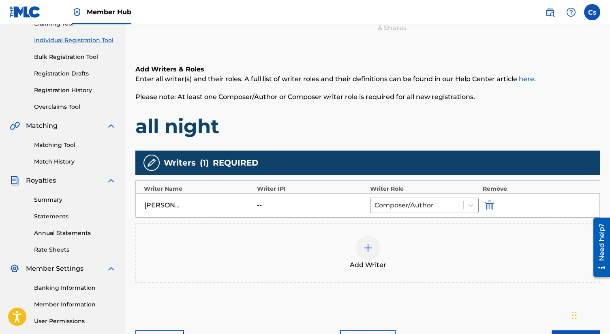
scroll to position [169, 0]
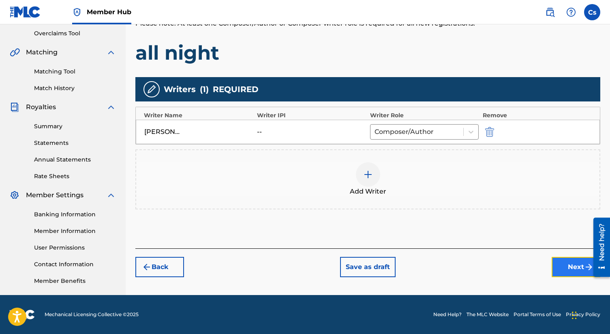
click at [560, 267] on button "Next" at bounding box center [576, 267] width 49 height 20
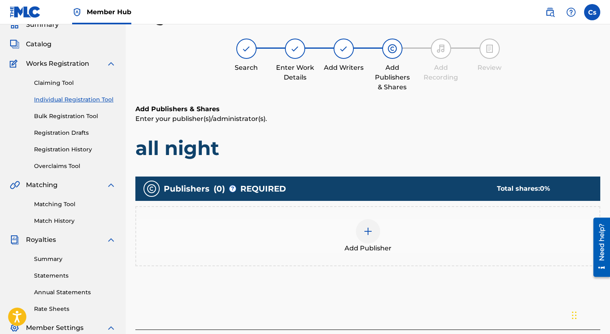
scroll to position [36, 0]
click at [366, 230] on img at bounding box center [368, 231] width 10 height 10
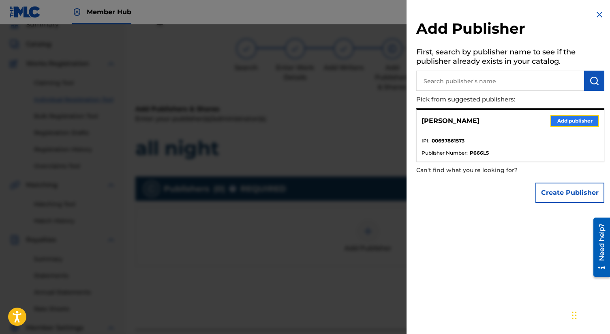
click at [563, 122] on button "Add publisher" at bounding box center [574, 121] width 49 height 12
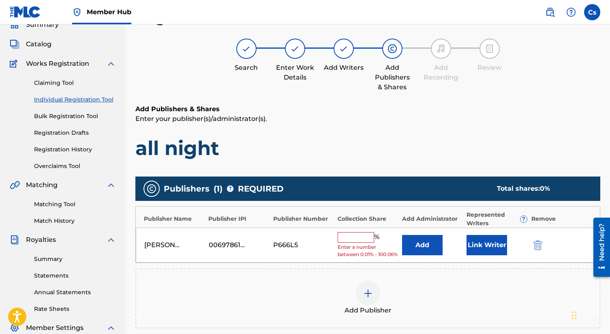
click at [359, 239] on input "text" at bounding box center [356, 237] width 36 height 11
type input "100"
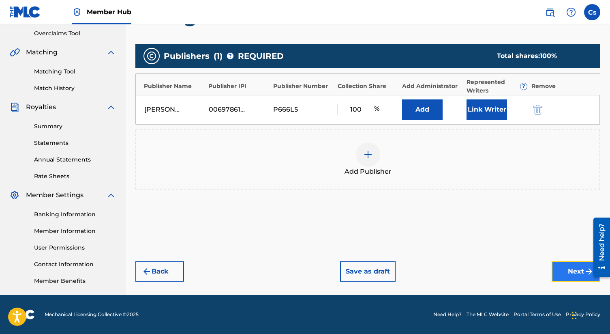
click at [566, 275] on button "Next" at bounding box center [576, 271] width 49 height 20
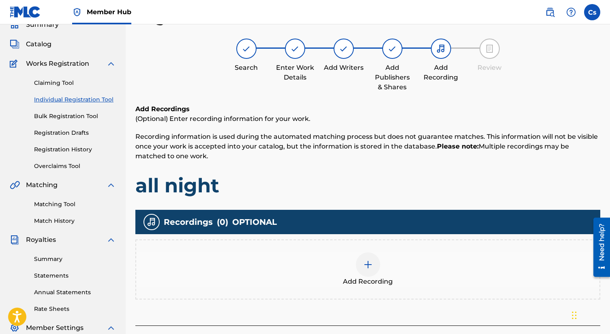
scroll to position [169, 0]
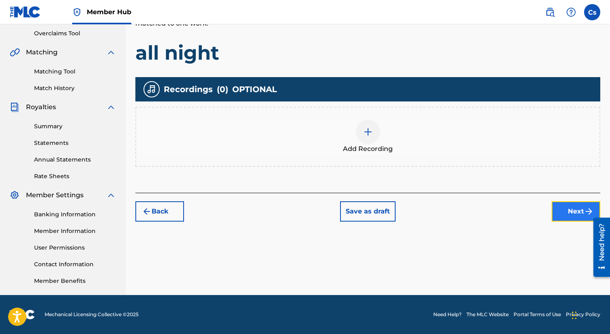
click at [560, 211] on button "Next" at bounding box center [576, 211] width 49 height 20
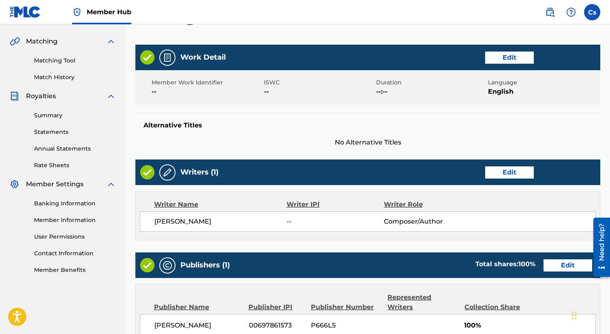
scroll to position [318, 0]
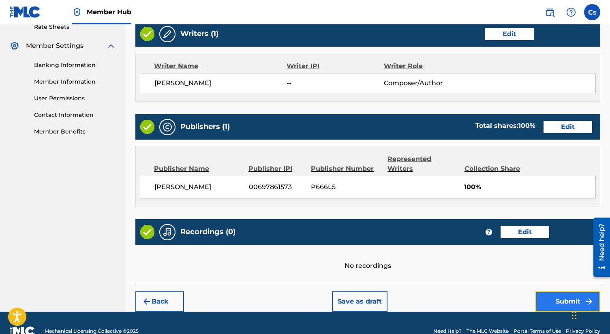
click at [550, 291] on button "Submit" at bounding box center [567, 301] width 65 height 20
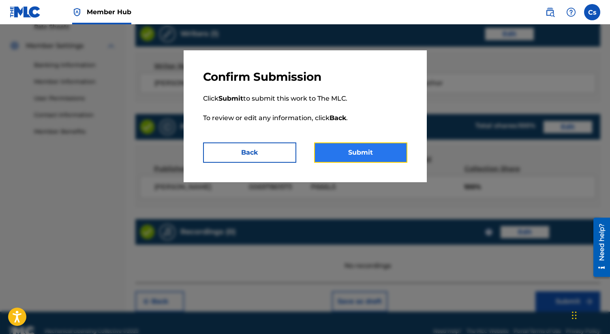
click at [350, 145] on button "Submit" at bounding box center [360, 152] width 93 height 20
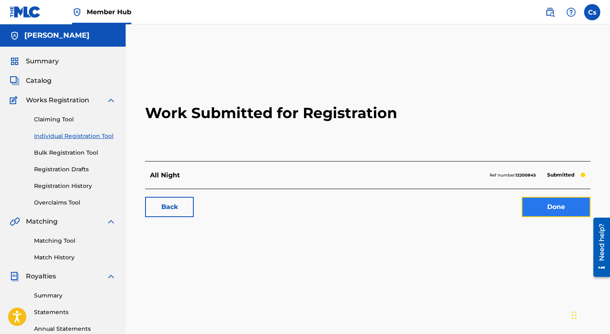
click at [570, 205] on link "Done" at bounding box center [556, 207] width 69 height 20
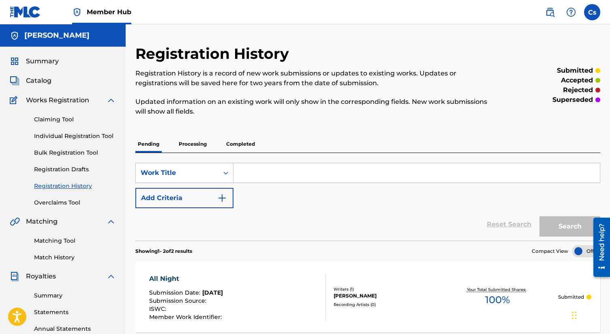
paste input "all night"
type input "all night"
click at [567, 225] on button "Search" at bounding box center [569, 226] width 61 height 20
click at [97, 138] on link "Individual Registration Tool" at bounding box center [75, 136] width 82 height 9
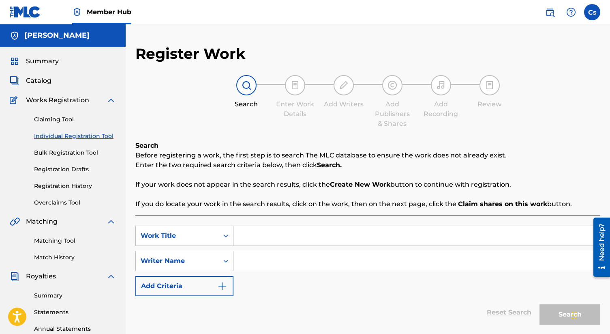
paste input "Hustle & glory"
type input "Hustle & glory"
click at [254, 251] on input "Search Form" at bounding box center [416, 260] width 366 height 19
type input "c"
click at [562, 314] on button "Search" at bounding box center [569, 314] width 61 height 20
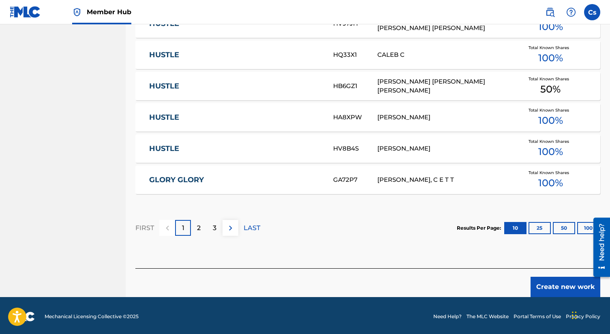
scroll to position [496, 0]
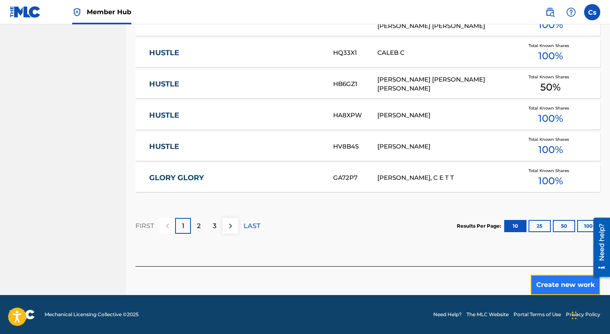
click at [550, 281] on button "Create new work" at bounding box center [565, 284] width 70 height 20
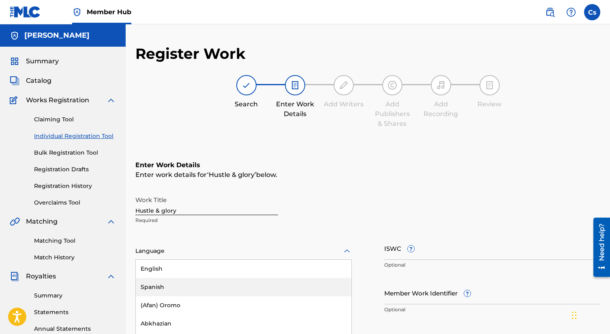
scroll to position [48, 0]
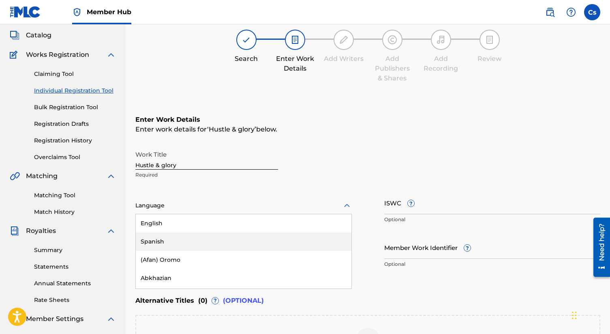
click at [215, 214] on div "Spanish, 2 of 153. 153 results available. Use Up and Down to choose options, pr…" at bounding box center [243, 205] width 216 height 17
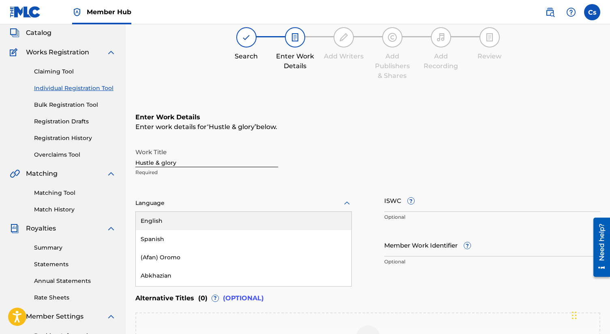
click at [223, 224] on div "English" at bounding box center [244, 221] width 216 height 18
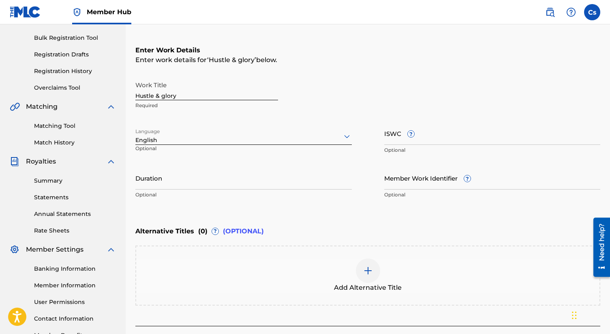
scroll to position [174, 0]
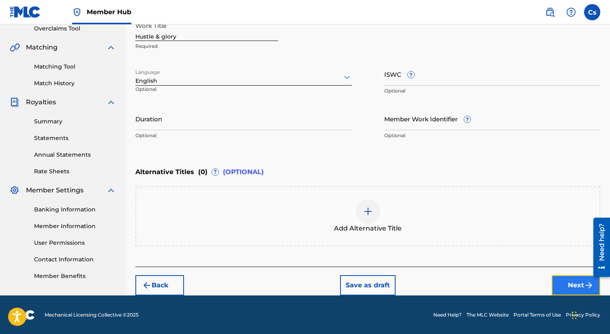
click at [558, 281] on button "Next" at bounding box center [576, 285] width 49 height 20
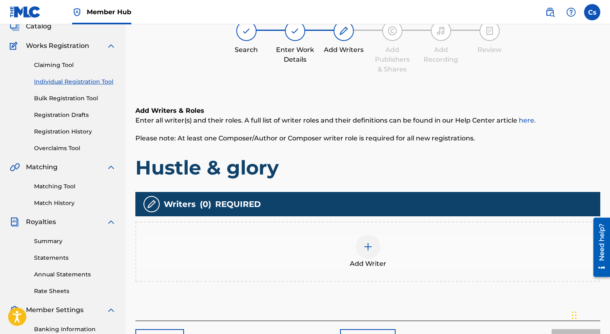
scroll to position [36, 0]
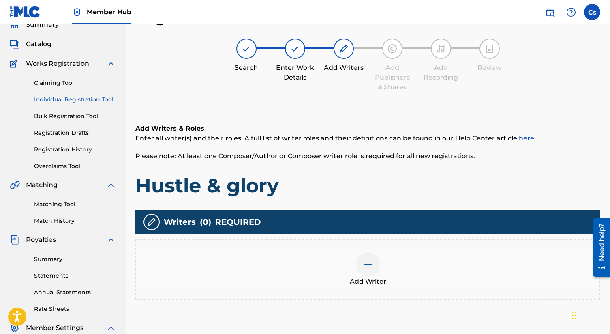
click at [371, 271] on div at bounding box center [368, 264] width 24 height 24
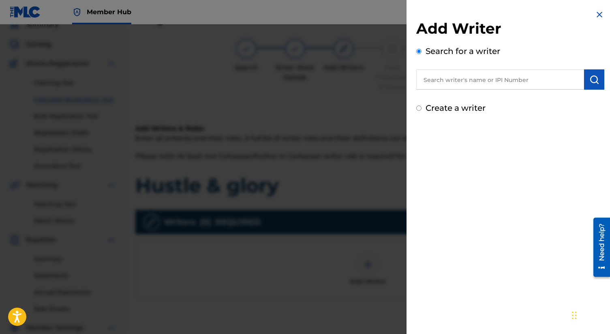
drag, startPoint x: 415, startPoint y: 99, endPoint x: 420, endPoint y: 101, distance: 5.1
click at [420, 101] on div "Add Writer Search for a writer Create a writer" at bounding box center [509, 62] width 207 height 124
click at [429, 109] on label "Create a writer" at bounding box center [456, 108] width 60 height 10
radio input "true"
click at [421, 109] on input "Create a writer" at bounding box center [418, 107] width 5 height 5
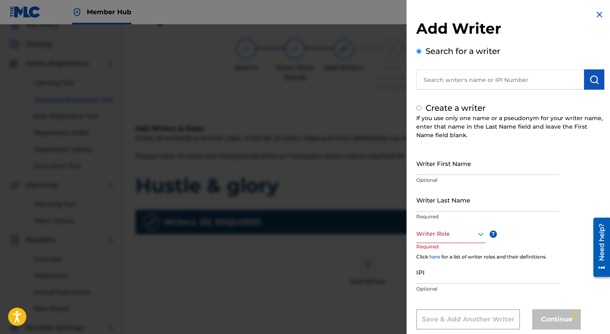
radio input "false"
radio input "true"
click at [460, 171] on input "Writer First Name" at bounding box center [487, 163] width 143 height 23
type input "Charles"
type input "smith"
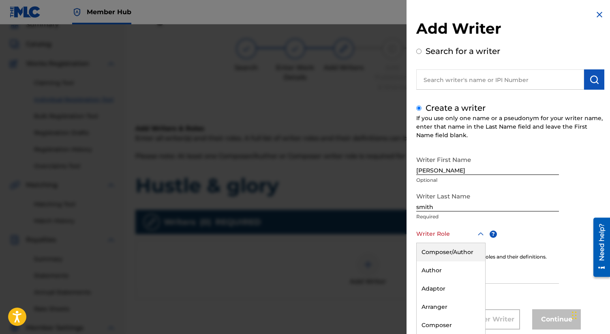
scroll to position [17, 0]
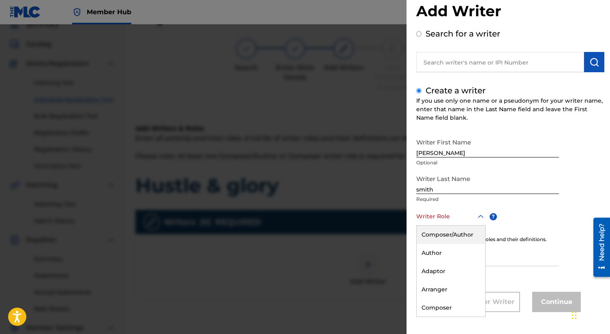
click at [443, 225] on div "Composer/Author, 1 of 8. 8 results available. Use Up and Down to choose options…" at bounding box center [450, 216] width 69 height 18
click at [443, 238] on div "Composer/Author" at bounding box center [451, 234] width 68 height 18
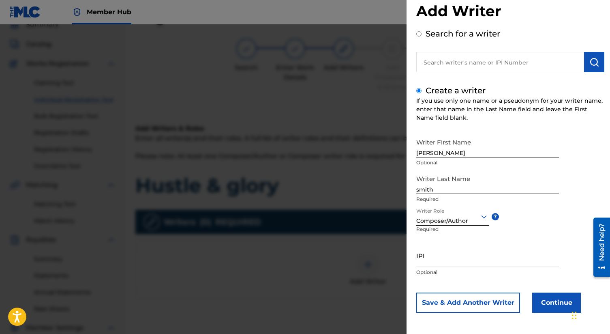
scroll to position [18, 0]
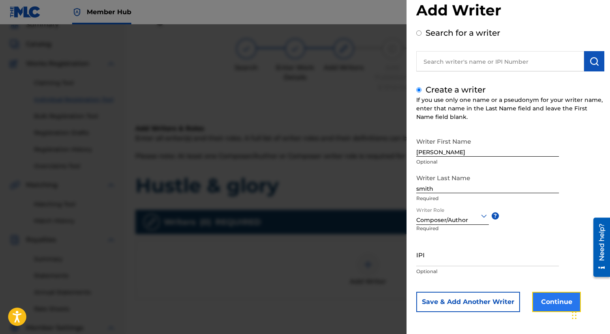
click at [544, 295] on button "Continue" at bounding box center [556, 301] width 49 height 20
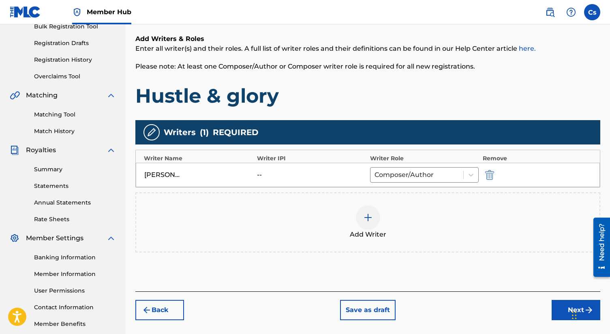
scroll to position [169, 0]
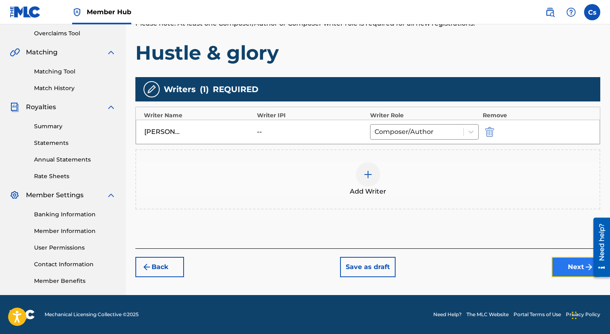
click at [558, 263] on button "Next" at bounding box center [576, 267] width 49 height 20
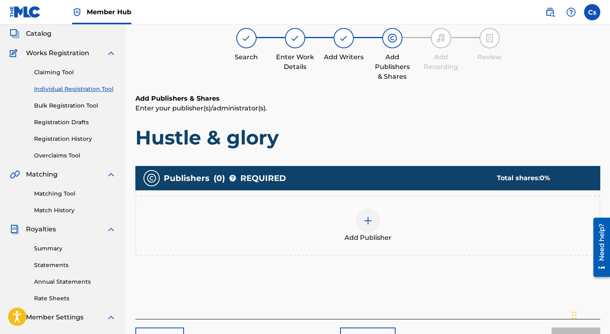
scroll to position [36, 0]
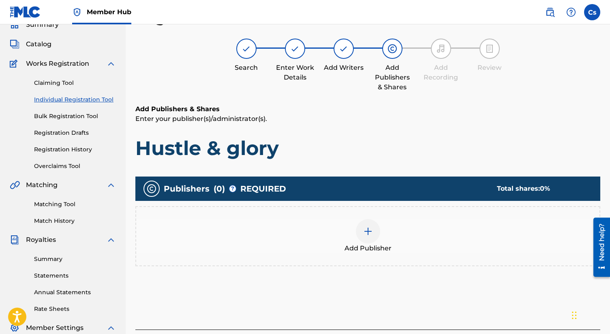
click at [362, 227] on div at bounding box center [368, 231] width 24 height 24
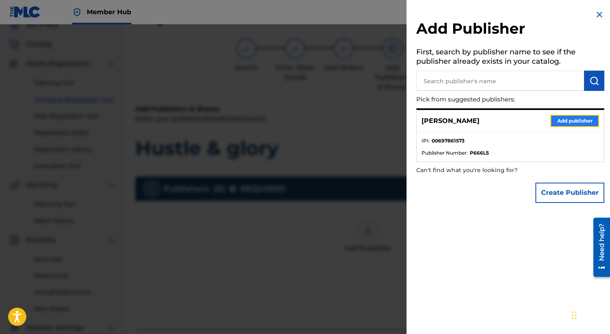
click at [567, 121] on button "Add publisher" at bounding box center [574, 121] width 49 height 12
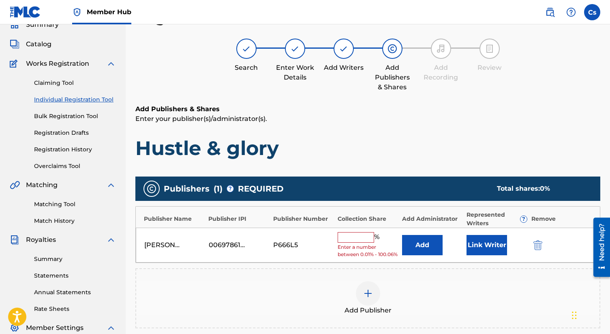
click at [365, 236] on input "text" at bounding box center [356, 237] width 36 height 11
type input "100"
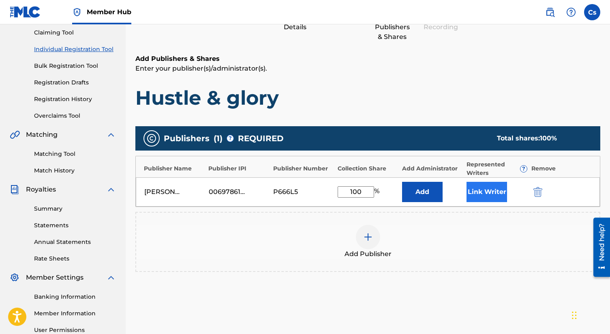
scroll to position [169, 0]
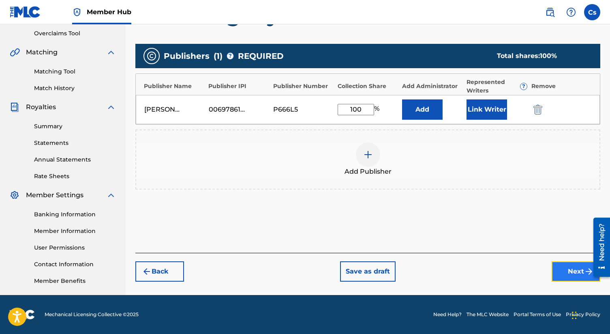
click at [566, 269] on button "Next" at bounding box center [576, 271] width 49 height 20
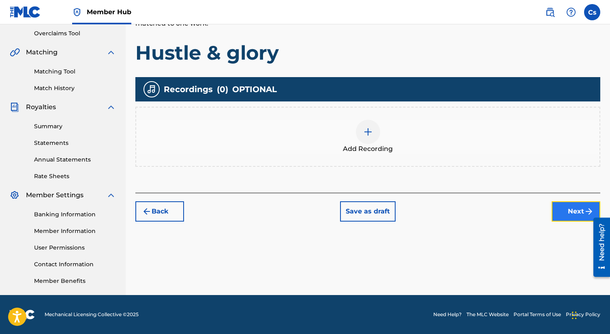
click at [556, 206] on button "Next" at bounding box center [576, 211] width 49 height 20
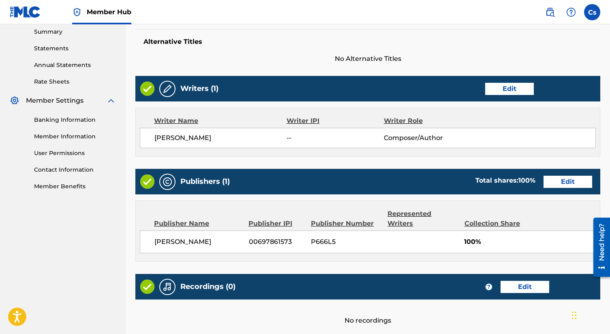
scroll to position [325, 0]
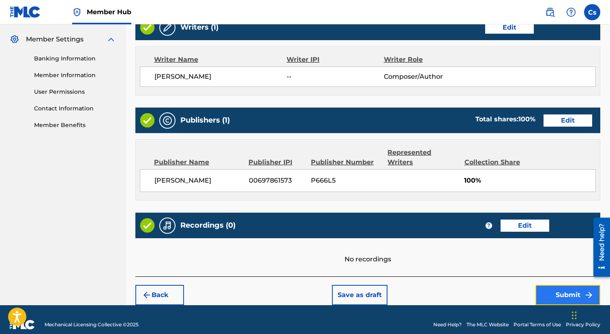
click at [559, 284] on button "Submit" at bounding box center [567, 294] width 65 height 20
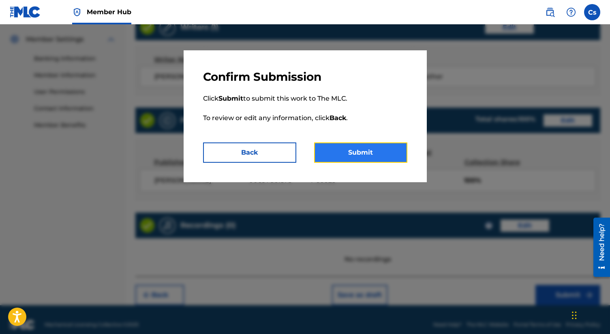
click at [367, 153] on button "Submit" at bounding box center [360, 152] width 93 height 20
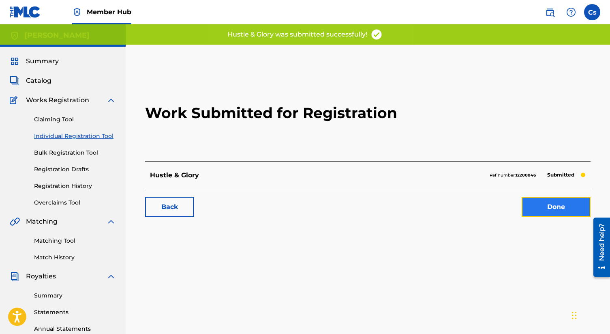
click at [566, 207] on link "Done" at bounding box center [556, 207] width 69 height 20
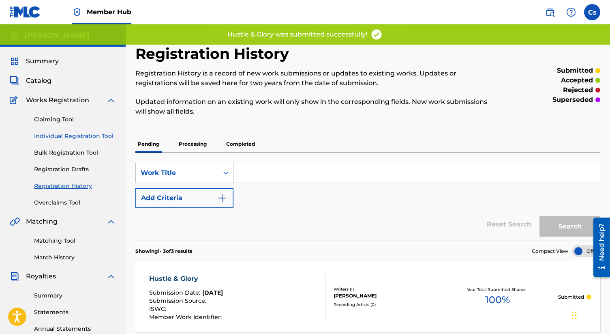
click at [77, 133] on link "Individual Registration Tool" at bounding box center [75, 136] width 82 height 9
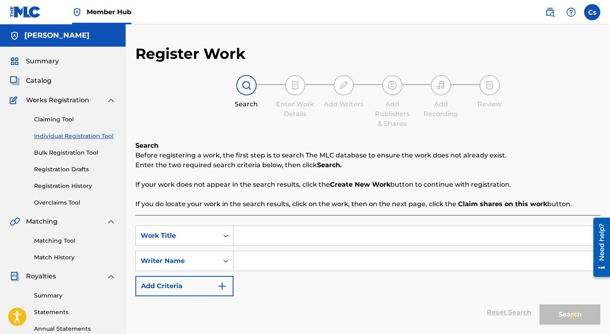
paste input "crown snatcher"
type input "crown snatcher"
click at [253, 259] on input "Search Form" at bounding box center [416, 260] width 366 height 19
type input "c"
click at [547, 311] on button "Search" at bounding box center [569, 314] width 61 height 20
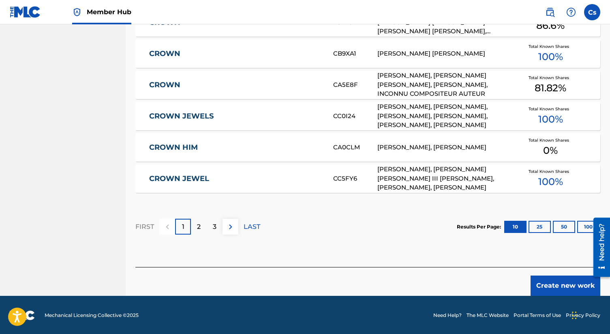
scroll to position [496, 0]
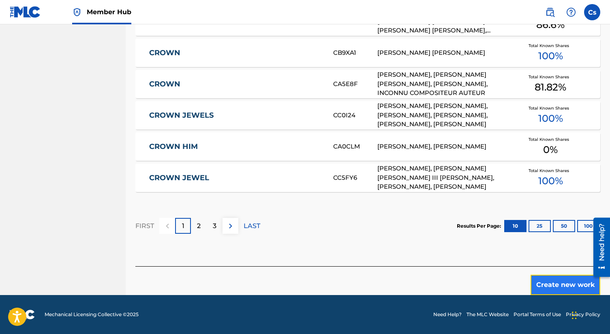
click at [541, 281] on button "Create new work" at bounding box center [565, 284] width 70 height 20
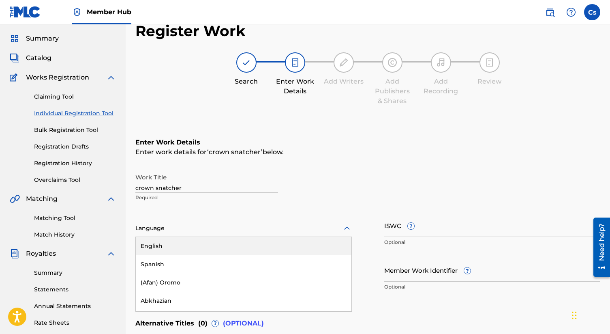
scroll to position [48, 0]
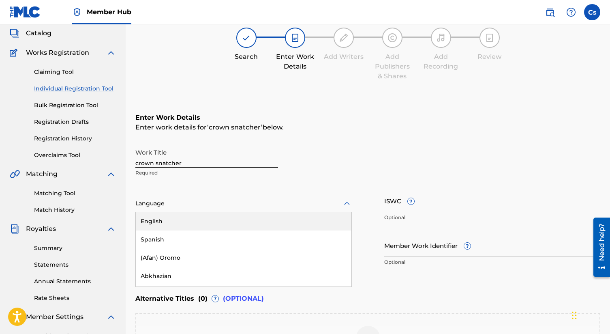
click at [183, 212] on div "English, 1 of 153. 153 results available. Use Up and Down to choose options, pr…" at bounding box center [243, 203] width 216 height 17
click at [186, 222] on div "English" at bounding box center [244, 221] width 216 height 18
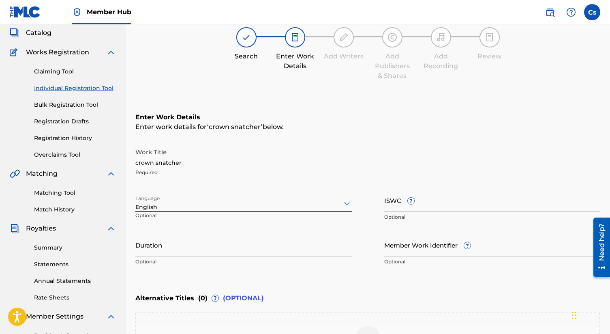
scroll to position [174, 0]
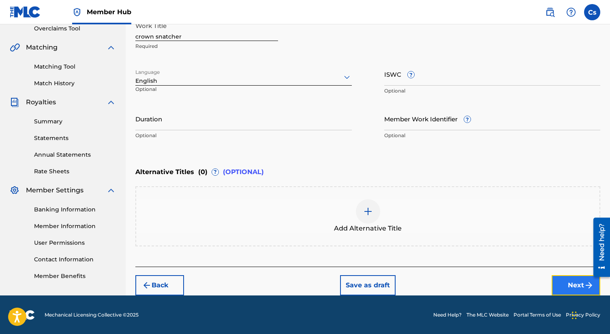
click at [564, 282] on button "Next" at bounding box center [576, 285] width 49 height 20
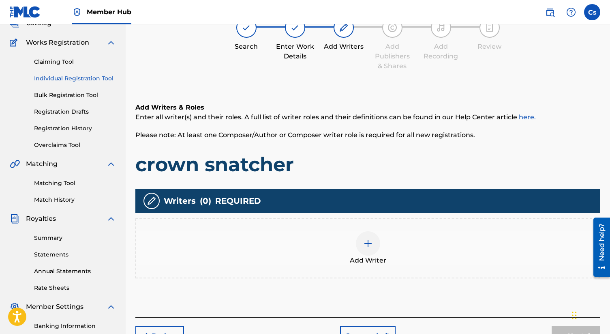
scroll to position [36, 0]
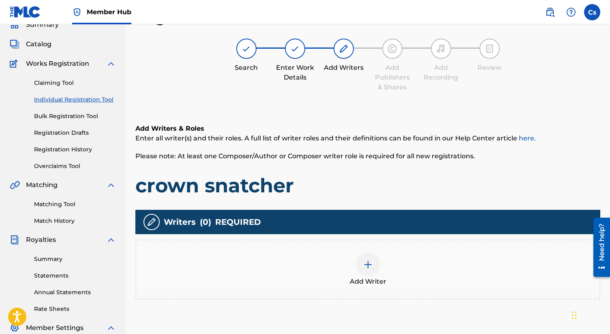
click at [363, 259] on img at bounding box center [368, 264] width 10 height 10
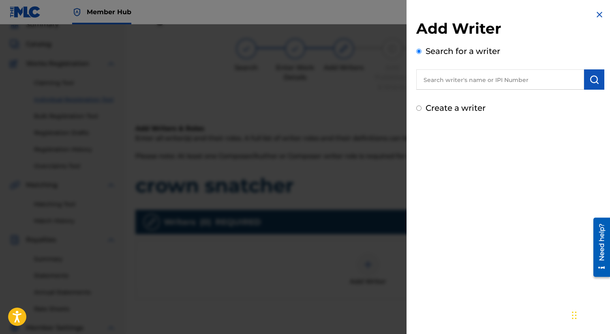
click at [424, 109] on div "Create a writer" at bounding box center [510, 108] width 188 height 12
click at [421, 107] on input "Create a writer" at bounding box center [418, 107] width 5 height 5
radio input "false"
radio input "true"
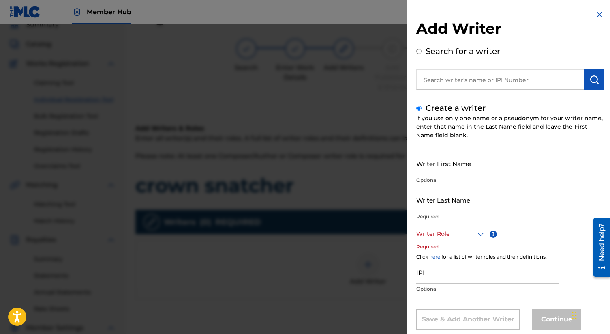
click at [446, 162] on input "Writer First Name" at bounding box center [487, 163] width 143 height 23
type input "Charles"
type input "smith"
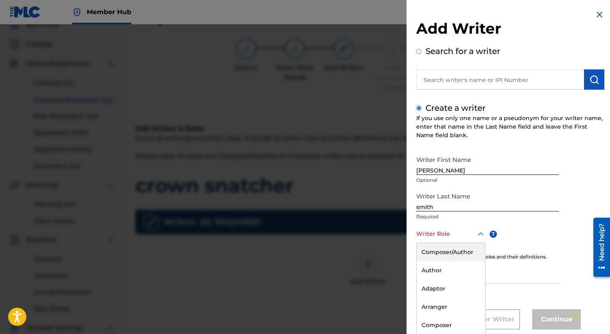
click at [456, 237] on div "Composer/Author, 1 of 8. 8 results available. Use Up and Down to choose options…" at bounding box center [450, 234] width 69 height 18
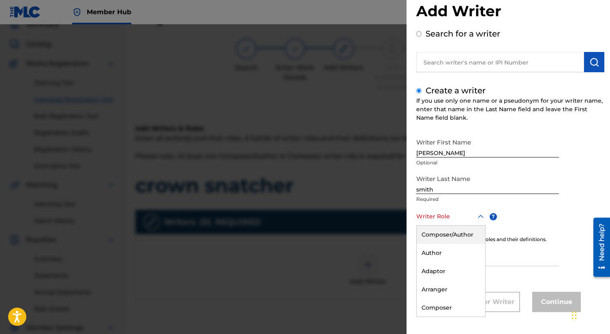
click at [456, 237] on div "Composer/Author" at bounding box center [451, 234] width 68 height 18
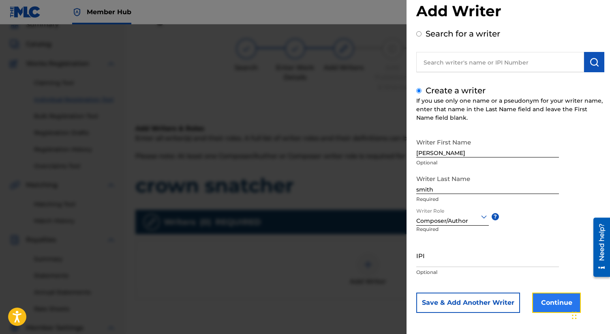
click at [542, 304] on button "Continue" at bounding box center [556, 302] width 49 height 20
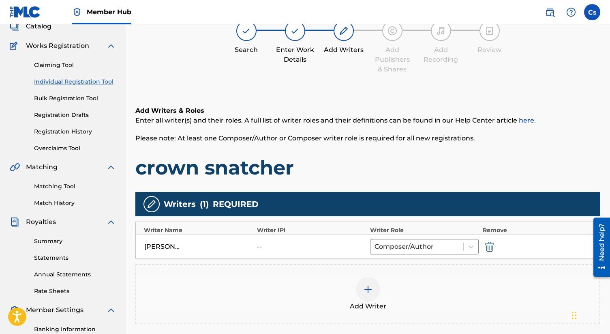
scroll to position [169, 0]
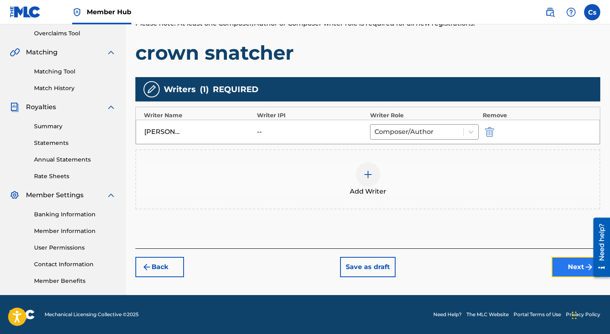
click at [570, 265] on button "Next" at bounding box center [576, 267] width 49 height 20
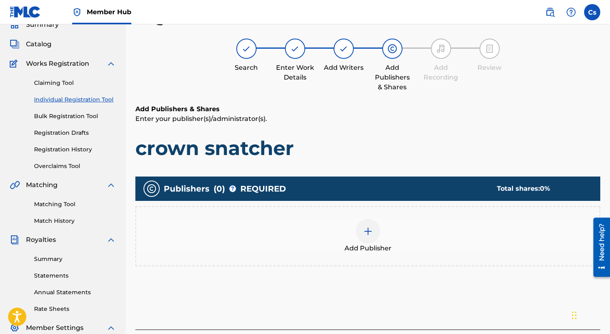
scroll to position [36, 0]
click at [375, 227] on div at bounding box center [368, 231] width 24 height 24
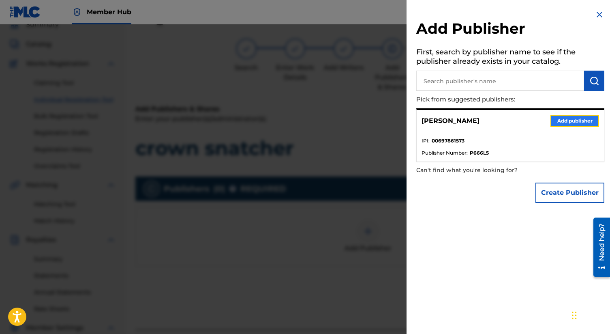
click at [556, 122] on button "Add publisher" at bounding box center [574, 121] width 49 height 12
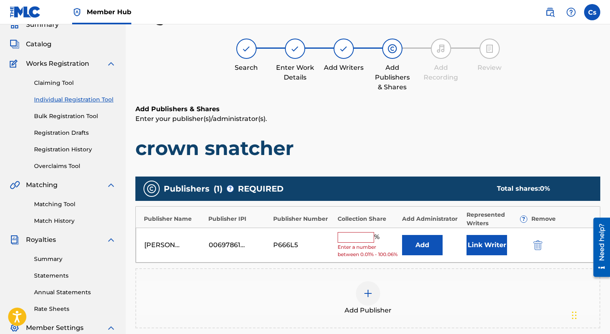
click at [349, 237] on input "text" at bounding box center [356, 237] width 36 height 11
type input "100"
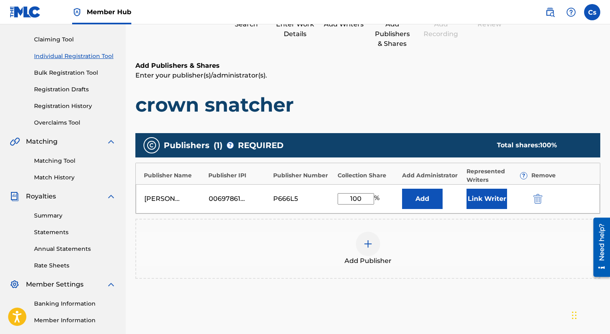
scroll to position [169, 0]
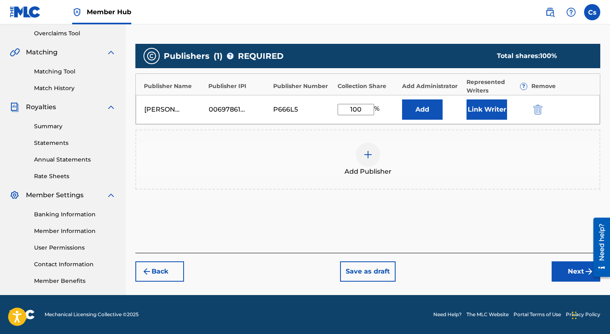
click at [550, 269] on div "Back Save as draft Next" at bounding box center [367, 266] width 465 height 29
click at [568, 266] on button "Next" at bounding box center [576, 271] width 49 height 20
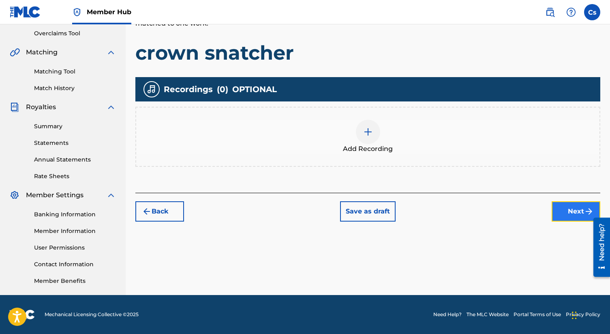
click at [562, 213] on button "Next" at bounding box center [576, 211] width 49 height 20
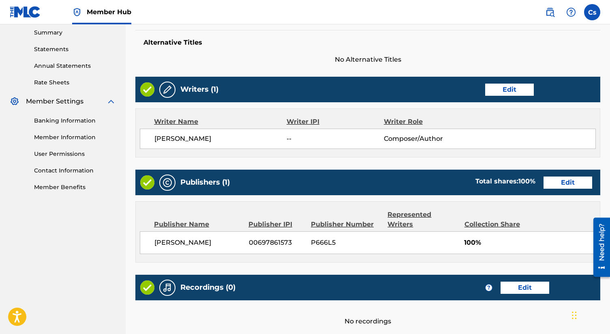
scroll to position [325, 0]
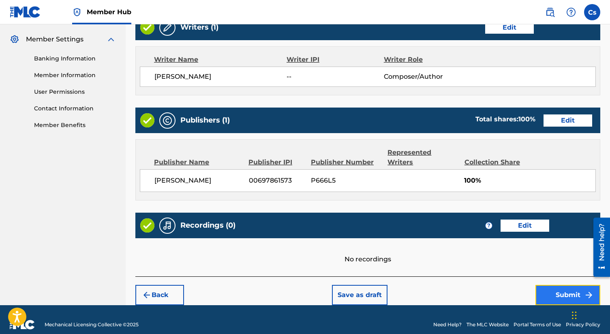
click at [561, 286] on button "Submit" at bounding box center [567, 294] width 65 height 20
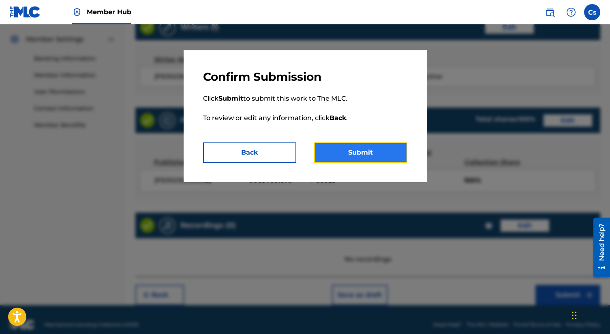
click at [353, 147] on button "Submit" at bounding box center [360, 152] width 93 height 20
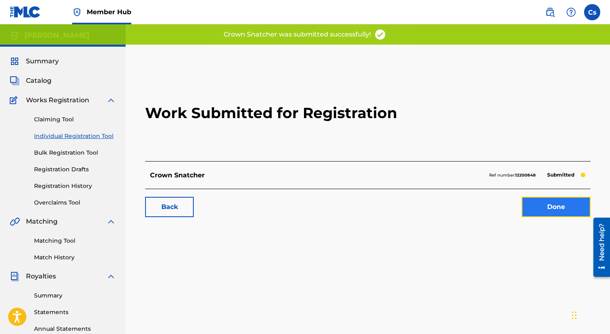
click at [543, 205] on link "Done" at bounding box center [556, 207] width 69 height 20
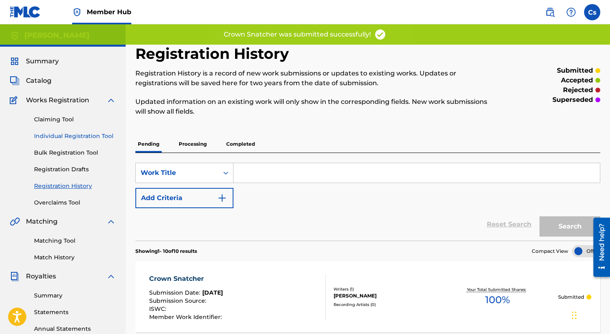
click at [77, 135] on link "Individual Registration Tool" at bounding box center [75, 136] width 82 height 9
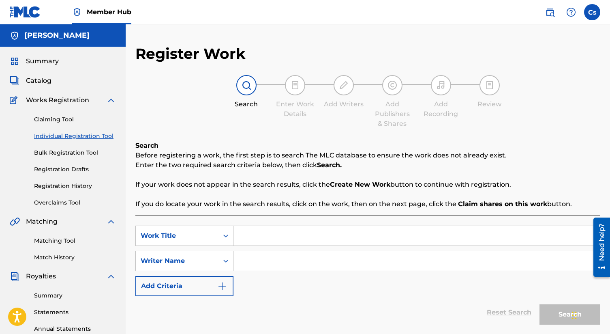
paste input "Broken promises"
type input "Broken promises"
click at [283, 258] on input "Search Form" at bounding box center [416, 260] width 366 height 19
type input "c"
click at [561, 312] on button "Search" at bounding box center [569, 314] width 61 height 20
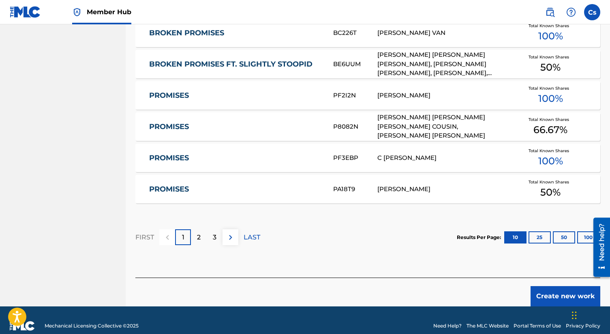
scroll to position [496, 0]
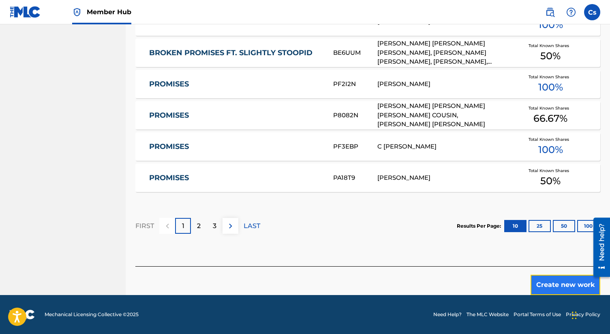
click at [547, 282] on button "Create new work" at bounding box center [565, 284] width 70 height 20
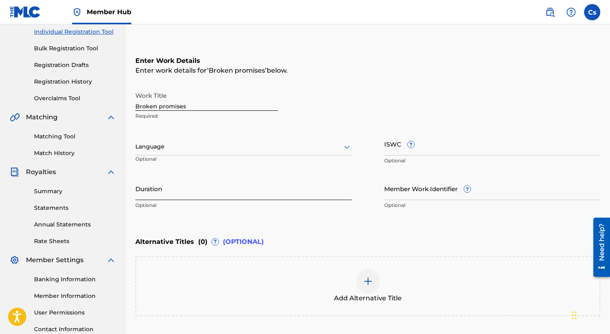
scroll to position [103, 0]
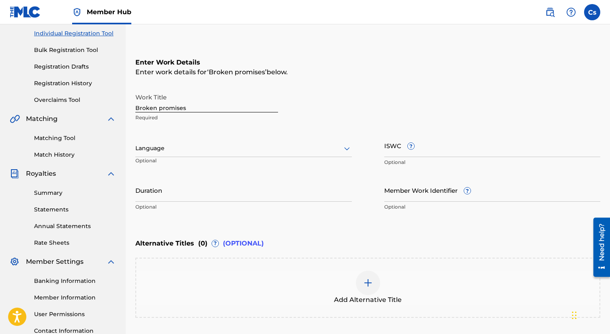
click at [198, 147] on div at bounding box center [243, 148] width 216 height 10
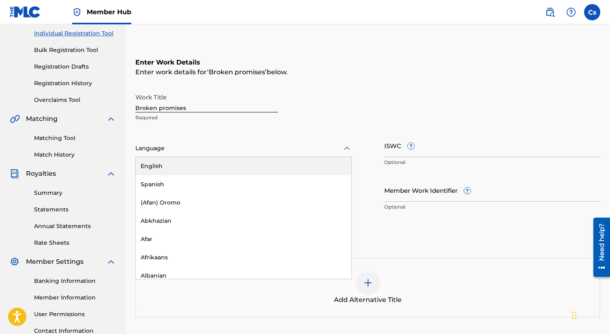
click at [201, 164] on div "English" at bounding box center [244, 166] width 216 height 18
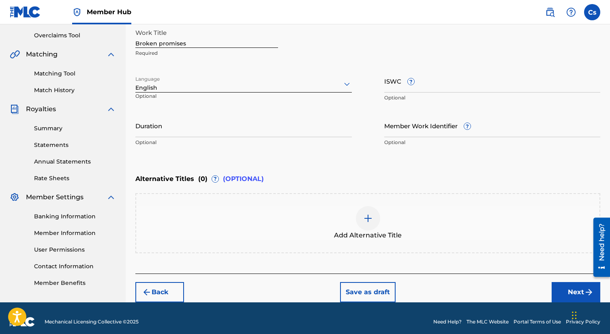
scroll to position [174, 0]
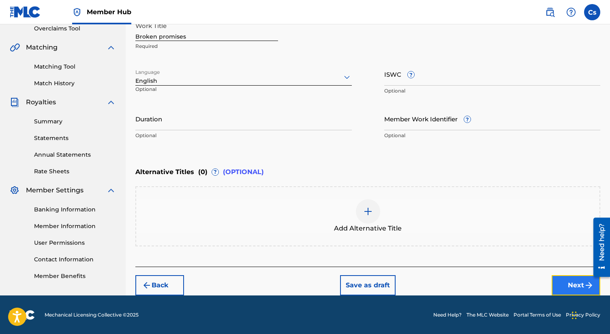
click at [558, 283] on button "Next" at bounding box center [576, 285] width 49 height 20
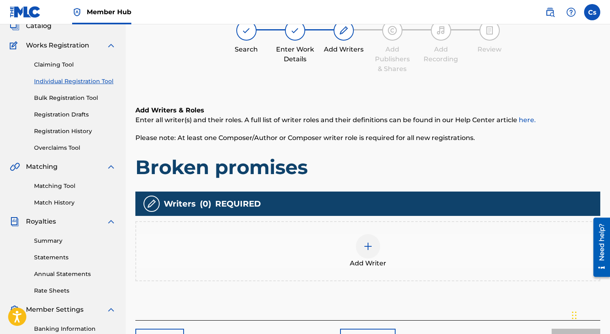
scroll to position [36, 0]
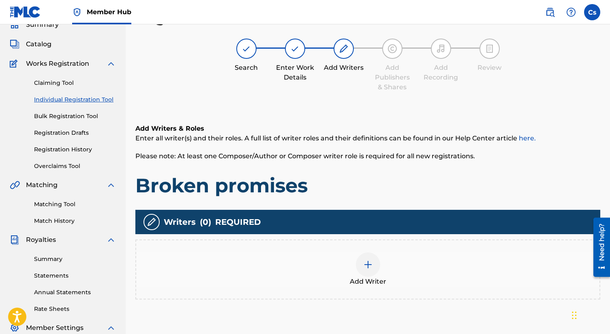
click at [371, 260] on img at bounding box center [368, 264] width 10 height 10
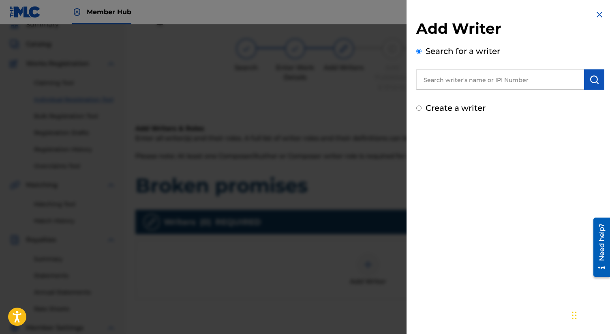
click at [429, 110] on label "Create a writer" at bounding box center [456, 108] width 60 height 10
radio input "true"
click at [421, 110] on input "Create a writer" at bounding box center [418, 107] width 5 height 5
radio input "false"
radio input "true"
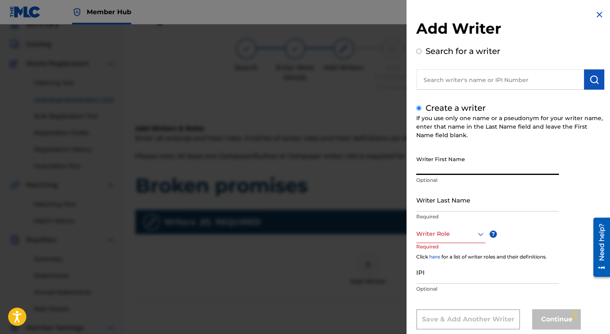
click at [452, 159] on input "Writer First Name" at bounding box center [487, 163] width 143 height 23
type input "Charles"
type input "smith"
click at [461, 237] on div "Writer Role" at bounding box center [450, 234] width 69 height 18
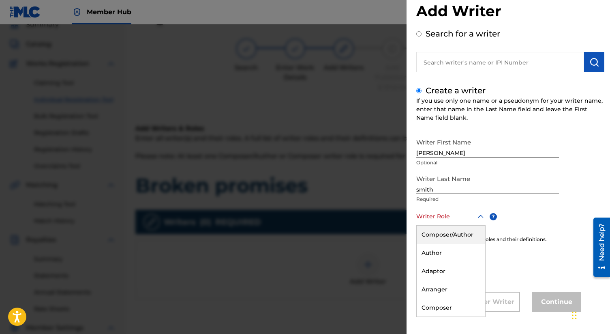
click at [463, 236] on div "Composer/Author" at bounding box center [451, 234] width 68 height 18
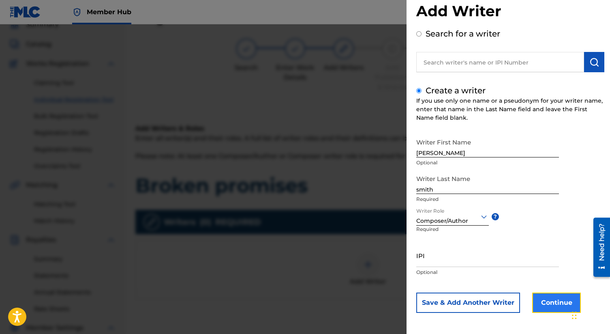
click at [560, 302] on button "Continue" at bounding box center [556, 302] width 49 height 20
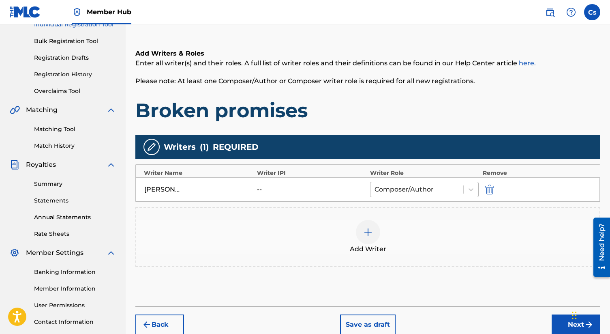
scroll to position [169, 0]
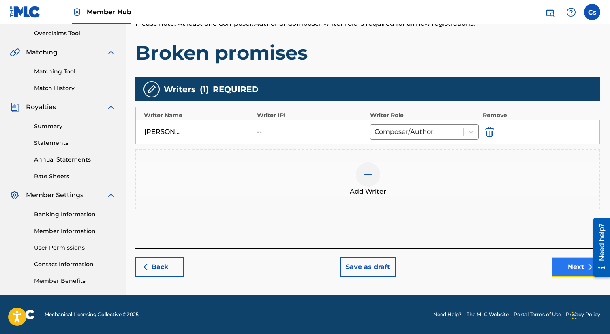
click at [564, 265] on button "Next" at bounding box center [576, 267] width 49 height 20
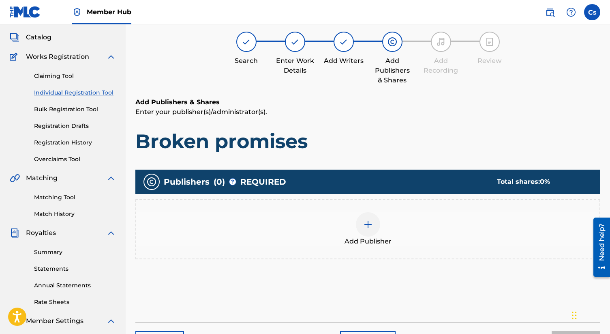
scroll to position [36, 0]
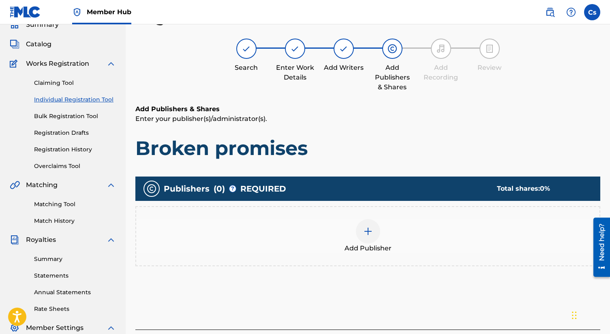
click at [366, 229] on img at bounding box center [368, 231] width 10 height 10
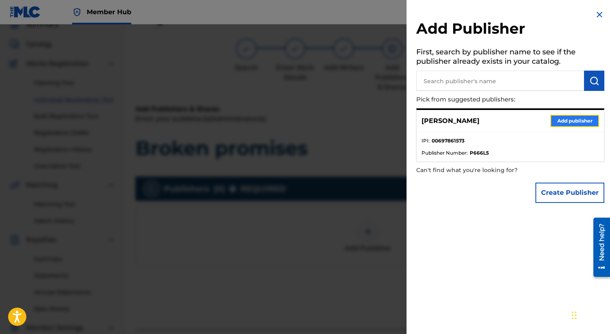
click at [552, 122] on button "Add publisher" at bounding box center [574, 121] width 49 height 12
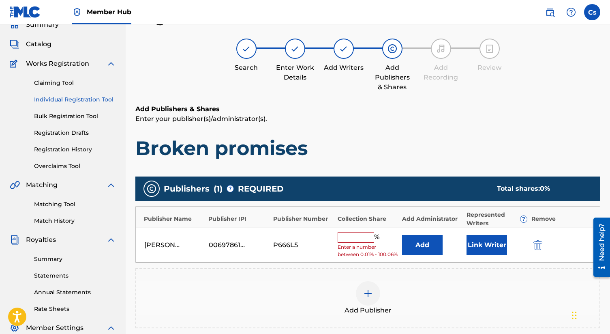
click at [364, 234] on input "text" at bounding box center [356, 237] width 36 height 11
type input "100"
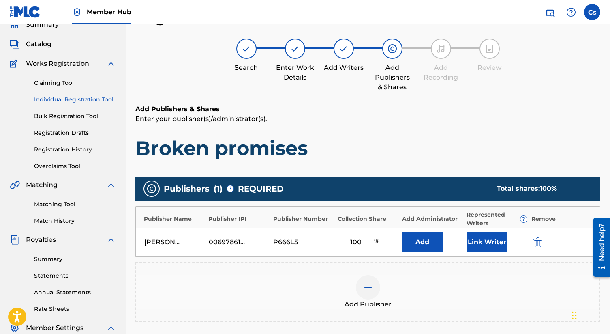
scroll to position [169, 0]
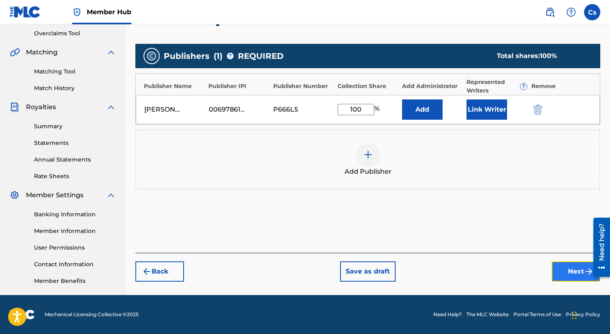
click at [560, 266] on button "Next" at bounding box center [576, 271] width 49 height 20
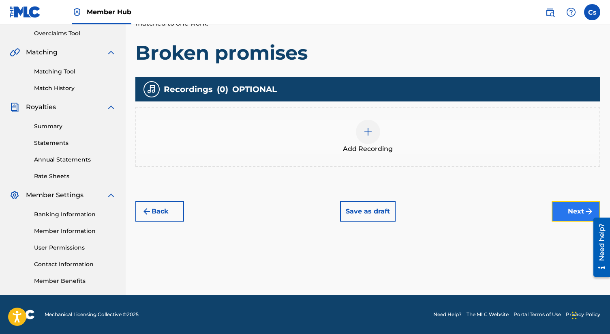
click at [558, 211] on button "Next" at bounding box center [576, 211] width 49 height 20
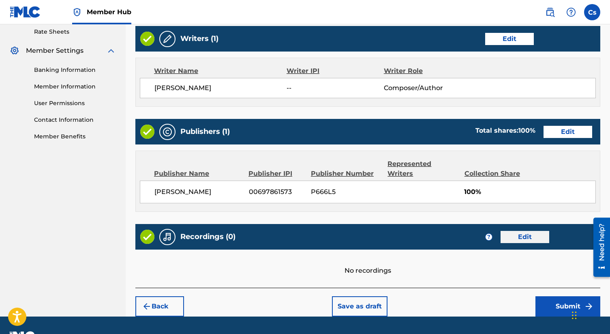
scroll to position [325, 0]
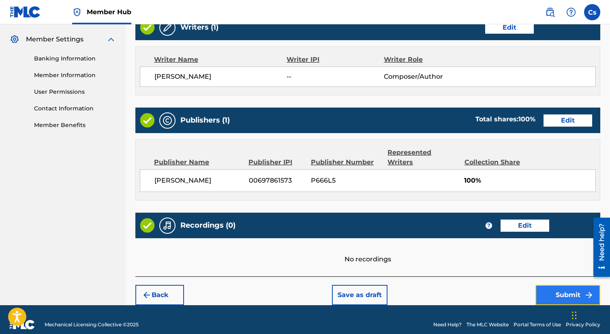
click at [554, 284] on button "Submit" at bounding box center [567, 294] width 65 height 20
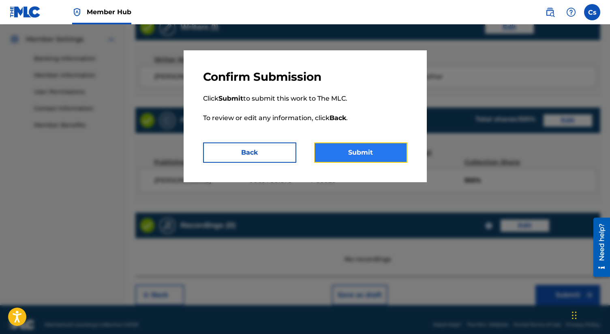
click at [372, 148] on button "Submit" at bounding box center [360, 152] width 93 height 20
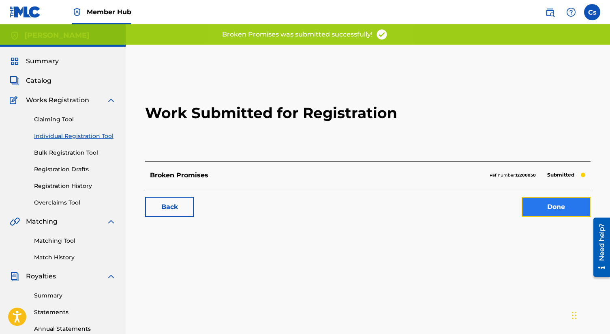
click at [551, 208] on link "Done" at bounding box center [556, 207] width 69 height 20
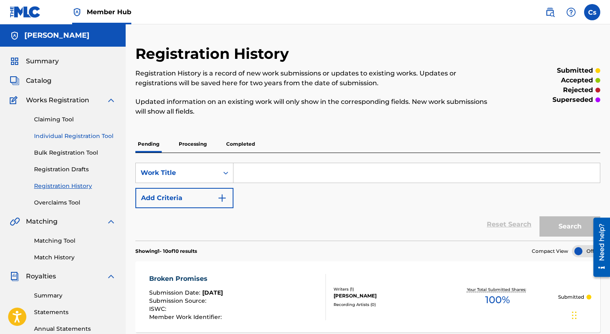
click at [75, 135] on link "Individual Registration Tool" at bounding box center [75, 136] width 82 height 9
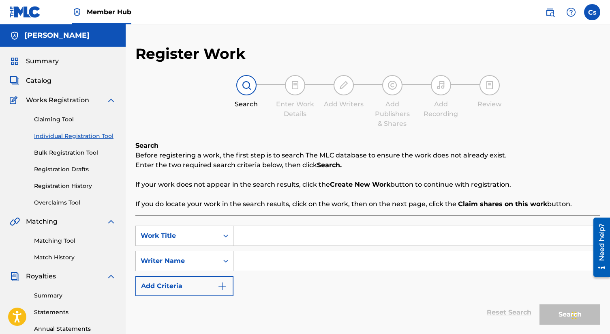
paste input "cartel strain"
type input "cartel strain"
click at [261, 263] on input "Search Form" at bounding box center [416, 260] width 366 height 19
type input "c"
click at [551, 312] on button "Search" at bounding box center [569, 314] width 61 height 20
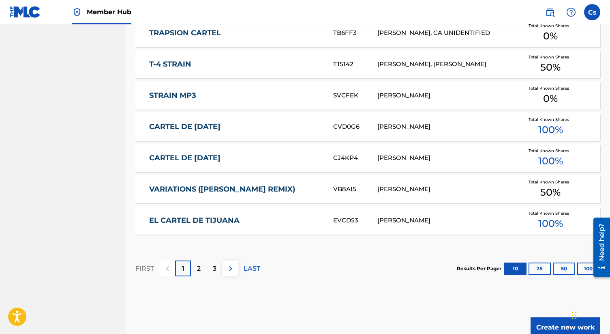
scroll to position [461, 0]
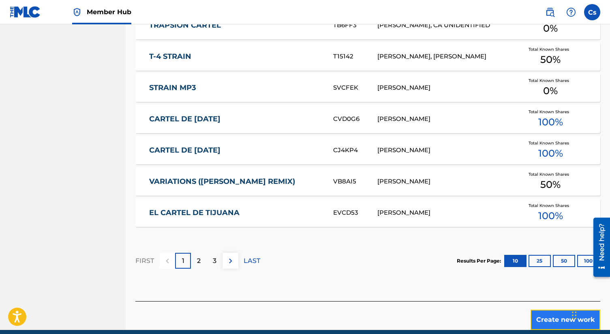
click at [554, 317] on button "Create new work" at bounding box center [565, 319] width 70 height 20
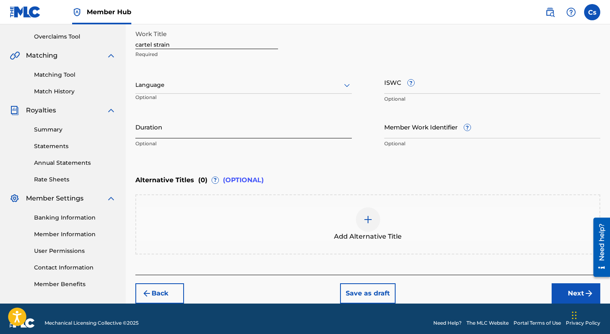
scroll to position [162, 0]
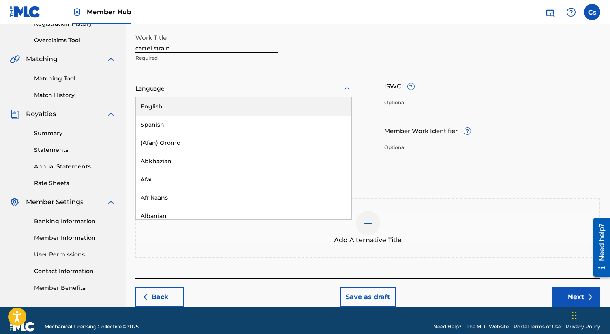
click at [180, 88] on div at bounding box center [243, 88] width 216 height 10
click at [180, 103] on div "English" at bounding box center [244, 106] width 216 height 18
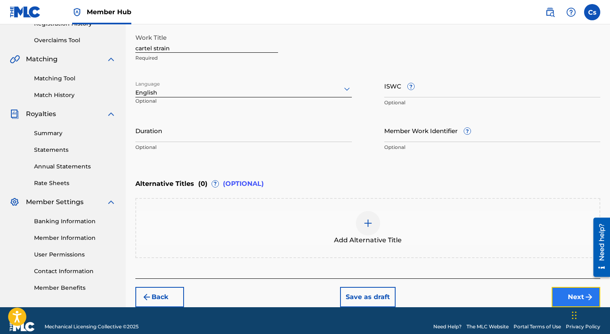
click at [564, 297] on button "Next" at bounding box center [576, 297] width 49 height 20
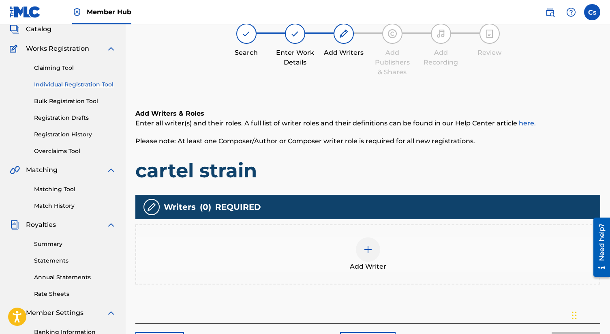
scroll to position [36, 0]
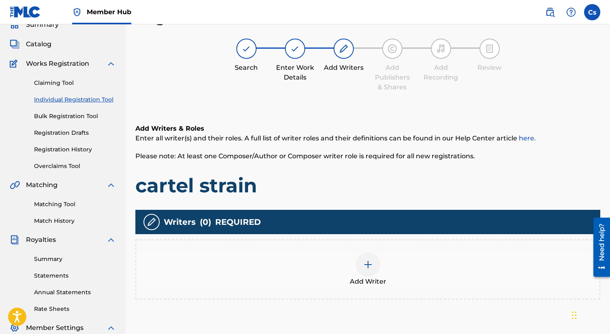
click at [371, 258] on div at bounding box center [368, 264] width 24 height 24
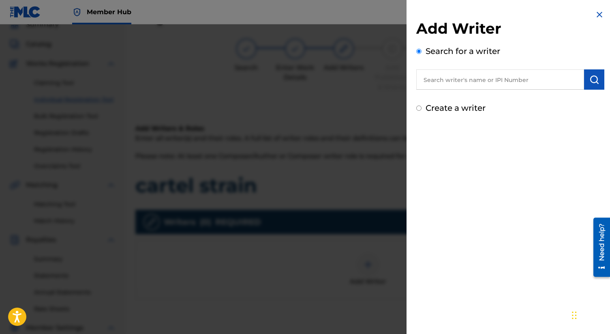
click at [415, 111] on div "Add Writer Search for a writer Create a writer" at bounding box center [509, 62] width 207 height 124
click at [420, 106] on input "Create a writer" at bounding box center [418, 107] width 5 height 5
radio input "false"
radio input "true"
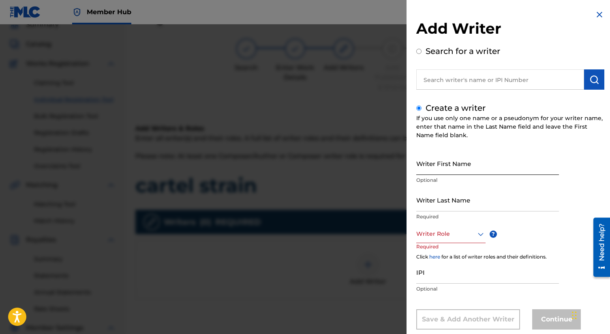
click at [466, 164] on input "Writer First Name" at bounding box center [487, 163] width 143 height 23
type input "Charles"
type input "smith"
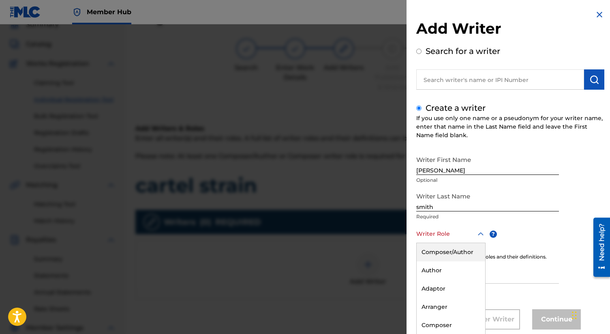
click at [478, 235] on div "Composer/Author, 1 of 8. 8 results available. Use Up and Down to choose options…" at bounding box center [450, 234] width 69 height 18
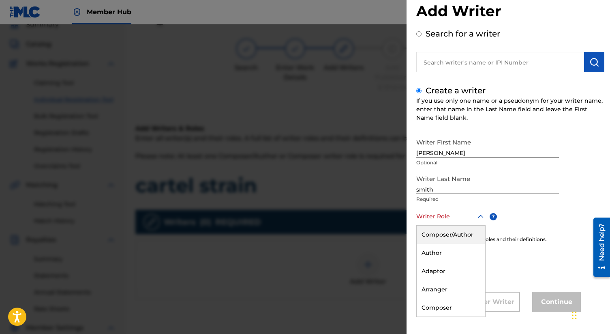
click at [478, 235] on div "Composer/Author" at bounding box center [451, 234] width 68 height 18
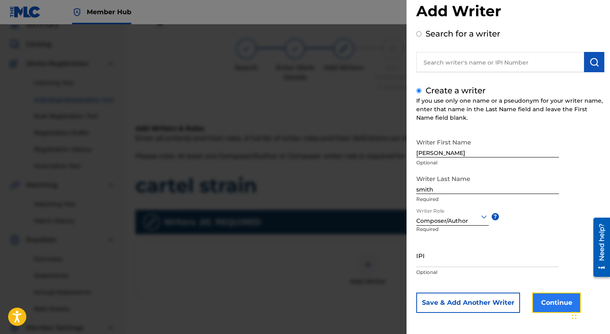
click at [551, 305] on button "Continue" at bounding box center [556, 302] width 49 height 20
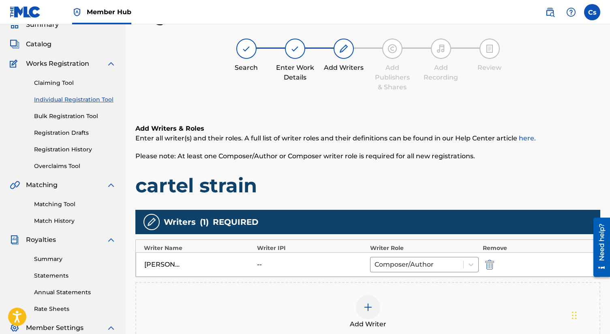
scroll to position [169, 0]
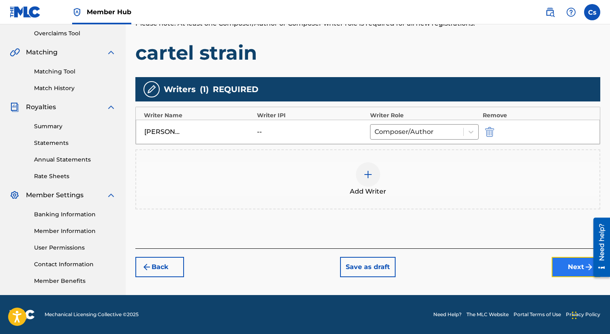
click at [553, 266] on button "Next" at bounding box center [576, 267] width 49 height 20
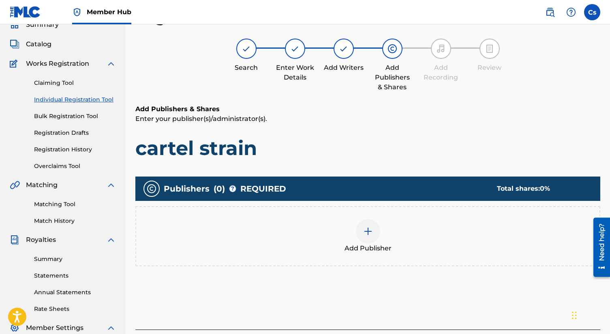
scroll to position [36, 0]
click at [369, 230] on img at bounding box center [368, 231] width 10 height 10
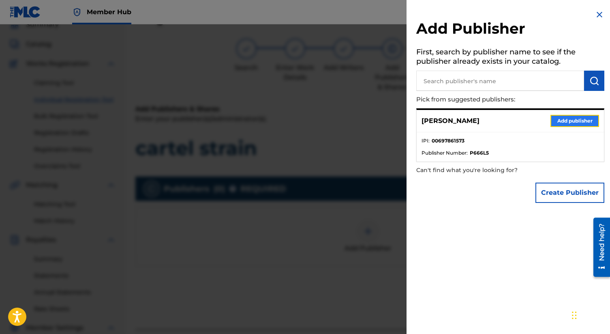
click at [568, 122] on button "Add publisher" at bounding box center [574, 121] width 49 height 12
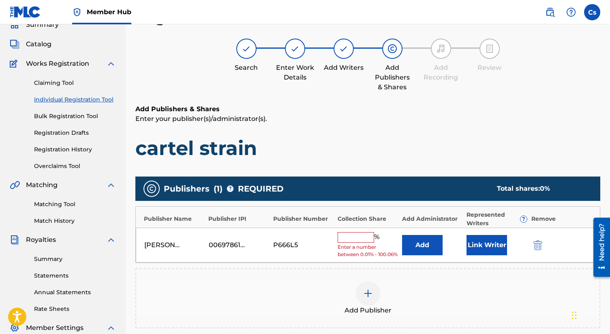
click at [356, 230] on div "Charles smith 00697861573 P666L5 % Enter a number between 0.01% - 100.06% Add L…" at bounding box center [368, 244] width 464 height 35
click at [357, 235] on input "text" at bounding box center [356, 237] width 36 height 11
type input "100"
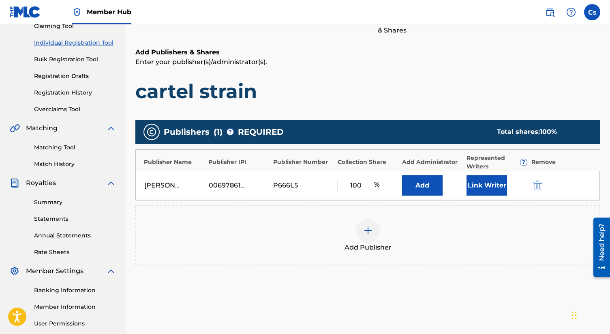
scroll to position [169, 0]
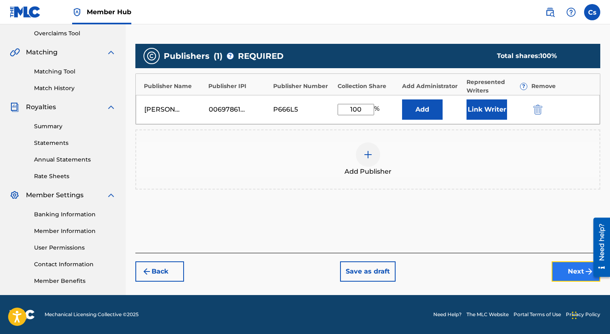
click at [573, 272] on button "Next" at bounding box center [576, 271] width 49 height 20
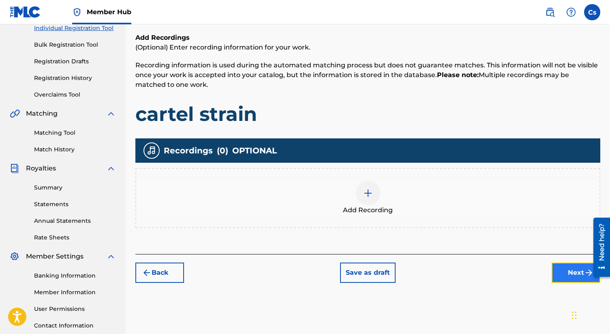
click at [571, 274] on button "Next" at bounding box center [576, 272] width 49 height 20
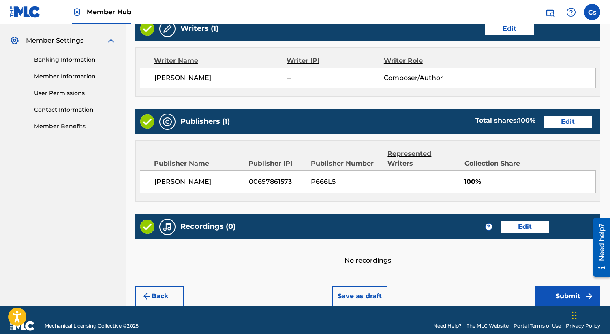
scroll to position [325, 0]
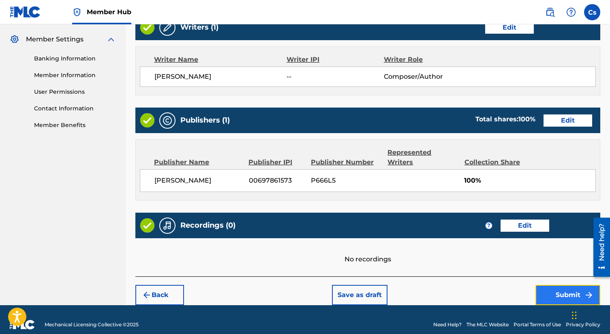
click at [547, 284] on button "Submit" at bounding box center [567, 294] width 65 height 20
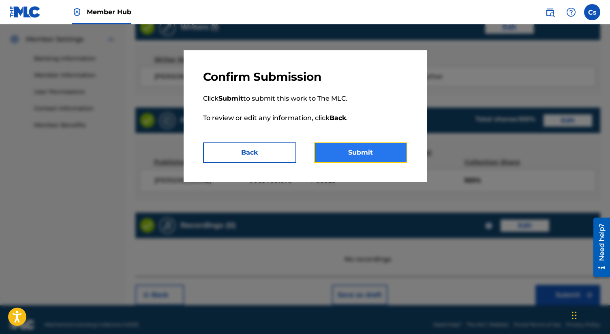
click at [357, 149] on button "Submit" at bounding box center [360, 152] width 93 height 20
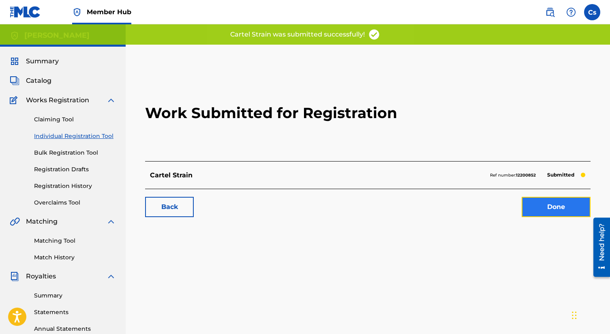
click at [528, 199] on link "Done" at bounding box center [556, 207] width 69 height 20
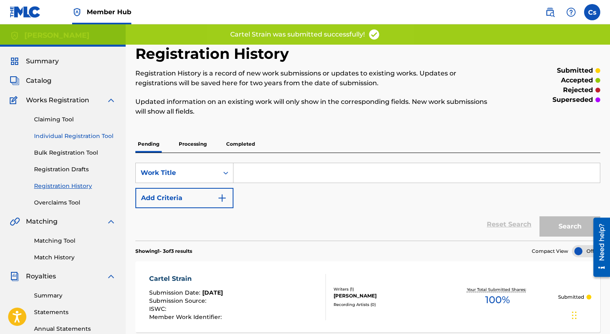
click at [100, 134] on link "Individual Registration Tool" at bounding box center [75, 136] width 82 height 9
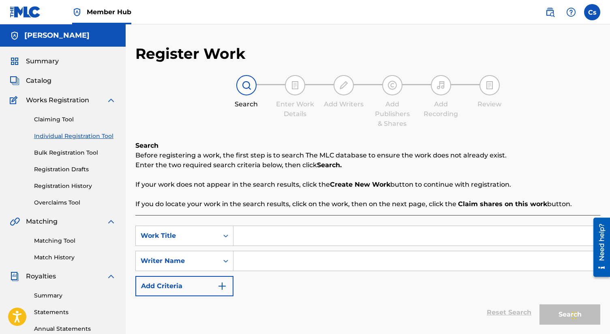
paste input "pull up tonight"
type input "pull up tonight"
click at [245, 257] on input "Search Form" at bounding box center [416, 260] width 366 height 19
type input "b"
click at [549, 314] on button "Search" at bounding box center [569, 314] width 61 height 20
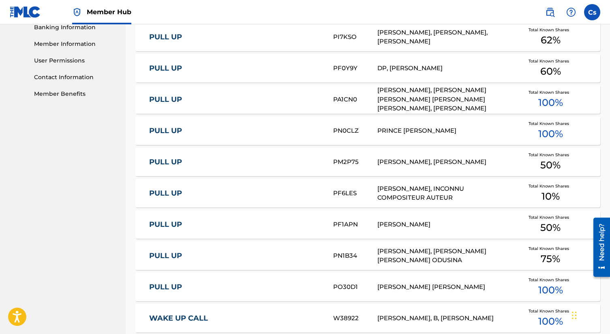
scroll to position [496, 0]
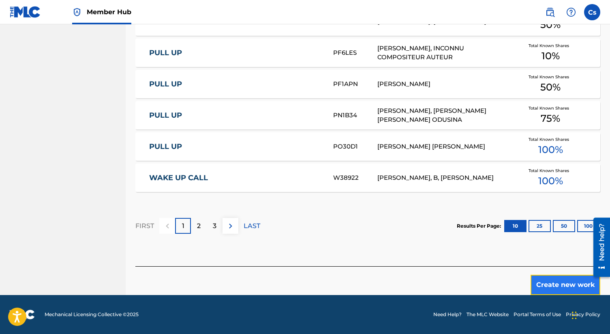
click at [562, 281] on button "Create new work" at bounding box center [565, 284] width 70 height 20
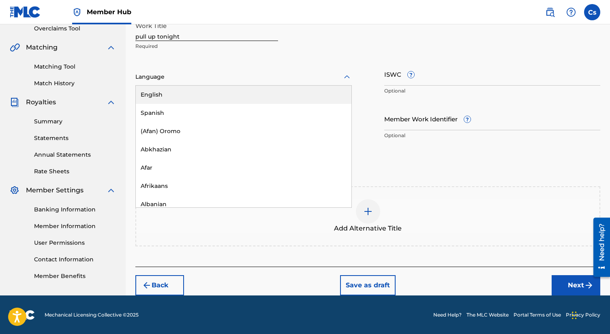
click at [227, 72] on div at bounding box center [243, 77] width 216 height 10
click at [220, 88] on div "English" at bounding box center [244, 95] width 216 height 18
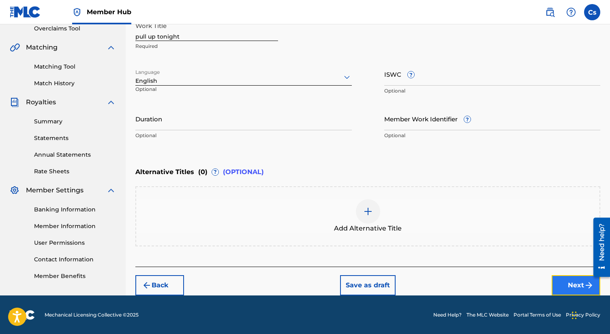
click at [558, 282] on button "Next" at bounding box center [576, 285] width 49 height 20
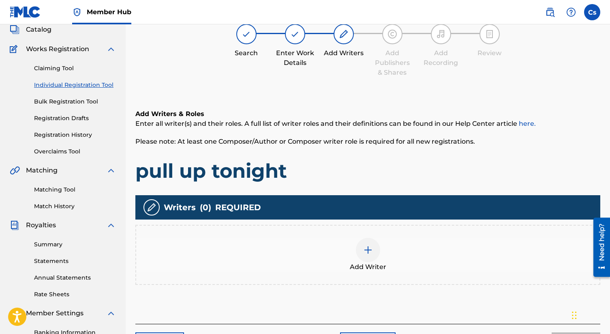
scroll to position [36, 0]
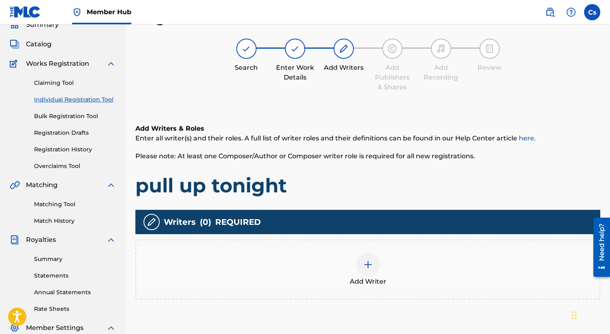
click at [368, 259] on div at bounding box center [368, 264] width 24 height 24
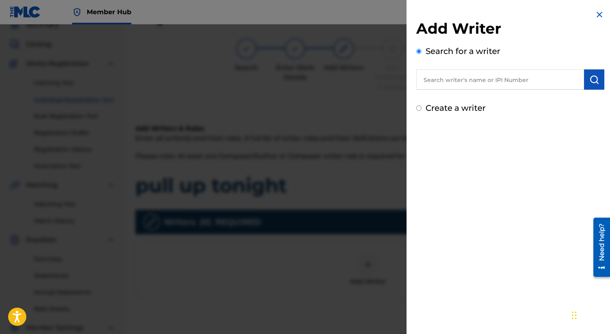
click at [423, 107] on div "Create a writer" at bounding box center [510, 108] width 188 height 12
click at [419, 113] on div "Create a writer" at bounding box center [510, 108] width 188 height 12
click at [417, 109] on input "Create a writer" at bounding box center [418, 107] width 5 height 5
radio input "false"
radio input "true"
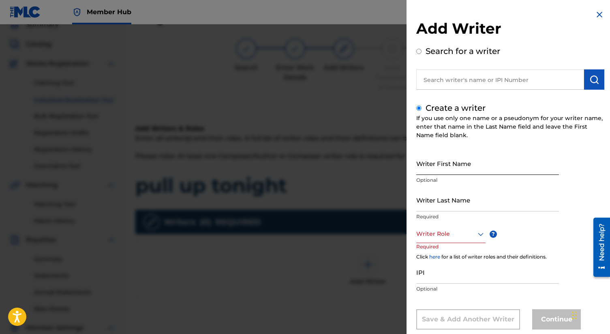
click at [434, 160] on input "Writer First Name" at bounding box center [487, 163] width 143 height 23
type input "Charles"
type input "smith"
click at [459, 232] on div "Writer Role" at bounding box center [450, 234] width 69 height 18
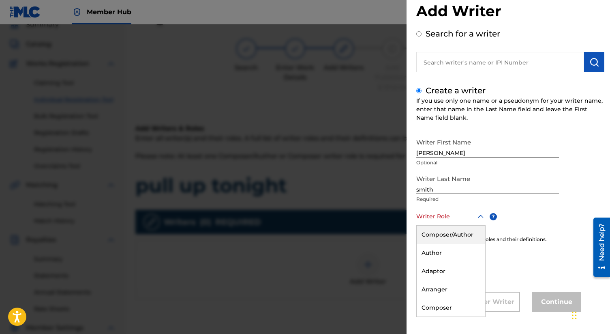
click at [468, 232] on div "Composer/Author" at bounding box center [451, 234] width 68 height 18
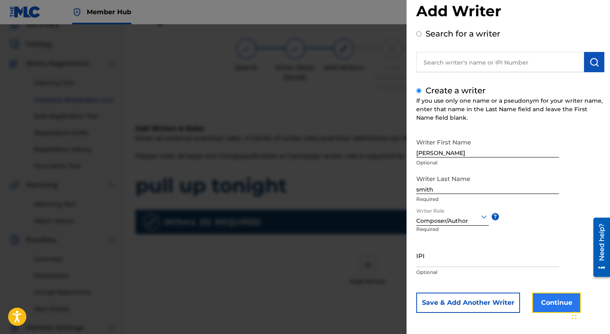
click at [561, 302] on button "Continue" at bounding box center [556, 302] width 49 height 20
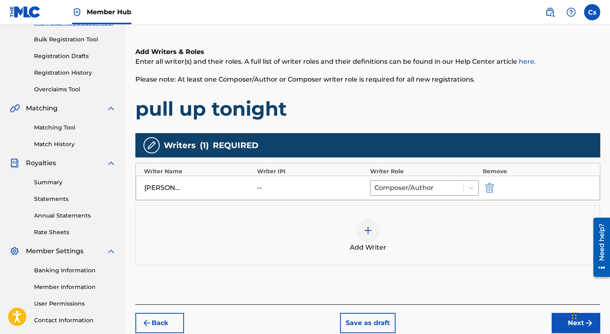
scroll to position [169, 0]
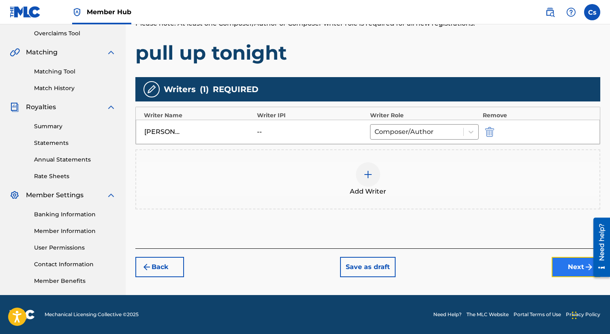
click at [571, 265] on button "Next" at bounding box center [576, 267] width 49 height 20
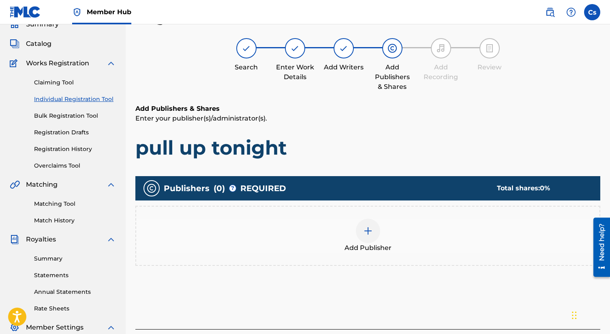
scroll to position [36, 0]
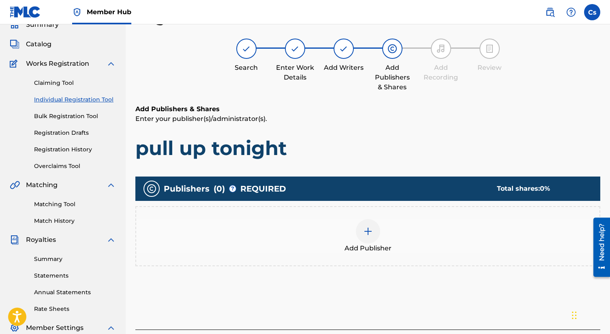
click at [366, 227] on img at bounding box center [368, 231] width 10 height 10
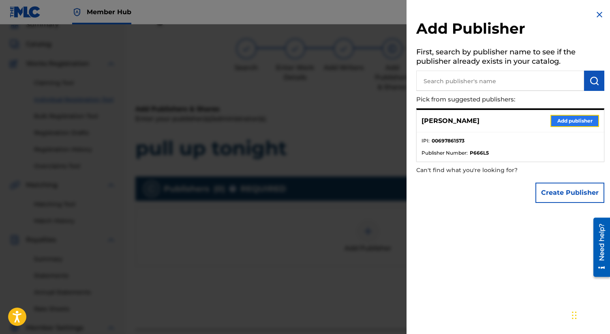
click at [556, 117] on button "Add publisher" at bounding box center [574, 121] width 49 height 12
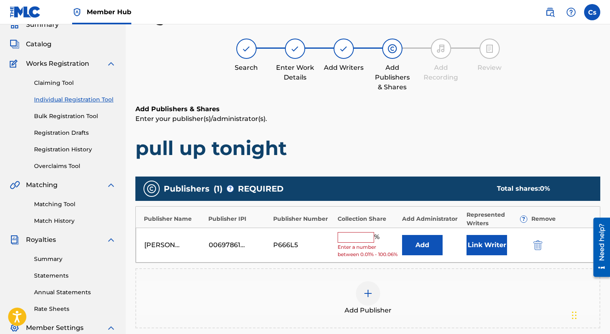
click at [359, 236] on input "text" at bounding box center [356, 237] width 36 height 11
type input "100"
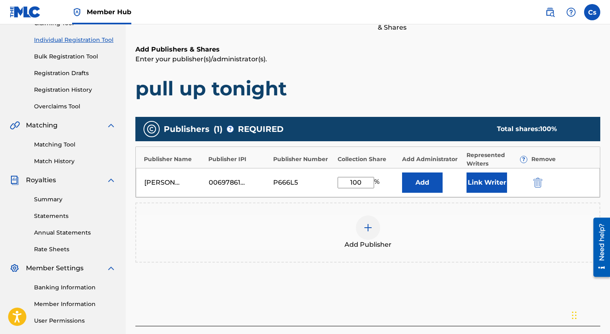
scroll to position [169, 0]
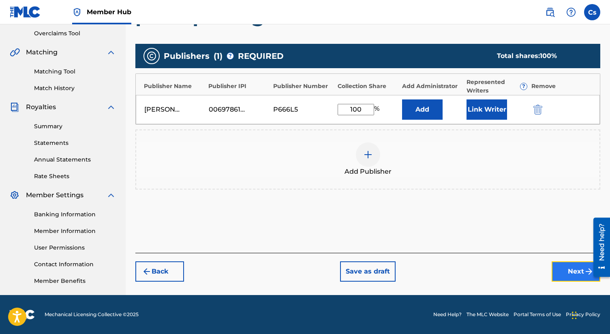
click at [565, 266] on button "Next" at bounding box center [576, 271] width 49 height 20
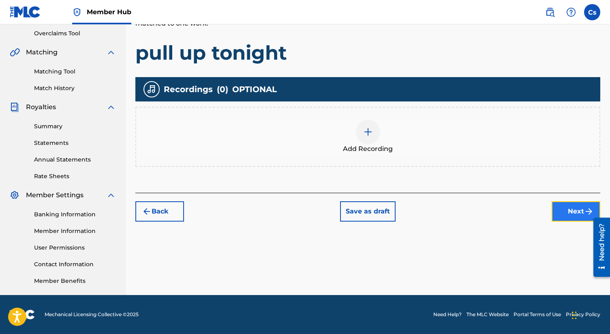
click at [574, 208] on button "Next" at bounding box center [576, 211] width 49 height 20
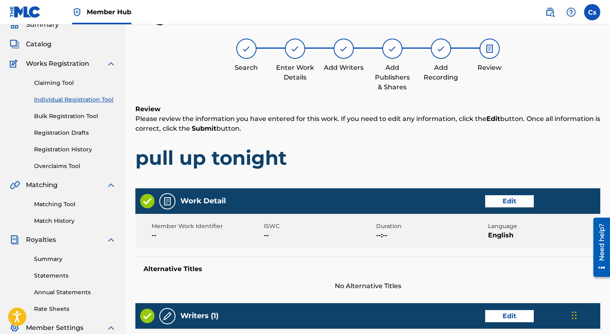
scroll to position [312, 0]
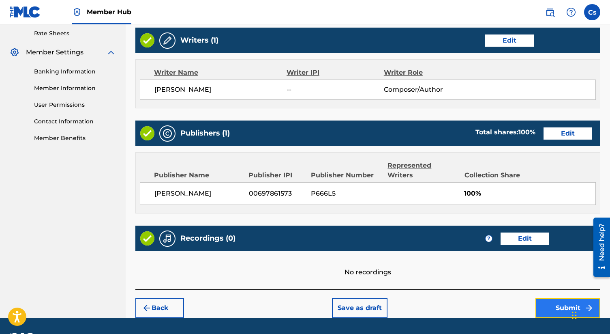
click at [552, 302] on button "Submit" at bounding box center [567, 307] width 65 height 20
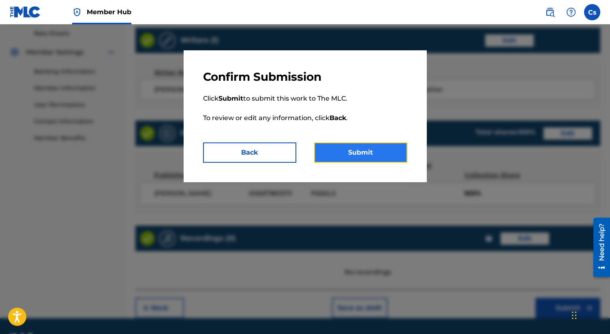
click at [368, 153] on button "Submit" at bounding box center [360, 152] width 93 height 20
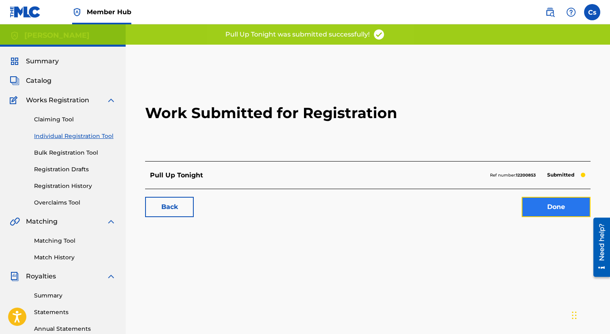
click at [543, 205] on link "Done" at bounding box center [556, 207] width 69 height 20
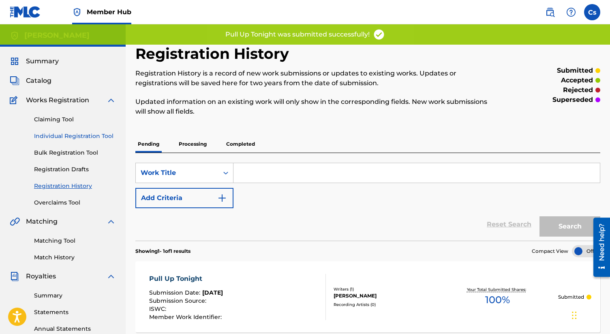
click at [58, 137] on link "Individual Registration Tool" at bounding box center [75, 136] width 82 height 9
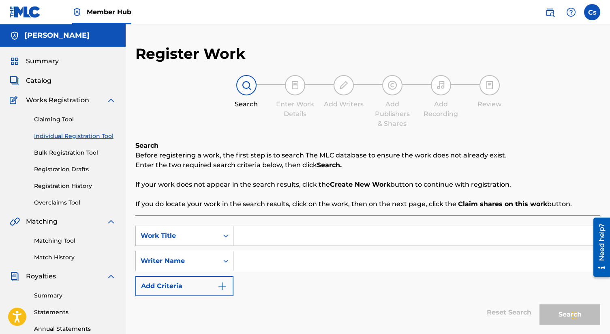
click at [246, 232] on input "Search Form" at bounding box center [416, 235] width 366 height 19
paste input "cipher notes"
type input "cipher notes"
click at [252, 261] on input "Search Form" at bounding box center [416, 260] width 366 height 19
type input "b"
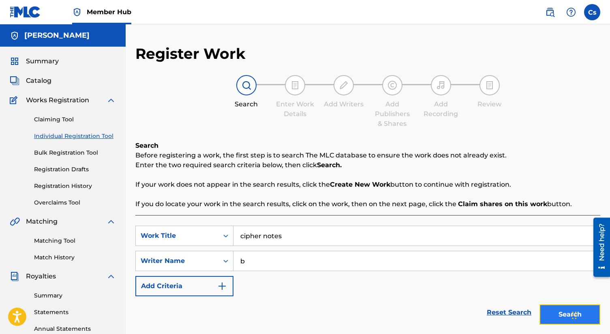
click at [552, 314] on button "Search" at bounding box center [569, 314] width 61 height 20
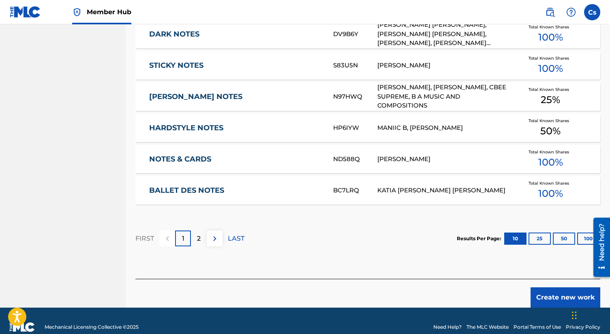
scroll to position [496, 0]
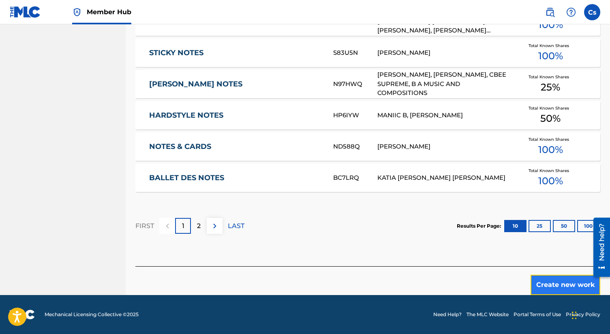
click at [548, 282] on button "Create new work" at bounding box center [565, 284] width 70 height 20
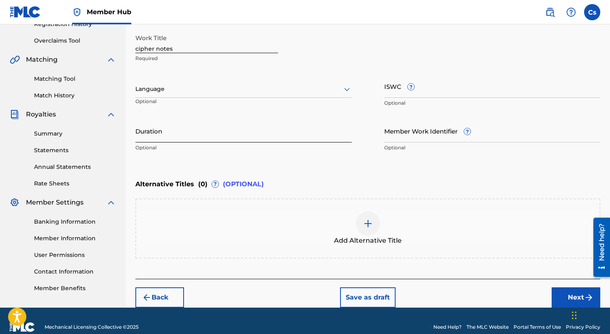
scroll to position [160, 0]
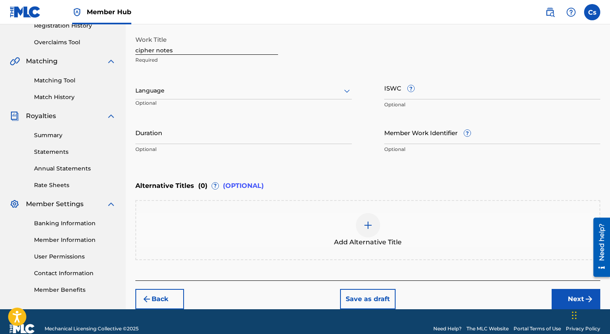
click at [216, 91] on div at bounding box center [243, 91] width 216 height 10
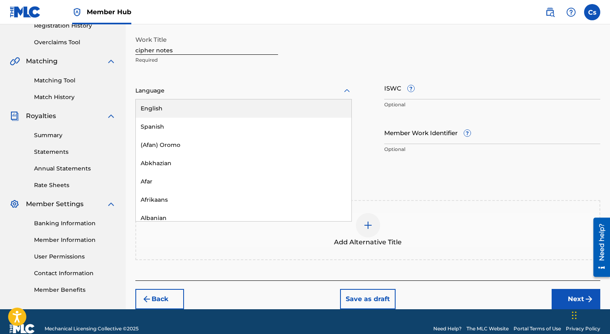
click at [225, 112] on div "English" at bounding box center [244, 108] width 216 height 18
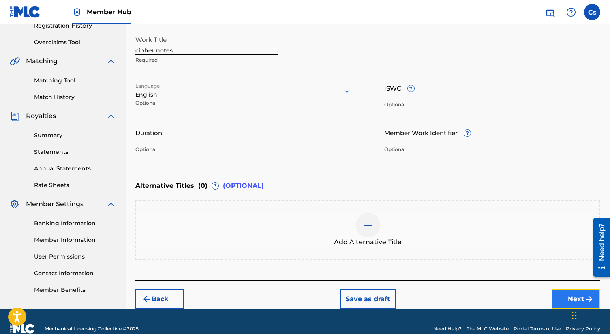
click at [557, 297] on button "Next" at bounding box center [576, 299] width 49 height 20
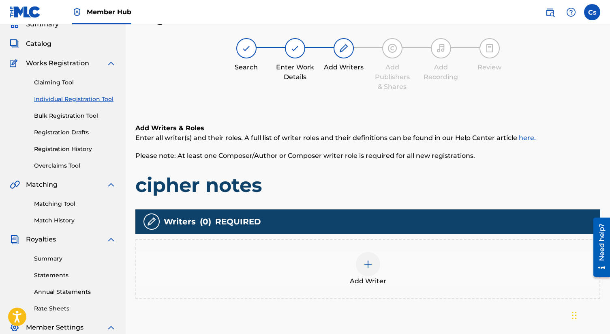
scroll to position [36, 0]
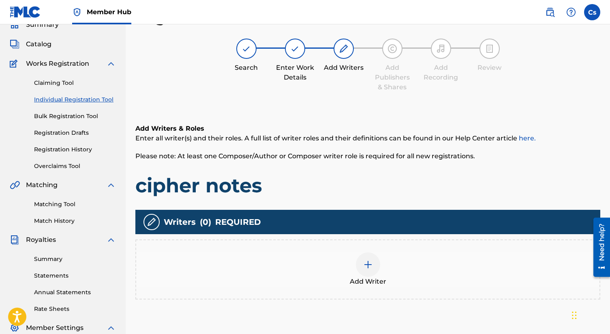
click at [367, 257] on div at bounding box center [368, 264] width 24 height 24
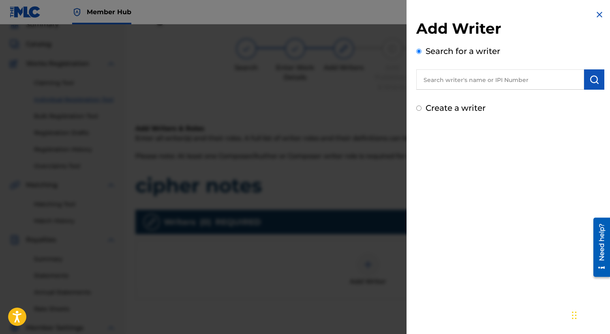
click at [423, 104] on div "Create a writer" at bounding box center [510, 108] width 188 height 12
click at [414, 105] on div "Add Writer Search for a writer Create a writer" at bounding box center [509, 62] width 207 height 124
click at [428, 112] on label "Create a writer" at bounding box center [456, 108] width 60 height 10
radio input "true"
click at [421, 111] on input "Create a writer" at bounding box center [418, 107] width 5 height 5
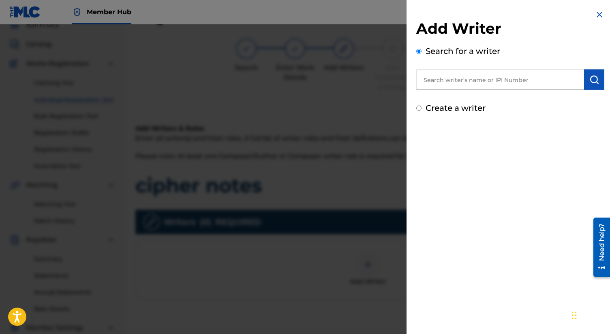
radio input "false"
radio input "true"
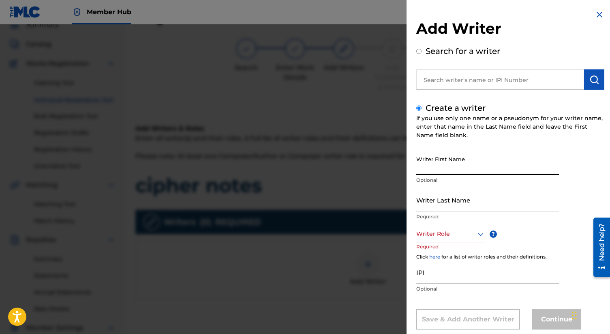
click at [447, 168] on input "Writer First Name" at bounding box center [487, 163] width 143 height 23
type input "Charles"
type input "smith"
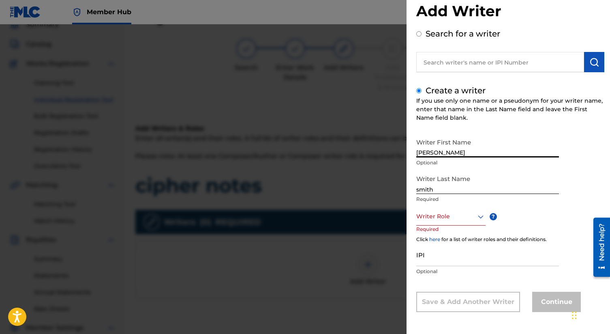
click at [459, 225] on div "Writer Role" at bounding box center [450, 216] width 69 height 18
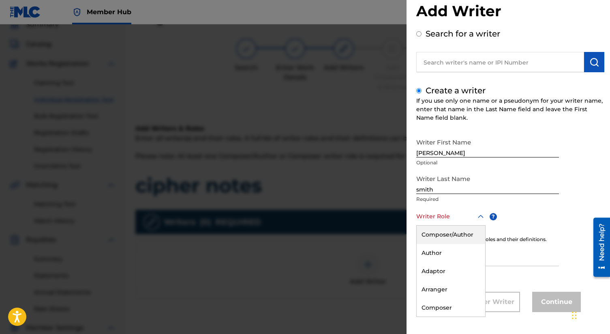
click at [460, 234] on div "Composer/Author" at bounding box center [451, 234] width 68 height 18
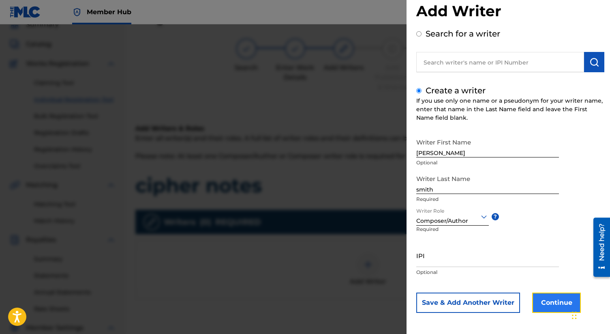
click at [556, 303] on button "Continue" at bounding box center [556, 302] width 49 height 20
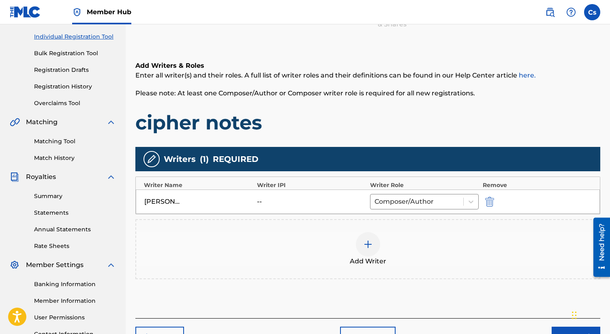
scroll to position [169, 0]
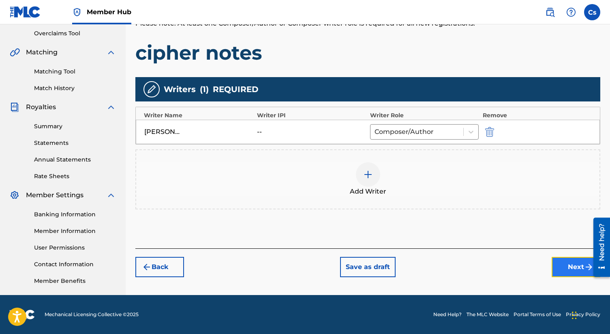
click at [557, 265] on button "Next" at bounding box center [576, 267] width 49 height 20
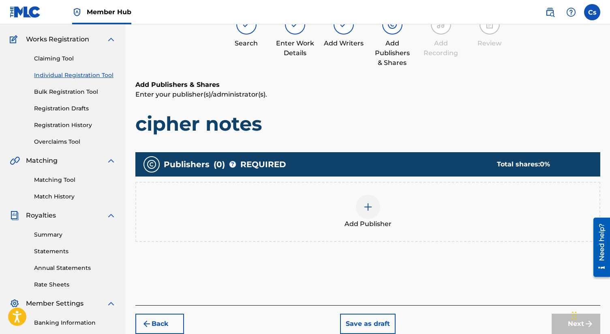
scroll to position [36, 0]
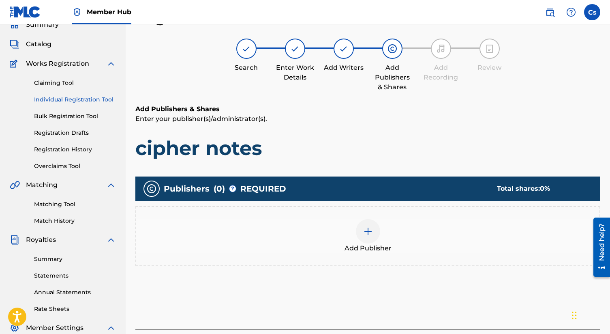
click at [374, 228] on div at bounding box center [368, 231] width 24 height 24
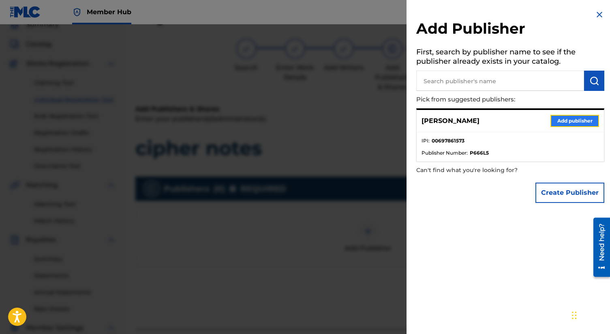
click at [560, 125] on button "Add publisher" at bounding box center [574, 121] width 49 height 12
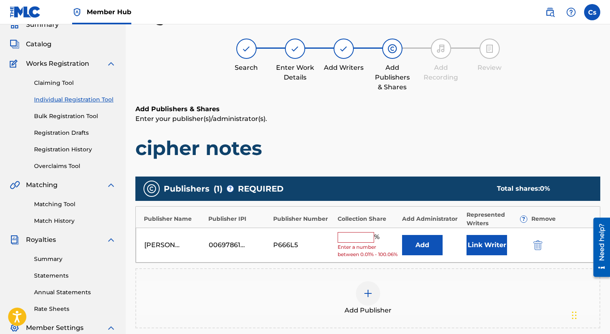
click at [350, 237] on input "text" at bounding box center [356, 237] width 36 height 11
type input "100"
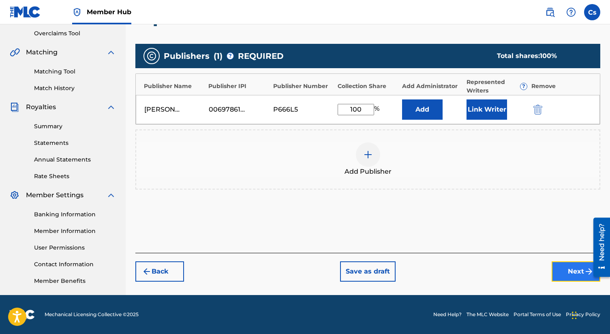
click at [565, 278] on button "Next" at bounding box center [576, 271] width 49 height 20
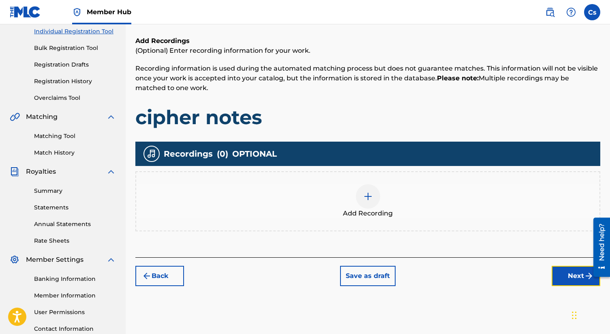
click at [565, 278] on button "Next" at bounding box center [576, 275] width 49 height 20
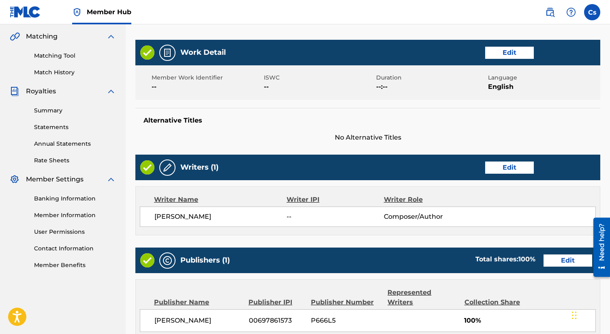
scroll to position [319, 0]
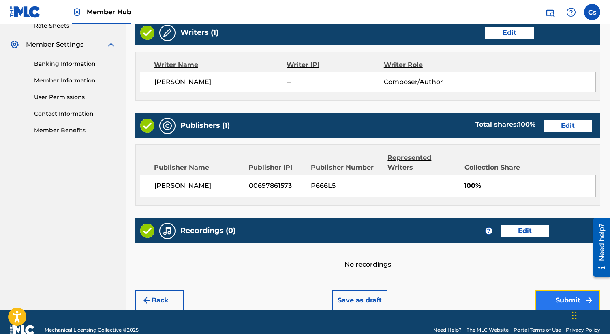
click at [563, 290] on button "Submit" at bounding box center [567, 300] width 65 height 20
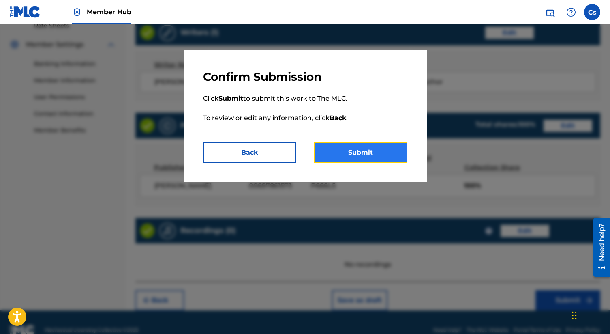
click at [360, 158] on button "Submit" at bounding box center [360, 152] width 93 height 20
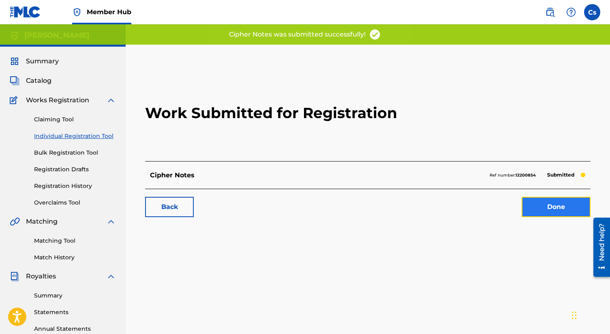
click at [547, 205] on link "Done" at bounding box center [556, 207] width 69 height 20
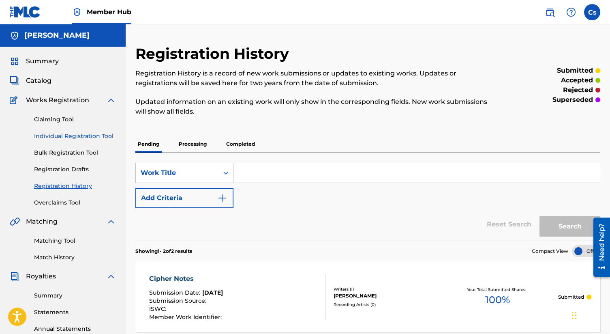
click at [67, 137] on link "Individual Registration Tool" at bounding box center [75, 136] width 82 height 9
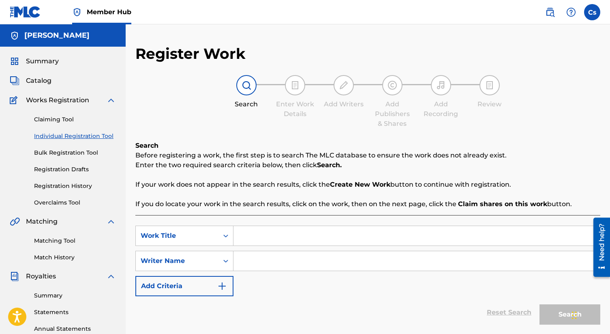
paste input "Aint no coming back"
type input "Aint no coming back"
click at [253, 256] on input "Search Form" at bounding box center [416, 260] width 366 height 19
type input "chae"
click at [547, 313] on button "Search" at bounding box center [569, 314] width 61 height 20
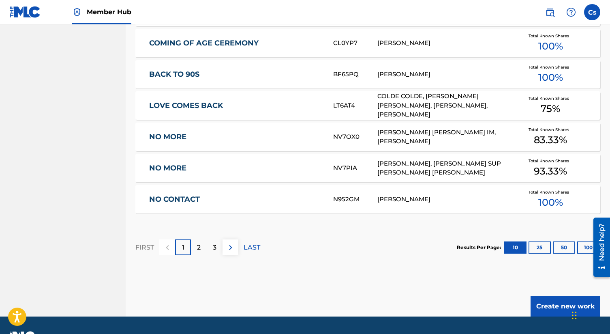
scroll to position [477, 0]
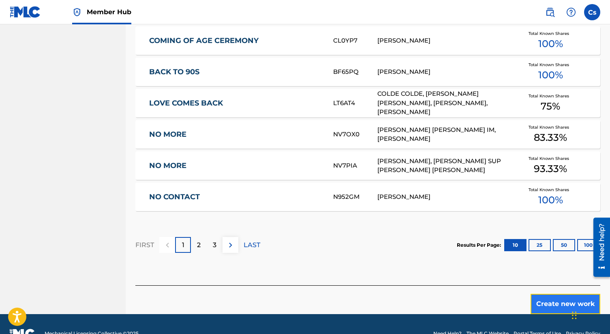
click at [554, 302] on button "Create new work" at bounding box center [565, 303] width 70 height 20
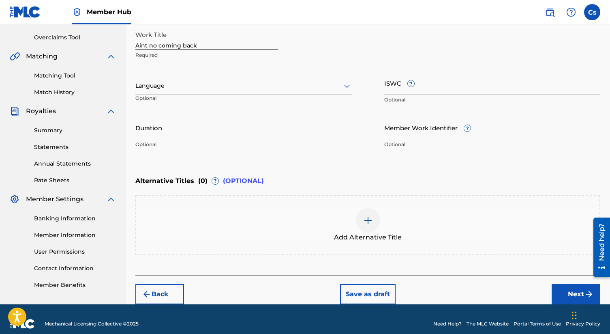
scroll to position [161, 0]
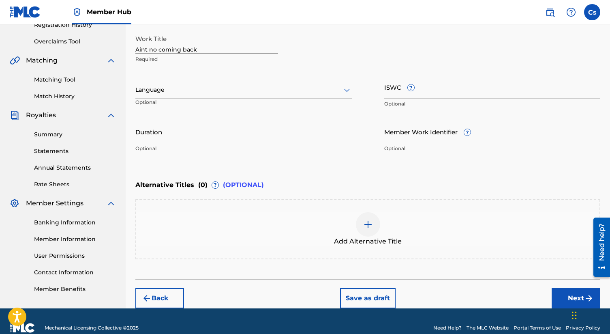
click at [178, 85] on div at bounding box center [243, 90] width 216 height 10
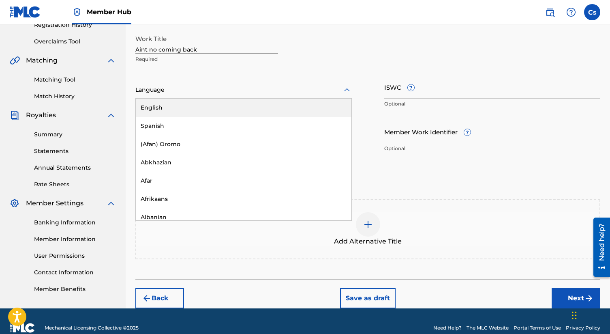
click at [196, 109] on div "English" at bounding box center [244, 107] width 216 height 18
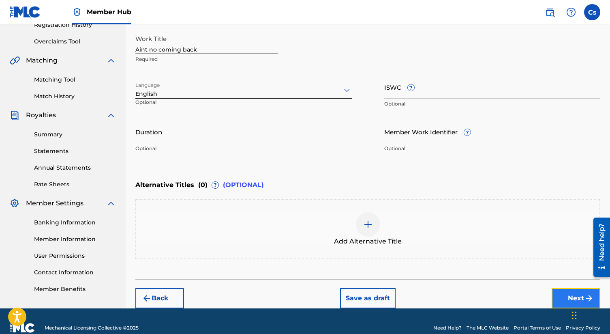
click at [561, 289] on button "Next" at bounding box center [576, 298] width 49 height 20
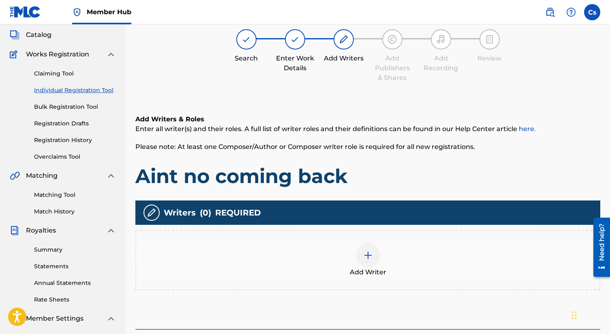
scroll to position [36, 0]
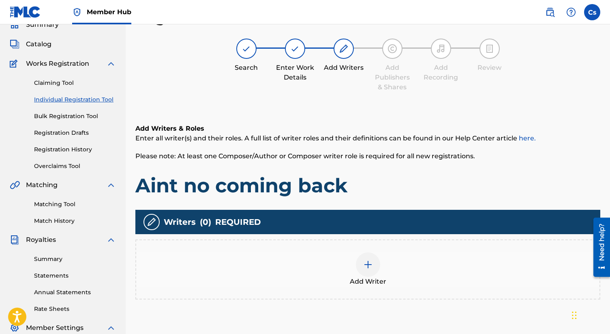
click at [344, 269] on div "Add Writer" at bounding box center [367, 269] width 463 height 34
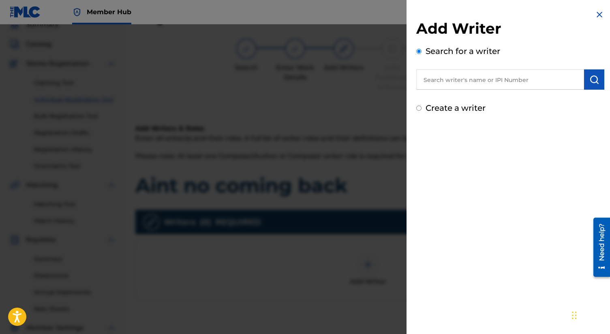
click at [422, 106] on div "Create a writer" at bounding box center [510, 108] width 188 height 12
click at [417, 105] on input "Create a writer" at bounding box center [418, 107] width 5 height 5
radio input "false"
radio input "true"
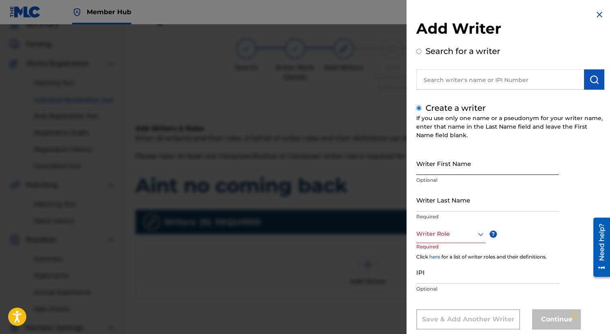
click at [447, 159] on input "Writer First Name" at bounding box center [487, 163] width 143 height 23
type input "Charles"
type input "smith"
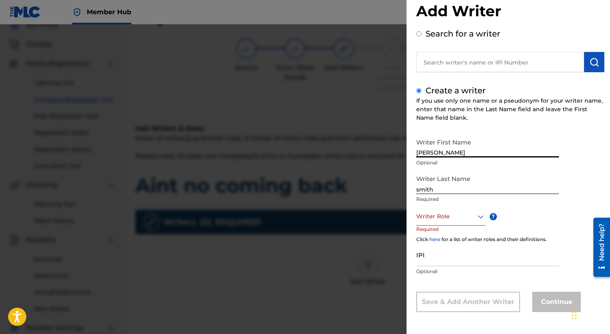
click at [462, 225] on div "Writer Role" at bounding box center [450, 216] width 69 height 18
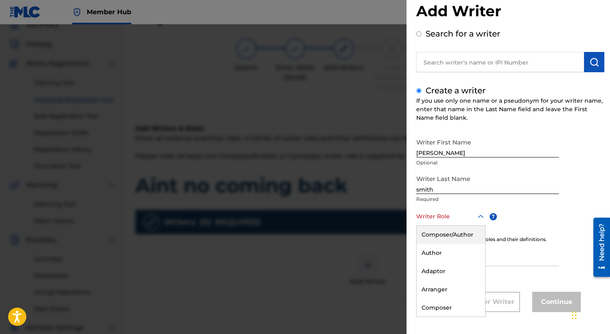
click at [462, 233] on div "Composer/Author" at bounding box center [451, 234] width 68 height 18
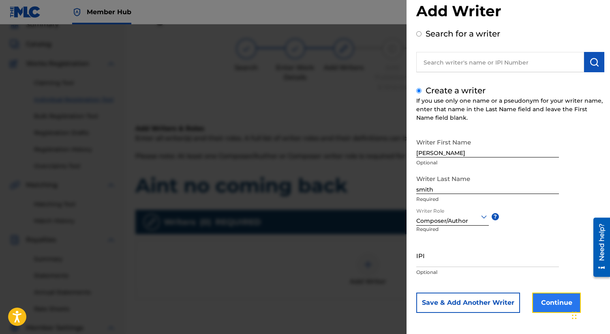
click at [554, 300] on button "Continue" at bounding box center [556, 302] width 49 height 20
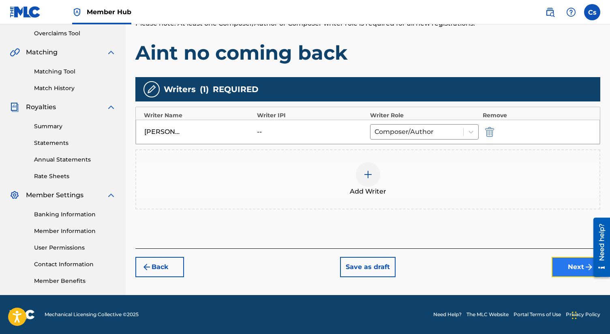
click at [561, 262] on button "Next" at bounding box center [576, 267] width 49 height 20
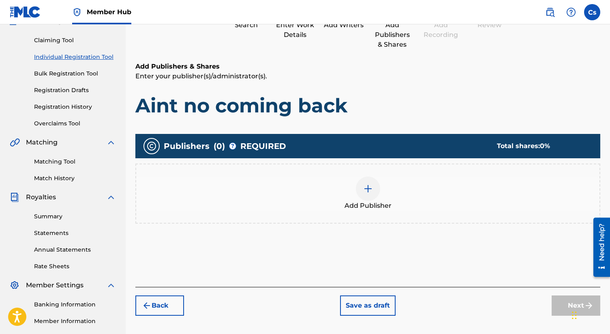
scroll to position [36, 0]
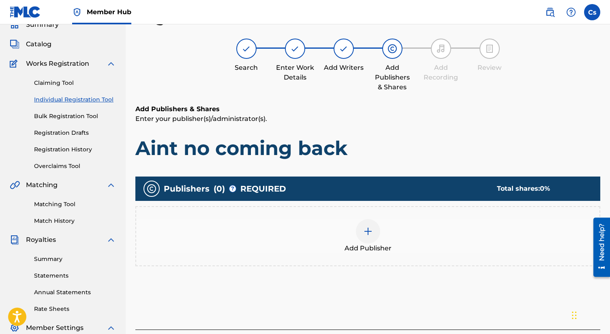
click at [364, 222] on div at bounding box center [368, 231] width 24 height 24
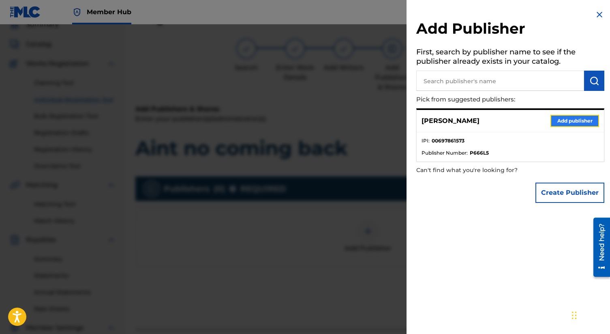
click at [558, 115] on button "Add publisher" at bounding box center [574, 121] width 49 height 12
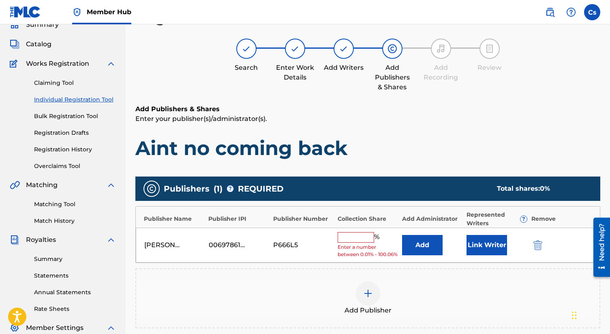
scroll to position [169, 0]
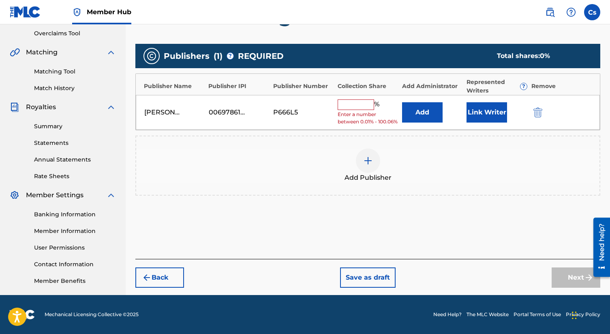
click at [360, 107] on input "text" at bounding box center [356, 104] width 36 height 11
type input "100"
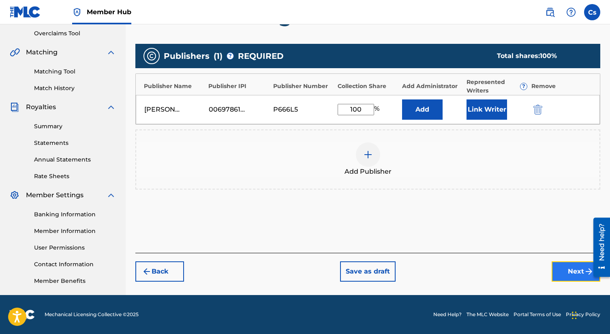
click at [566, 268] on button "Next" at bounding box center [576, 271] width 49 height 20
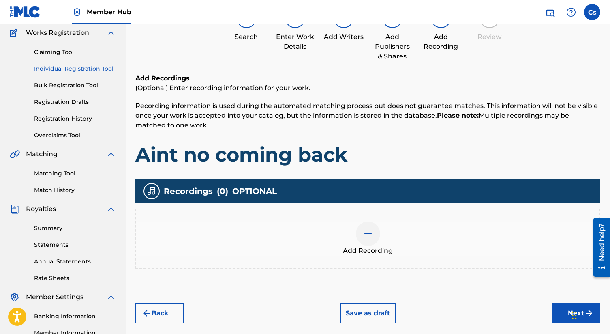
scroll to position [36, 0]
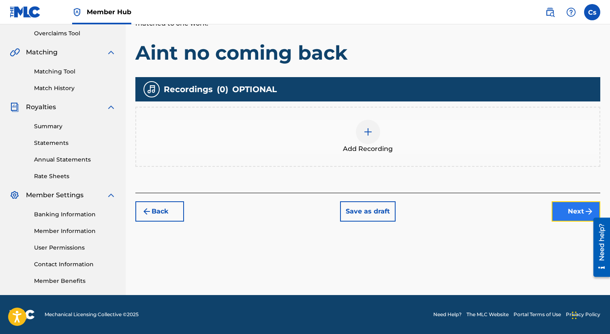
click at [569, 214] on button "Next" at bounding box center [576, 211] width 49 height 20
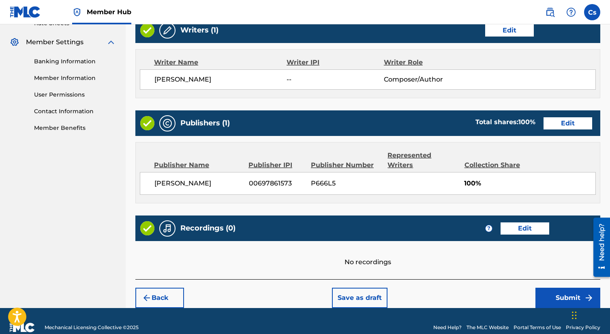
scroll to position [325, 0]
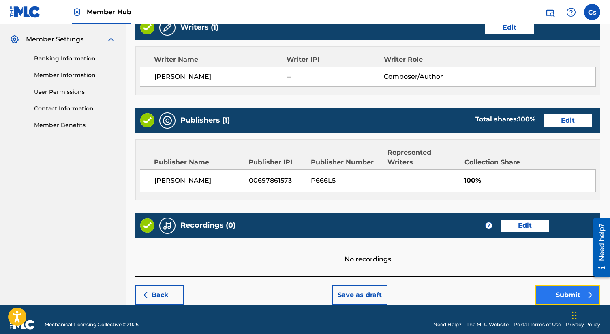
click at [557, 284] on button "Submit" at bounding box center [567, 294] width 65 height 20
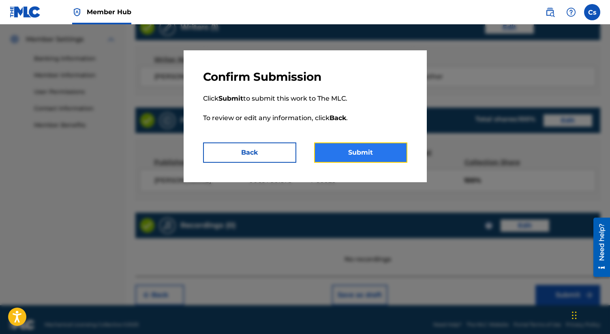
click at [397, 145] on button "Submit" at bounding box center [360, 152] width 93 height 20
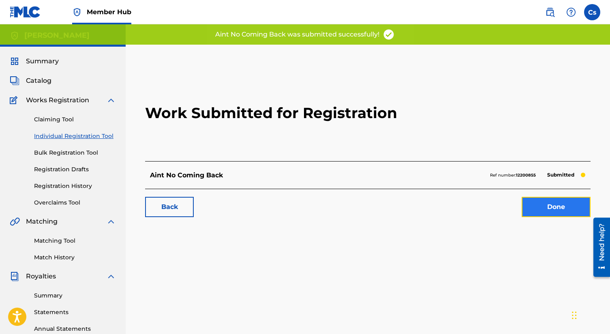
click at [573, 209] on link "Done" at bounding box center [556, 207] width 69 height 20
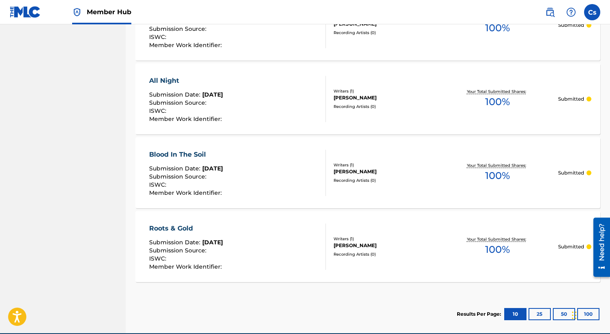
scroll to position [752, 0]
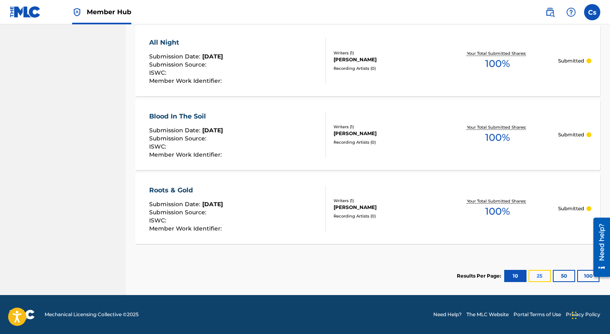
click at [539, 276] on button "25" at bounding box center [539, 275] width 22 height 12
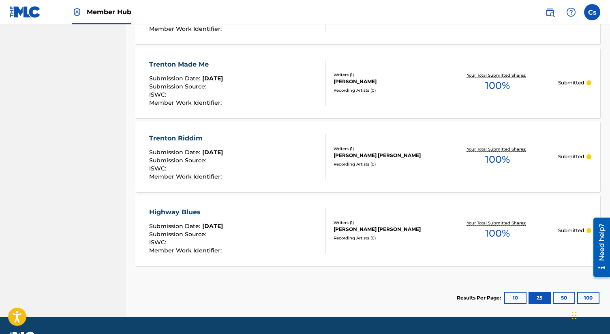
scroll to position [1637, 0]
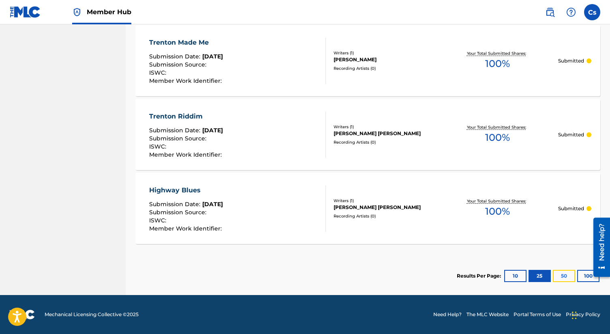
click at [556, 270] on button "50" at bounding box center [564, 275] width 22 height 12
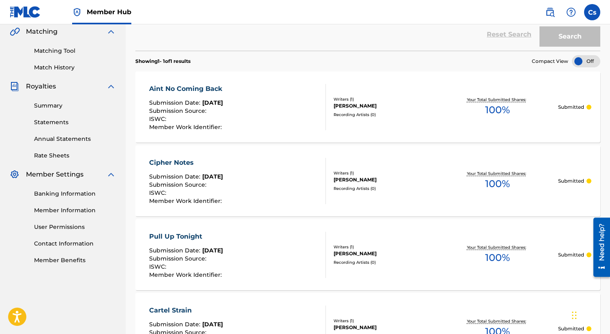
scroll to position [0, 0]
